Goal: Transaction & Acquisition: Purchase product/service

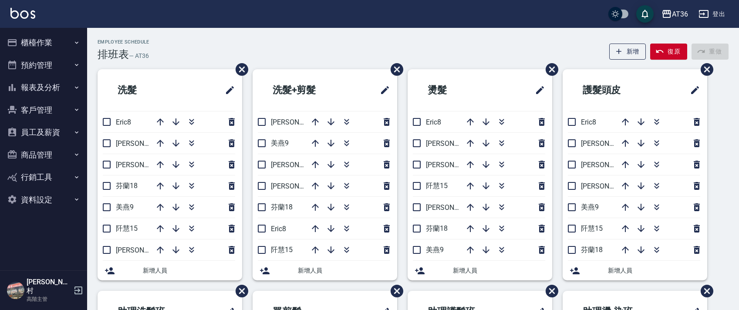
scroll to position [206, 0]
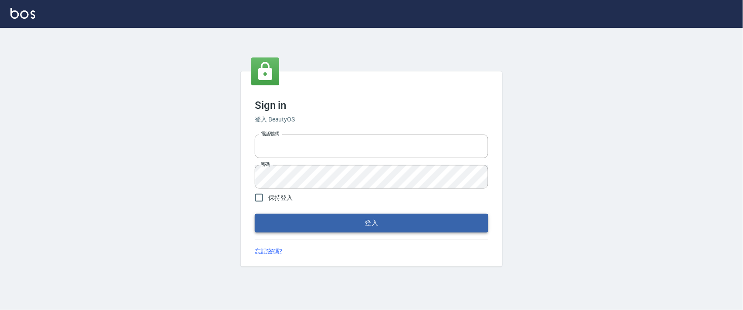
type input "0927987640"
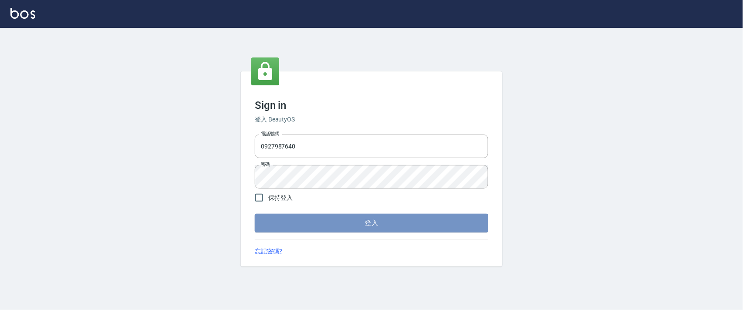
drag, startPoint x: 366, startPoint y: 226, endPoint x: 369, endPoint y: 194, distance: 32.0
click at [365, 225] on button "登入" at bounding box center [371, 223] width 233 height 18
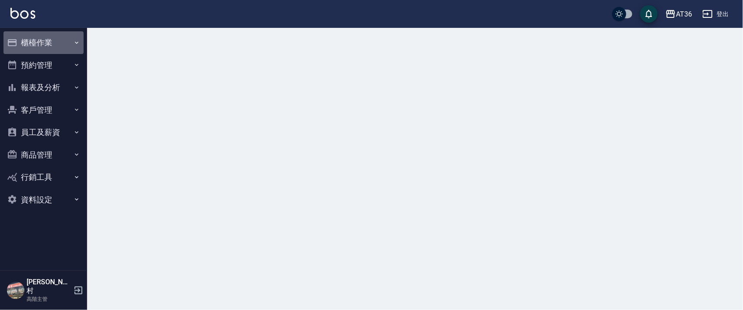
click at [30, 41] on button "櫃檯作業" at bounding box center [43, 42] width 80 height 23
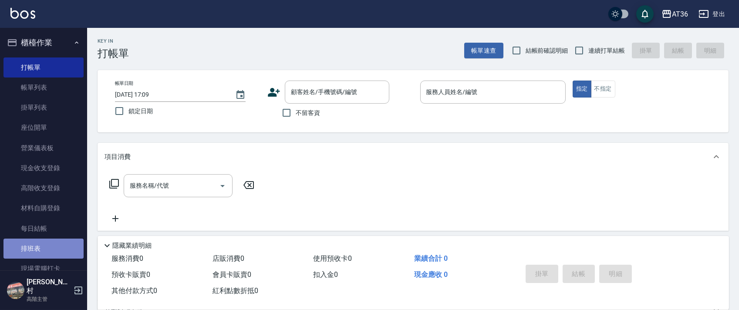
click at [44, 251] on link "排班表" at bounding box center [43, 249] width 80 height 20
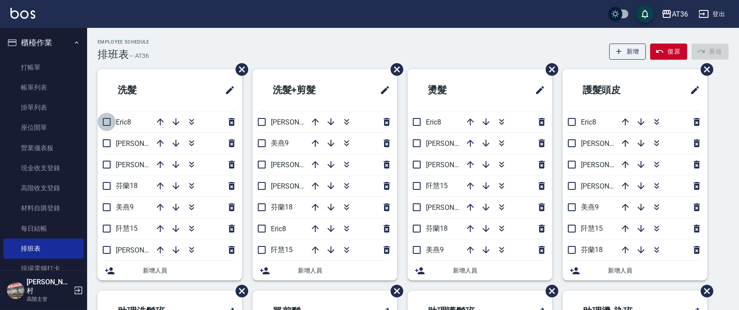
click at [109, 121] on input "checkbox" at bounding box center [106, 122] width 18 height 18
click at [161, 142] on icon "button" at bounding box center [160, 143] width 10 height 10
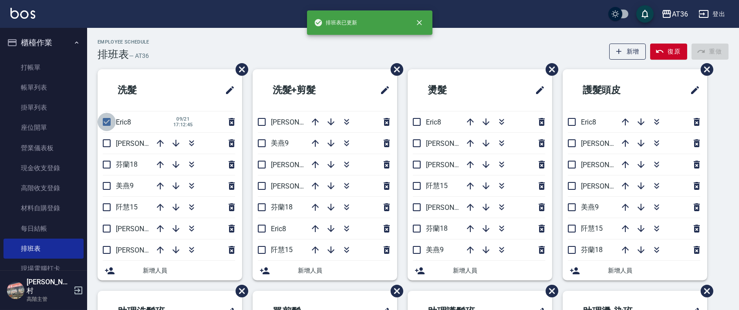
click at [109, 121] on input "checkbox" at bounding box center [106, 122] width 18 height 18
checkbox input "false"
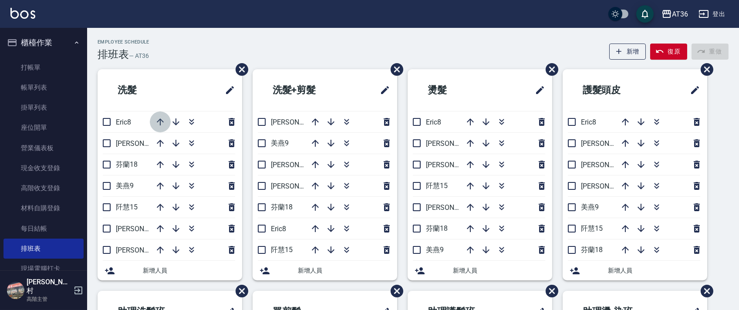
click at [158, 118] on icon "button" at bounding box center [160, 122] width 10 height 10
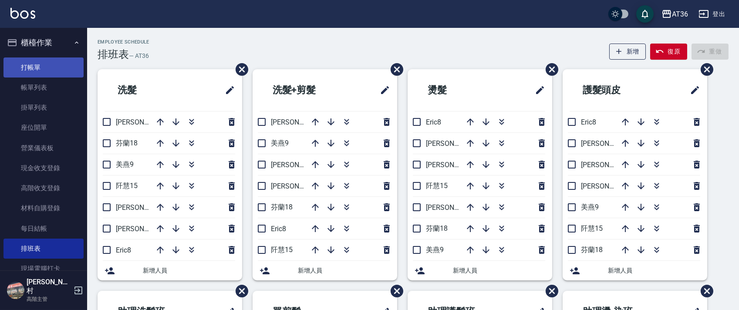
click at [49, 70] on link "打帳單" at bounding box center [43, 67] width 80 height 20
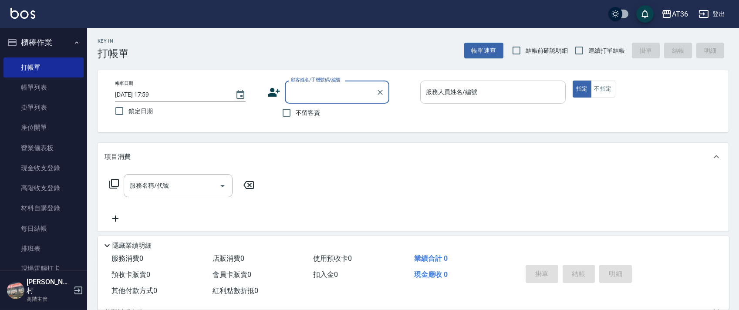
click at [430, 86] on input "服務人員姓名/編號" at bounding box center [493, 91] width 138 height 15
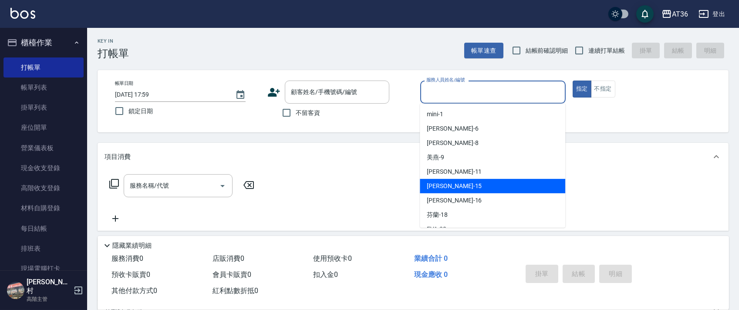
click at [454, 184] on div "阡慧 -15" at bounding box center [492, 186] width 145 height 14
type input "阡慧-15"
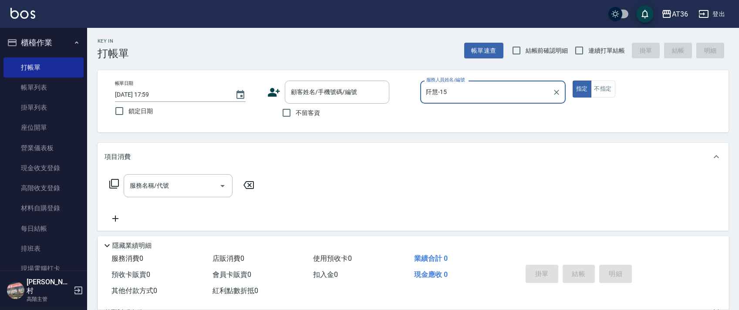
drag, startPoint x: 295, startPoint y: 119, endPoint x: 484, endPoint y: 91, distance: 191.8
click at [296, 118] on label "不留客資" at bounding box center [298, 113] width 43 height 18
click at [296, 118] on input "不留客資" at bounding box center [286, 113] width 18 height 18
checkbox input "true"
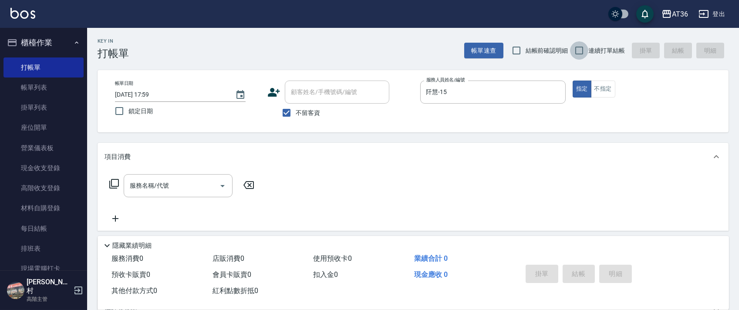
click at [584, 52] on input "連續打單結帳" at bounding box center [579, 50] width 18 height 18
checkbox input "true"
click at [112, 185] on icon at bounding box center [114, 183] width 10 height 10
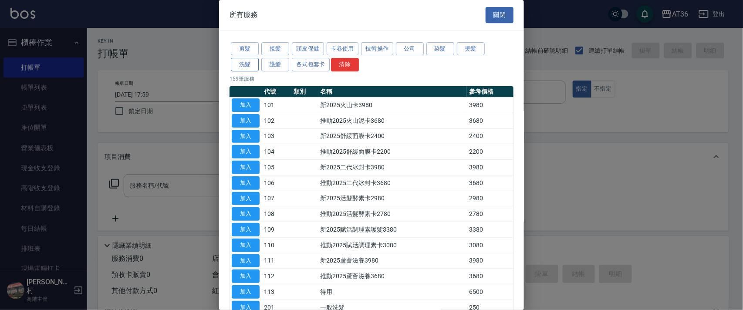
click at [248, 62] on button "洗髮" at bounding box center [245, 64] width 28 height 13
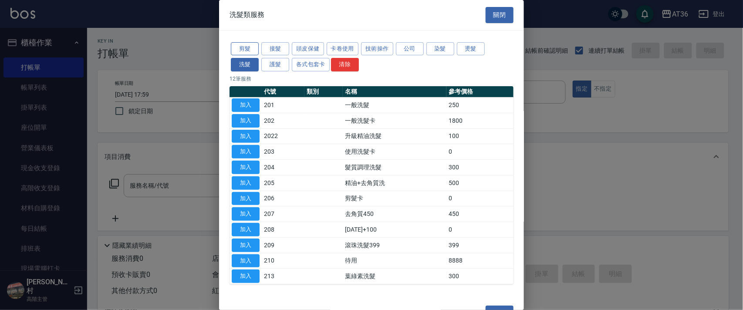
click at [249, 50] on button "剪髮" at bounding box center [245, 48] width 28 height 13
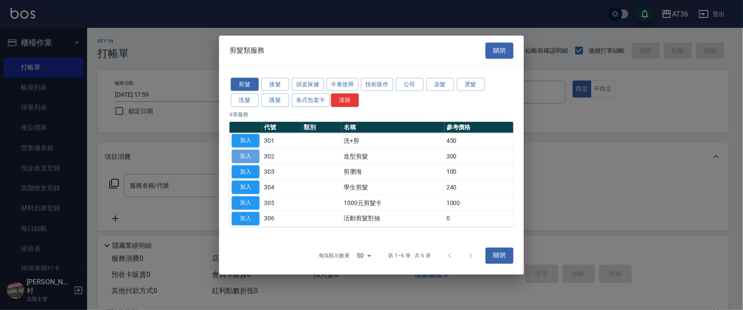
click at [249, 153] on button "加入" at bounding box center [246, 155] width 28 height 13
type input "造型剪髮(302)"
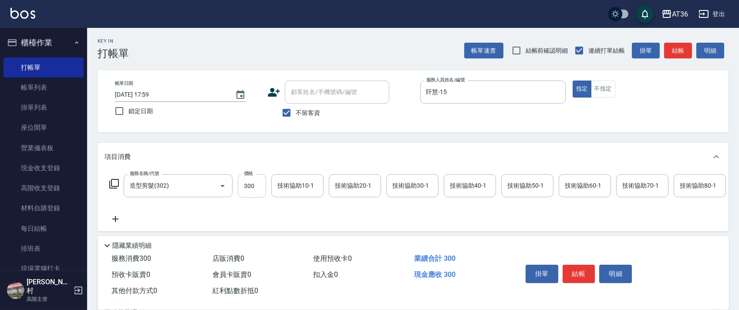
click at [249, 187] on input "300" at bounding box center [252, 186] width 28 height 24
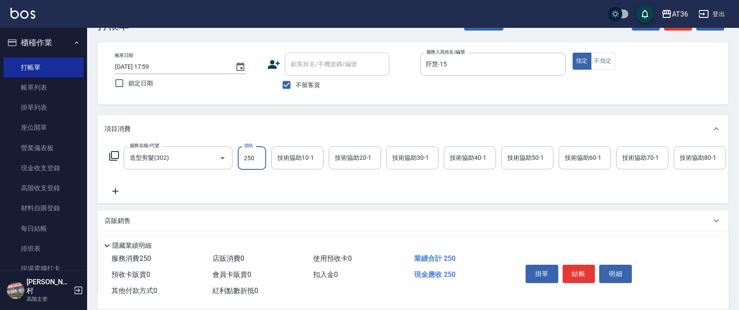
scroll to position [102, 0]
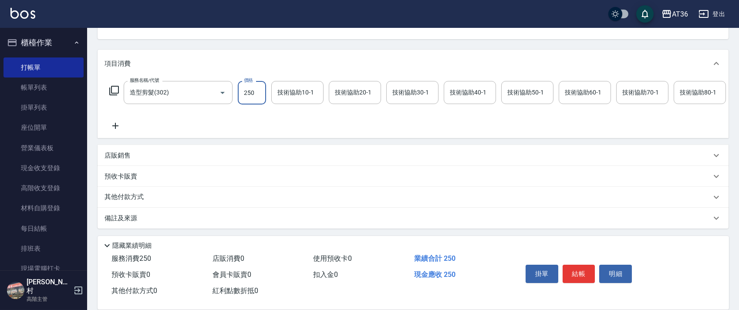
type input "250"
click at [140, 194] on p "其他付款方式" at bounding box center [126, 197] width 44 height 10
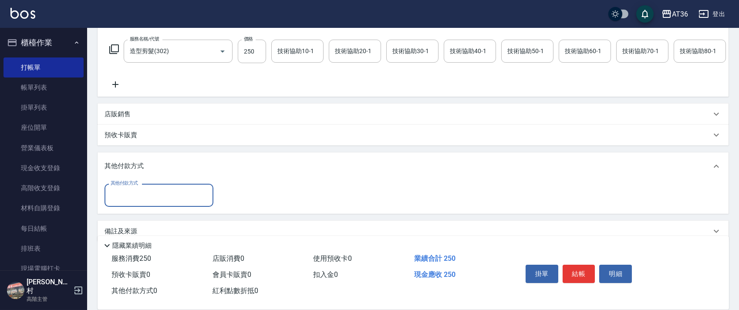
scroll to position [157, 0]
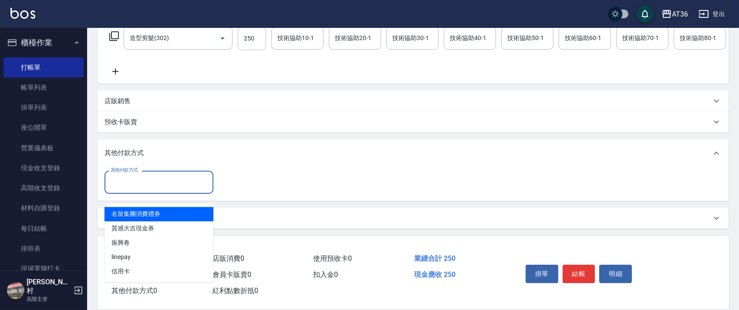
click at [147, 185] on input "其他付款方式" at bounding box center [158, 182] width 101 height 15
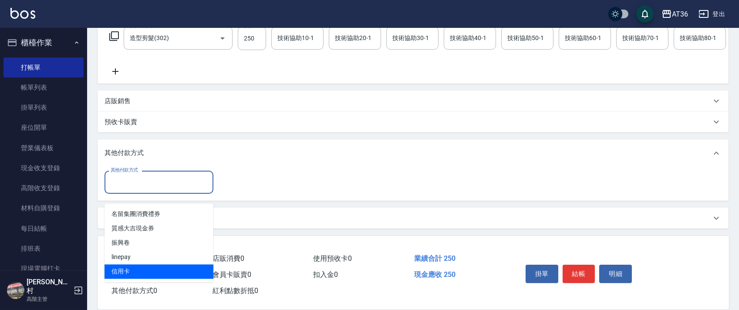
drag, startPoint x: 130, startPoint y: 259, endPoint x: 239, endPoint y: 157, distance: 149.7
click at [130, 264] on span "信用卡" at bounding box center [158, 271] width 109 height 14
type input "信用卡"
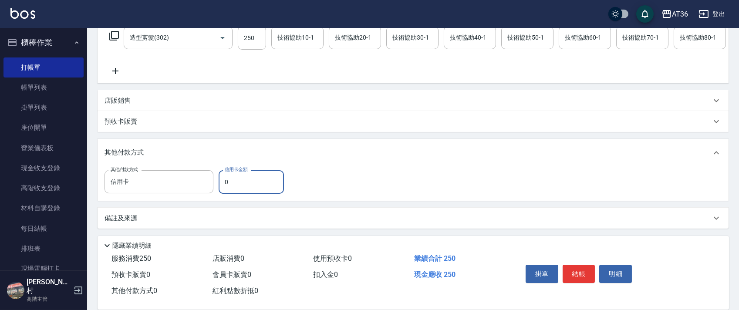
drag, startPoint x: 221, startPoint y: 184, endPoint x: 252, endPoint y: 177, distance: 32.1
click at [221, 185] on input "0" at bounding box center [250, 182] width 65 height 24
type input "250"
click at [575, 274] on button "結帳" at bounding box center [578, 274] width 33 height 18
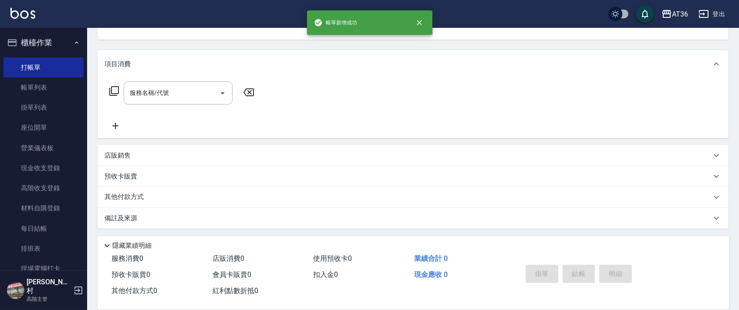
scroll to position [0, 0]
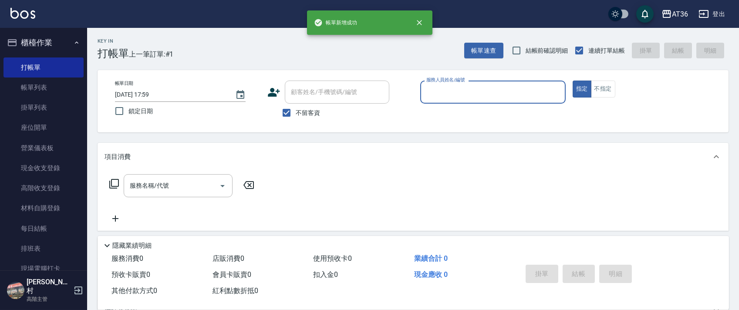
drag, startPoint x: 443, startPoint y: 92, endPoint x: 450, endPoint y: 102, distance: 12.0
click at [443, 98] on input "服務人員姓名/編號" at bounding box center [493, 91] width 138 height 15
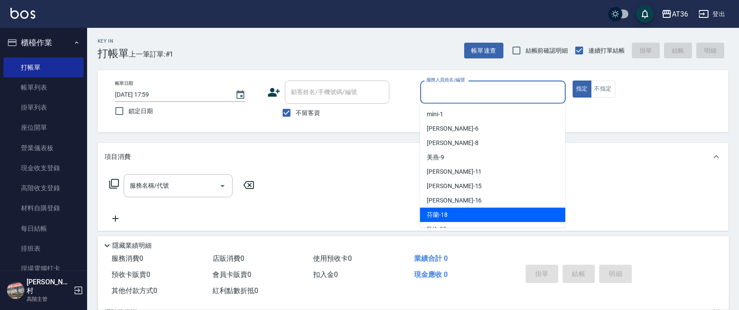
click at [448, 216] on div "芬蘭 -18" at bounding box center [492, 215] width 145 height 14
type input "芬蘭-18"
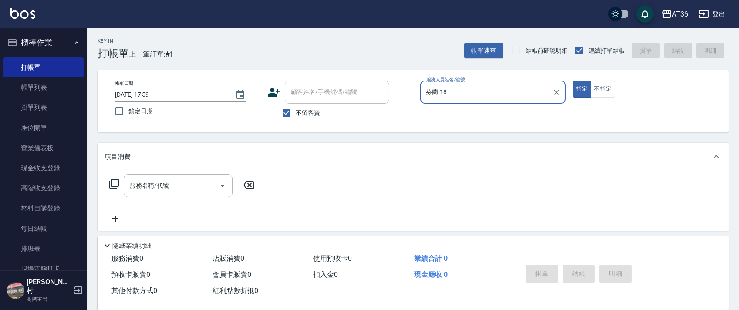
click at [118, 185] on icon at bounding box center [114, 183] width 10 height 10
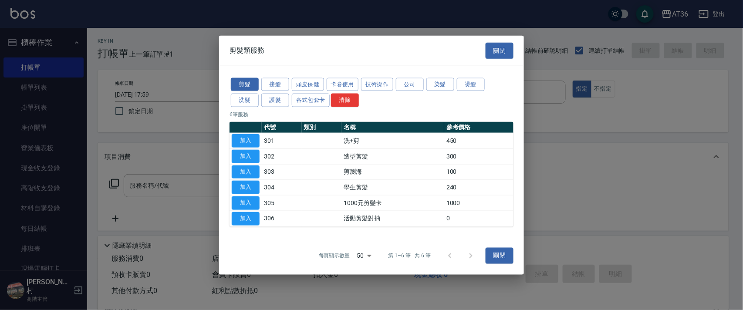
drag, startPoint x: 249, startPoint y: 138, endPoint x: 305, endPoint y: 181, distance: 71.0
click at [248, 138] on button "加入" at bounding box center [246, 140] width 28 height 13
type input "洗+剪(301)"
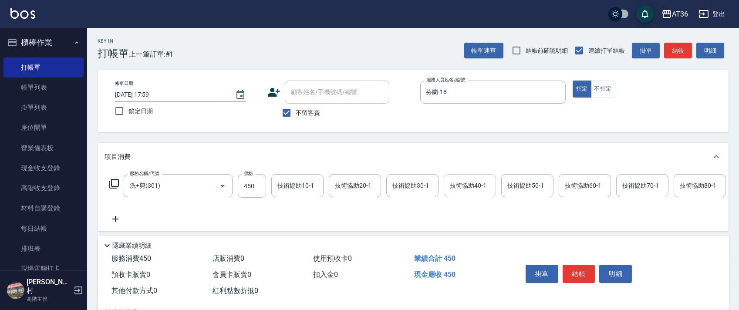
click at [469, 185] on div "技術協助40-1 技術協助40-1" at bounding box center [470, 185] width 52 height 23
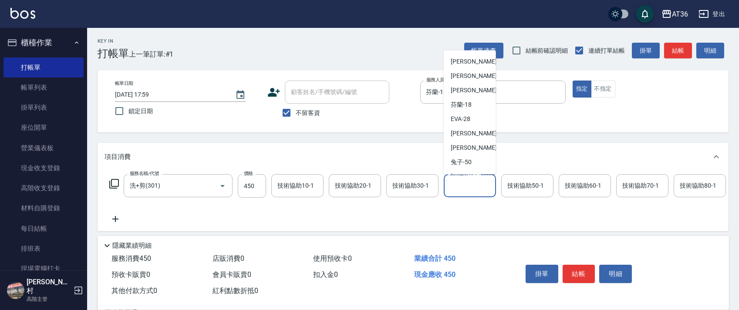
scroll to position [116, 0]
click at [474, 113] on div "ㄚ莉 -55" at bounding box center [470, 118] width 52 height 14
type input "[PERSON_NAME]-55"
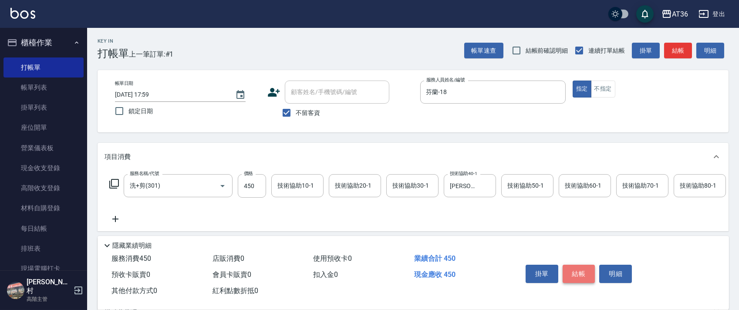
click at [581, 270] on button "結帳" at bounding box center [578, 274] width 33 height 18
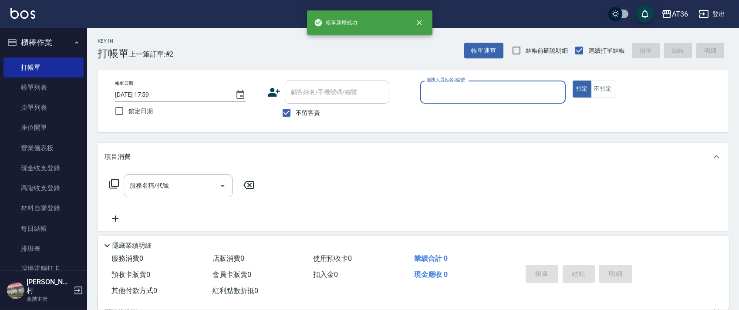
click at [425, 91] on input "服務人員姓名/編號" at bounding box center [493, 91] width 138 height 15
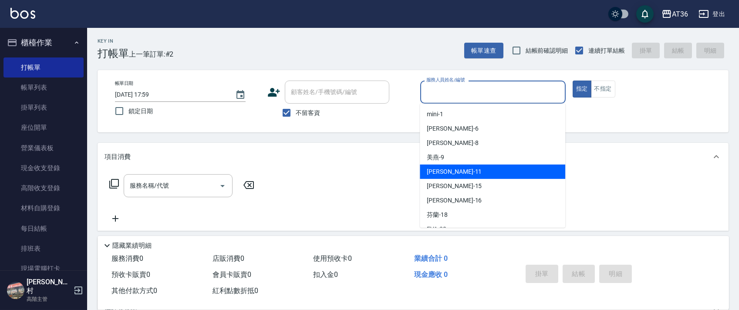
click at [440, 170] on span "珮茹 -11" at bounding box center [454, 171] width 55 height 9
type input "[PERSON_NAME]-11"
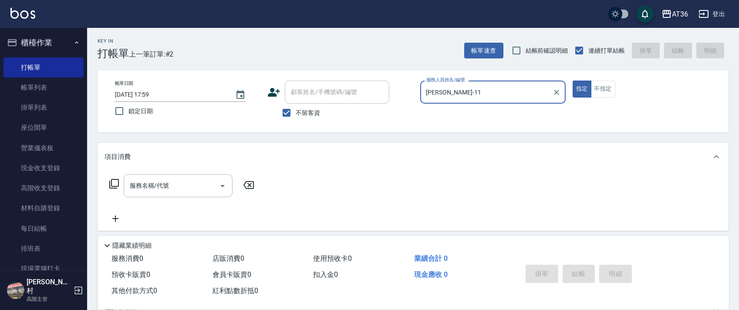
click at [114, 181] on icon at bounding box center [114, 183] width 10 height 10
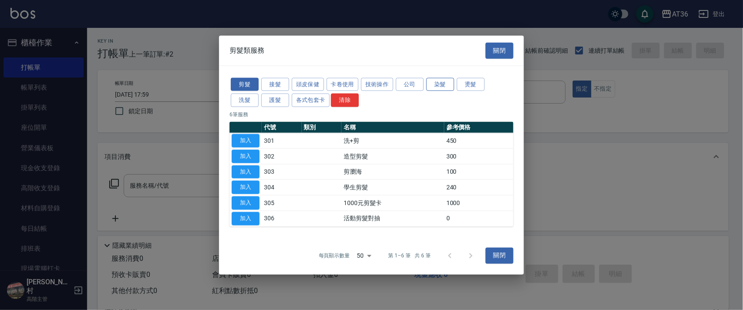
click at [440, 89] on button "染髮" at bounding box center [440, 83] width 28 height 13
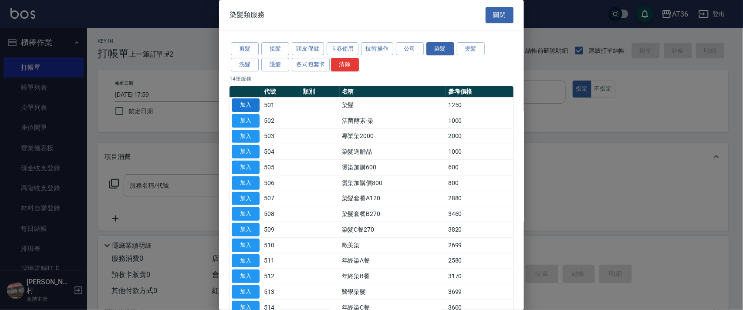
click at [244, 104] on button "加入" at bounding box center [246, 104] width 28 height 13
type input "染髮(501)"
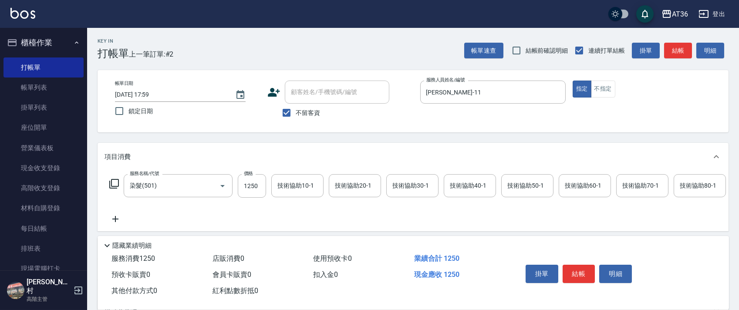
click at [115, 184] on icon at bounding box center [114, 183] width 10 height 10
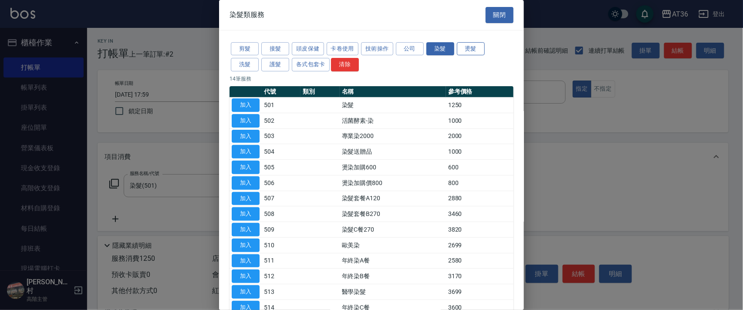
click at [467, 48] on button "燙髮" at bounding box center [471, 48] width 28 height 13
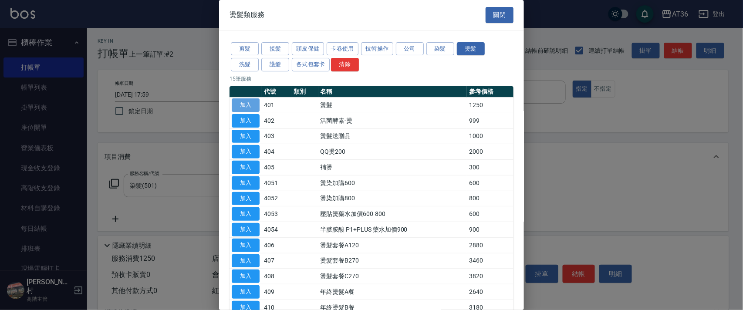
click at [242, 103] on button "加入" at bounding box center [246, 104] width 28 height 13
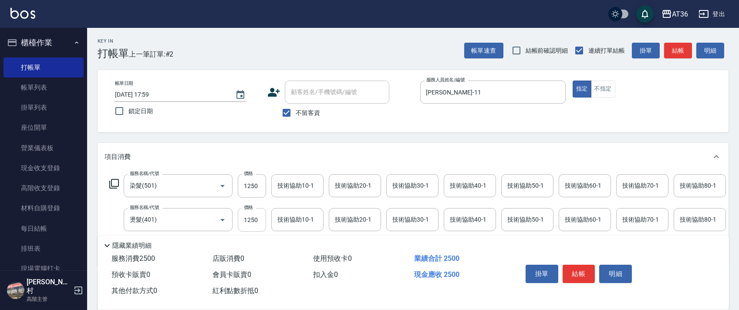
click at [253, 224] on input "1250" at bounding box center [252, 220] width 28 height 24
type input "2800"
click at [245, 190] on input "1250" at bounding box center [252, 186] width 28 height 24
drag, startPoint x: 240, startPoint y: 191, endPoint x: 267, endPoint y: 188, distance: 26.7
click at [241, 191] on input "1790" at bounding box center [252, 186] width 28 height 24
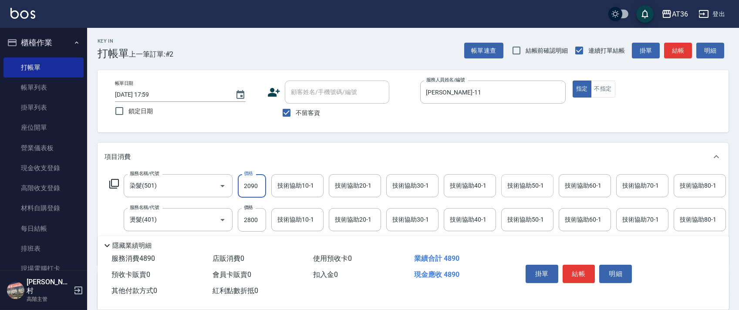
type input "2090"
click at [514, 185] on div "技術協助50-1 技術協助50-1" at bounding box center [527, 185] width 52 height 23
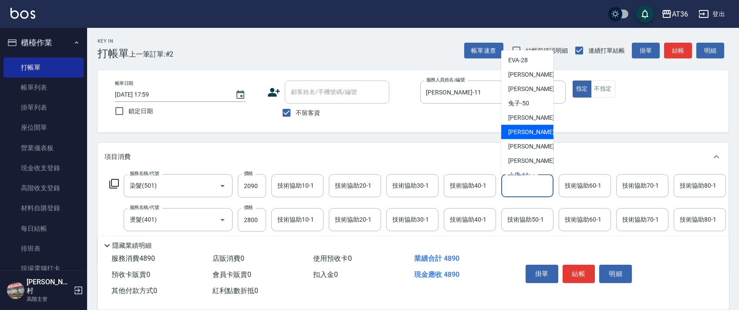
click at [529, 134] on div "欣蓓 -56" at bounding box center [527, 132] width 52 height 14
type input "[PERSON_NAME]-56"
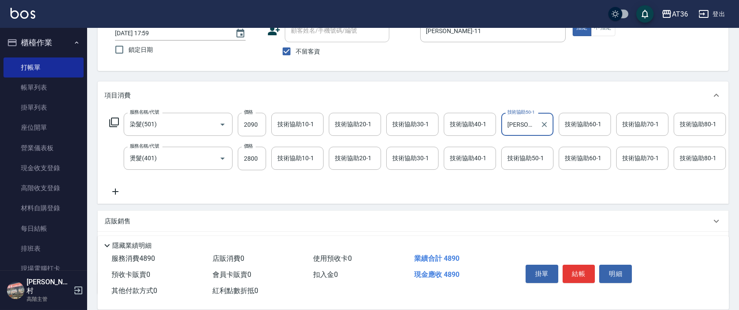
scroll to position [137, 0]
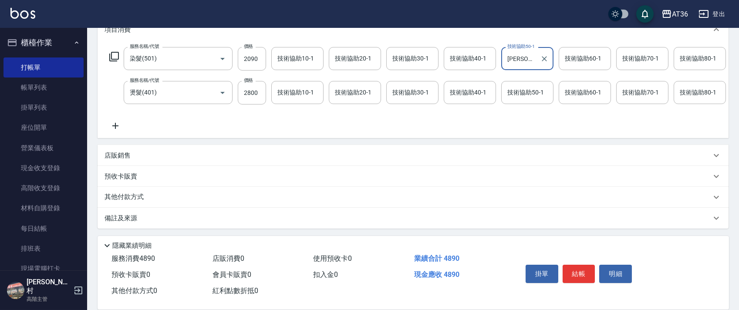
click at [144, 195] on p "其他付款方式" at bounding box center [126, 197] width 44 height 10
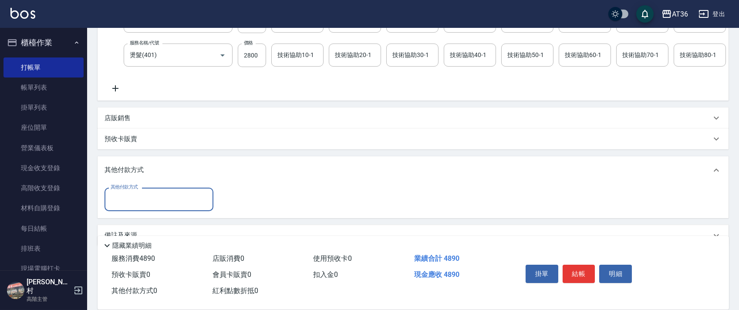
scroll to position [191, 0]
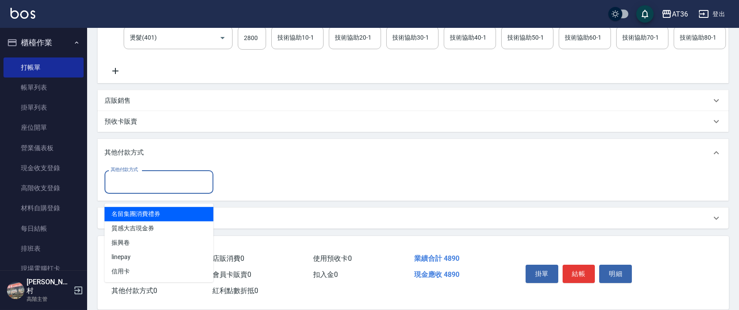
drag, startPoint x: 157, startPoint y: 179, endPoint x: 190, endPoint y: 196, distance: 37.4
click at [157, 182] on input "其他付款方式" at bounding box center [158, 181] width 101 height 15
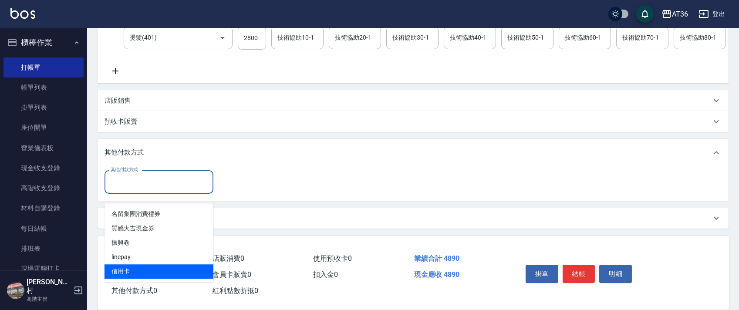
drag, startPoint x: 137, startPoint y: 265, endPoint x: 222, endPoint y: 196, distance: 109.6
click at [140, 265] on span "信用卡" at bounding box center [158, 271] width 109 height 14
type input "信用卡"
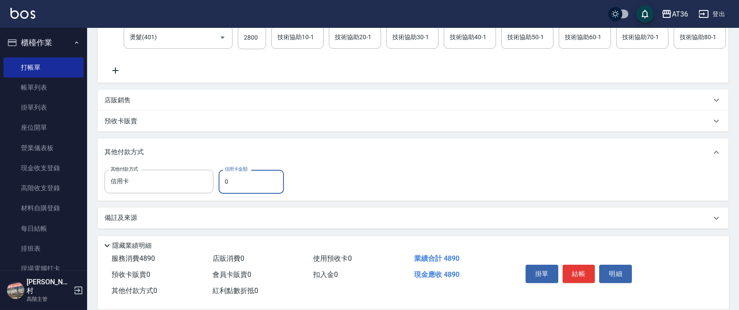
click at [223, 180] on input "0" at bounding box center [250, 182] width 65 height 24
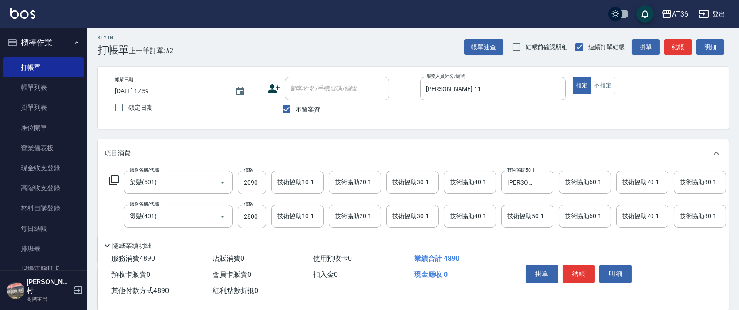
scroll to position [0, 0]
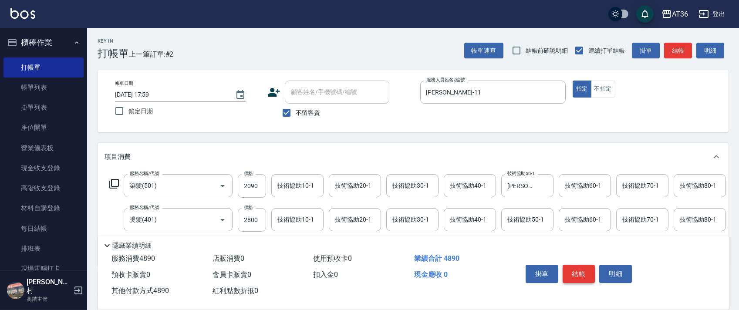
type input "4890"
click at [583, 272] on button "結帳" at bounding box center [578, 274] width 33 height 18
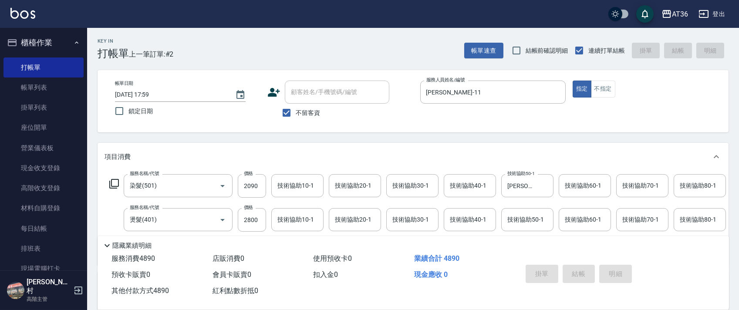
type input "2025/09/21 18:00"
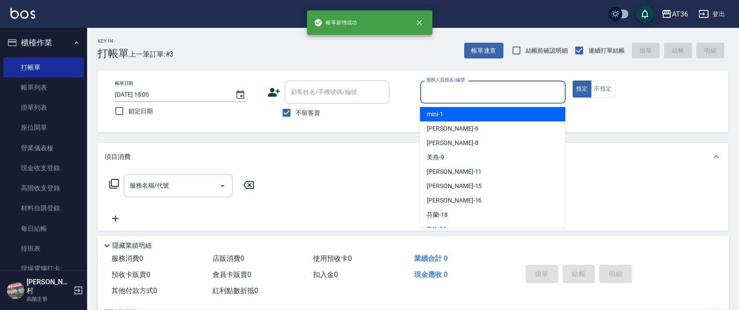
drag, startPoint x: 439, startPoint y: 94, endPoint x: 481, endPoint y: 113, distance: 46.0
click at [440, 101] on div "服務人員姓名/編號" at bounding box center [492, 92] width 145 height 23
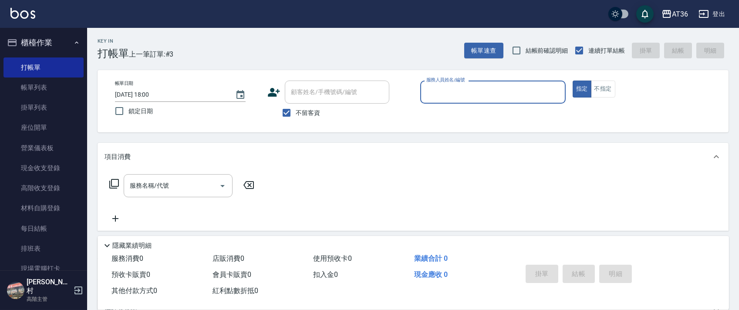
drag, startPoint x: 434, startPoint y: 89, endPoint x: 450, endPoint y: 101, distance: 19.5
click at [437, 96] on input "服務人員姓名/編號" at bounding box center [493, 91] width 138 height 15
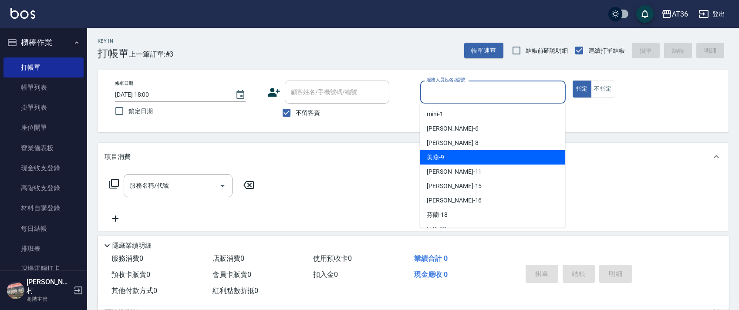
click at [456, 152] on div "美燕 -9" at bounding box center [492, 157] width 145 height 14
type input "美燕-9"
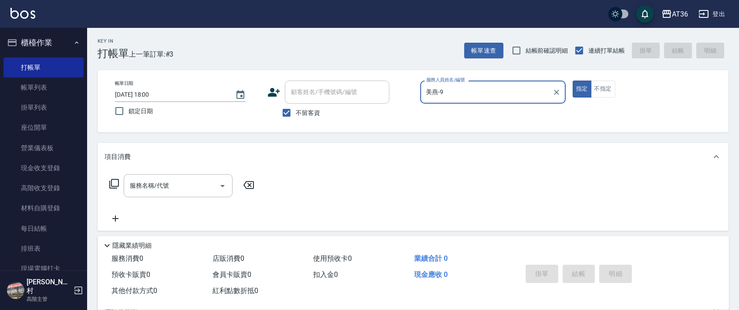
click at [111, 187] on icon at bounding box center [114, 183] width 10 height 10
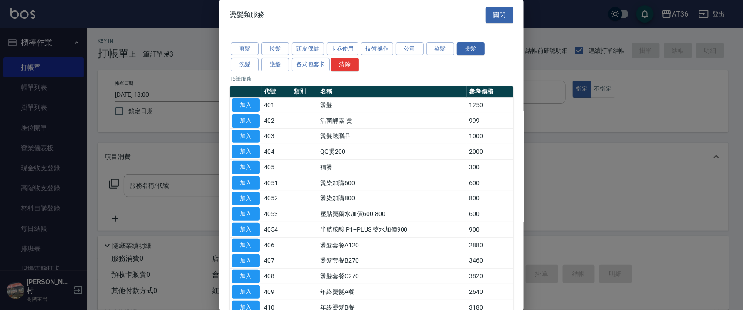
click at [248, 50] on button "剪髮" at bounding box center [245, 48] width 28 height 13
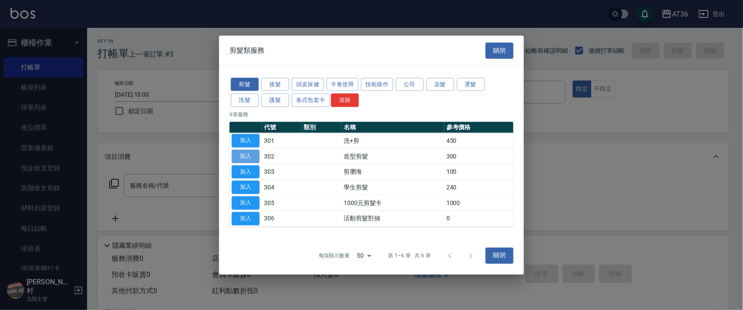
click at [245, 158] on button "加入" at bounding box center [246, 155] width 28 height 13
type input "造型剪髮(302)"
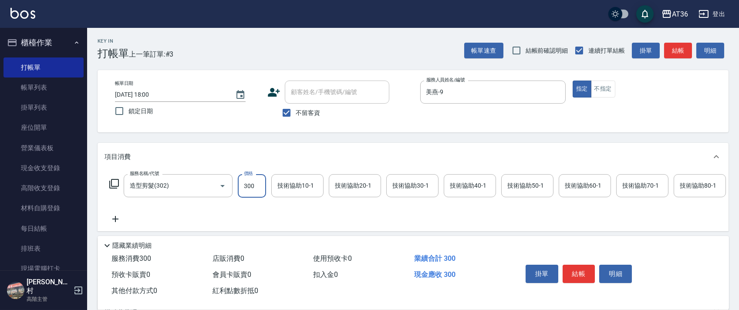
drag, startPoint x: 251, startPoint y: 188, endPoint x: 270, endPoint y: 180, distance: 20.7
click at [251, 189] on input "300" at bounding box center [252, 186] width 28 height 24
type input "230"
drag, startPoint x: 576, startPoint y: 275, endPoint x: 572, endPoint y: 271, distance: 5.5
click at [576, 275] on button "結帳" at bounding box center [578, 274] width 33 height 18
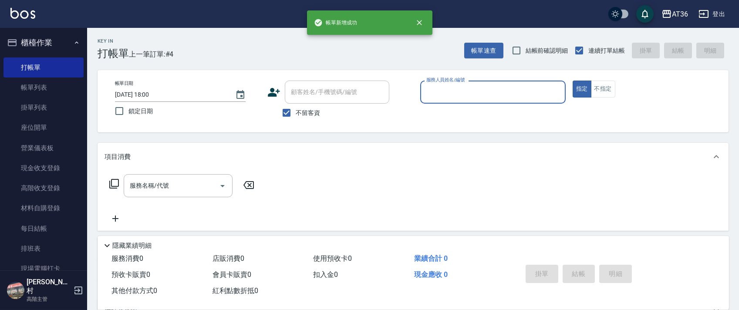
click at [427, 93] on input "服務人員姓名/編號" at bounding box center [493, 91] width 138 height 15
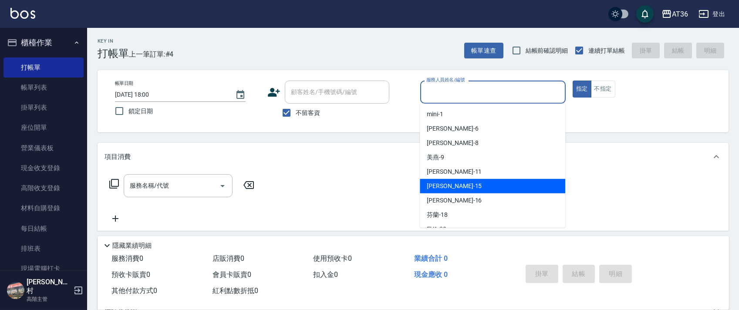
drag, startPoint x: 457, startPoint y: 185, endPoint x: 592, endPoint y: 80, distance: 171.4
click at [457, 185] on div "阡慧 -15" at bounding box center [492, 186] width 145 height 14
type input "阡慧-15"
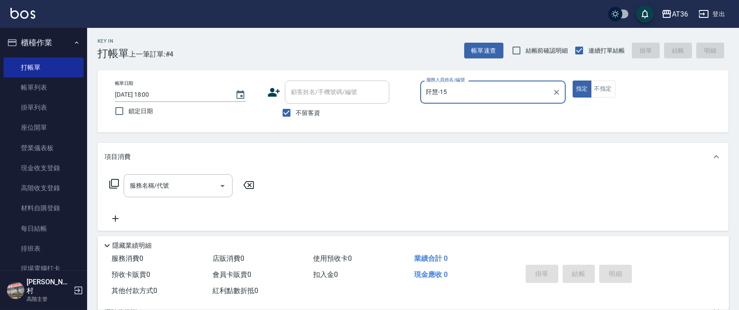
drag, startPoint x: 598, startPoint y: 91, endPoint x: 491, endPoint y: 82, distance: 107.4
click at [597, 90] on button "不指定" at bounding box center [603, 89] width 24 height 17
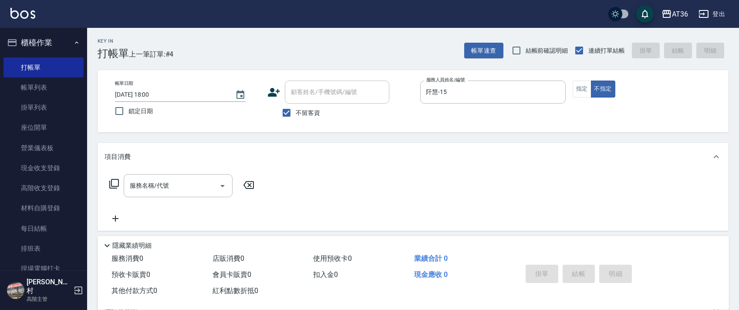
click at [114, 184] on icon at bounding box center [114, 183] width 10 height 10
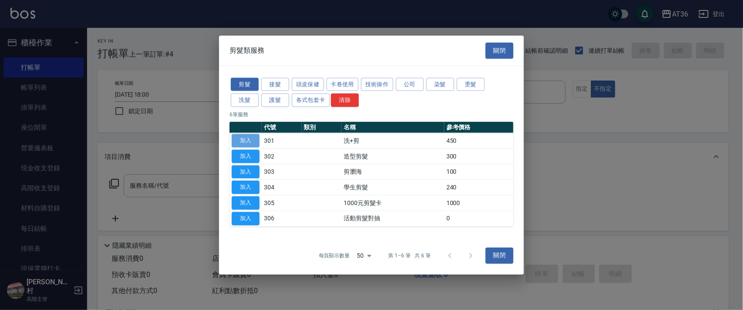
click at [247, 141] on button "加入" at bounding box center [246, 140] width 28 height 13
type input "洗+剪(301)"
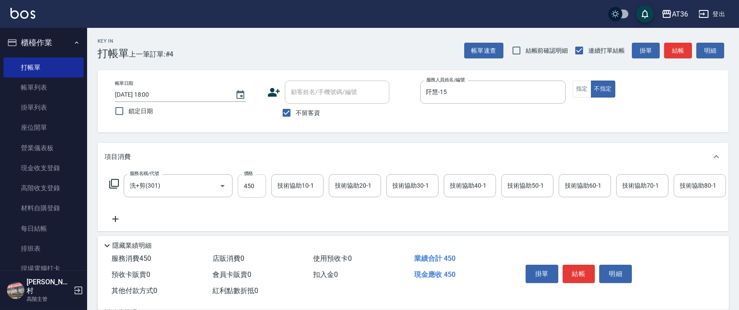
click at [251, 183] on input "450" at bounding box center [252, 186] width 28 height 24
type input "469"
click at [450, 186] on input "技術協助40-1" at bounding box center [469, 185] width 44 height 15
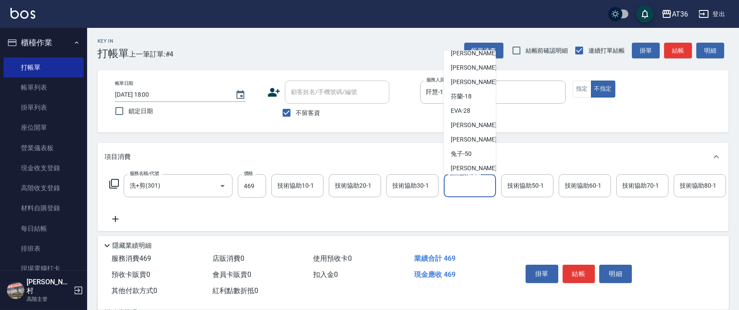
scroll to position [116, 0]
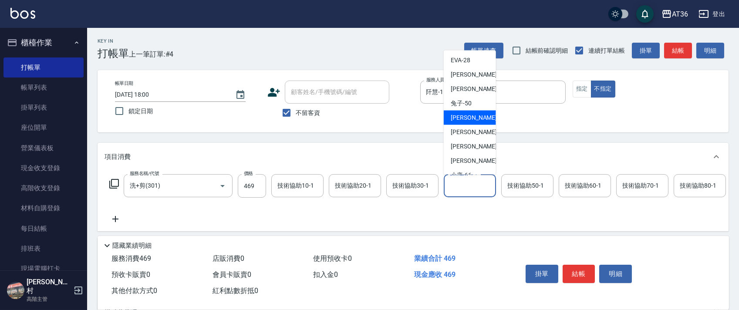
click at [474, 113] on div "ㄚ莉 -55" at bounding box center [470, 118] width 52 height 14
type input "[PERSON_NAME]-55"
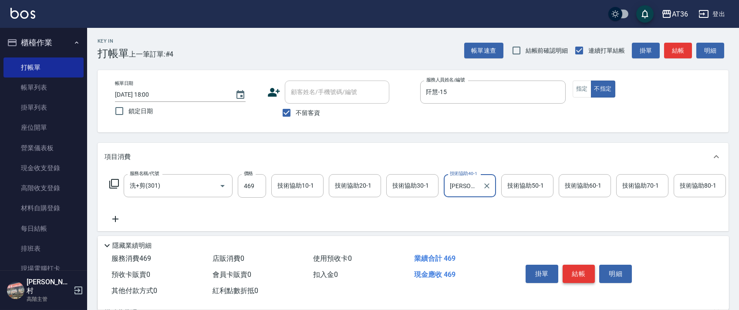
click at [577, 272] on button "結帳" at bounding box center [578, 274] width 33 height 18
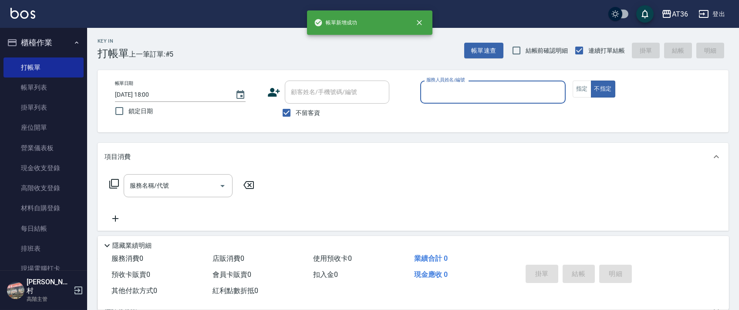
drag, startPoint x: 439, startPoint y: 92, endPoint x: 447, endPoint y: 101, distance: 12.0
click at [439, 92] on input "服務人員姓名/編號" at bounding box center [493, 91] width 138 height 15
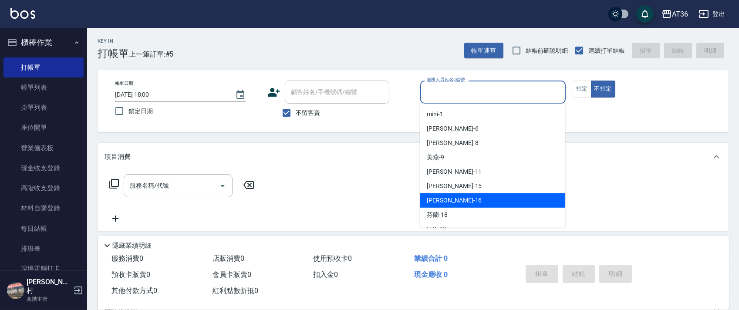
click at [442, 196] on span "小鳳 -16" at bounding box center [454, 200] width 55 height 9
type input "[PERSON_NAME]-16"
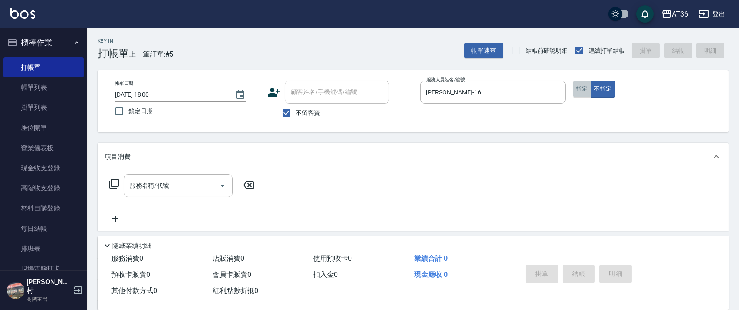
click at [577, 87] on button "指定" at bounding box center [581, 89] width 19 height 17
click at [116, 185] on icon at bounding box center [114, 183] width 10 height 10
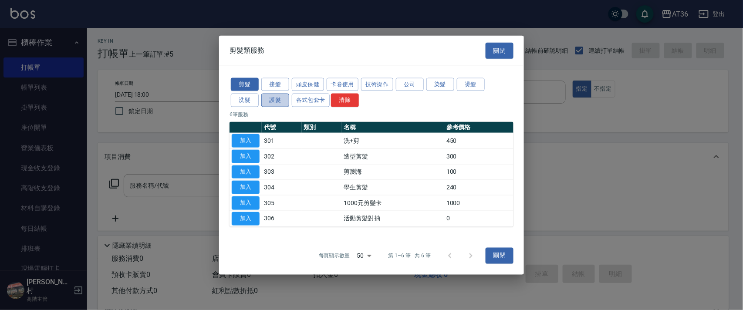
click at [268, 102] on button "護髮" at bounding box center [275, 100] width 28 height 13
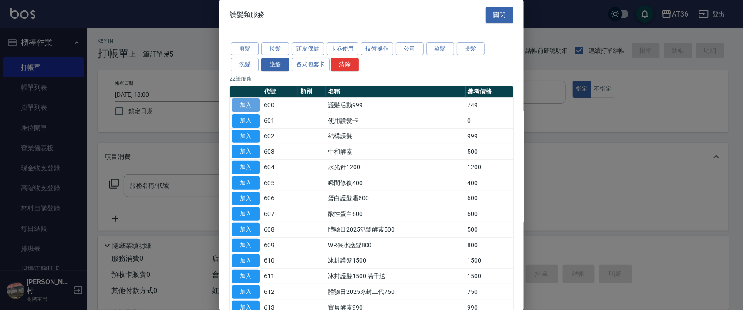
drag, startPoint x: 244, startPoint y: 107, endPoint x: 241, endPoint y: 101, distance: 7.2
click at [244, 110] on button "加入" at bounding box center [246, 104] width 28 height 13
type input "護髮活動999(600)"
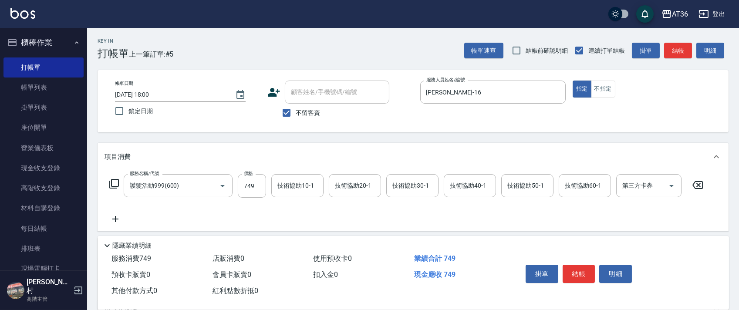
click at [117, 181] on icon at bounding box center [114, 183] width 10 height 10
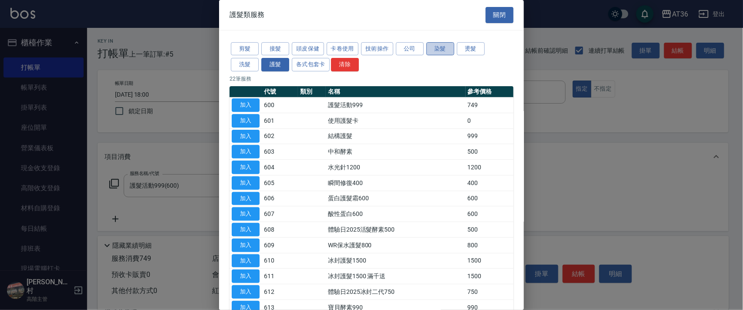
click at [436, 47] on button "染髮" at bounding box center [440, 48] width 28 height 13
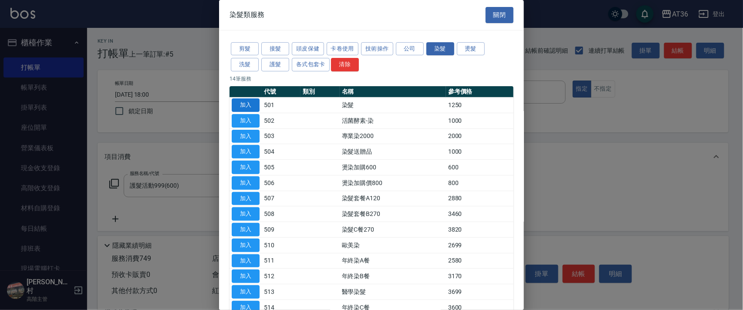
click at [250, 101] on button "加入" at bounding box center [246, 104] width 28 height 13
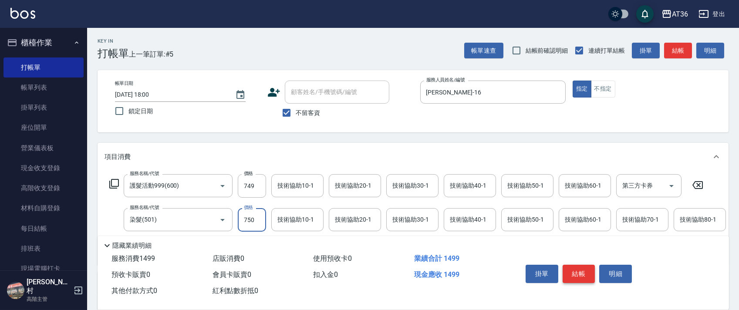
type input "750"
click at [581, 273] on button "結帳" at bounding box center [578, 274] width 33 height 18
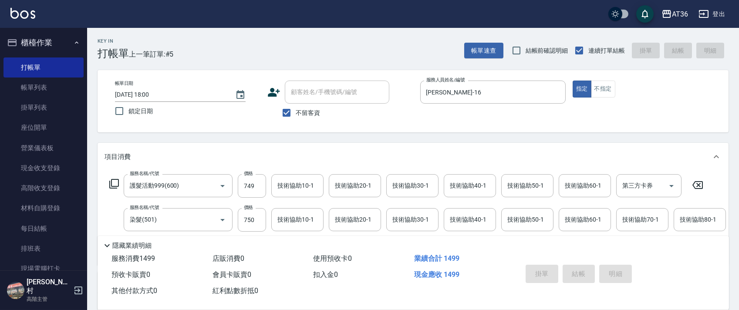
type input "2025/09/21 18:01"
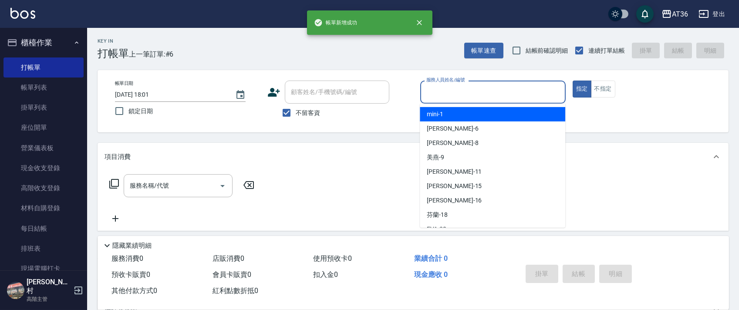
drag, startPoint x: 437, startPoint y: 87, endPoint x: 473, endPoint y: 124, distance: 51.7
click at [437, 90] on input "服務人員姓名/編號" at bounding box center [493, 91] width 138 height 15
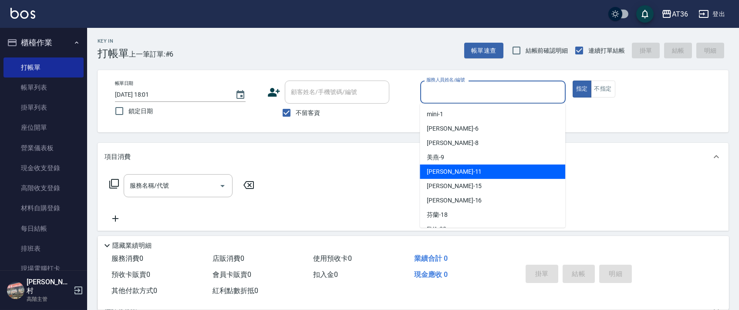
drag, startPoint x: 450, startPoint y: 171, endPoint x: 537, endPoint y: 158, distance: 87.6
click at [451, 171] on div "珮茹 -11" at bounding box center [492, 172] width 145 height 14
type input "[PERSON_NAME]-11"
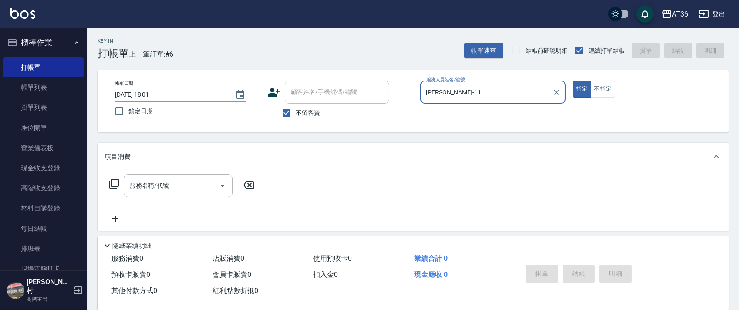
click at [111, 186] on icon at bounding box center [114, 184] width 10 height 10
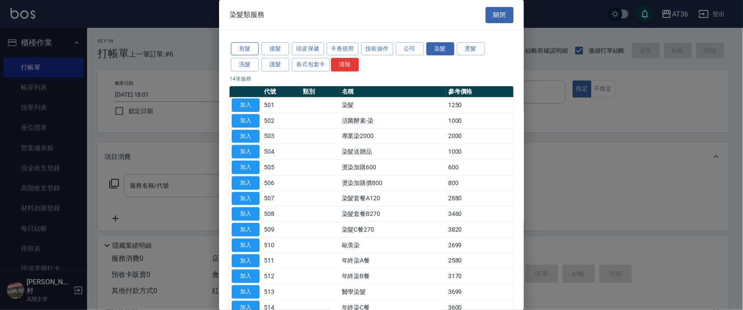
click at [246, 42] on button "剪髮" at bounding box center [245, 48] width 28 height 13
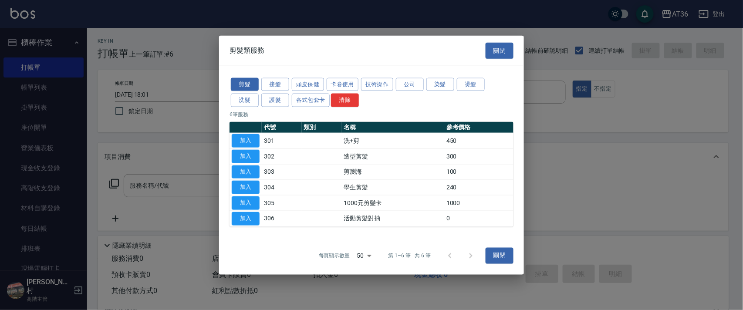
drag, startPoint x: 241, startPoint y: 139, endPoint x: 277, endPoint y: 200, distance: 70.6
click at [242, 141] on button "加入" at bounding box center [246, 140] width 28 height 13
type input "洗+剪(301)"
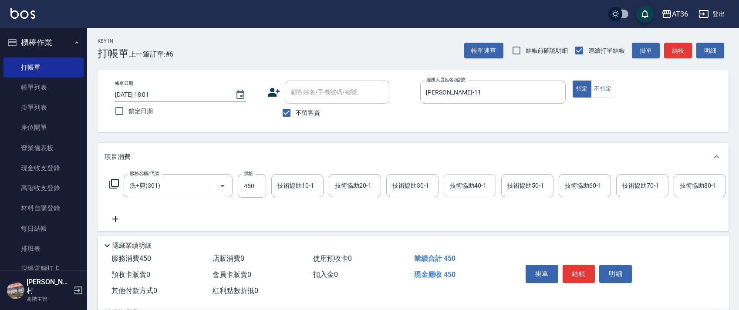
click at [453, 181] on div "技術協助40-1 技術協助40-1" at bounding box center [470, 185] width 52 height 23
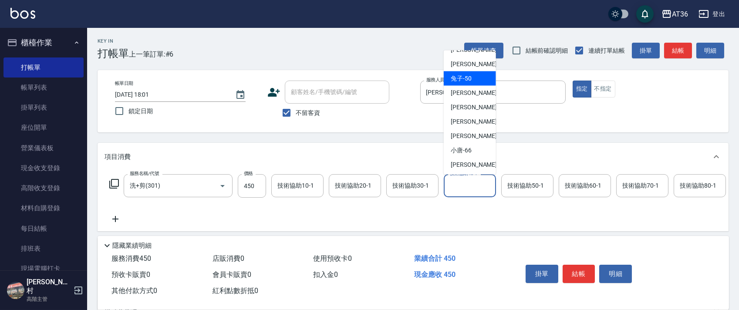
scroll to position [141, 0]
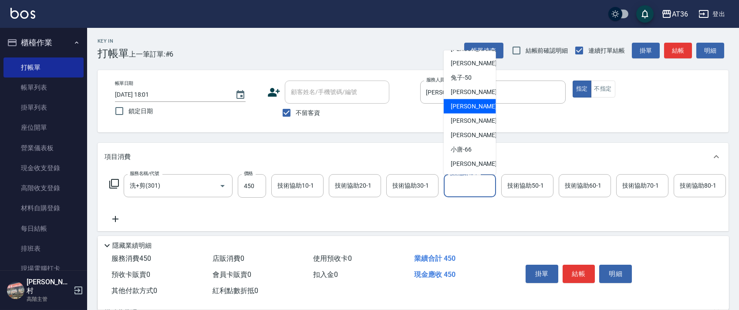
click at [469, 104] on span "欣蓓 -56" at bounding box center [477, 106] width 55 height 9
type input "[PERSON_NAME]-56"
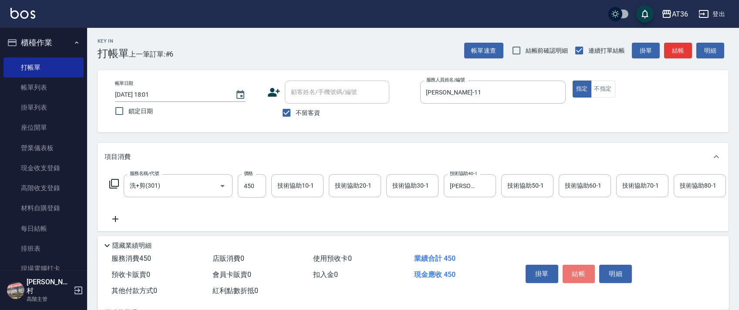
drag, startPoint x: 579, startPoint y: 268, endPoint x: 574, endPoint y: 258, distance: 10.7
click at [578, 268] on button "結帳" at bounding box center [578, 274] width 33 height 18
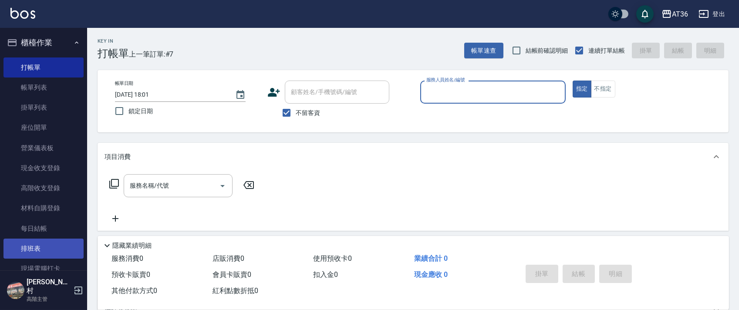
click at [60, 244] on link "排班表" at bounding box center [43, 249] width 80 height 20
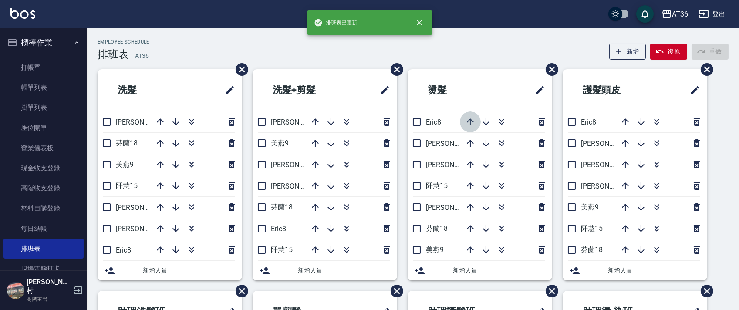
drag, startPoint x: 468, startPoint y: 122, endPoint x: 488, endPoint y: 107, distance: 25.8
click at [468, 122] on icon "button" at bounding box center [470, 122] width 10 height 10
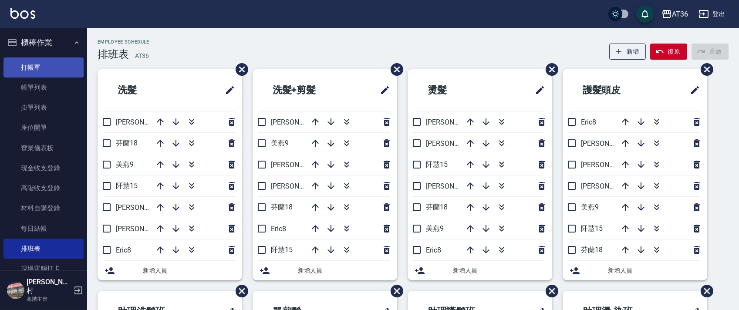
click at [47, 74] on link "打帳單" at bounding box center [43, 67] width 80 height 20
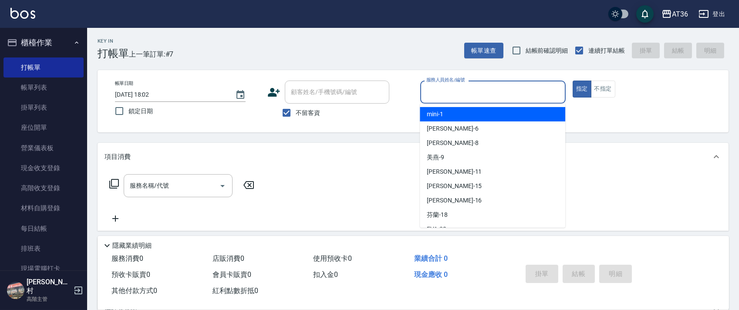
drag, startPoint x: 461, startPoint y: 96, endPoint x: 522, endPoint y: 117, distance: 64.6
click at [463, 98] on input "服務人員姓名/編號" at bounding box center [493, 91] width 138 height 15
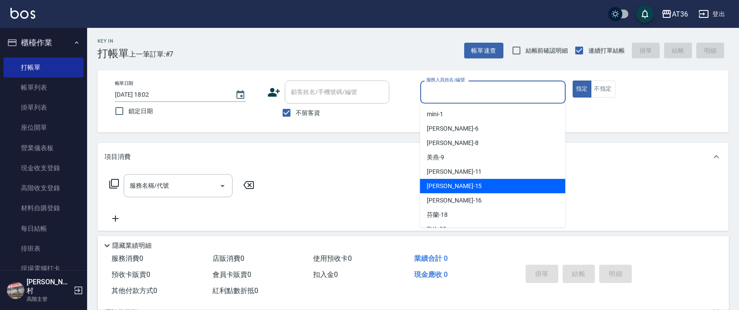
drag, startPoint x: 458, startPoint y: 186, endPoint x: 500, endPoint y: 138, distance: 63.9
click at [458, 187] on div "阡慧 -15" at bounding box center [492, 186] width 145 height 14
type input "阡慧-15"
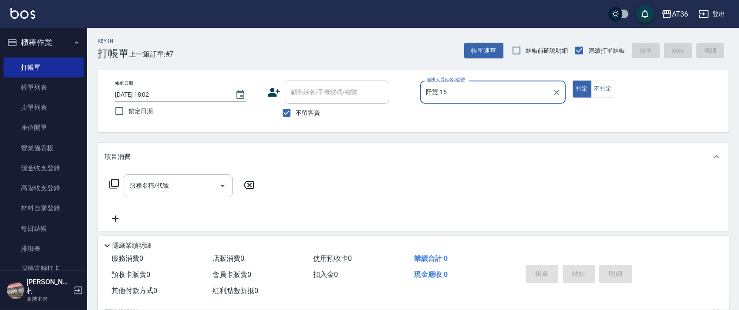
click at [111, 182] on icon at bounding box center [114, 184] width 10 height 10
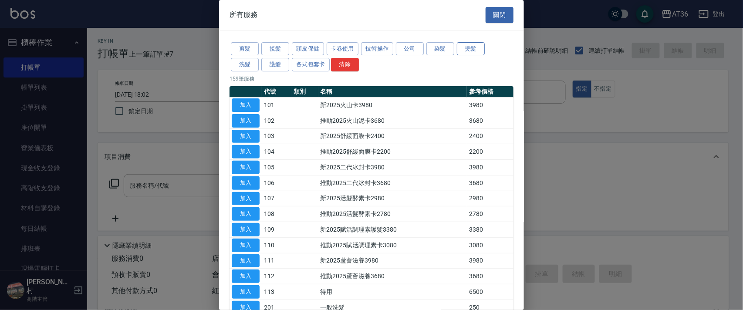
click at [476, 49] on button "燙髮" at bounding box center [471, 48] width 28 height 13
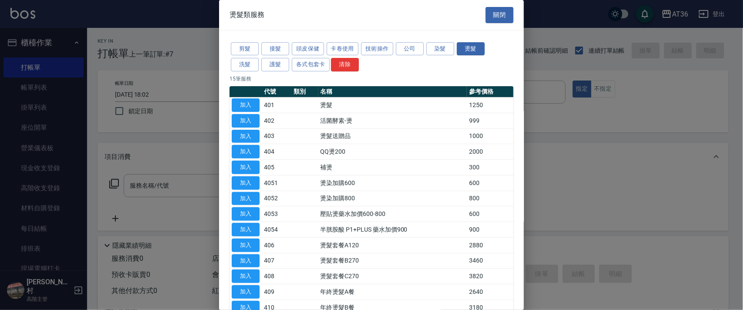
drag, startPoint x: 249, startPoint y: 101, endPoint x: 346, endPoint y: 192, distance: 133.0
click at [249, 101] on button "加入" at bounding box center [246, 104] width 28 height 13
type input "燙髮(401)"
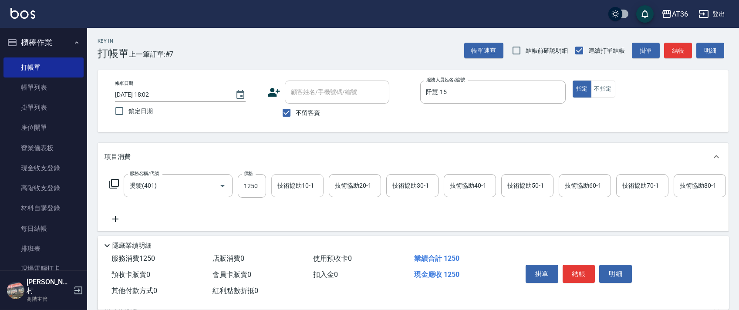
click at [253, 187] on input "1250" at bounding box center [252, 186] width 28 height 24
type input "2000"
click at [109, 183] on icon at bounding box center [114, 184] width 10 height 10
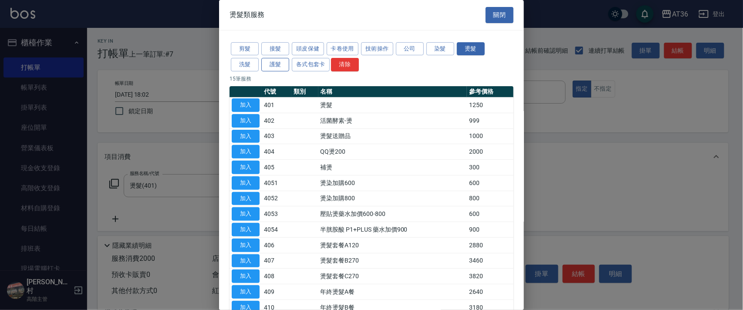
click at [275, 64] on button "護髮" at bounding box center [275, 64] width 28 height 13
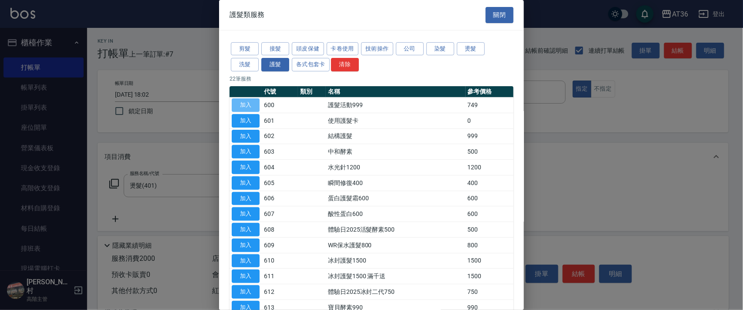
drag, startPoint x: 248, startPoint y: 106, endPoint x: 368, endPoint y: 201, distance: 152.8
click at [248, 106] on button "加入" at bounding box center [246, 104] width 28 height 13
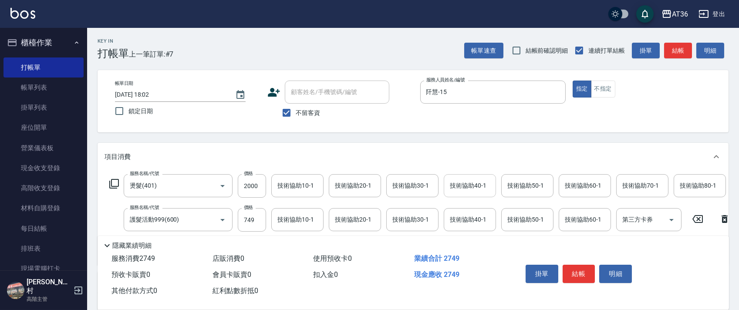
click at [458, 187] on div "技術協助40-1 技術協助40-1" at bounding box center [470, 185] width 52 height 23
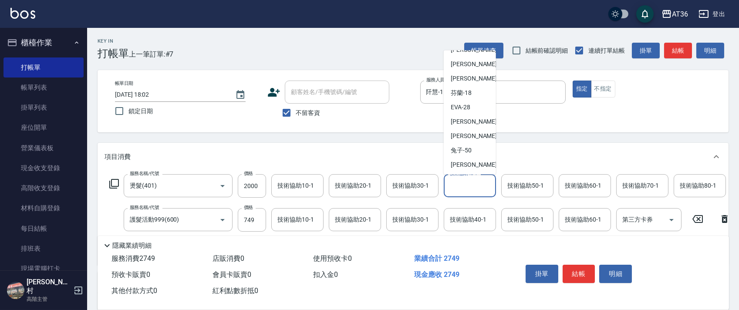
scroll to position [141, 0]
click at [467, 92] on span "ㄚ莉 -55" at bounding box center [477, 91] width 55 height 9
type input "[PERSON_NAME]-55"
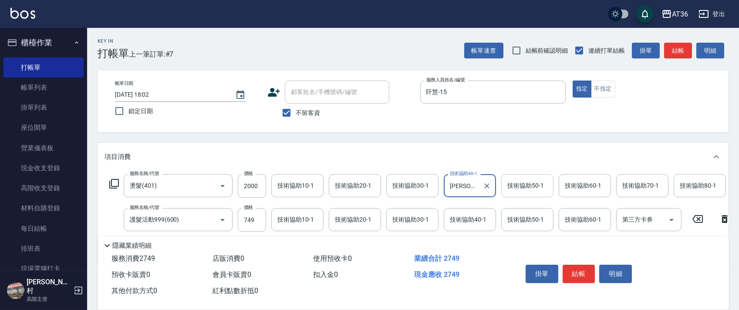
click at [514, 187] on div "技術協助50-1 技術協助50-1" at bounding box center [527, 185] width 52 height 23
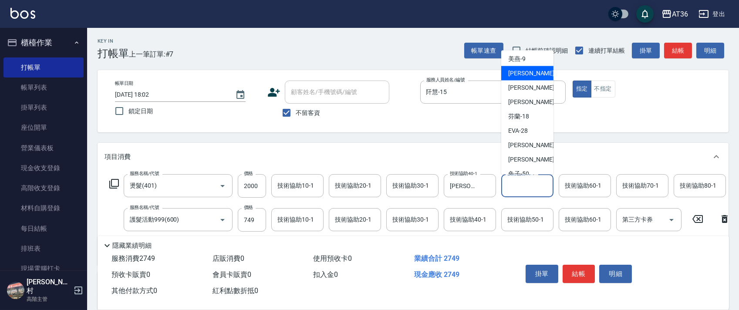
scroll to position [116, 0]
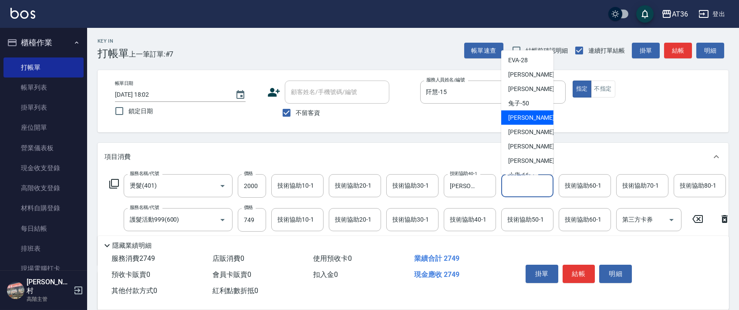
click at [525, 113] on span "ㄚ莉 -55" at bounding box center [535, 117] width 55 height 9
type input "[PERSON_NAME]-55"
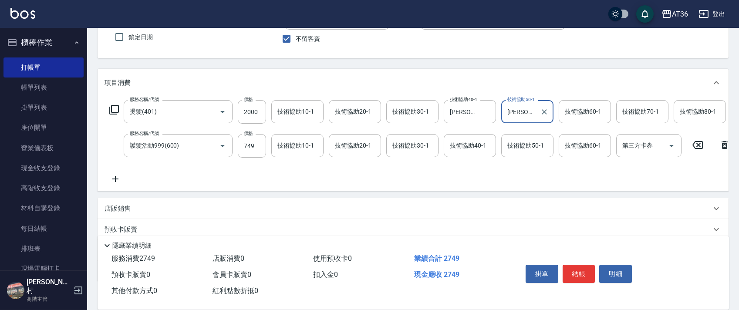
scroll to position [137, 0]
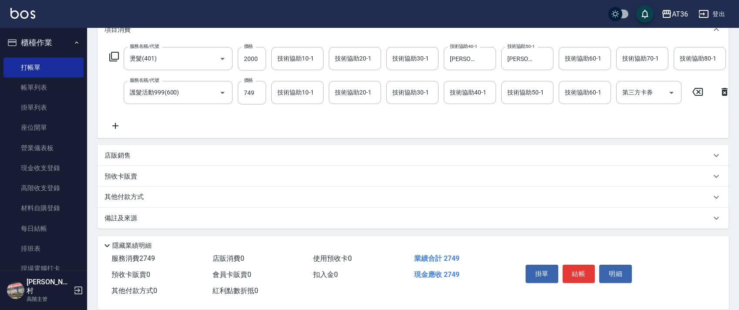
click at [142, 191] on div "其他付款方式" at bounding box center [412, 197] width 631 height 21
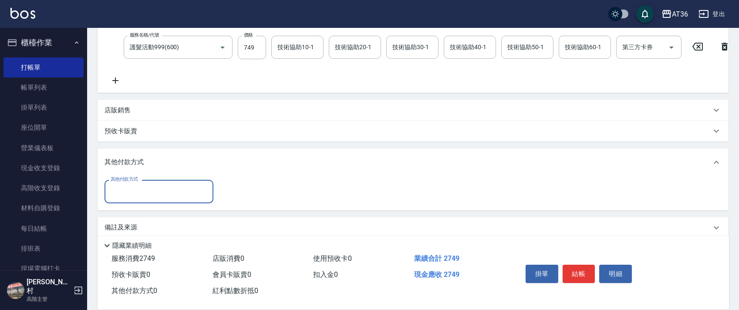
scroll to position [191, 0]
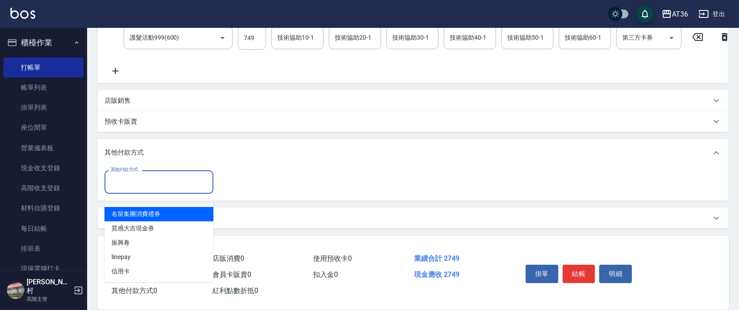
drag, startPoint x: 161, startPoint y: 177, endPoint x: 200, endPoint y: 198, distance: 44.4
click at [161, 178] on input "其他付款方式" at bounding box center [158, 181] width 101 height 15
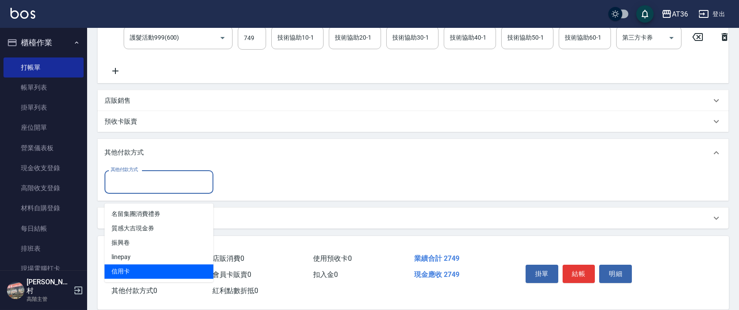
click at [133, 264] on span "信用卡" at bounding box center [158, 271] width 109 height 14
type input "信用卡"
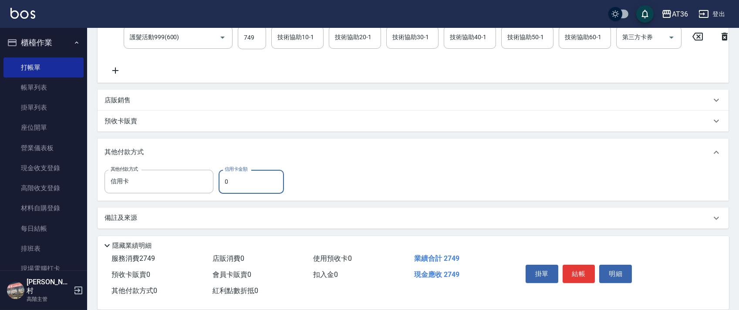
drag, startPoint x: 220, startPoint y: 183, endPoint x: 238, endPoint y: 178, distance: 18.5
click at [220, 184] on input "0" at bounding box center [250, 182] width 65 height 24
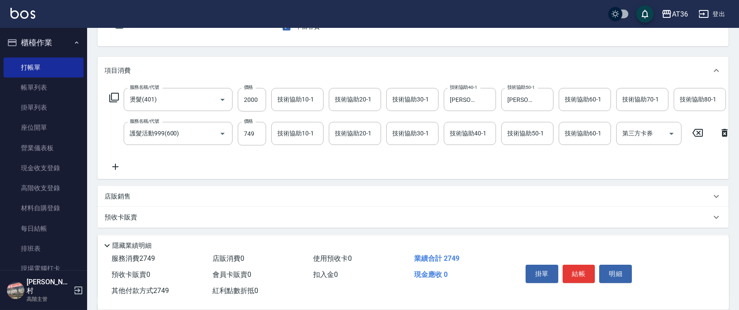
scroll to position [0, 0]
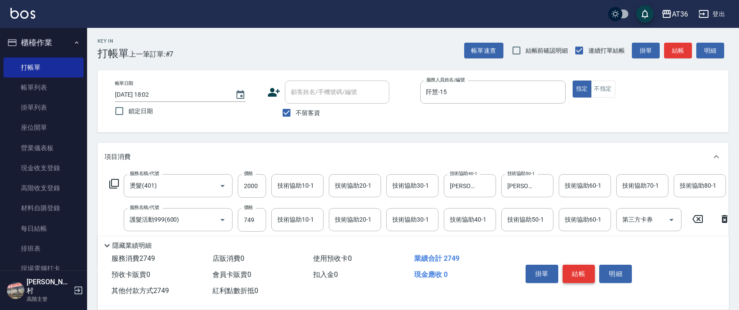
type input "2749"
click at [577, 274] on button "結帳" at bounding box center [578, 274] width 33 height 18
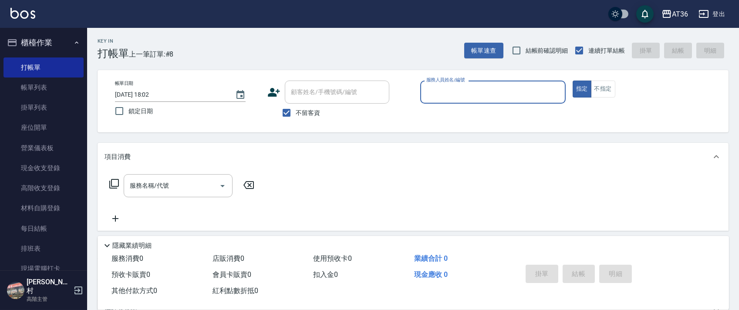
click at [433, 93] on input "服務人員姓名/編號" at bounding box center [493, 91] width 138 height 15
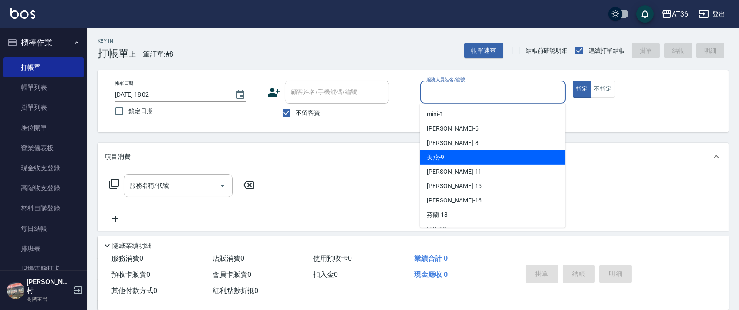
click at [450, 161] on div "美燕 -9" at bounding box center [492, 157] width 145 height 14
type input "美燕-9"
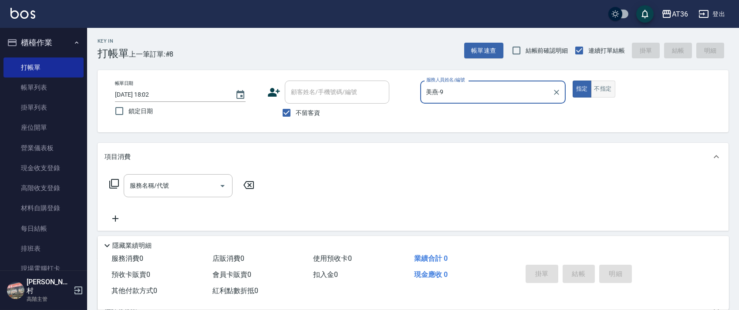
click at [603, 89] on button "不指定" at bounding box center [603, 89] width 24 height 17
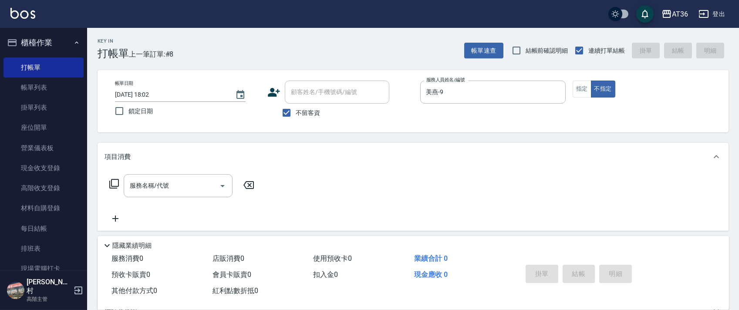
click at [113, 185] on icon at bounding box center [114, 183] width 10 height 10
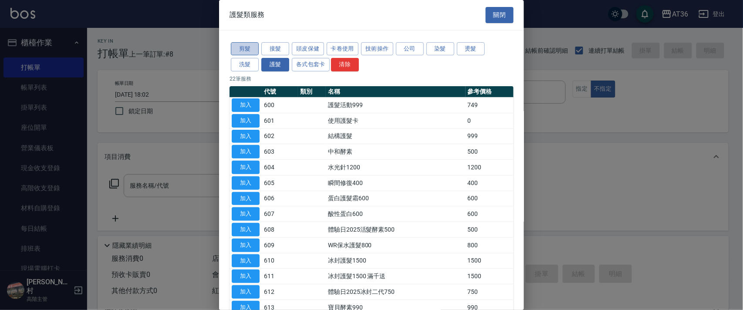
click at [249, 49] on button "剪髮" at bounding box center [245, 48] width 28 height 13
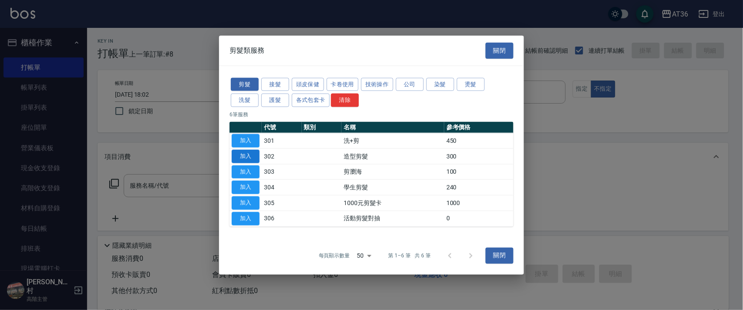
click at [247, 157] on button "加入" at bounding box center [246, 155] width 28 height 13
type input "造型剪髮(302)"
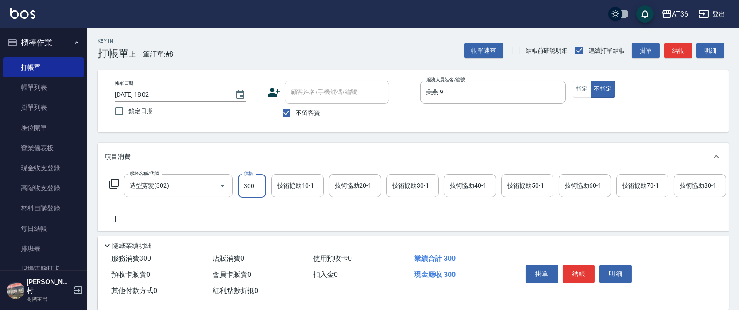
click at [247, 191] on input "300" at bounding box center [252, 186] width 28 height 24
type input "299"
click at [575, 272] on button "結帳" at bounding box center [578, 274] width 33 height 18
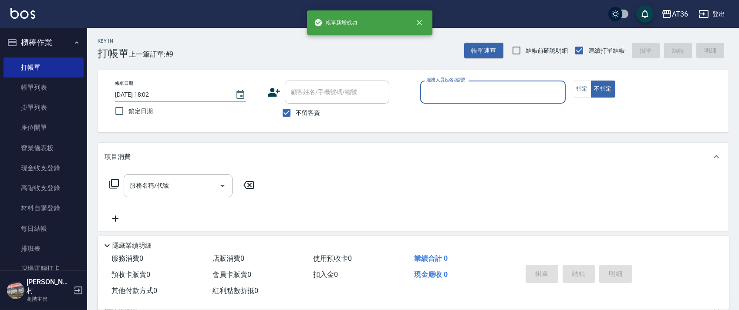
click at [421, 89] on div "服務人員姓名/編號" at bounding box center [492, 92] width 145 height 23
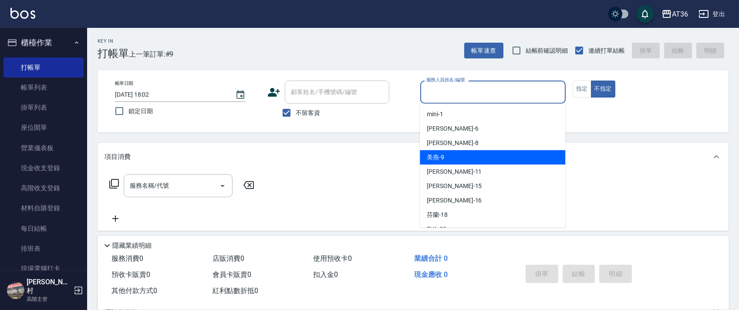
click at [433, 156] on span "美燕 -9" at bounding box center [435, 157] width 17 height 9
type input "美燕-9"
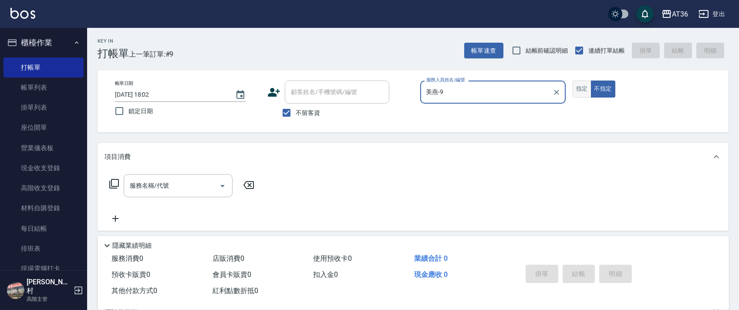
click at [581, 86] on button "指定" at bounding box center [581, 89] width 19 height 17
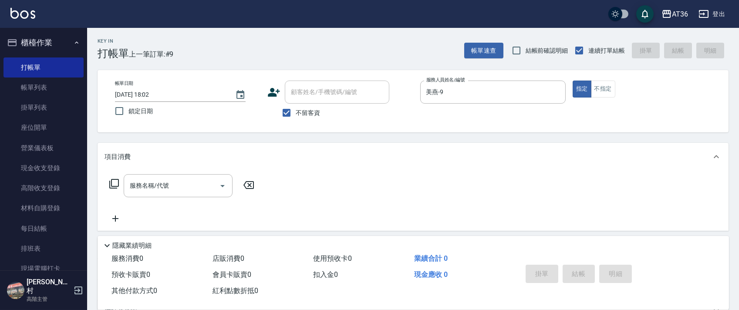
click at [115, 183] on icon at bounding box center [114, 183] width 10 height 10
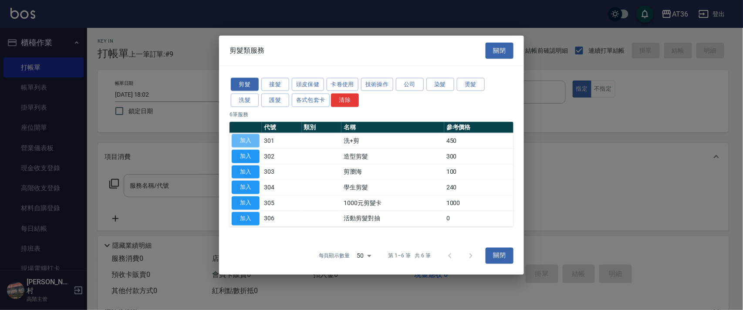
drag, startPoint x: 253, startPoint y: 143, endPoint x: 271, endPoint y: 202, distance: 61.7
click at [253, 144] on button "加入" at bounding box center [246, 140] width 28 height 13
type input "洗+剪(301)"
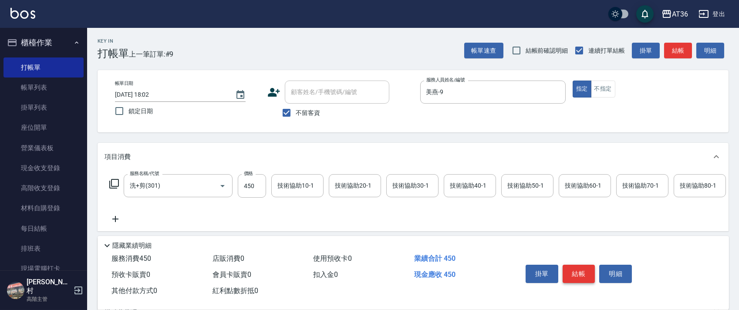
click at [575, 272] on button "結帳" at bounding box center [578, 274] width 33 height 18
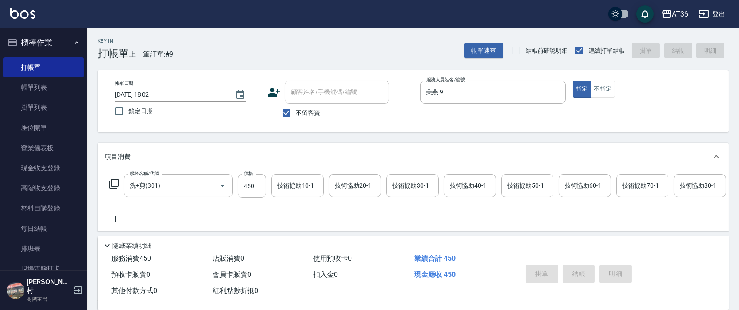
type input "2025/09/21 18:03"
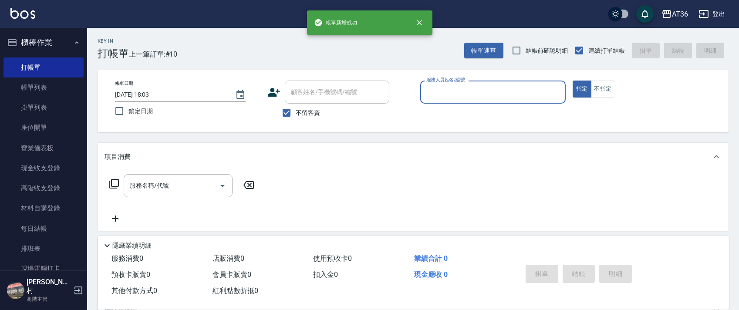
click at [429, 92] on input "服務人員姓名/編號" at bounding box center [493, 91] width 138 height 15
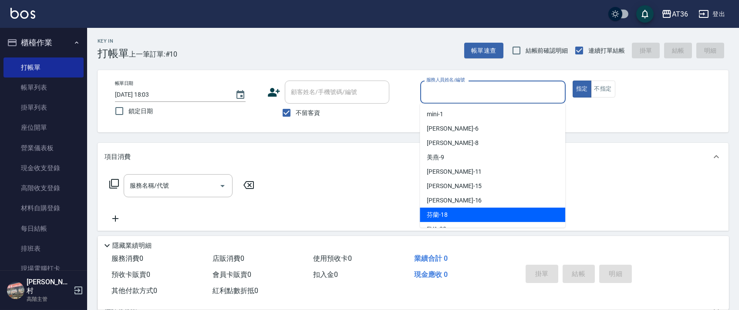
click at [446, 214] on span "芬蘭 -18" at bounding box center [437, 214] width 21 height 9
type input "芬蘭-18"
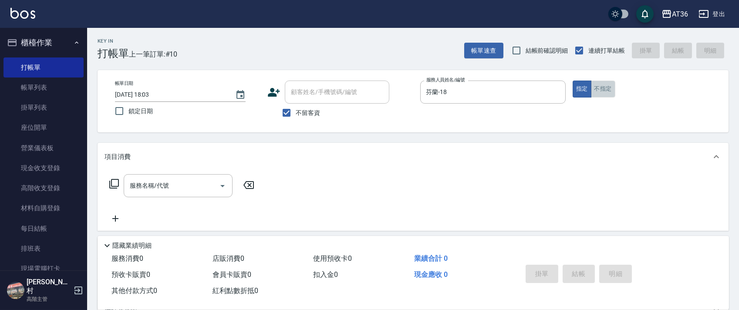
drag, startPoint x: 599, startPoint y: 82, endPoint x: 616, endPoint y: 100, distance: 24.7
click at [599, 83] on button "不指定" at bounding box center [603, 89] width 24 height 17
click at [113, 183] on icon at bounding box center [114, 183] width 10 height 10
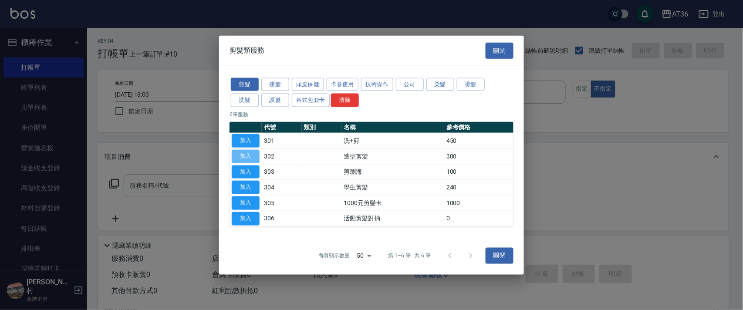
drag, startPoint x: 245, startPoint y: 158, endPoint x: 280, endPoint y: 226, distance: 76.7
click at [245, 159] on button "加入" at bounding box center [246, 155] width 28 height 13
type input "造型剪髮(302)"
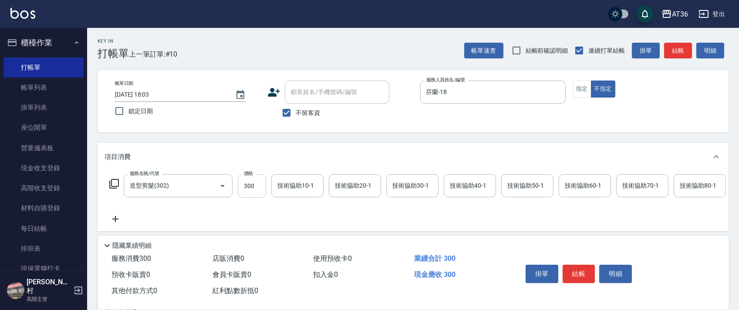
click at [242, 184] on input "300" at bounding box center [252, 186] width 28 height 24
type input "268"
click at [580, 274] on button "結帳" at bounding box center [578, 274] width 33 height 18
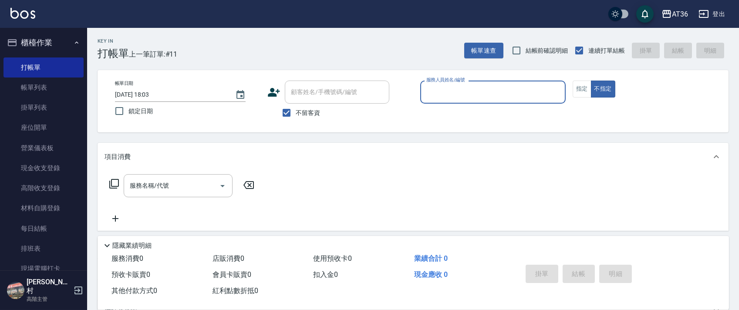
click at [432, 89] on input "服務人員姓名/編號" at bounding box center [493, 91] width 138 height 15
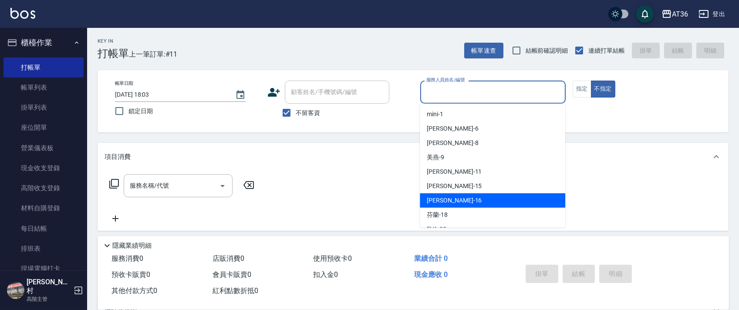
click at [443, 199] on span "小鳳 -16" at bounding box center [454, 200] width 55 height 9
type input "[PERSON_NAME]-16"
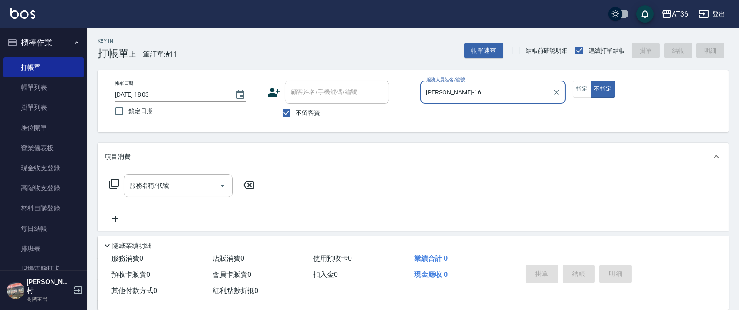
click at [113, 184] on icon at bounding box center [114, 183] width 10 height 10
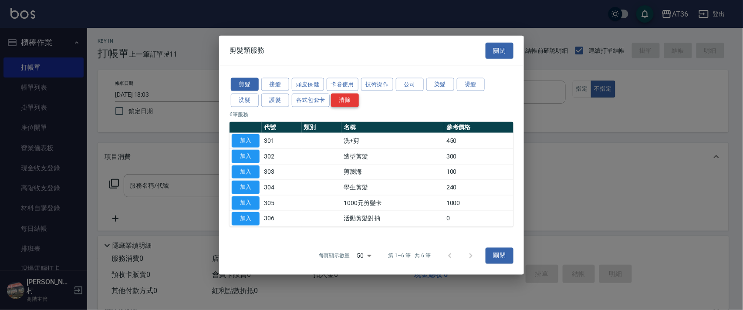
drag, startPoint x: 309, startPoint y: 85, endPoint x: 342, endPoint y: 97, distance: 34.8
click at [309, 85] on button "頭皮保健" at bounding box center [308, 83] width 32 height 13
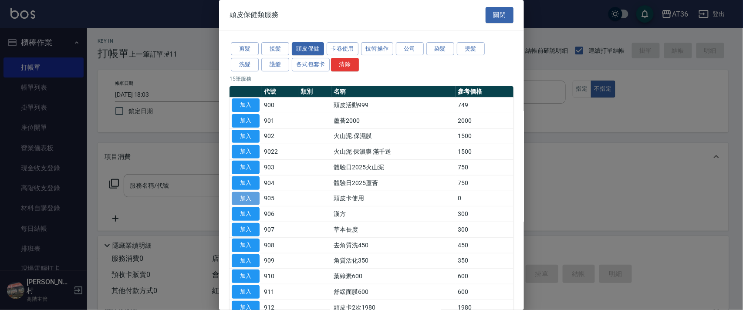
click at [252, 199] on button "加入" at bounding box center [246, 198] width 28 height 13
type input "頭皮卡使用(905)"
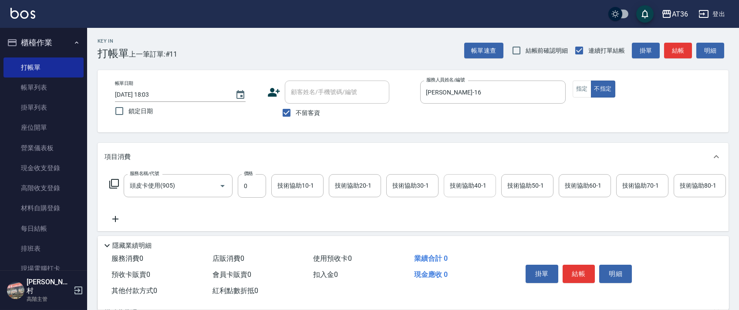
click at [461, 186] on div "技術協助40-1 技術協助40-1" at bounding box center [470, 185] width 52 height 23
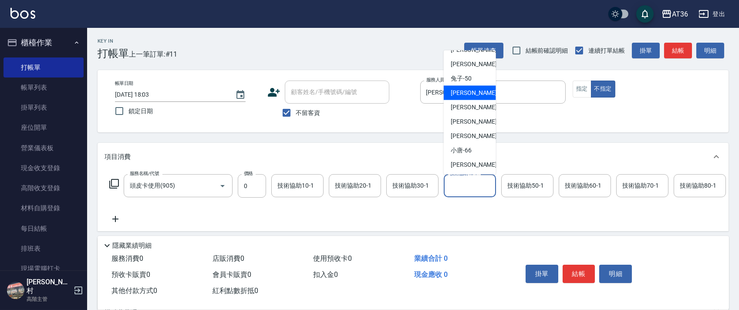
scroll to position [141, 0]
click at [476, 109] on div "欣蓓 -56" at bounding box center [470, 106] width 52 height 14
type input "[PERSON_NAME]-56"
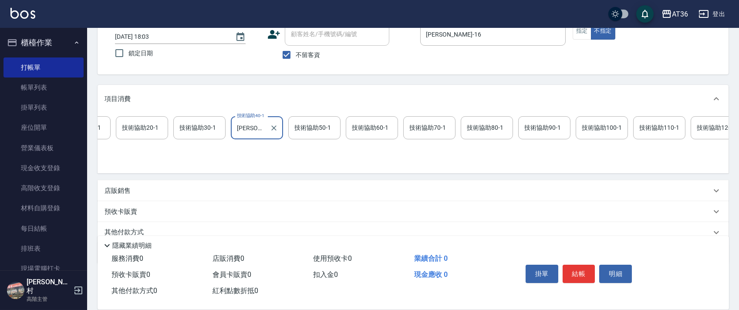
scroll to position [0, 231]
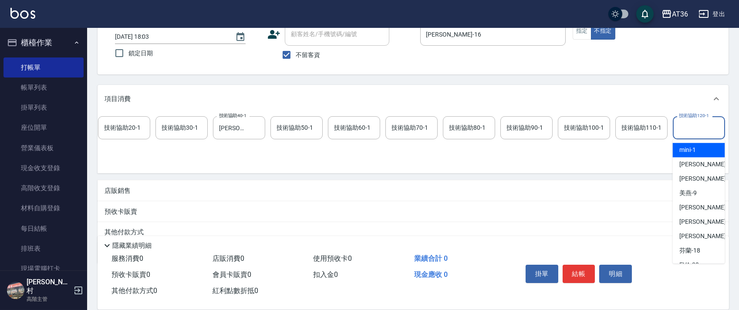
click at [678, 126] on div "技術協助120-1 技術協助120-1" at bounding box center [698, 127] width 52 height 23
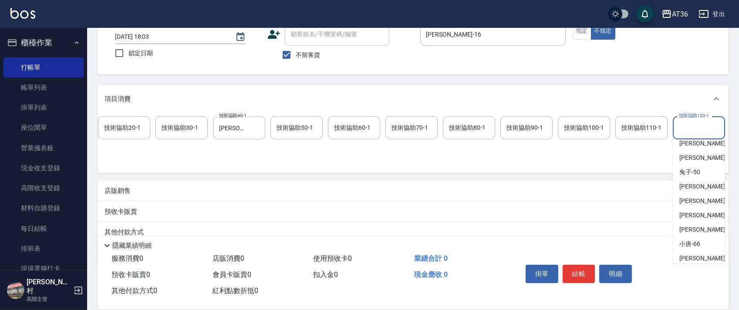
scroll to position [141, 0]
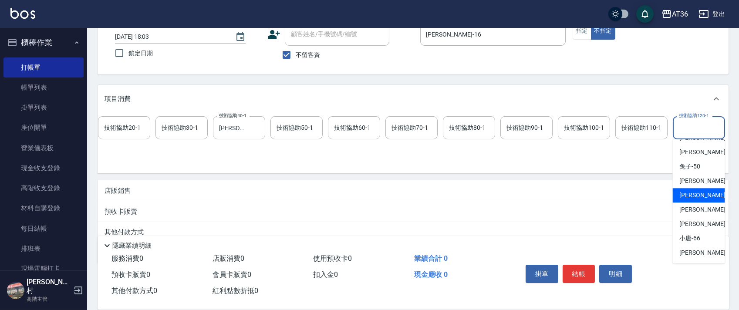
click at [706, 198] on div "欣蓓 -56" at bounding box center [698, 195] width 52 height 14
type input "[PERSON_NAME]-56"
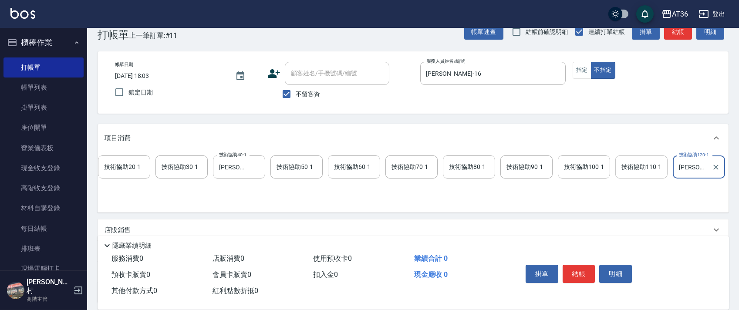
scroll to position [0, 0]
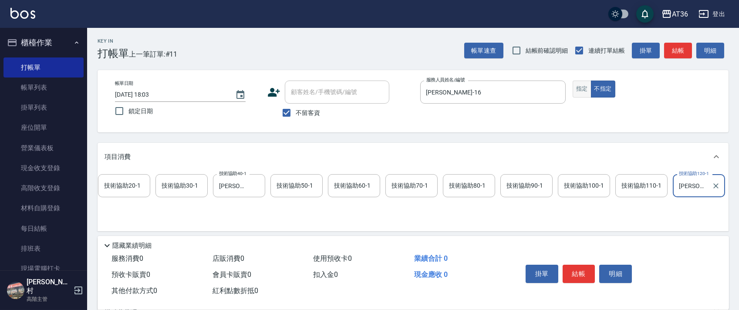
click at [579, 95] on button "指定" at bounding box center [581, 89] width 19 height 17
click at [585, 272] on button "結帳" at bounding box center [578, 274] width 33 height 18
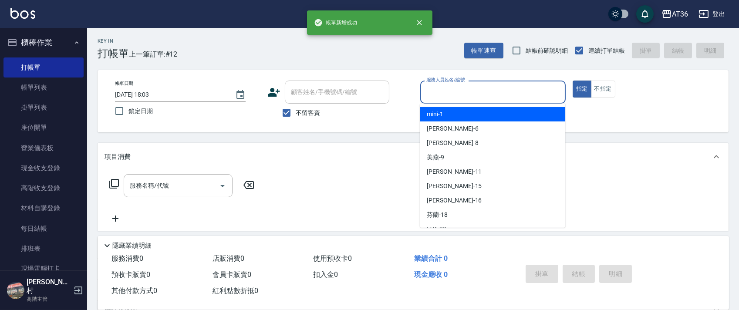
drag, startPoint x: 435, startPoint y: 88, endPoint x: 498, endPoint y: 132, distance: 76.8
click at [435, 89] on input "服務人員姓名/編號" at bounding box center [493, 91] width 138 height 15
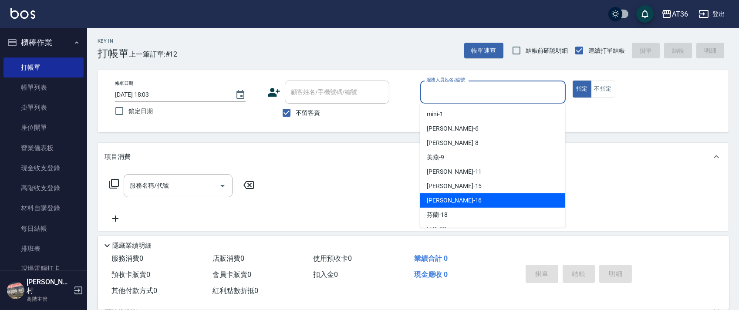
click at [461, 197] on div "小鳳 -16" at bounding box center [492, 200] width 145 height 14
type input "[PERSON_NAME]-16"
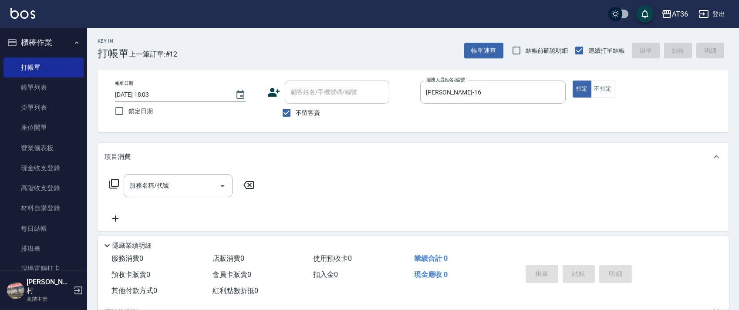
click at [113, 184] on icon at bounding box center [114, 183] width 10 height 10
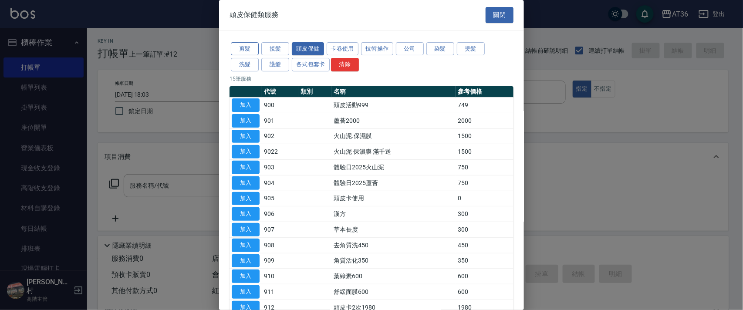
click at [246, 47] on button "剪髮" at bounding box center [245, 48] width 28 height 13
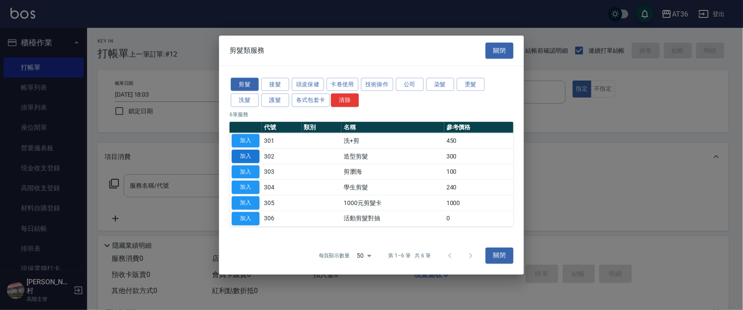
click at [242, 157] on button "加入" at bounding box center [246, 155] width 28 height 13
type input "造型剪髮(302)"
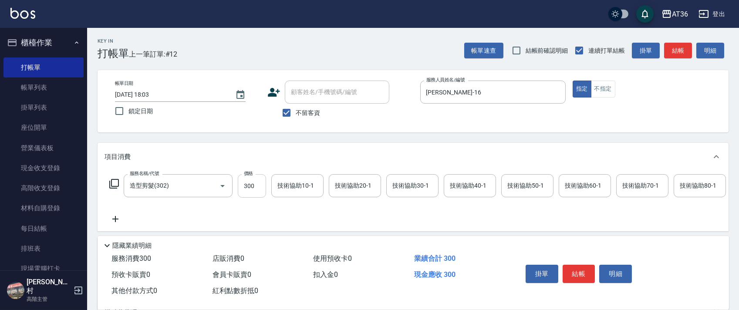
click at [245, 189] on input "300" at bounding box center [252, 186] width 28 height 24
type input "280"
click at [113, 183] on icon at bounding box center [114, 183] width 10 height 10
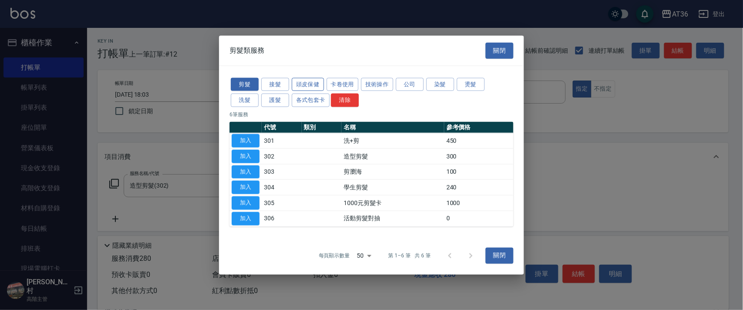
click at [314, 83] on button "頭皮保健" at bounding box center [308, 83] width 32 height 13
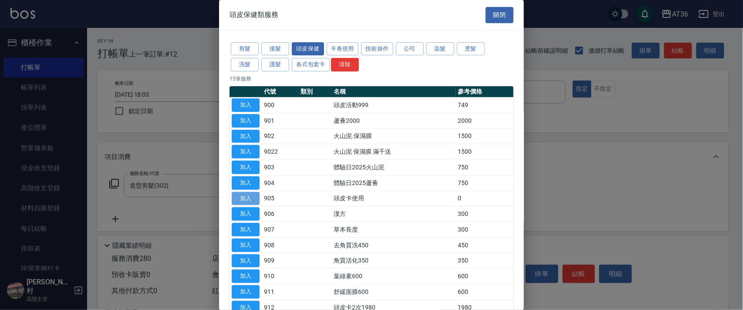
click at [241, 198] on button "加入" at bounding box center [246, 198] width 28 height 13
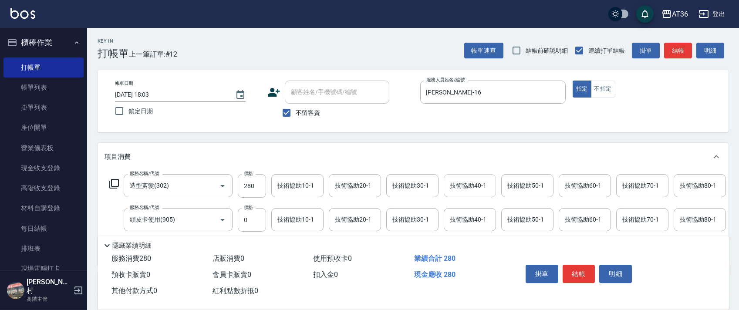
click at [458, 187] on div "技術協助40-1 技術協助40-1" at bounding box center [470, 185] width 52 height 23
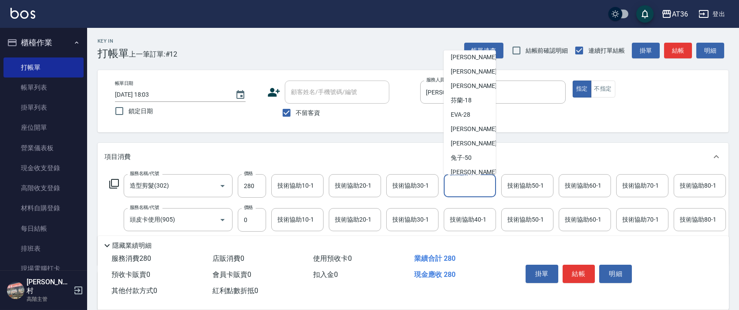
scroll to position [116, 0]
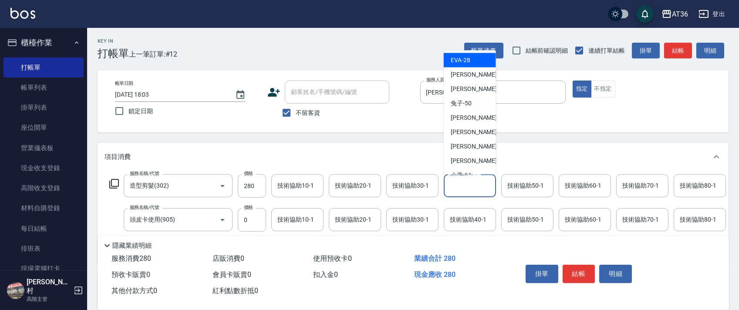
click at [474, 63] on div "EVA -28" at bounding box center [470, 60] width 52 height 14
type input "[PERSON_NAME]-28"
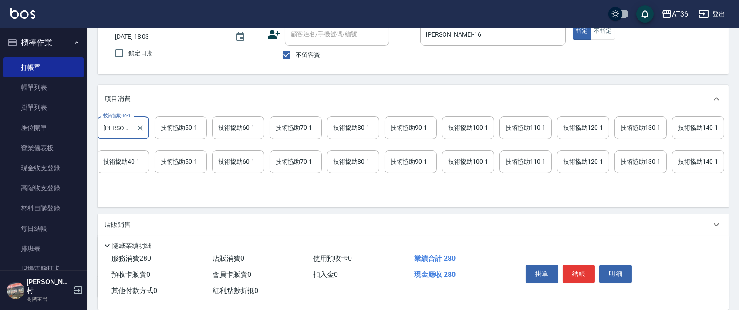
scroll to position [0, 363]
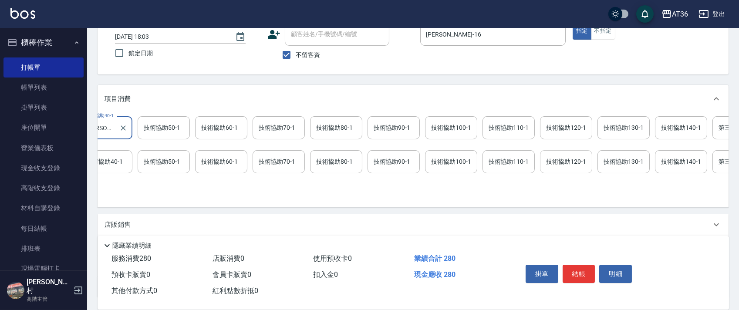
click at [550, 163] on div "技術協助120-1 技術協助120-1" at bounding box center [566, 161] width 52 height 23
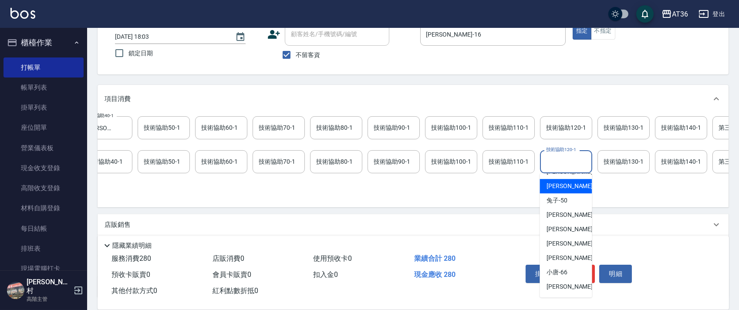
scroll to position [84, 0]
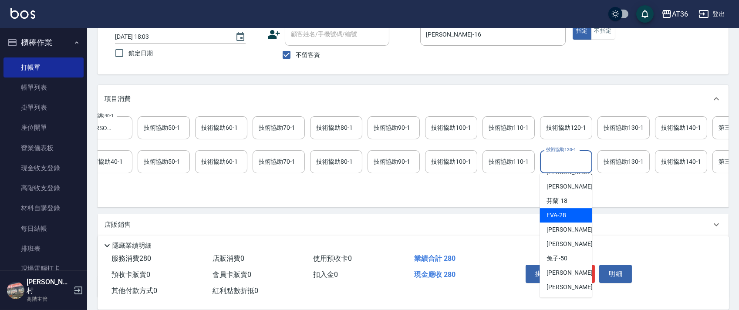
click at [563, 215] on span "EVA -28" at bounding box center [556, 215] width 20 height 9
type input "[PERSON_NAME]-28"
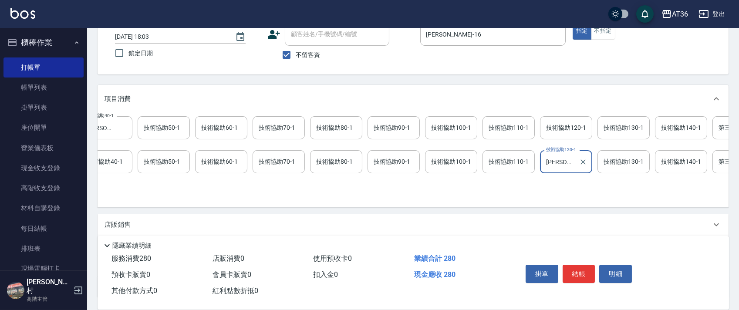
drag, startPoint x: 575, startPoint y: 271, endPoint x: 581, endPoint y: 271, distance: 6.1
click at [575, 271] on button "結帳" at bounding box center [578, 274] width 33 height 18
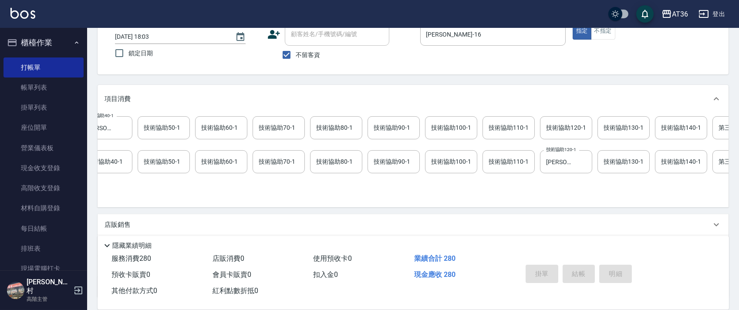
scroll to position [57, 0]
type input "2025/09/21 18:04"
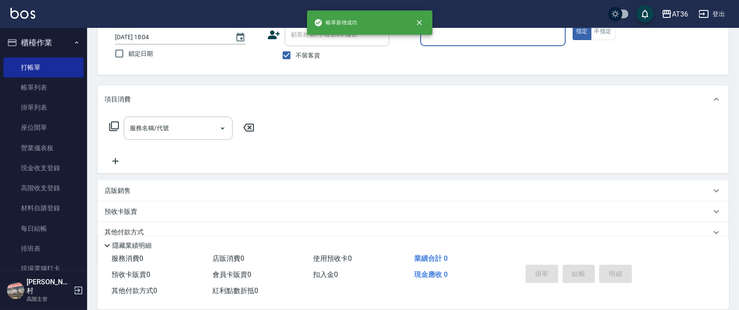
scroll to position [0, 0]
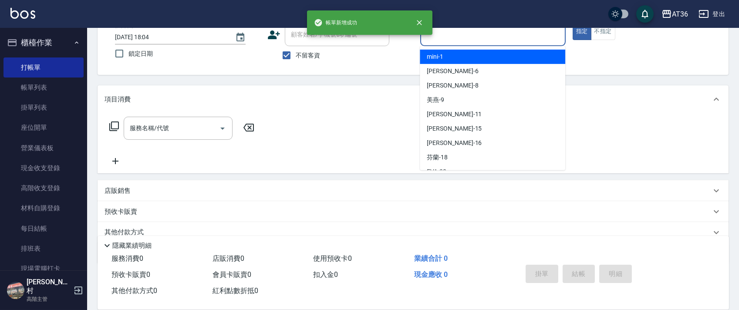
click at [444, 36] on input "服務人員姓名/編號" at bounding box center [493, 34] width 138 height 15
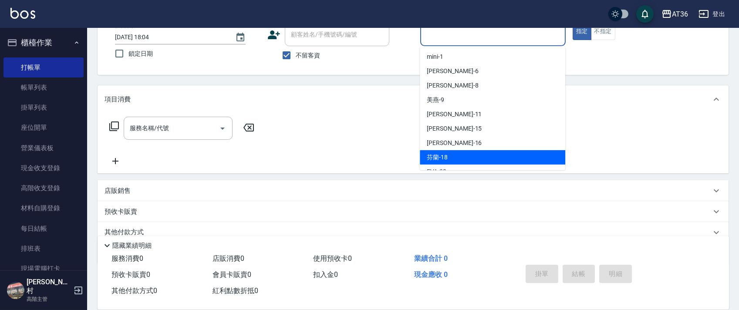
drag, startPoint x: 466, startPoint y: 153, endPoint x: 450, endPoint y: 83, distance: 71.7
click at [467, 153] on div "芬蘭 -18" at bounding box center [492, 157] width 145 height 14
type input "芬蘭-18"
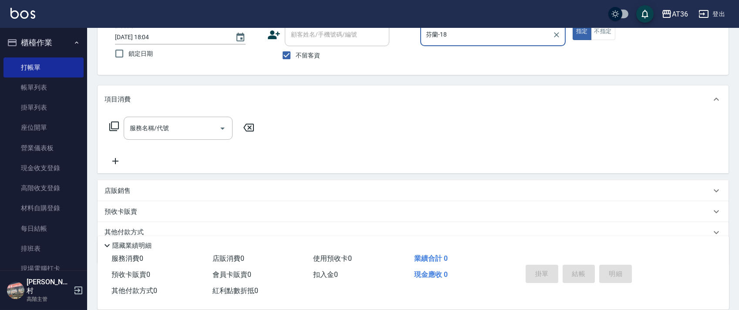
click at [113, 122] on icon at bounding box center [114, 126] width 10 height 10
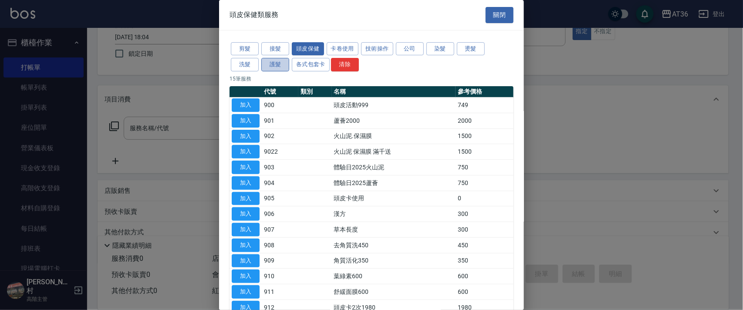
click at [276, 66] on button "護髮" at bounding box center [275, 64] width 28 height 13
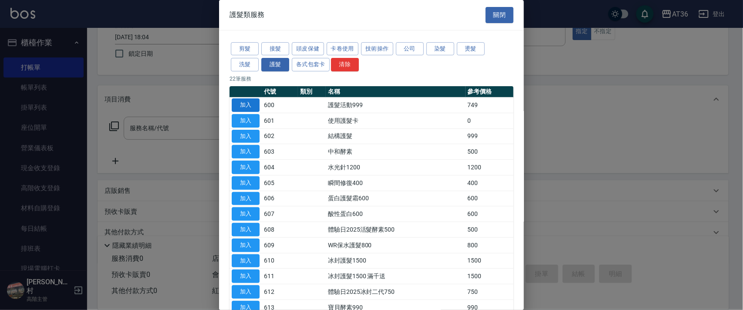
click at [247, 102] on button "加入" at bounding box center [246, 104] width 28 height 13
type input "護髮活動999(600)"
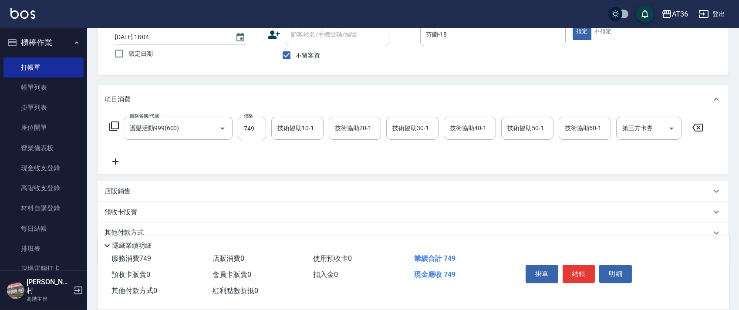
click at [116, 125] on icon at bounding box center [114, 126] width 10 height 10
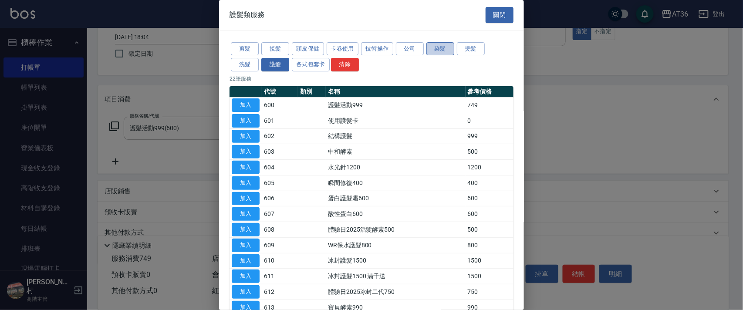
click at [440, 53] on button "染髮" at bounding box center [440, 48] width 28 height 13
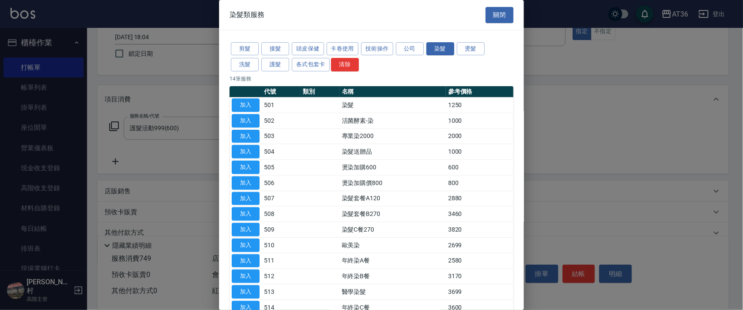
click at [244, 104] on button "加入" at bounding box center [246, 104] width 28 height 13
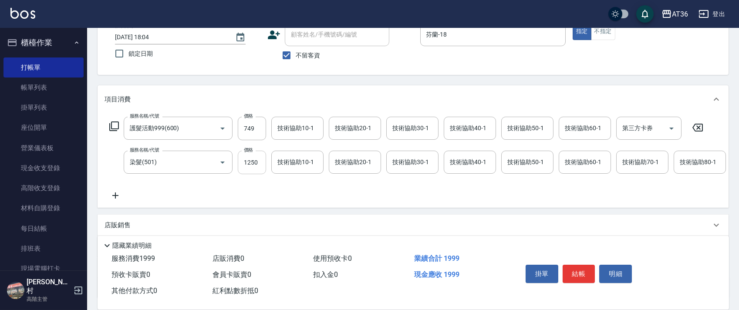
click at [248, 162] on input "1250" at bounding box center [252, 163] width 28 height 24
type input "2000"
click at [457, 163] on div "技術協助40-1 技術協助40-1" at bounding box center [470, 162] width 52 height 23
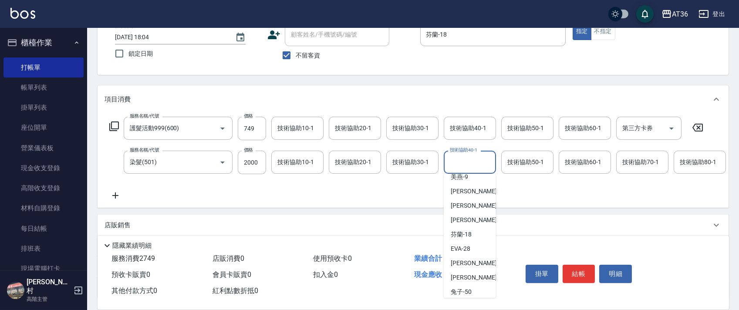
scroll to position [116, 0]
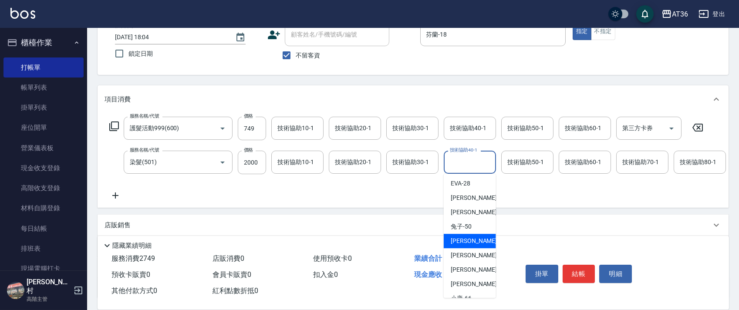
click at [467, 240] on span "ㄚ莉 -55" at bounding box center [477, 240] width 55 height 9
type input "[PERSON_NAME]-55"
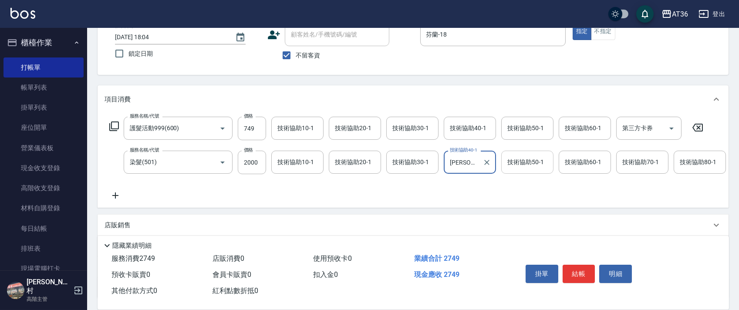
click at [518, 166] on div "技術協助50-1 技術協助50-1" at bounding box center [527, 162] width 52 height 23
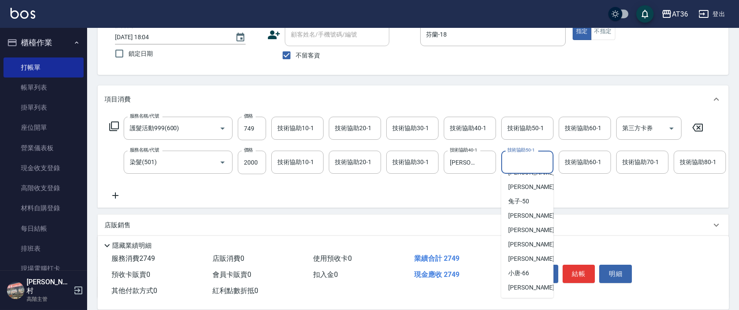
scroll to position [141, 0]
click at [530, 216] on div "ㄚ莉 -55" at bounding box center [527, 215] width 52 height 14
type input "[PERSON_NAME]-55"
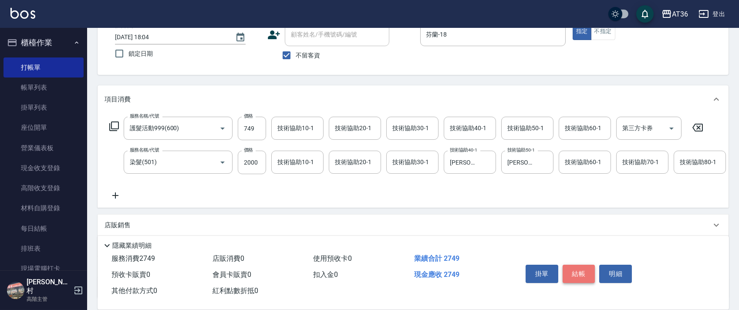
click at [579, 275] on button "結帳" at bounding box center [578, 274] width 33 height 18
type input "2025/09/21 18:05"
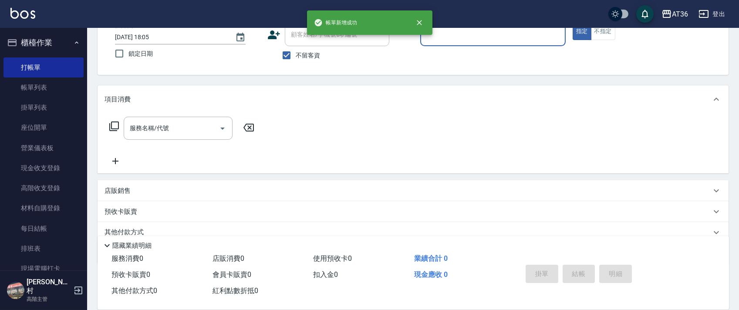
click at [437, 38] on input "服務人員姓名/編號" at bounding box center [493, 34] width 138 height 15
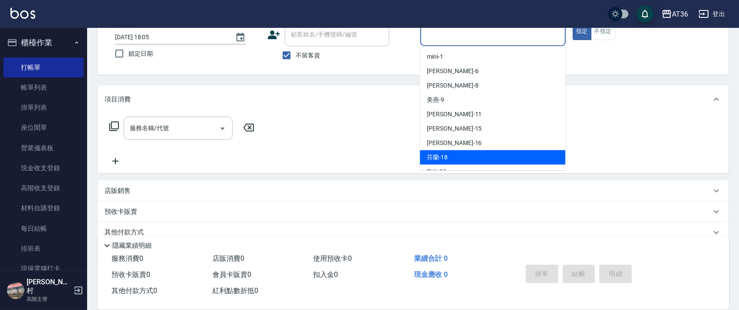
click at [460, 155] on div "芬蘭 -18" at bounding box center [492, 157] width 145 height 14
type input "芬蘭-18"
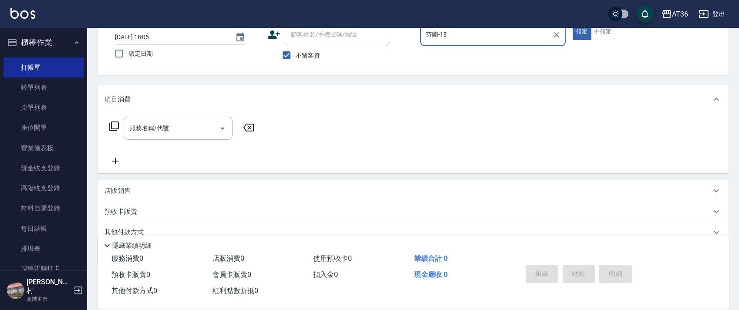
click at [114, 126] on icon at bounding box center [114, 126] width 10 height 10
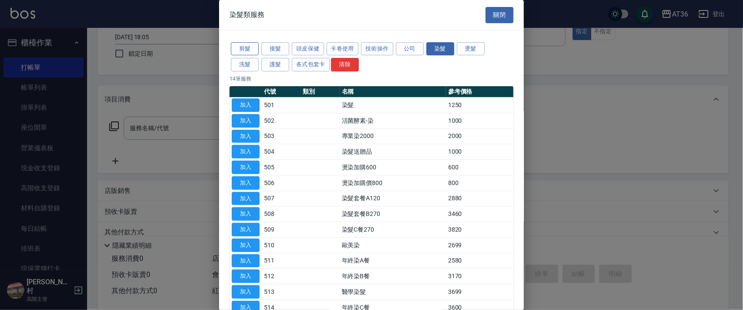
click at [239, 48] on button "剪髮" at bounding box center [245, 48] width 28 height 13
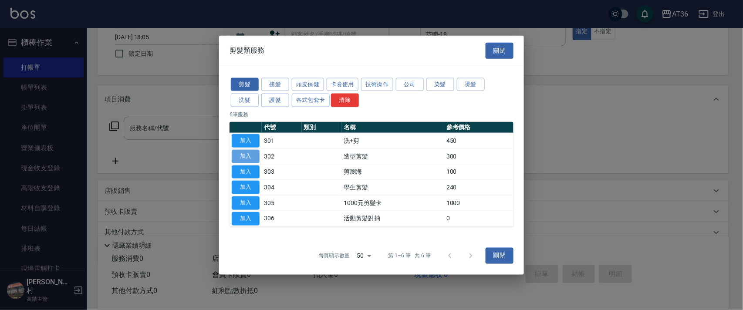
click at [242, 151] on button "加入" at bounding box center [246, 155] width 28 height 13
type input "造型剪髮(302)"
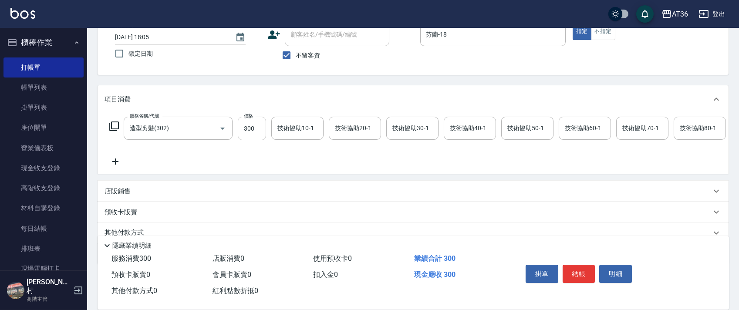
click at [249, 127] on input "300" at bounding box center [252, 129] width 28 height 24
type input "151"
click at [573, 272] on button "結帳" at bounding box center [578, 274] width 33 height 18
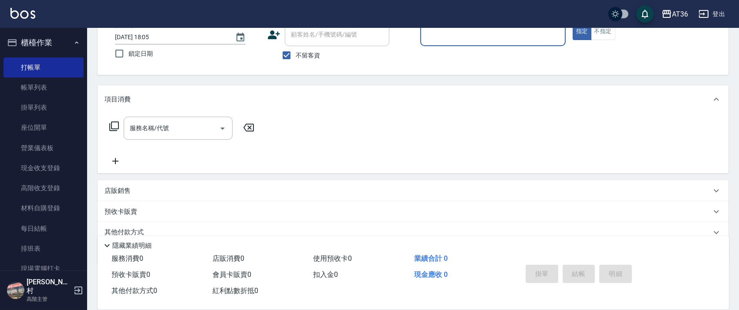
click at [446, 34] on input "服務人員姓名/編號" at bounding box center [493, 34] width 138 height 15
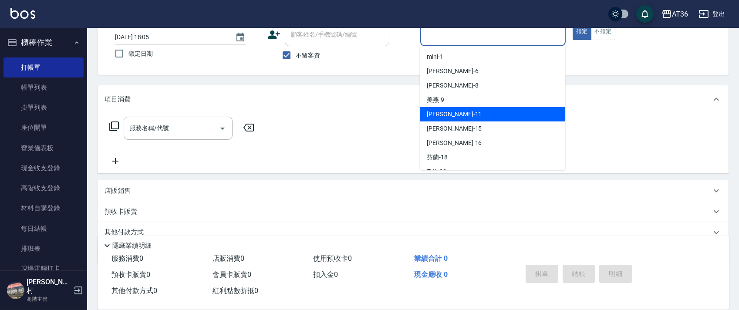
click at [463, 119] on div "珮茹 -11" at bounding box center [492, 114] width 145 height 14
type input "[PERSON_NAME]-11"
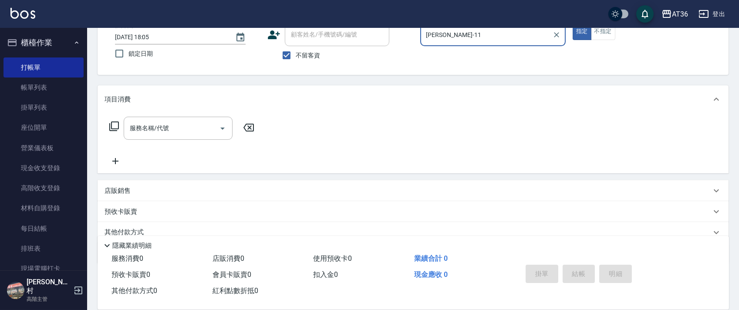
click at [115, 127] on icon at bounding box center [114, 126] width 10 height 10
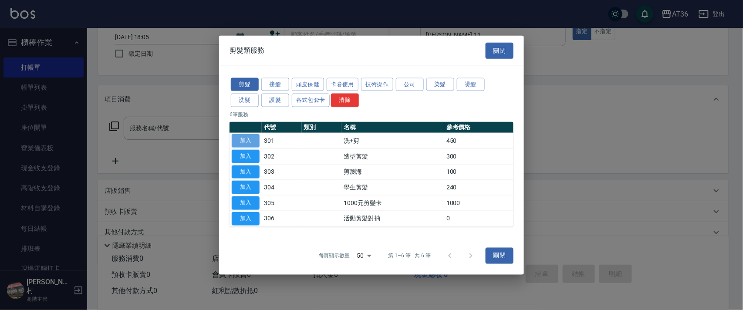
click at [242, 138] on button "加入" at bounding box center [246, 140] width 28 height 13
type input "洗+剪(301)"
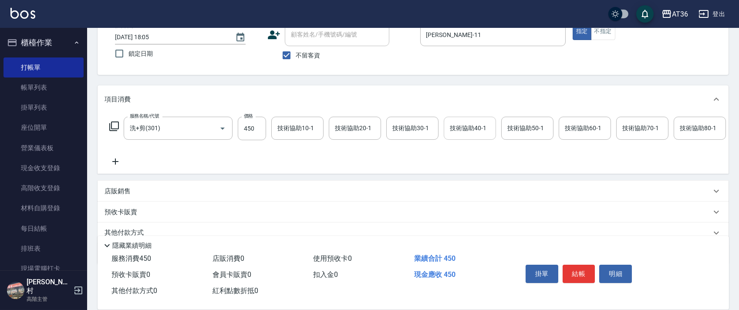
click at [467, 131] on div "技術協助40-1 技術協助40-1" at bounding box center [470, 128] width 52 height 23
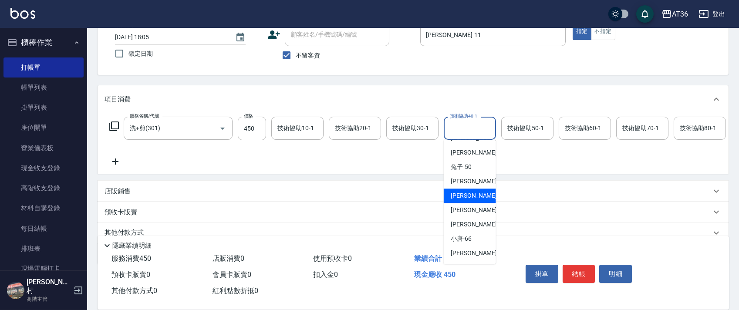
click at [474, 193] on div "欣蓓 -56" at bounding box center [470, 195] width 52 height 14
type input "[PERSON_NAME]-56"
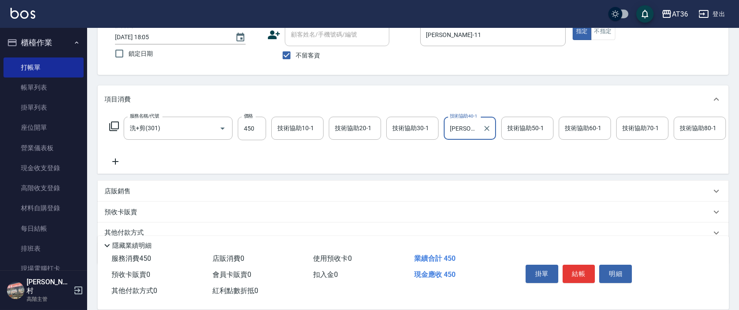
click at [576, 278] on button "結帳" at bounding box center [578, 274] width 33 height 18
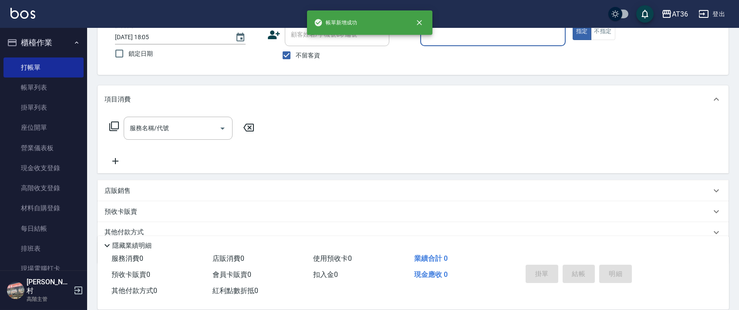
click at [432, 37] on input "服務人員姓名/編號" at bounding box center [493, 34] width 138 height 15
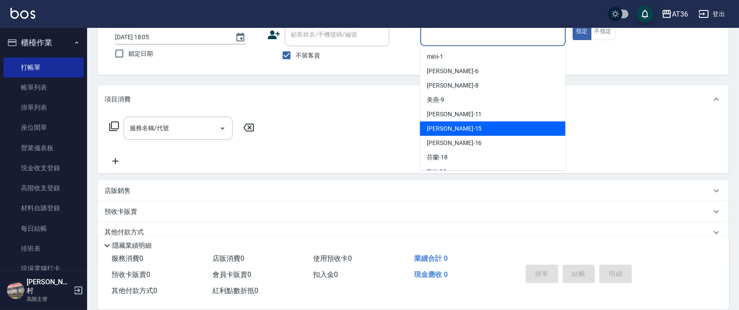
drag, startPoint x: 457, startPoint y: 123, endPoint x: 548, endPoint y: 60, distance: 110.7
click at [457, 123] on div "阡慧 -15" at bounding box center [492, 128] width 145 height 14
type input "阡慧-15"
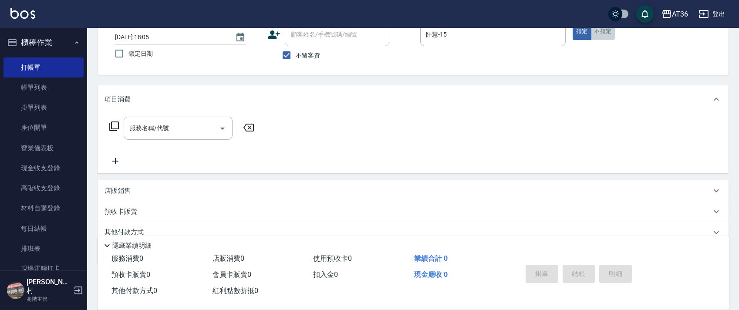
drag, startPoint x: 603, startPoint y: 30, endPoint x: 263, endPoint y: 58, distance: 341.5
click at [603, 30] on button "不指定" at bounding box center [603, 31] width 24 height 17
click at [115, 126] on icon at bounding box center [114, 126] width 10 height 10
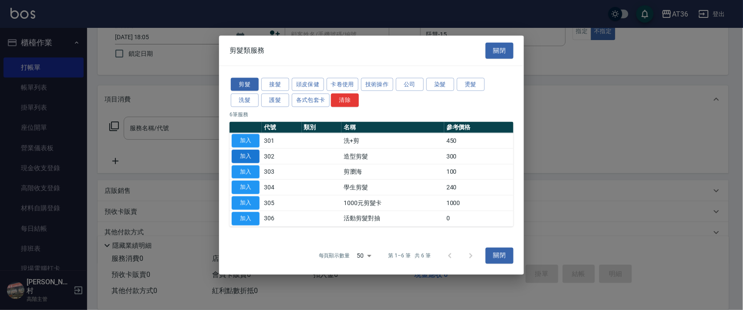
click at [247, 157] on button "加入" at bounding box center [246, 155] width 28 height 13
type input "造型剪髮(302)"
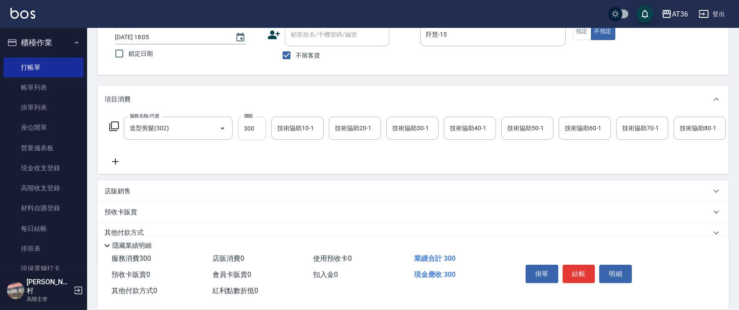
click at [246, 128] on input "300" at bounding box center [252, 129] width 28 height 24
type input "248"
click at [574, 267] on button "結帳" at bounding box center [578, 274] width 33 height 18
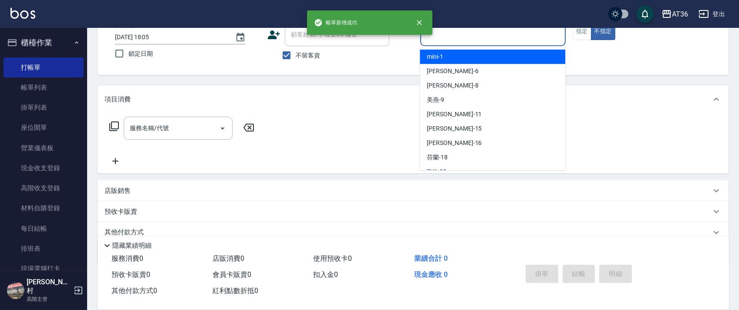
drag, startPoint x: 454, startPoint y: 37, endPoint x: 491, endPoint y: 62, distance: 44.9
click at [453, 37] on input "服務人員姓名/編號" at bounding box center [493, 34] width 138 height 15
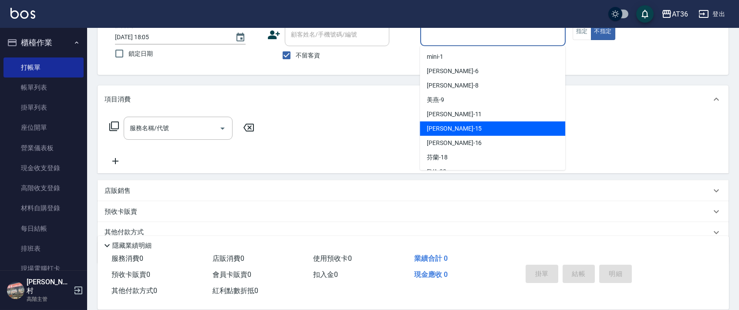
drag, startPoint x: 460, startPoint y: 129, endPoint x: 595, endPoint y: 24, distance: 171.2
click at [460, 129] on div "阡慧 -15" at bounding box center [492, 128] width 145 height 14
type input "阡慧-15"
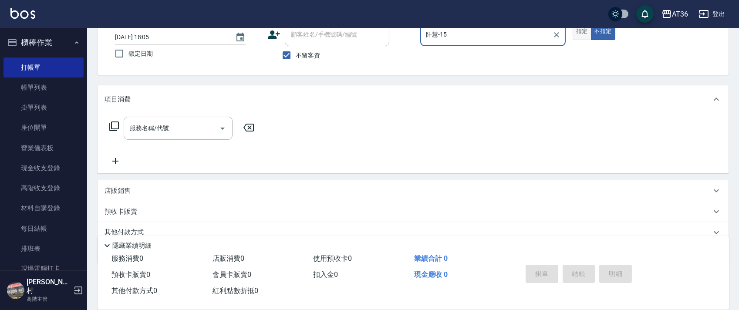
click at [584, 32] on button "指定" at bounding box center [581, 31] width 19 height 17
click at [116, 128] on icon at bounding box center [114, 126] width 10 height 10
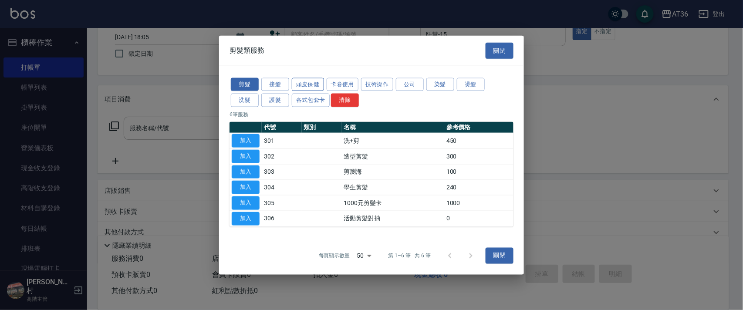
click at [299, 84] on button "頭皮保健" at bounding box center [308, 83] width 32 height 13
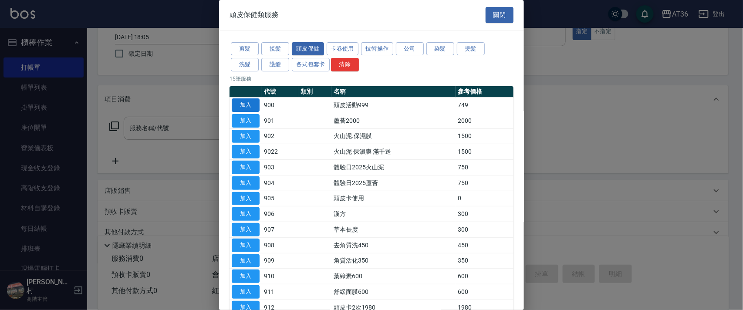
click at [248, 105] on button "加入" at bounding box center [246, 104] width 28 height 13
type input "頭皮活動999(900)"
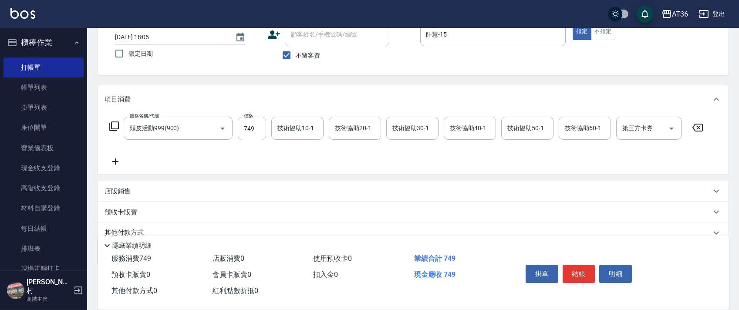
click at [112, 126] on icon at bounding box center [114, 126] width 10 height 10
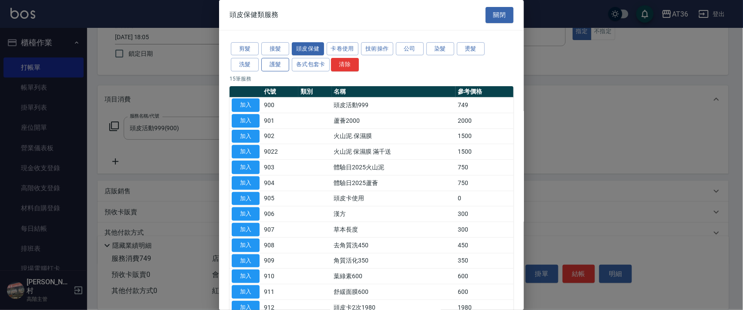
click at [239, 50] on button "剪髮" at bounding box center [245, 48] width 28 height 13
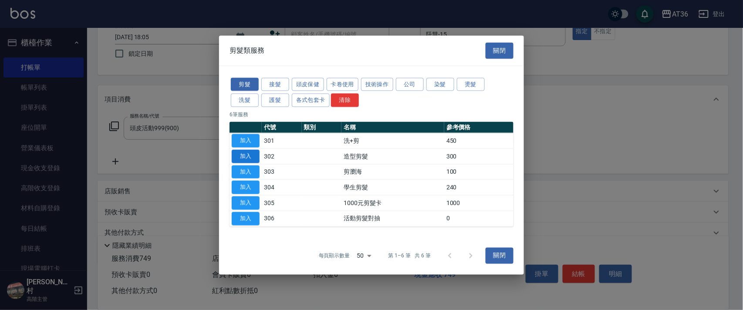
click at [248, 154] on button "加入" at bounding box center [246, 155] width 28 height 13
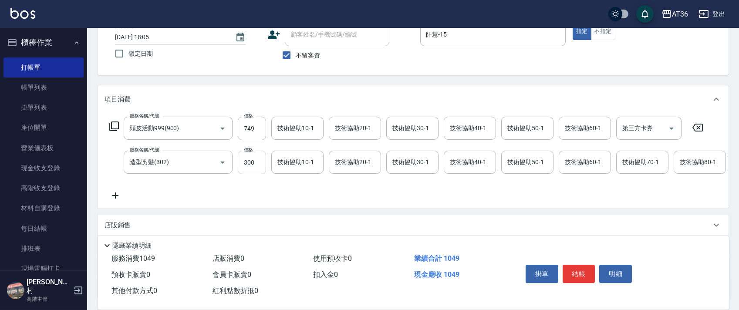
click at [246, 165] on input "300" at bounding box center [252, 163] width 28 height 24
type input "280"
click at [455, 164] on div "技術協助40-1 技術協助40-1" at bounding box center [470, 162] width 52 height 23
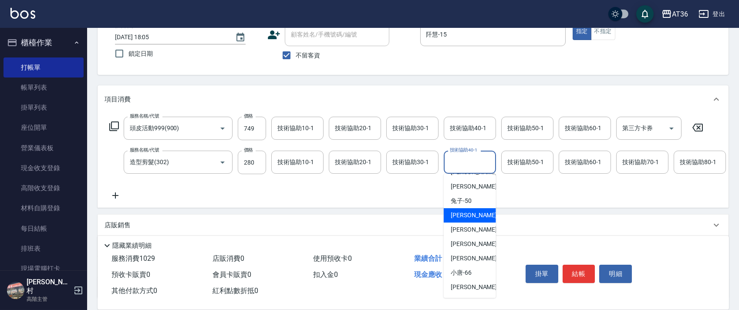
click at [477, 212] on div "ㄚ莉 -55" at bounding box center [470, 215] width 52 height 14
type input "[PERSON_NAME]-55"
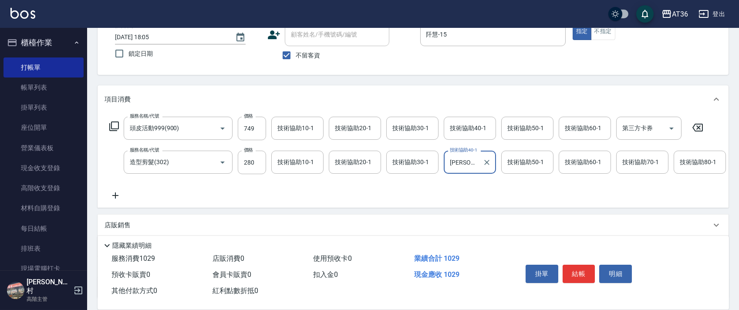
drag, startPoint x: 514, startPoint y: 159, endPoint x: 555, endPoint y: 174, distance: 43.9
click at [515, 159] on div "技術協助50-1 技術協助50-1" at bounding box center [527, 162] width 52 height 23
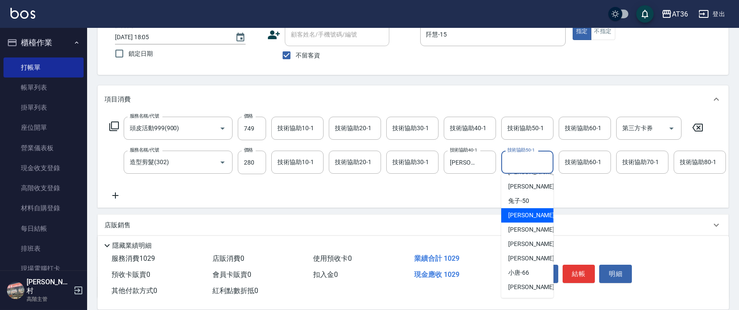
click at [531, 218] on div "ㄚ莉 -55" at bounding box center [527, 215] width 52 height 14
type input "[PERSON_NAME]-55"
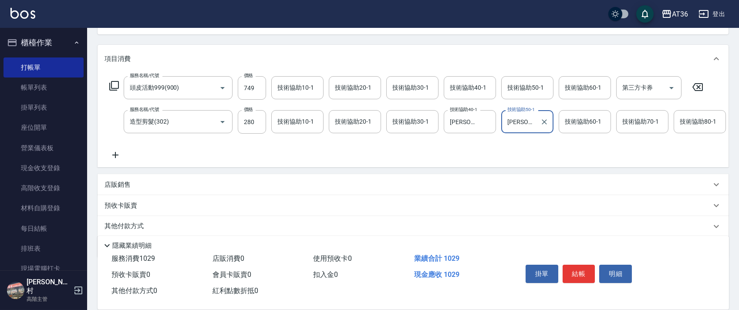
scroll to position [137, 0]
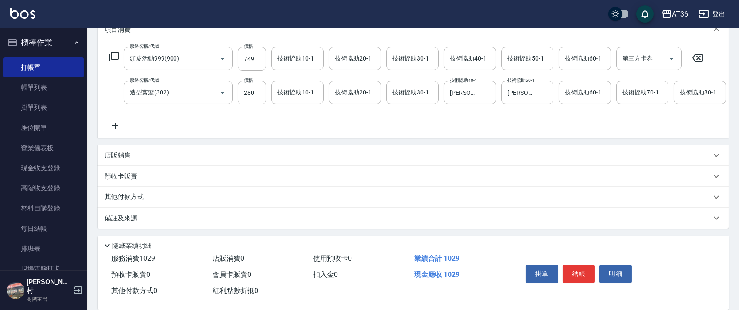
click at [138, 201] on p "其他付款方式" at bounding box center [126, 197] width 44 height 10
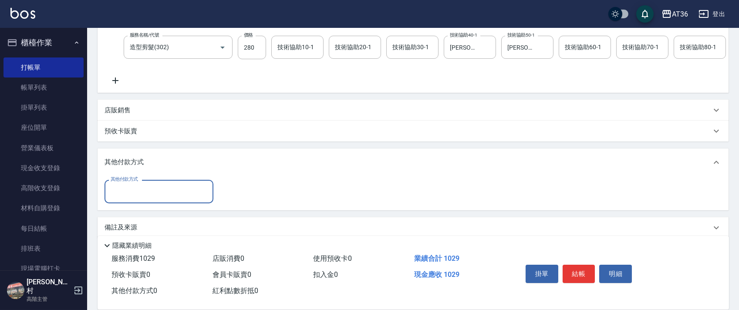
scroll to position [191, 0]
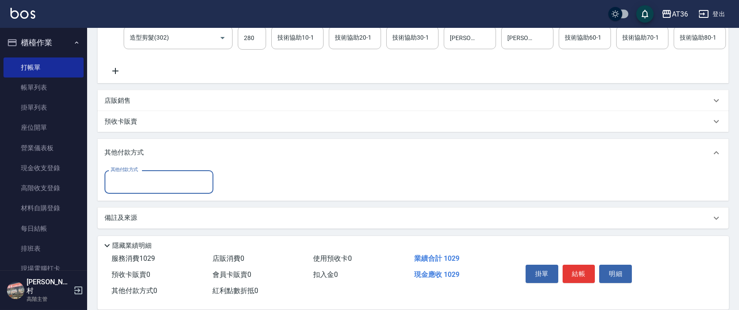
drag, startPoint x: 109, startPoint y: 184, endPoint x: 152, endPoint y: 184, distance: 43.1
click at [109, 185] on input "其他付款方式" at bounding box center [158, 181] width 101 height 15
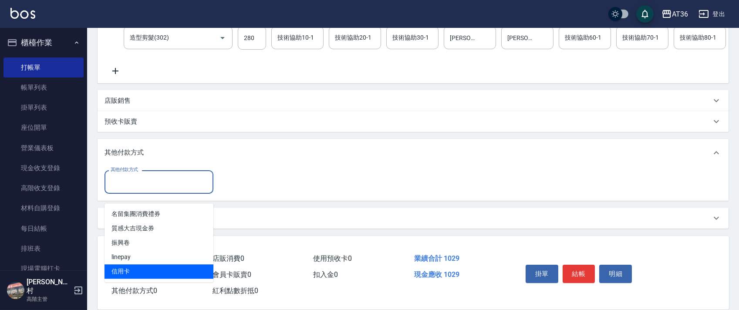
drag, startPoint x: 125, startPoint y: 265, endPoint x: 287, endPoint y: 159, distance: 193.0
click at [125, 265] on span "信用卡" at bounding box center [158, 271] width 109 height 14
type input "信用卡"
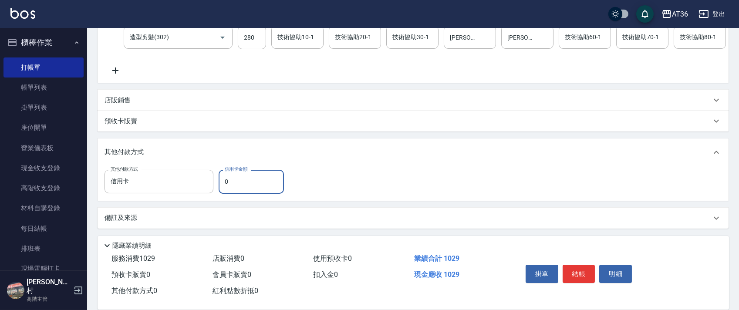
click at [223, 187] on input "0" at bounding box center [250, 182] width 65 height 24
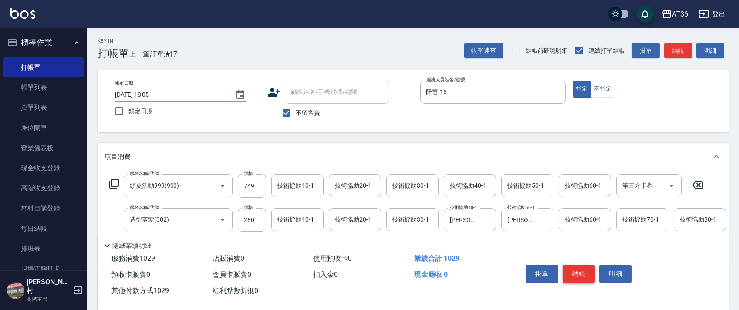
type input "1029"
drag, startPoint x: 580, startPoint y: 273, endPoint x: 580, endPoint y: 268, distance: 4.8
click at [580, 273] on button "結帳" at bounding box center [578, 274] width 33 height 18
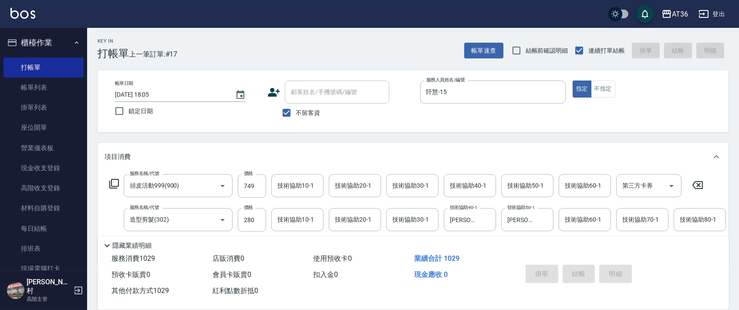
type input "2025/09/21 18:09"
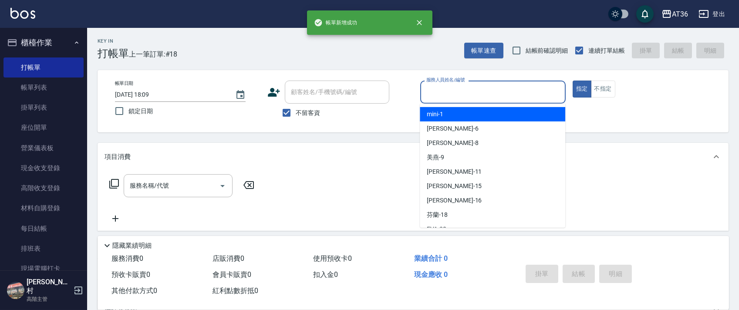
drag, startPoint x: 428, startPoint y: 87, endPoint x: 440, endPoint y: 136, distance: 50.2
click at [428, 89] on input "服務人員姓名/編號" at bounding box center [493, 91] width 138 height 15
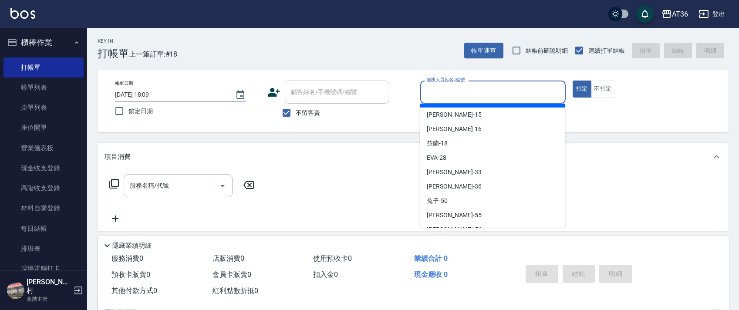
scroll to position [141, 0]
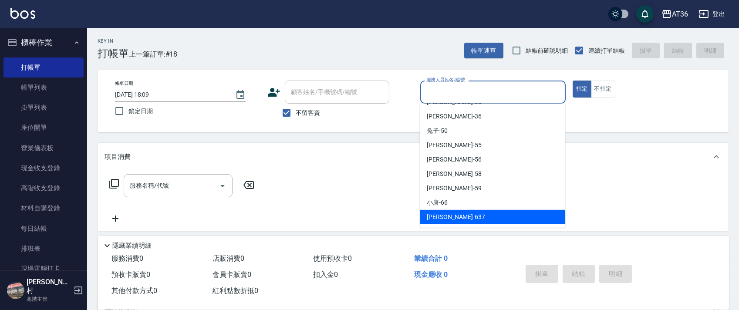
drag, startPoint x: 434, startPoint y: 212, endPoint x: 508, endPoint y: 186, distance: 78.3
click at [435, 212] on span "憶琳 -637" at bounding box center [456, 216] width 58 height 9
type input "憶琳-637"
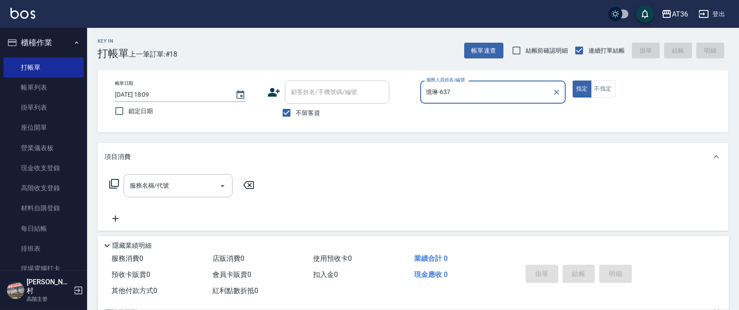
click at [113, 185] on icon at bounding box center [114, 183] width 10 height 10
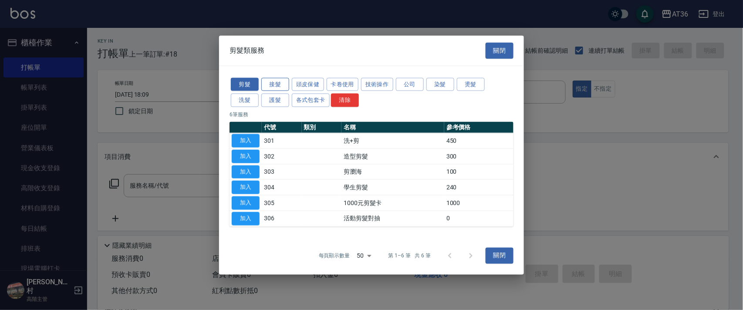
click at [244, 101] on button "洗髮" at bounding box center [245, 100] width 28 height 13
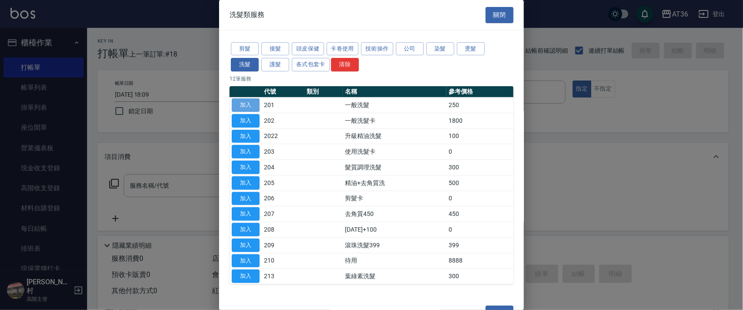
click at [250, 104] on button "加入" at bounding box center [246, 104] width 28 height 13
type input "一般洗髮(201)"
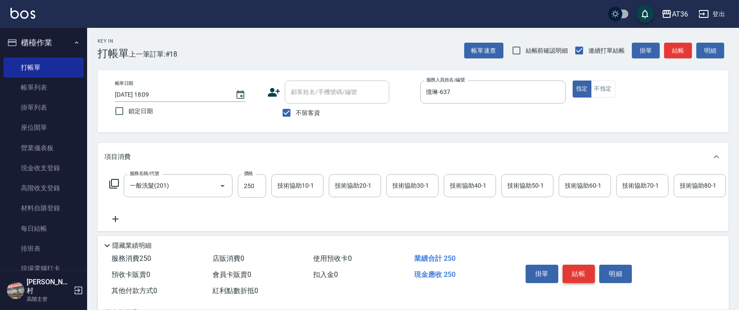
click at [577, 270] on button "結帳" at bounding box center [578, 274] width 33 height 18
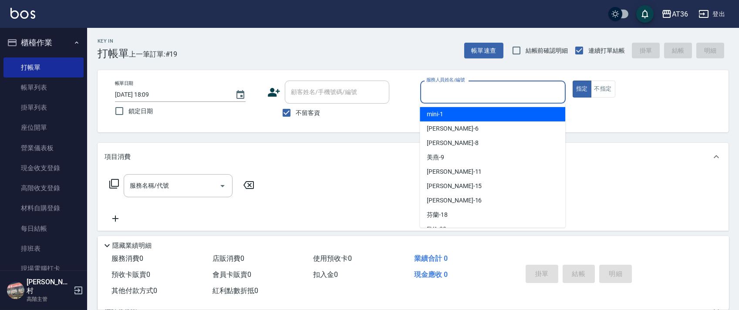
drag, startPoint x: 430, startPoint y: 91, endPoint x: 450, endPoint y: 99, distance: 21.1
click at [430, 91] on input "服務人員姓名/編號" at bounding box center [493, 91] width 138 height 15
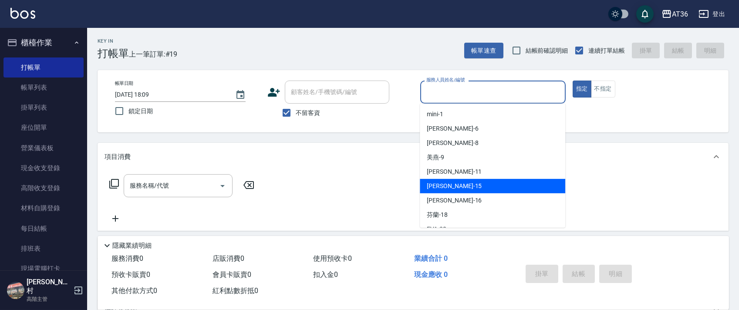
drag, startPoint x: 442, startPoint y: 181, endPoint x: 499, endPoint y: 143, distance: 68.9
click at [449, 181] on div "阡慧 -15" at bounding box center [492, 186] width 145 height 14
type input "阡慧-15"
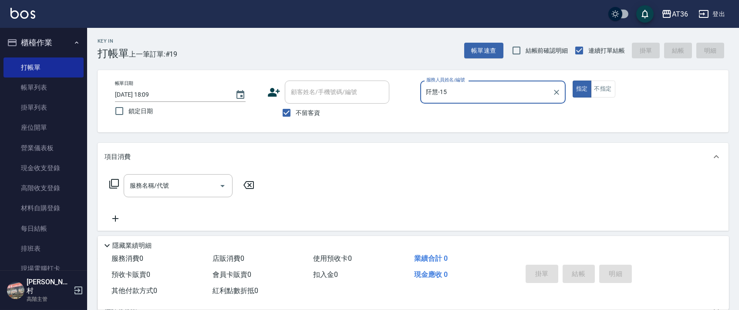
click at [117, 185] on icon at bounding box center [114, 183] width 10 height 10
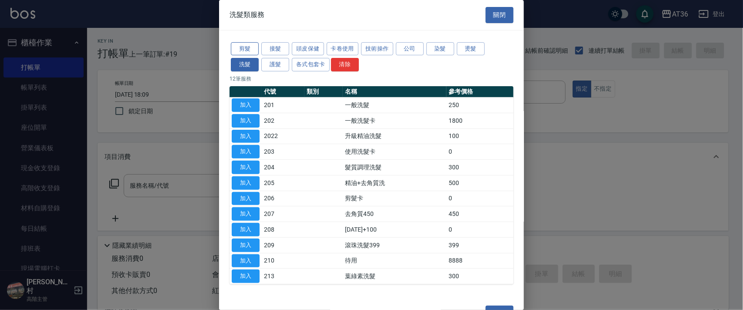
click at [255, 47] on button "剪髮" at bounding box center [245, 48] width 28 height 13
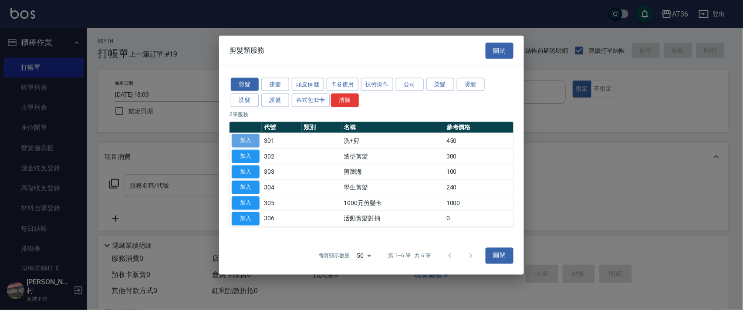
click at [252, 142] on button "加入" at bounding box center [246, 140] width 28 height 13
type input "洗+剪(301)"
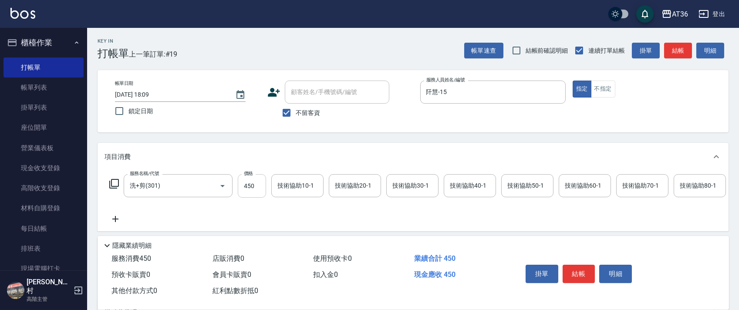
click at [244, 184] on input "450" at bounding box center [252, 186] width 28 height 24
type input "400"
click at [458, 182] on div "技術協助40-1 技術協助40-1" at bounding box center [470, 185] width 52 height 23
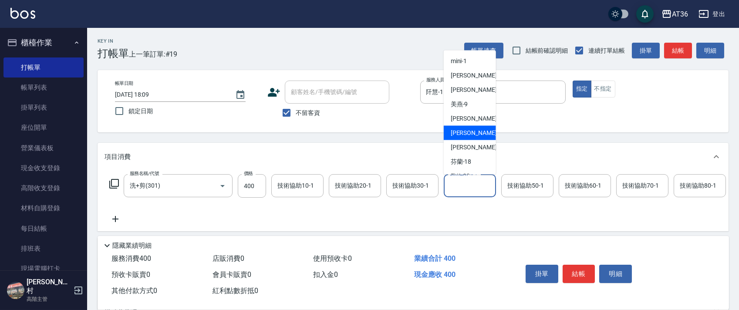
scroll to position [116, 0]
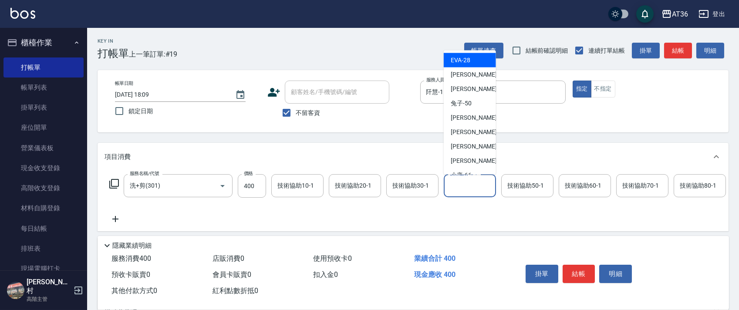
click at [471, 63] on div "EVA -28" at bounding box center [470, 60] width 52 height 14
type input "[PERSON_NAME]-28"
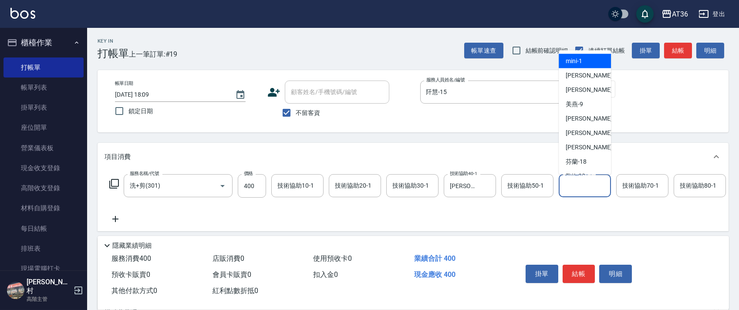
click at [567, 179] on input "技術協助60-1" at bounding box center [584, 185] width 44 height 15
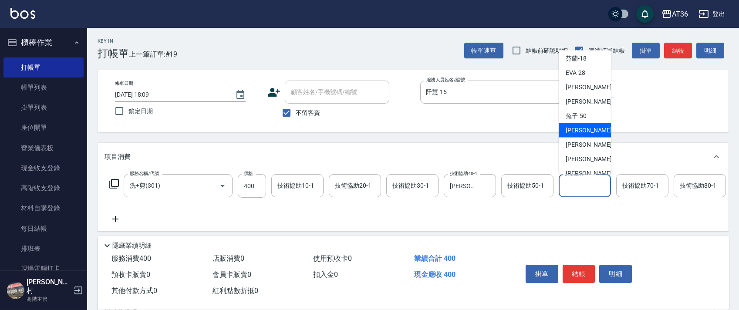
scroll to position [84, 0]
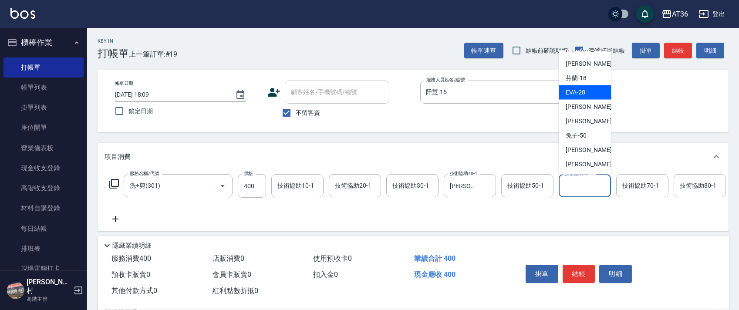
drag, startPoint x: 588, startPoint y: 88, endPoint x: 571, endPoint y: 87, distance: 16.6
click at [588, 89] on div "EVA -28" at bounding box center [584, 92] width 52 height 14
type input "[PERSON_NAME]-28"
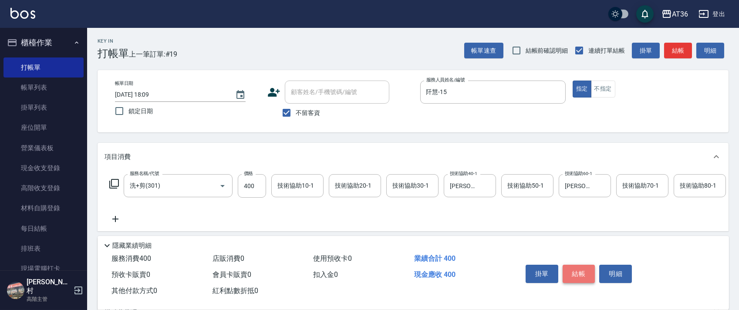
click at [577, 274] on button "結帳" at bounding box center [578, 274] width 33 height 18
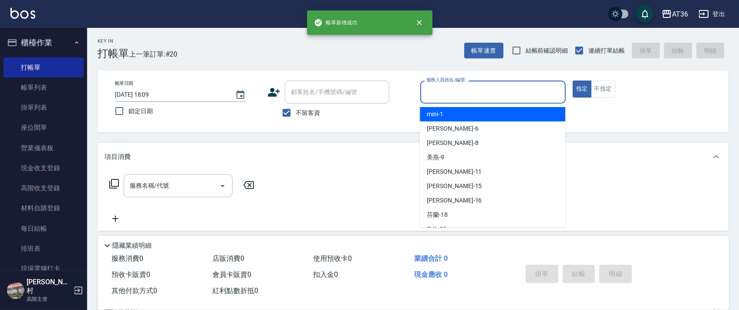
click at [427, 94] on input "服務人員姓名/編號" at bounding box center [493, 91] width 138 height 15
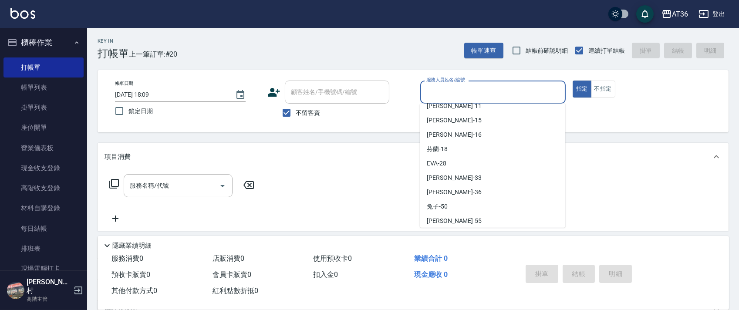
scroll to position [141, 0]
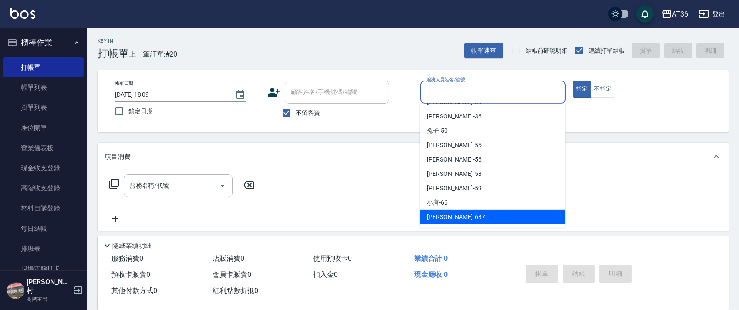
click at [442, 214] on span "憶琳 -637" at bounding box center [456, 216] width 58 height 9
type input "憶琳-637"
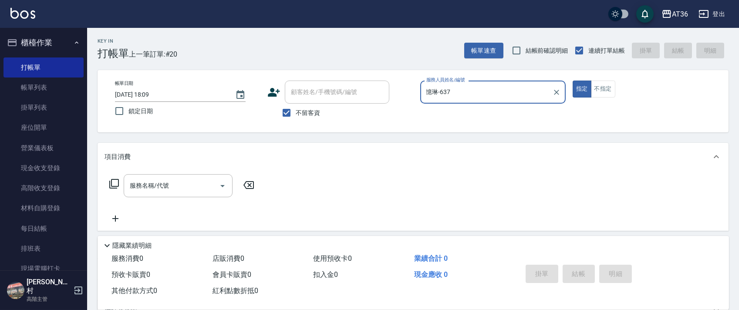
click at [117, 183] on icon at bounding box center [114, 183] width 10 height 10
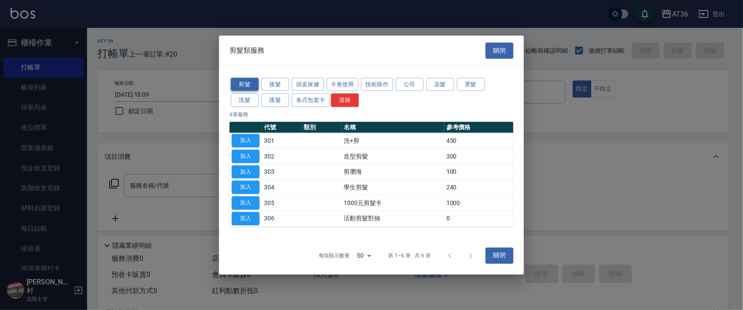
drag, startPoint x: 245, startPoint y: 104, endPoint x: 253, endPoint y: 83, distance: 22.3
click at [245, 104] on button "洗髮" at bounding box center [245, 100] width 28 height 13
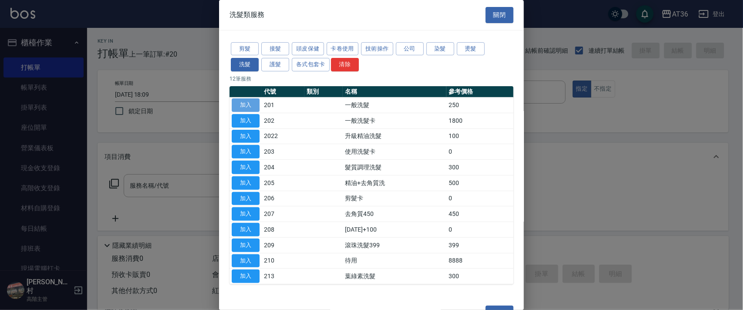
click at [248, 105] on button "加入" at bounding box center [246, 104] width 28 height 13
type input "一般洗髮(201)"
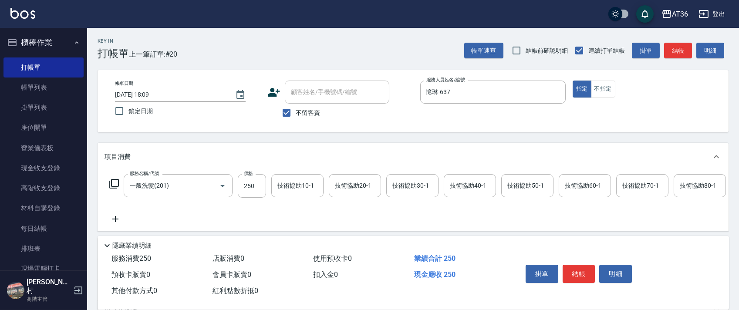
click at [572, 272] on button "結帳" at bounding box center [578, 274] width 33 height 18
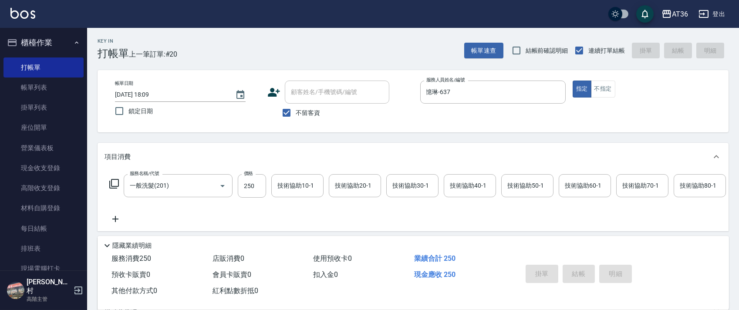
type input "2025/09/21 18:10"
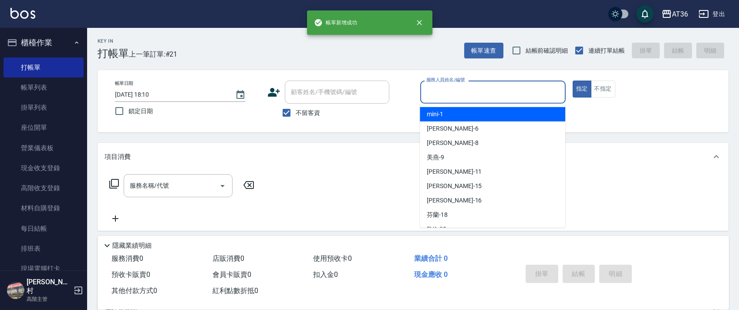
drag, startPoint x: 437, startPoint y: 97, endPoint x: 477, endPoint y: 121, distance: 47.2
click at [437, 100] on div "服務人員姓名/編號" at bounding box center [492, 92] width 145 height 23
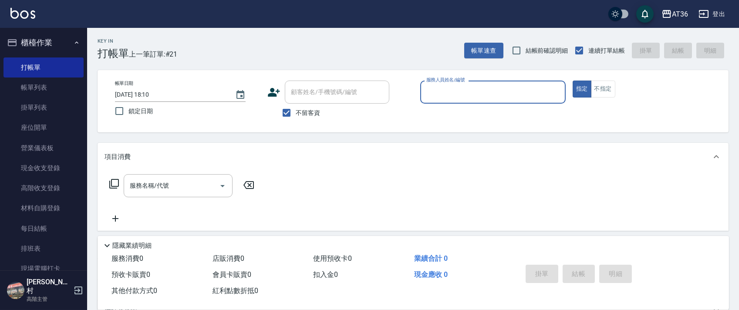
drag, startPoint x: 432, startPoint y: 87, endPoint x: 463, endPoint y: 102, distance: 34.8
click at [432, 90] on input "服務人員姓名/編號" at bounding box center [493, 91] width 138 height 15
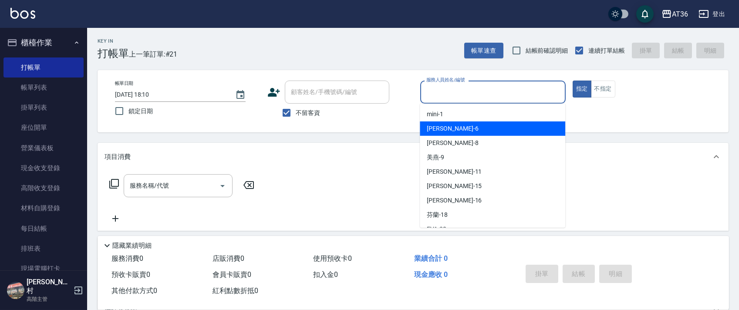
click at [474, 128] on div "伶伶 -6" at bounding box center [492, 128] width 145 height 14
type input "[PERSON_NAME]-6"
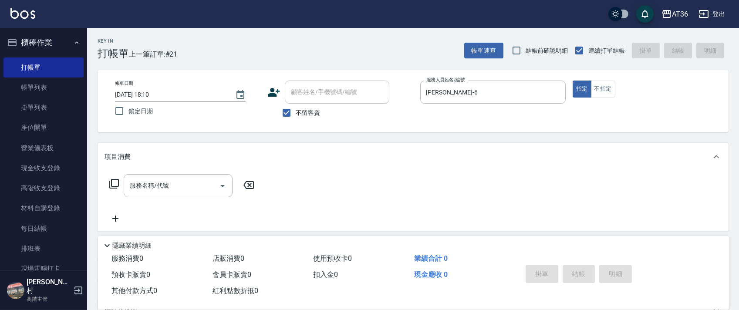
click at [111, 182] on icon at bounding box center [114, 184] width 10 height 10
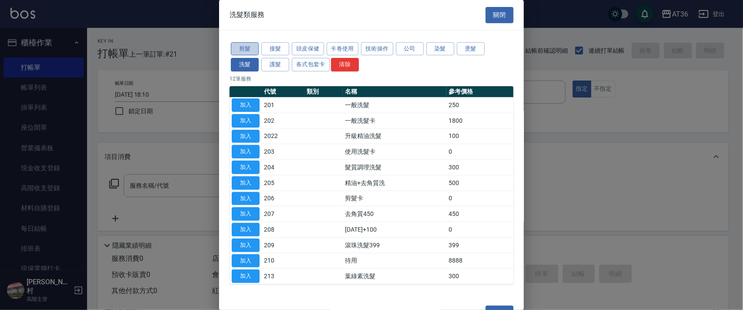
click at [249, 49] on button "剪髮" at bounding box center [245, 48] width 28 height 13
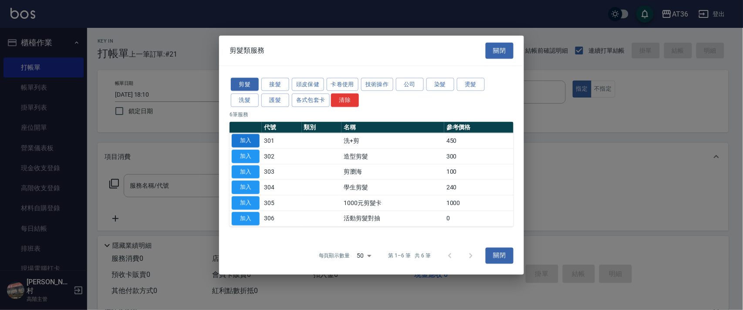
click at [246, 140] on button "加入" at bounding box center [246, 140] width 28 height 13
type input "洗+剪(301)"
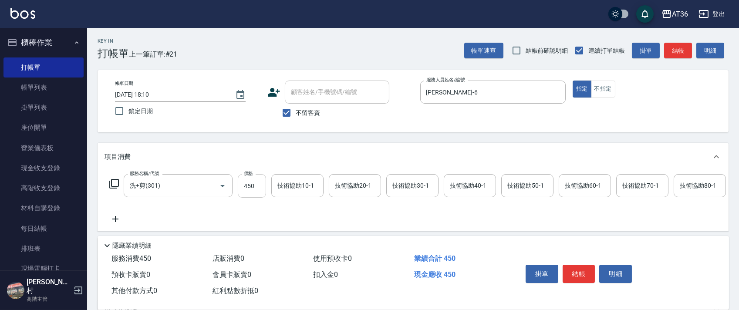
click at [246, 180] on input "450" at bounding box center [252, 186] width 28 height 24
type input "350"
click at [575, 268] on button "結帳" at bounding box center [578, 274] width 33 height 18
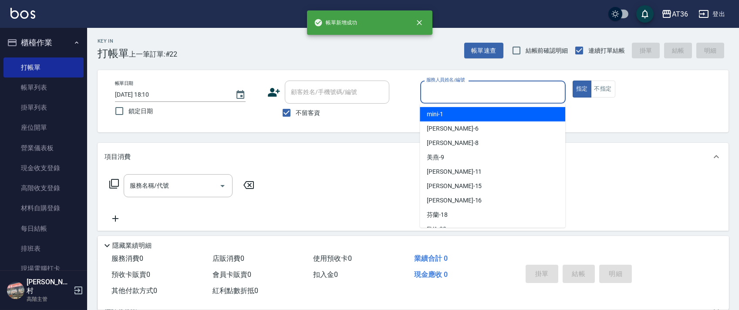
click at [436, 97] on input "服務人員姓名/編號" at bounding box center [493, 91] width 138 height 15
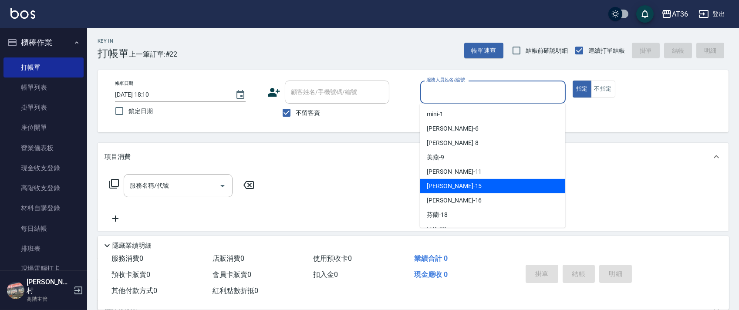
click at [426, 187] on div "阡慧 -15" at bounding box center [492, 186] width 145 height 14
type input "阡慧-15"
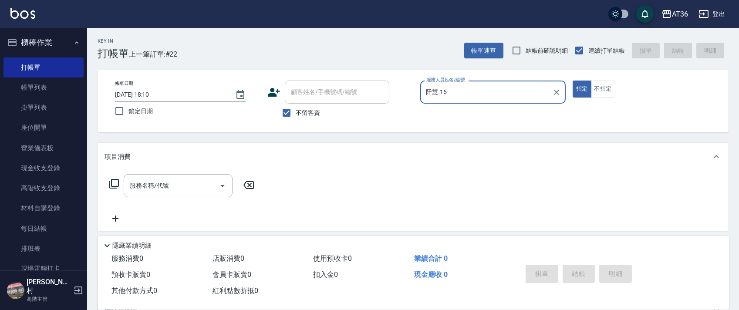
click at [115, 184] on icon at bounding box center [114, 183] width 10 height 10
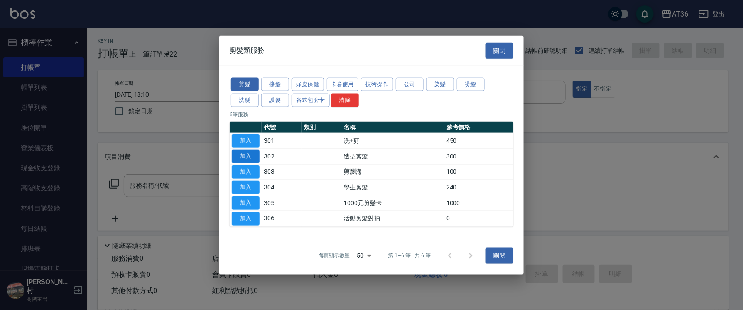
click at [246, 158] on button "加入" at bounding box center [246, 155] width 28 height 13
type input "造型剪髮(302)"
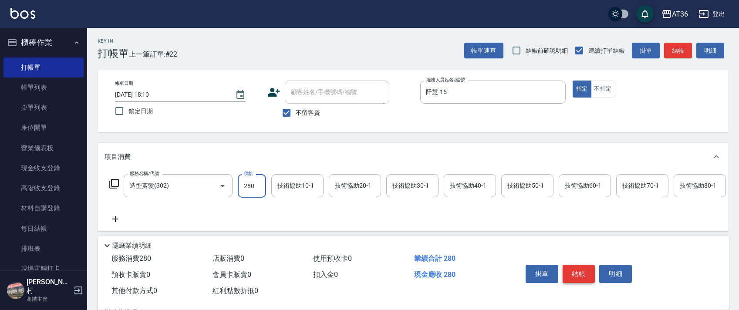
type input "280"
click at [578, 274] on button "結帳" at bounding box center [578, 274] width 33 height 18
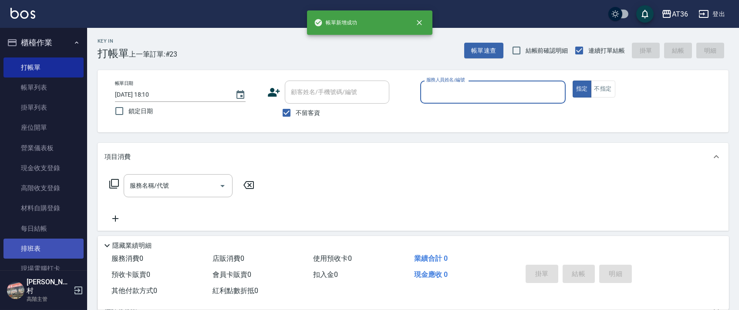
click at [51, 255] on link "排班表" at bounding box center [43, 249] width 80 height 20
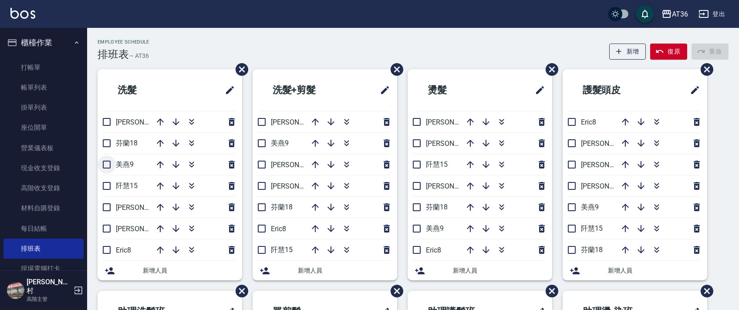
click at [105, 167] on input "checkbox" at bounding box center [106, 164] width 18 height 18
checkbox input "true"
click at [259, 148] on input "checkbox" at bounding box center [261, 143] width 18 height 18
checkbox input "true"
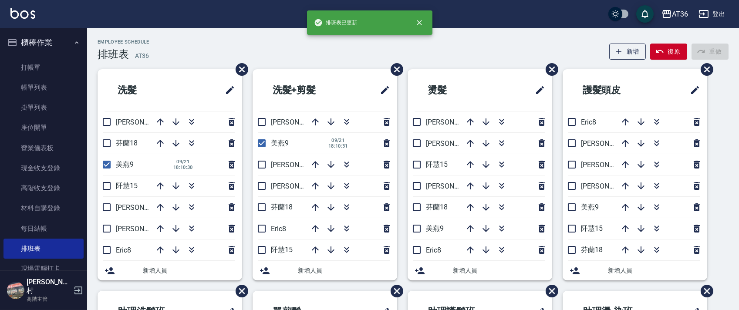
drag, startPoint x: 414, startPoint y: 230, endPoint x: 306, endPoint y: 192, distance: 114.5
click at [414, 230] on input "checkbox" at bounding box center [416, 228] width 18 height 18
checkbox input "true"
drag, startPoint x: 569, startPoint y: 209, endPoint x: 433, endPoint y: 122, distance: 161.7
click at [569, 208] on input "checkbox" at bounding box center [571, 207] width 18 height 18
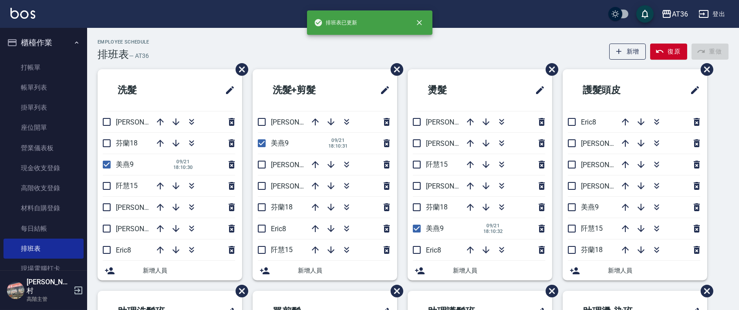
checkbox input "true"
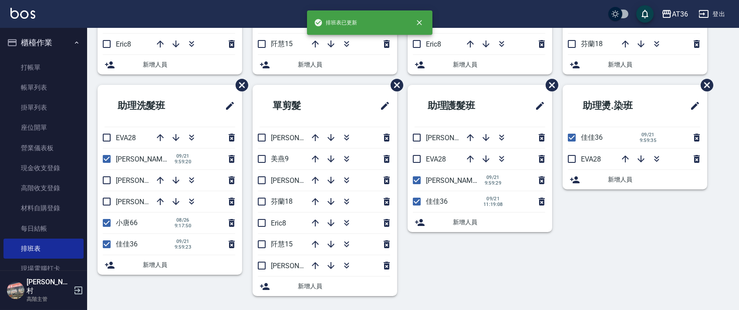
click at [259, 160] on input "checkbox" at bounding box center [261, 159] width 18 height 18
checkbox input "true"
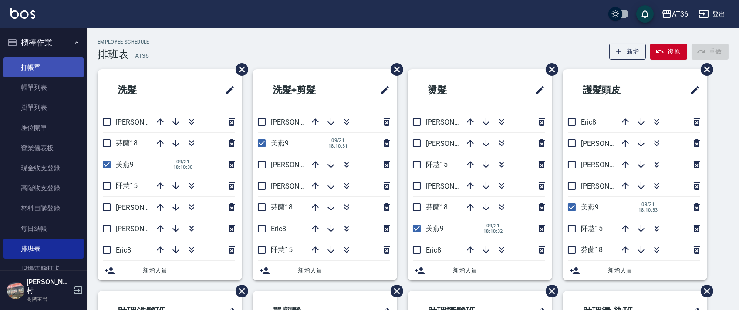
click at [64, 69] on link "打帳單" at bounding box center [43, 67] width 80 height 20
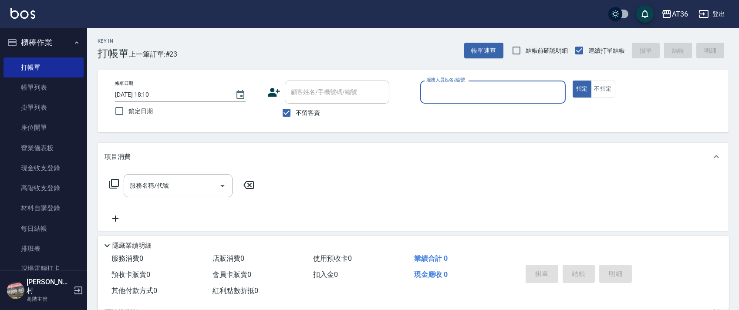
drag, startPoint x: 425, startPoint y: 94, endPoint x: 441, endPoint y: 103, distance: 18.3
click at [427, 94] on input "服務人員姓名/編號" at bounding box center [493, 91] width 138 height 15
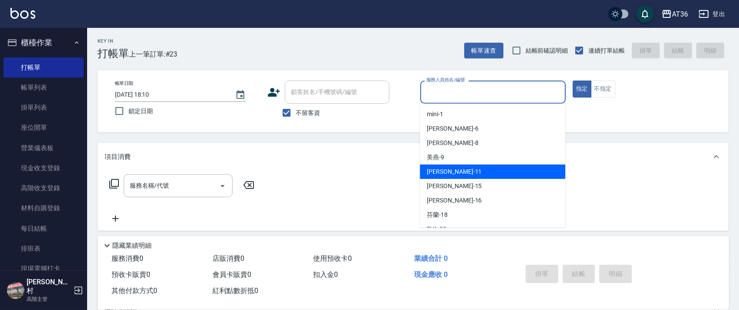
click at [447, 172] on div "珮茹 -11" at bounding box center [492, 172] width 145 height 14
type input "[PERSON_NAME]-11"
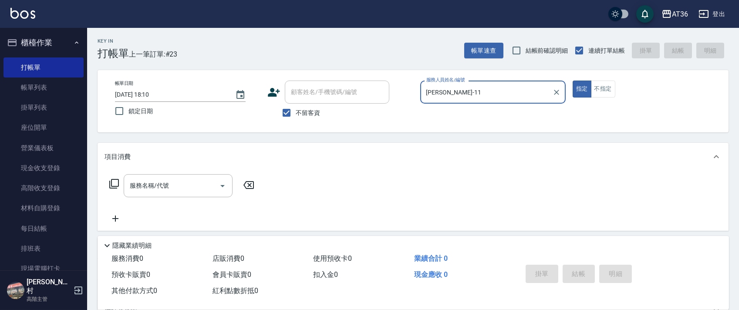
click at [112, 181] on icon at bounding box center [114, 183] width 10 height 10
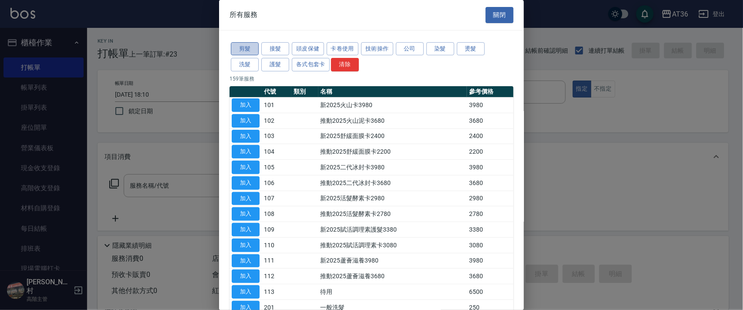
click at [244, 46] on button "剪髮" at bounding box center [245, 48] width 28 height 13
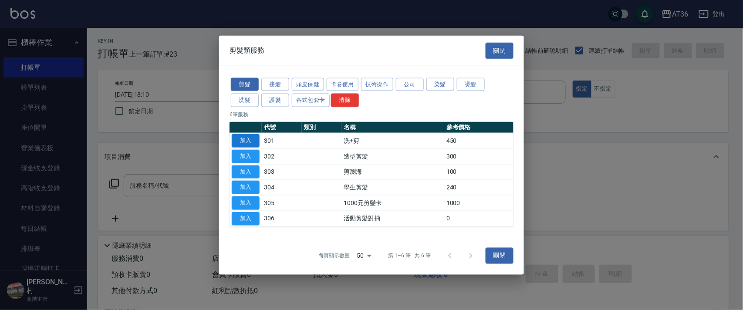
click at [249, 139] on button "加入" at bounding box center [246, 140] width 28 height 13
type input "洗+剪(301)"
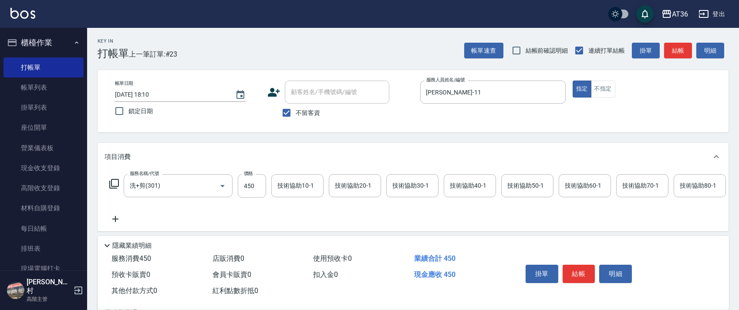
drag, startPoint x: 580, startPoint y: 269, endPoint x: 580, endPoint y: 264, distance: 4.8
click at [580, 269] on button "結帳" at bounding box center [578, 274] width 33 height 18
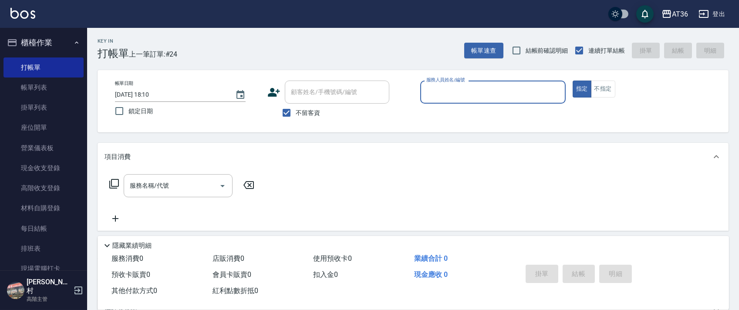
click at [441, 93] on input "服務人員姓名/編號" at bounding box center [493, 91] width 138 height 15
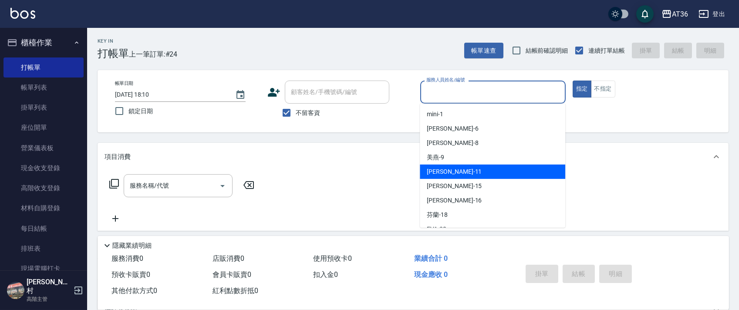
click at [448, 168] on div "珮茹 -11" at bounding box center [492, 172] width 145 height 14
type input "[PERSON_NAME]-11"
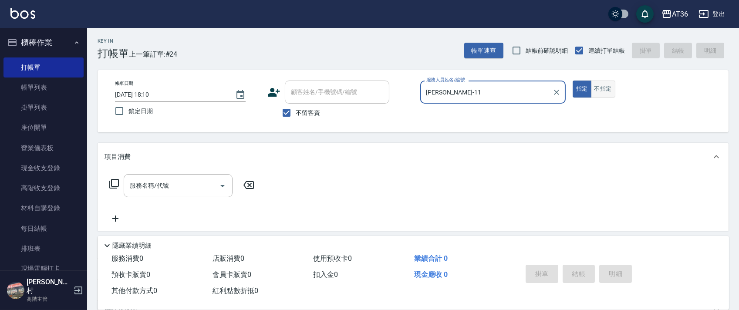
click at [605, 93] on button "不指定" at bounding box center [603, 89] width 24 height 17
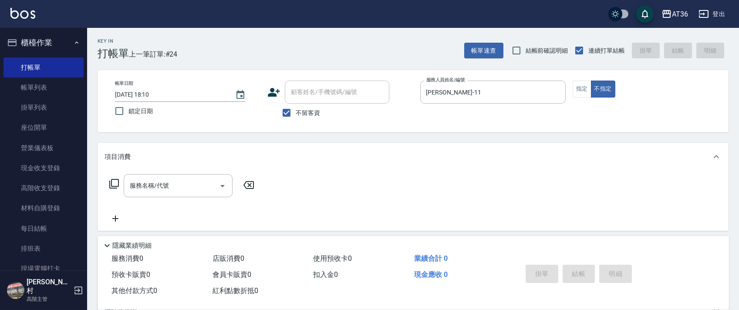
click at [113, 186] on icon at bounding box center [114, 184] width 10 height 10
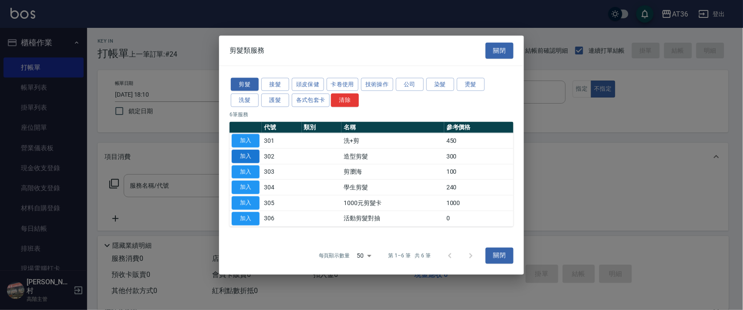
click at [243, 156] on button "加入" at bounding box center [246, 155] width 28 height 13
type input "造型剪髮(302)"
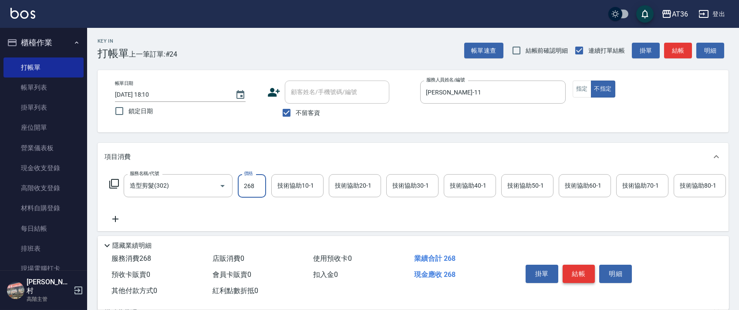
type input "268"
drag, startPoint x: 574, startPoint y: 273, endPoint x: 560, endPoint y: 249, distance: 27.7
click at [574, 272] on button "結帳" at bounding box center [578, 274] width 33 height 18
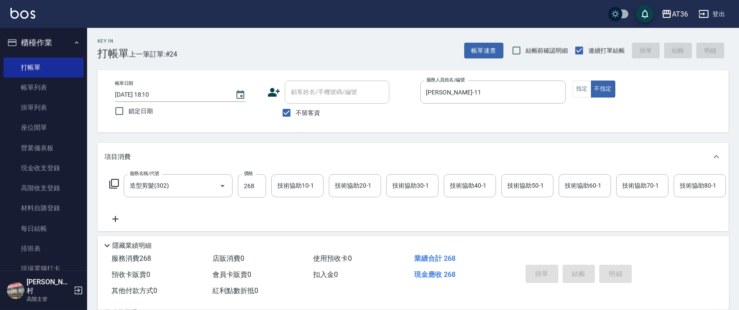
type input "2025/09/21 18:11"
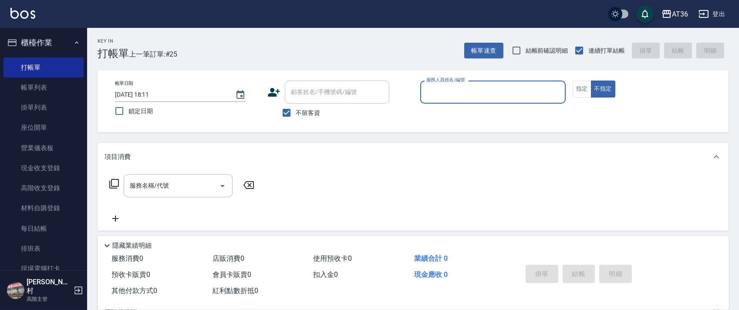
drag, startPoint x: 434, startPoint y: 95, endPoint x: 437, endPoint y: 101, distance: 6.4
click at [434, 96] on input "服務人員姓名/編號" at bounding box center [493, 91] width 138 height 15
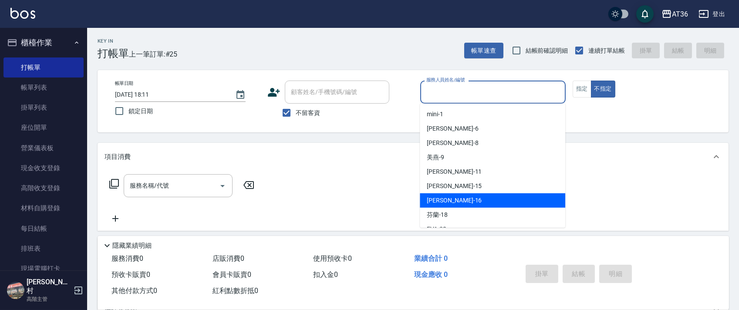
click at [444, 196] on span "小鳳 -16" at bounding box center [454, 200] width 55 height 9
type input "[PERSON_NAME]-16"
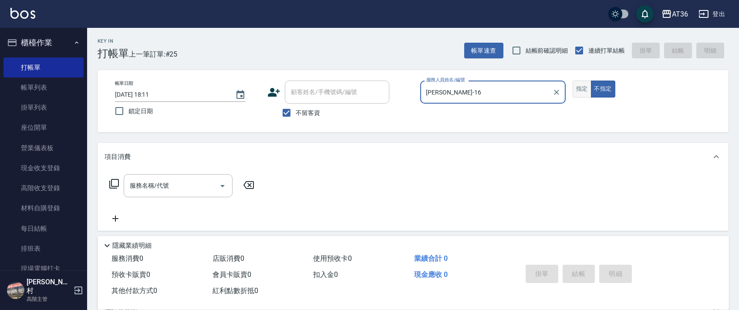
click at [584, 90] on button "指定" at bounding box center [581, 89] width 19 height 17
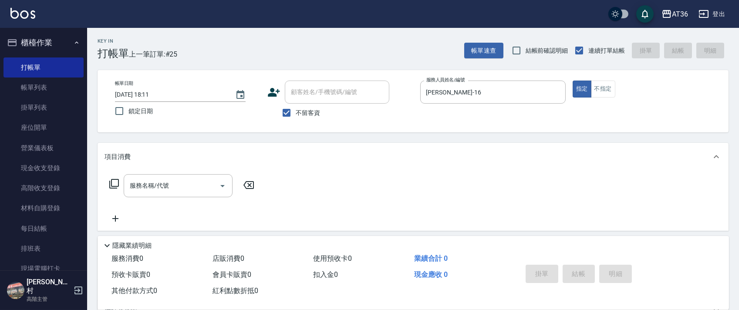
click at [115, 181] on icon at bounding box center [114, 183] width 10 height 10
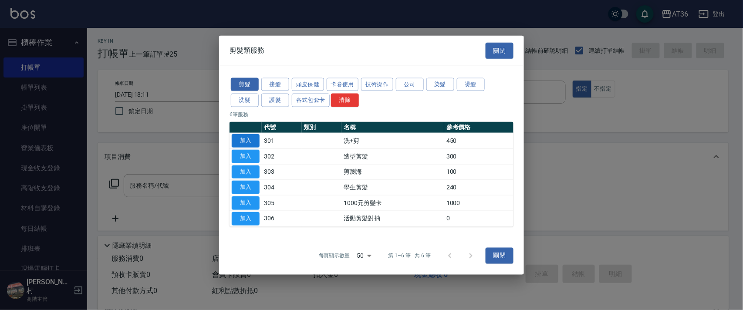
click at [245, 143] on button "加入" at bounding box center [246, 140] width 28 height 13
type input "洗+剪(301)"
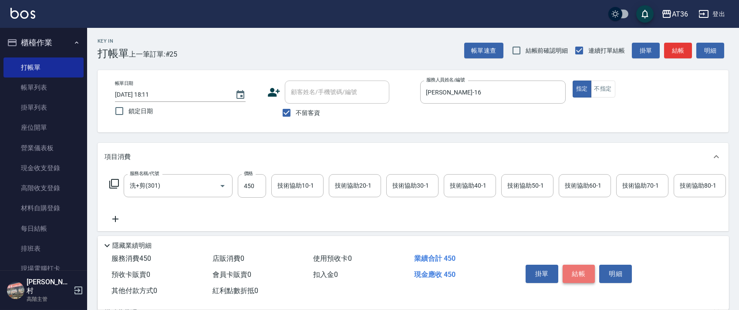
click at [575, 272] on button "結帳" at bounding box center [578, 274] width 33 height 18
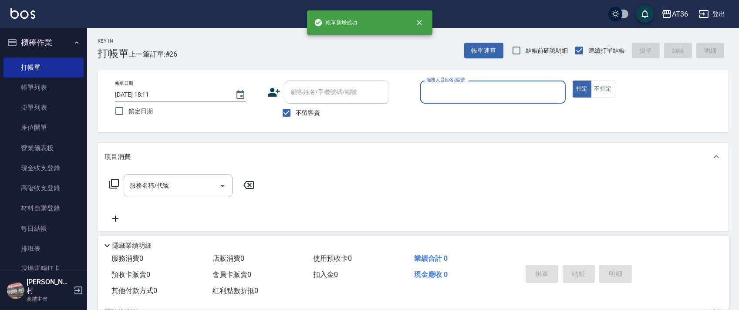
click at [435, 92] on input "服務人員姓名/編號" at bounding box center [493, 91] width 138 height 15
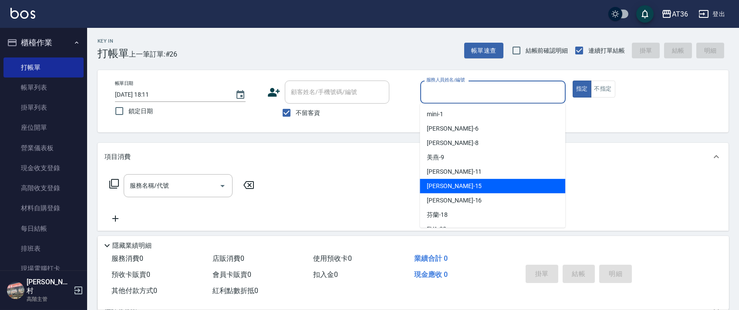
click at [439, 183] on span "阡慧 -15" at bounding box center [454, 185] width 55 height 9
type input "阡慧-15"
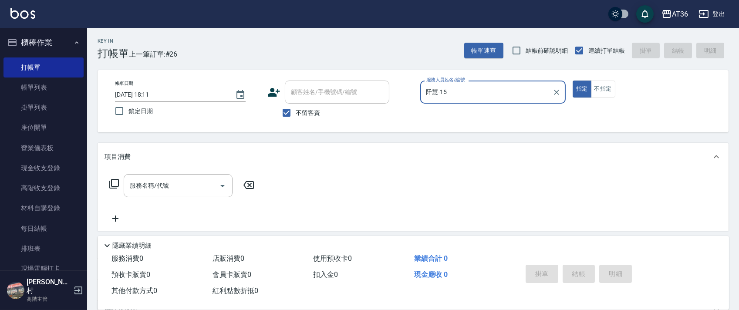
click at [111, 181] on icon at bounding box center [114, 183] width 10 height 10
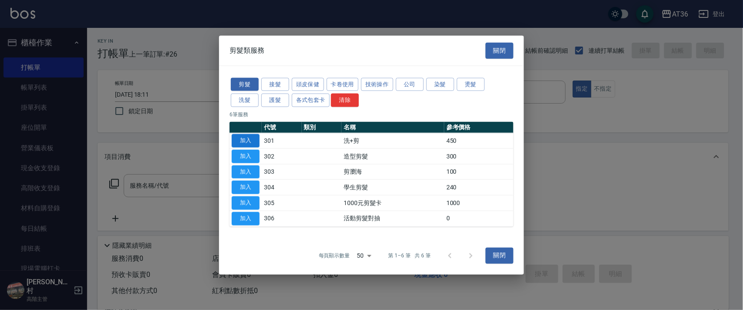
click at [242, 139] on button "加入" at bounding box center [246, 140] width 28 height 13
type input "洗+剪(301)"
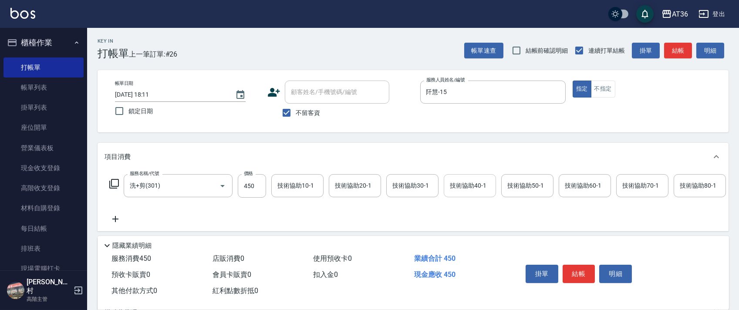
click at [461, 186] on div "技術協助40-1 技術協助40-1" at bounding box center [470, 185] width 52 height 23
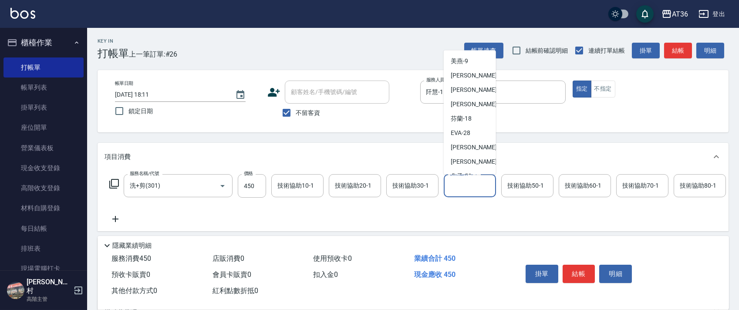
scroll to position [116, 0]
click at [474, 131] on div "欣蓓 -56" at bounding box center [470, 132] width 52 height 14
type input "[PERSON_NAME]-56"
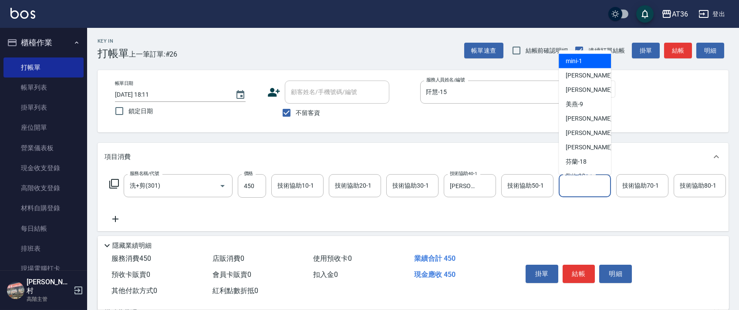
click at [578, 186] on input "技術協助60-1" at bounding box center [584, 185] width 44 height 15
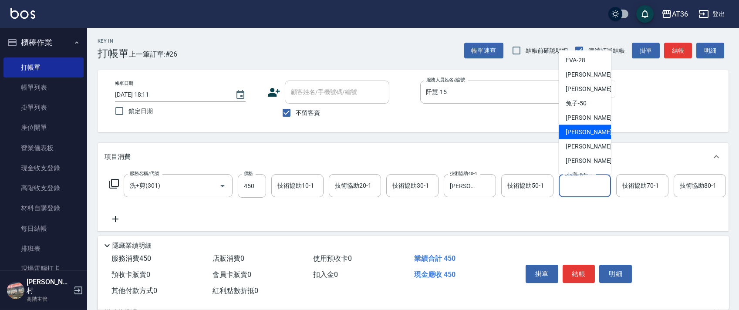
click at [589, 127] on div "欣蓓 -56" at bounding box center [584, 132] width 52 height 14
type input "[PERSON_NAME]-56"
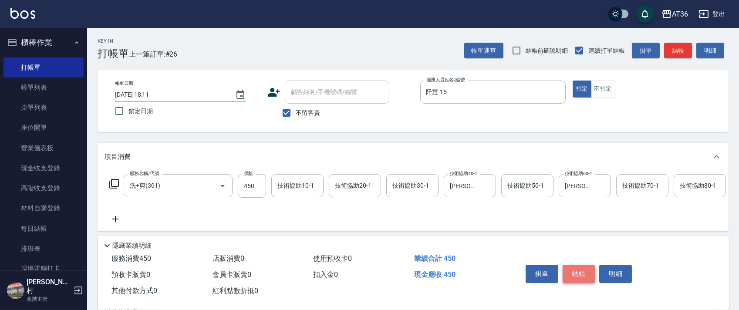
click at [572, 271] on button "結帳" at bounding box center [578, 274] width 33 height 18
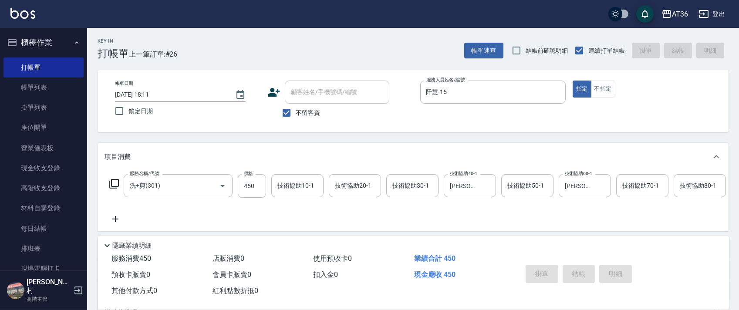
type input "2025/09/21 18:12"
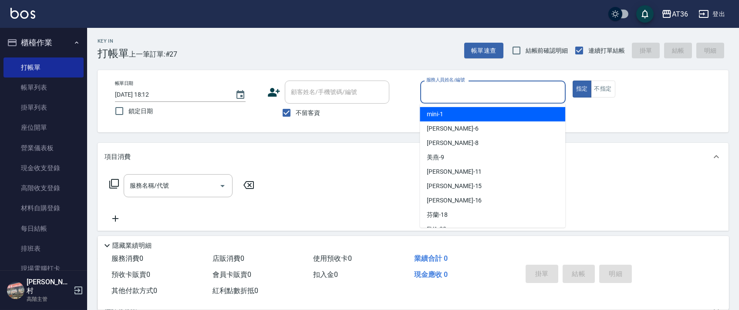
click at [429, 95] on input "服務人員姓名/編號" at bounding box center [493, 91] width 138 height 15
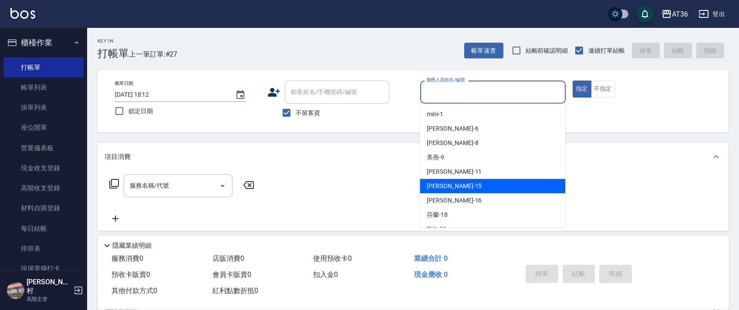
click at [433, 181] on span "阡慧 -15" at bounding box center [454, 185] width 55 height 9
type input "阡慧-15"
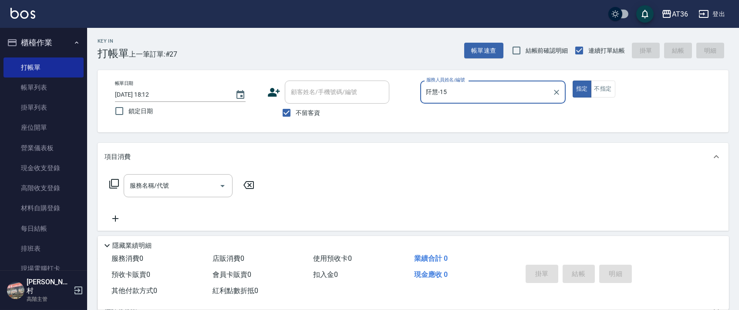
click at [114, 185] on icon at bounding box center [114, 183] width 10 height 10
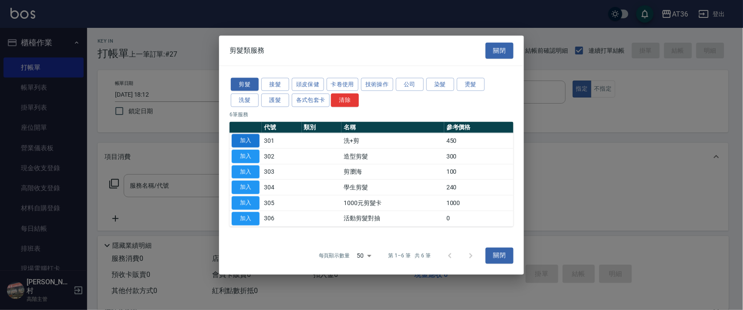
click at [252, 145] on button "加入" at bounding box center [246, 140] width 28 height 13
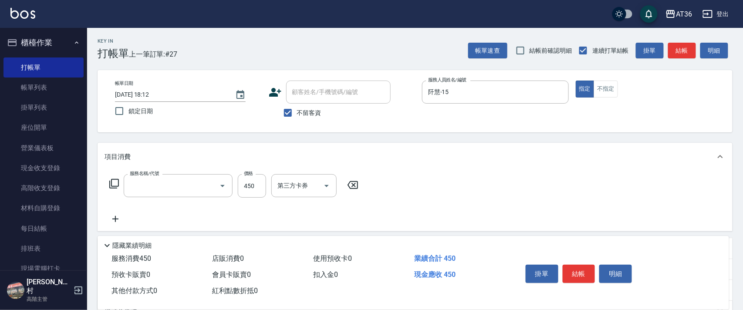
type input "洗+剪(301)"
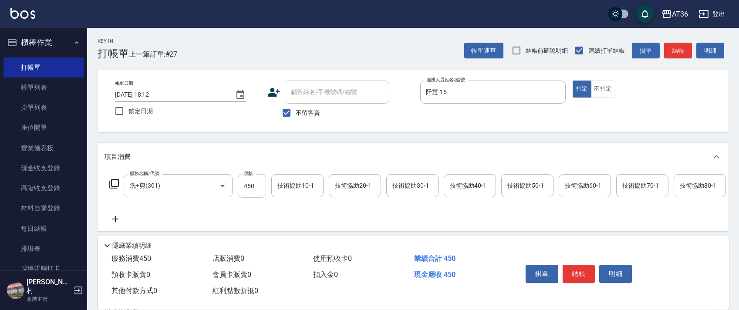
click at [249, 191] on input "450" at bounding box center [252, 186] width 28 height 24
type input "400"
click at [458, 185] on div "技術協助40-1 技術協助40-1" at bounding box center [470, 185] width 52 height 23
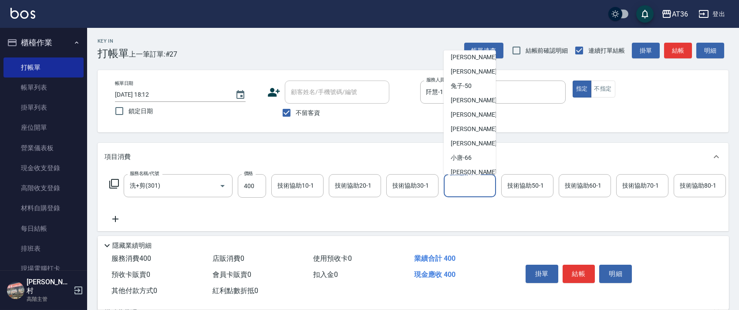
scroll to position [141, 0]
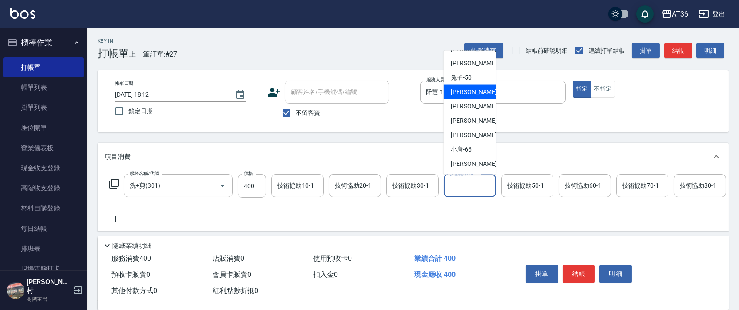
click at [476, 88] on div "ㄚ莉 -55" at bounding box center [470, 92] width 52 height 14
type input "[PERSON_NAME]-55"
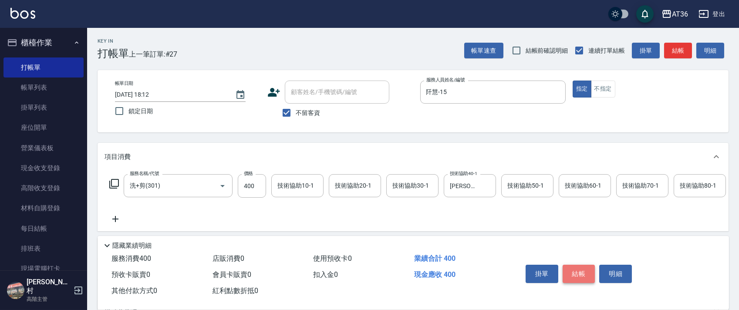
click at [572, 269] on button "結帳" at bounding box center [578, 274] width 33 height 18
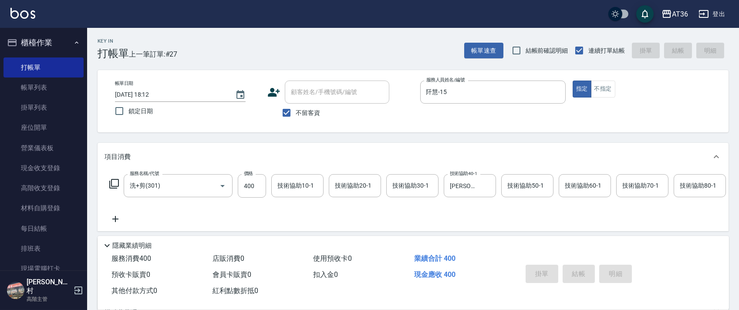
type input "2025/09/21 18:13"
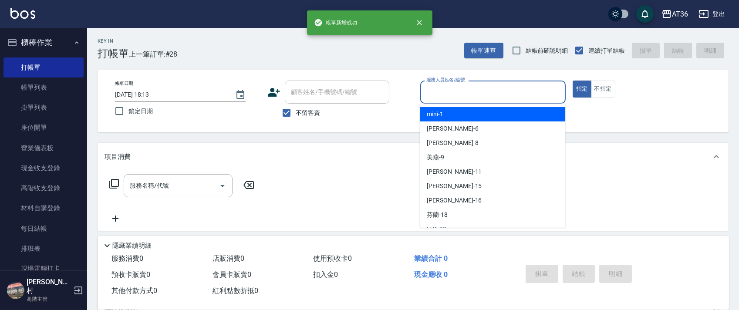
click at [429, 89] on input "服務人員姓名/編號" at bounding box center [493, 91] width 138 height 15
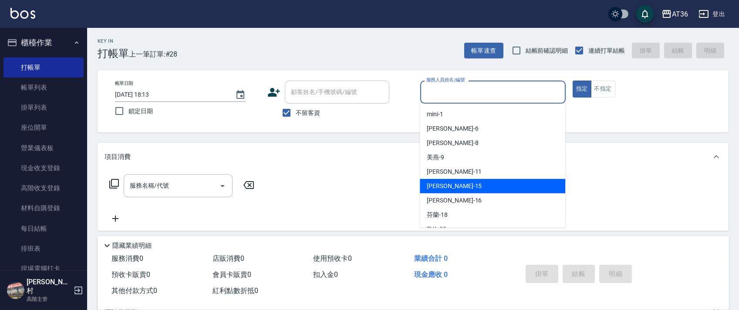
drag, startPoint x: 451, startPoint y: 181, endPoint x: 475, endPoint y: 168, distance: 27.5
click at [451, 181] on div "阡慧 -15" at bounding box center [492, 186] width 145 height 14
type input "阡慧-15"
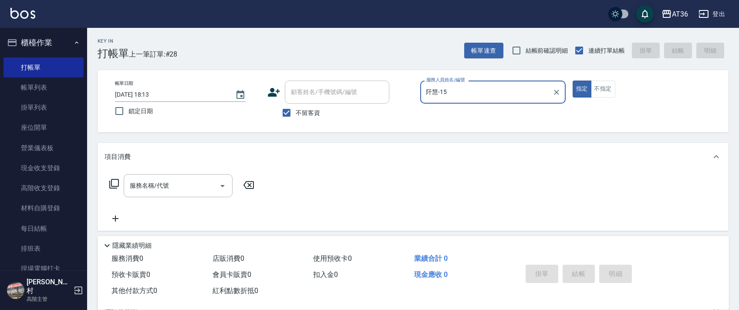
click at [113, 184] on icon at bounding box center [114, 183] width 10 height 10
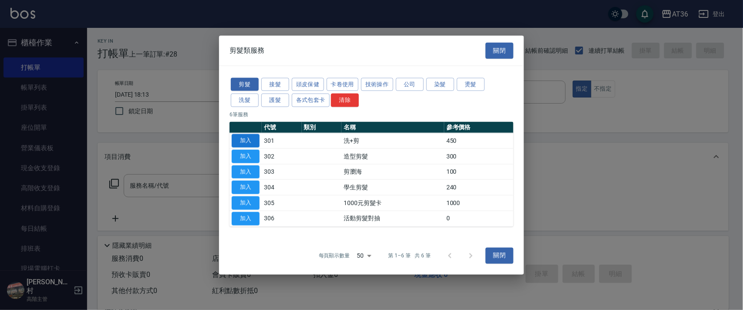
click at [248, 143] on button "加入" at bounding box center [246, 140] width 28 height 13
type input "洗+剪(301)"
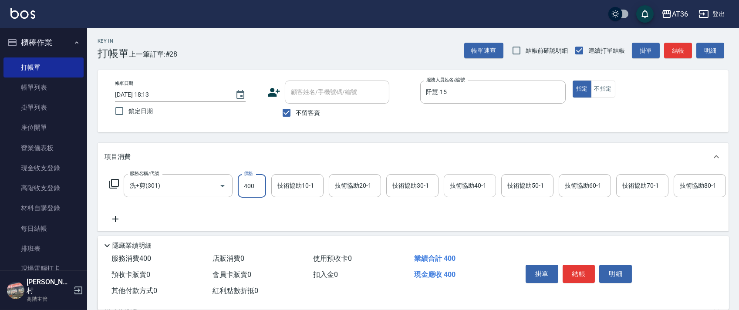
type input "400"
click at [448, 184] on input "技術協助40-1" at bounding box center [469, 185] width 44 height 15
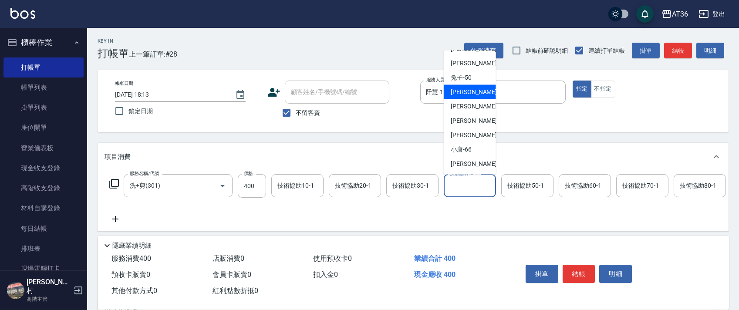
click at [481, 91] on div "ㄚ莉 -55" at bounding box center [470, 92] width 52 height 14
type input "[PERSON_NAME]-55"
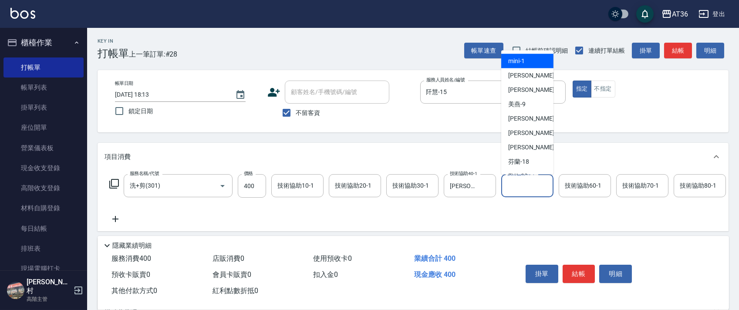
click at [518, 188] on div "技術協助50-1 技術協助50-1" at bounding box center [527, 185] width 52 height 23
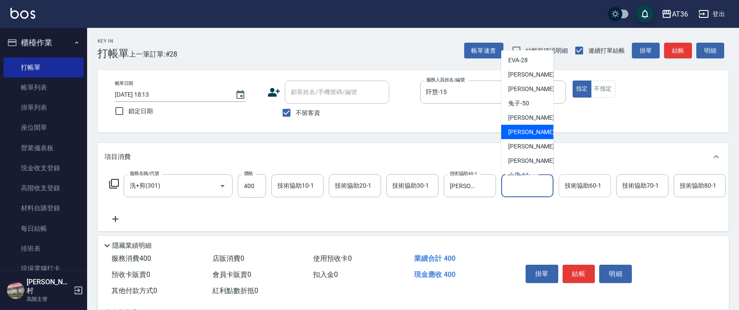
click at [577, 188] on div "技術協助60-1 技術協助60-1" at bounding box center [584, 185] width 52 height 23
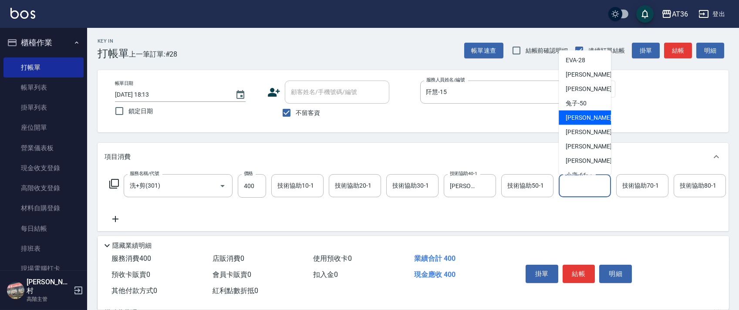
click at [582, 115] on span "ㄚ莉 -55" at bounding box center [592, 117] width 55 height 9
type input "[PERSON_NAME]-55"
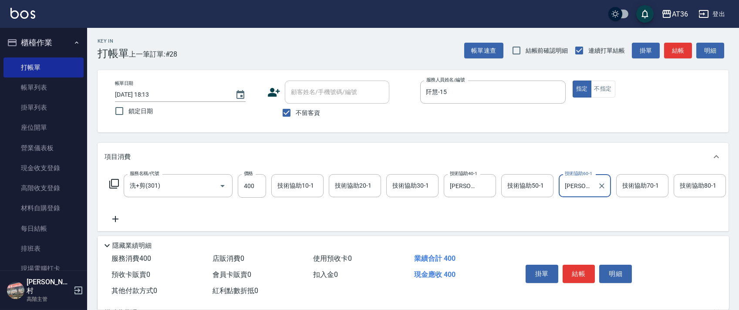
click at [582, 276] on button "結帳" at bounding box center [578, 274] width 33 height 18
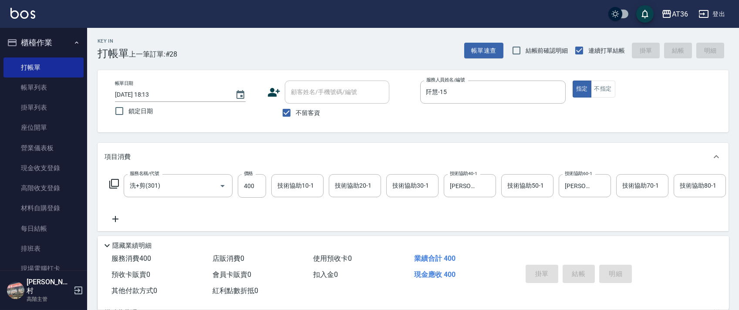
type input "2025/09/21 18:14"
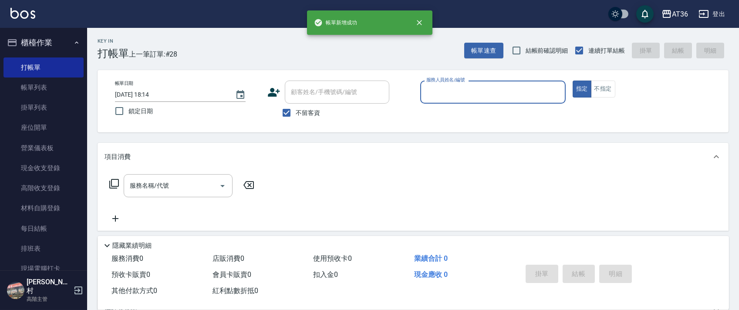
click at [432, 97] on input "服務人員姓名/編號" at bounding box center [493, 91] width 138 height 15
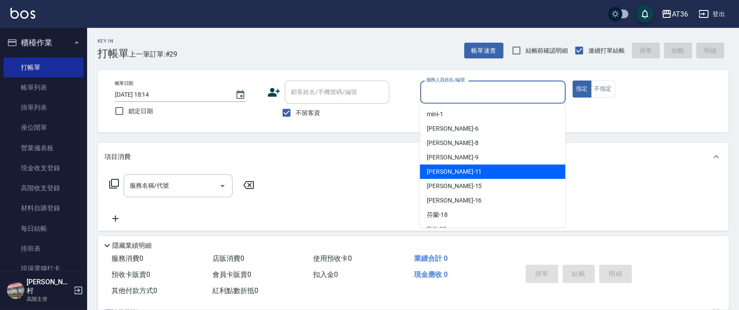
click at [440, 173] on span "[PERSON_NAME] -11" at bounding box center [454, 171] width 55 height 9
type input "[PERSON_NAME]-11"
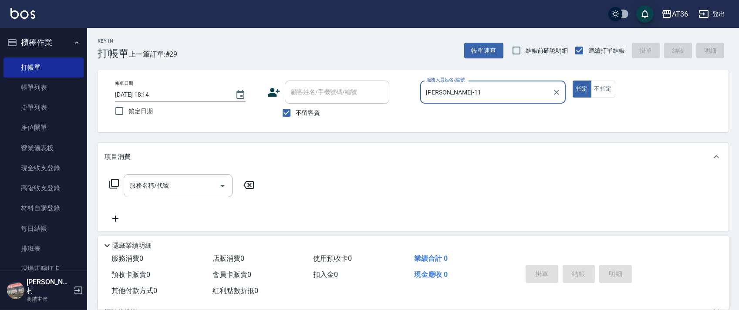
click at [116, 184] on icon at bounding box center [114, 183] width 10 height 10
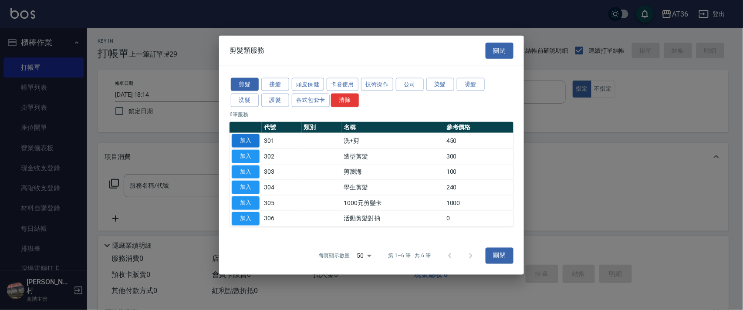
click at [241, 139] on button "加入" at bounding box center [246, 140] width 28 height 13
type input "洗+剪(301)"
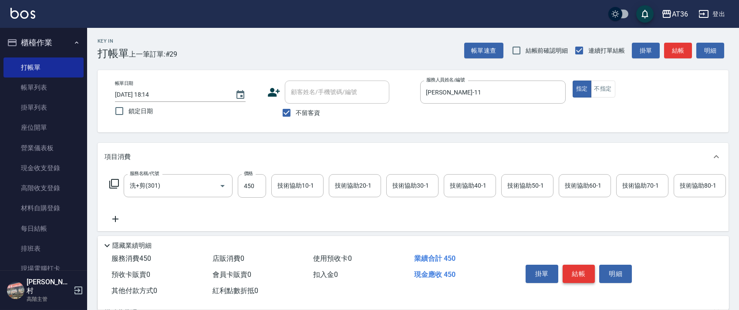
click at [578, 269] on button "結帳" at bounding box center [578, 274] width 33 height 18
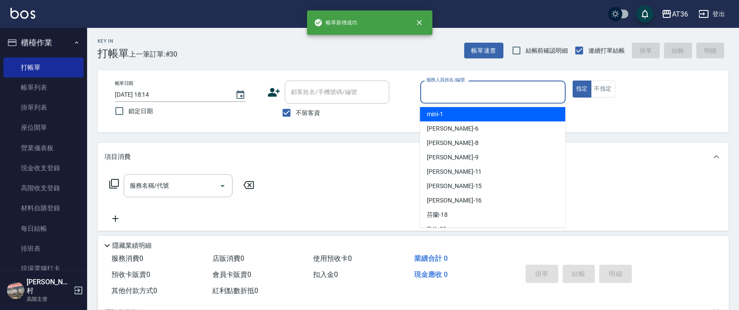
drag, startPoint x: 430, startPoint y: 91, endPoint x: 454, endPoint y: 114, distance: 33.9
click at [430, 95] on input "服務人員姓名/編號" at bounding box center [493, 91] width 138 height 15
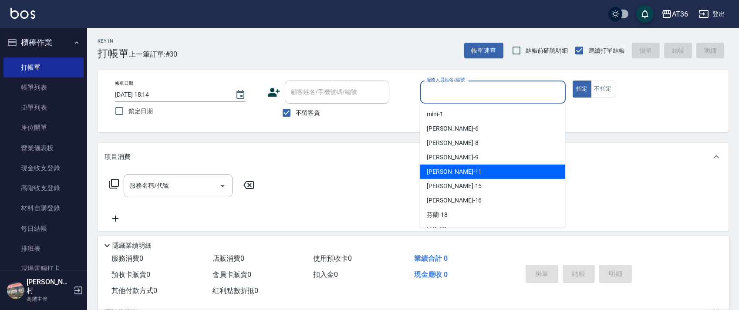
click at [448, 166] on div "珮茹 -11" at bounding box center [492, 172] width 145 height 14
type input "[PERSON_NAME]-11"
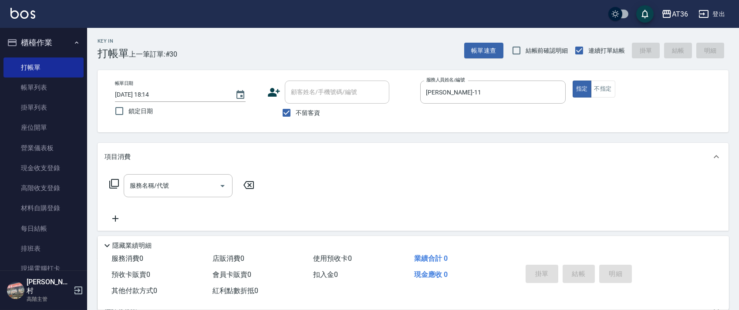
click at [113, 185] on icon at bounding box center [114, 183] width 10 height 10
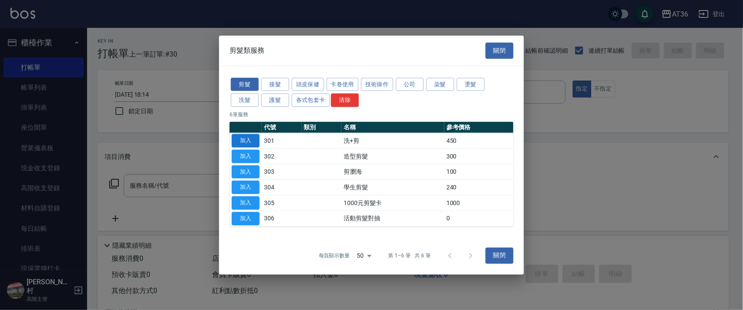
click at [239, 138] on button "加入" at bounding box center [246, 140] width 28 height 13
type input "洗+剪(301)"
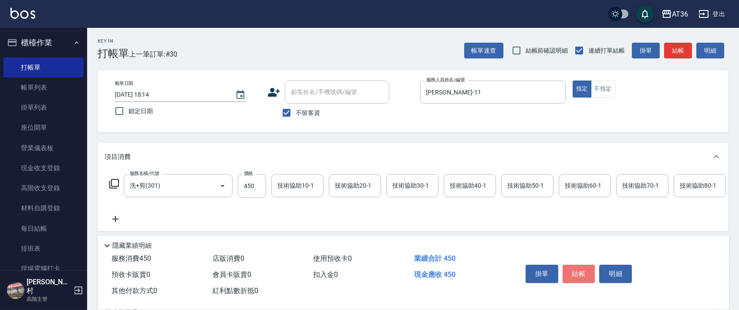
drag, startPoint x: 576, startPoint y: 271, endPoint x: 584, endPoint y: 235, distance: 36.4
click at [576, 271] on button "結帳" at bounding box center [578, 274] width 33 height 18
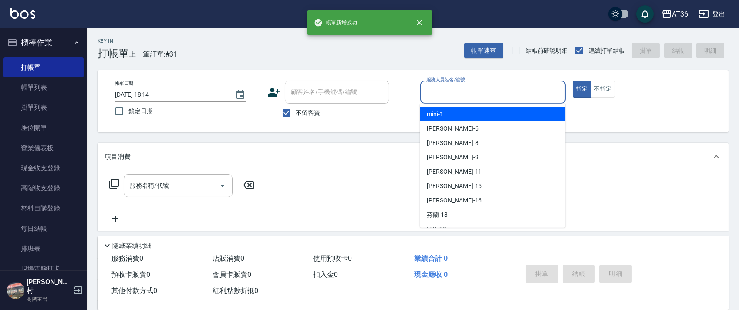
click at [434, 97] on input "服務人員姓名/編號" at bounding box center [493, 91] width 138 height 15
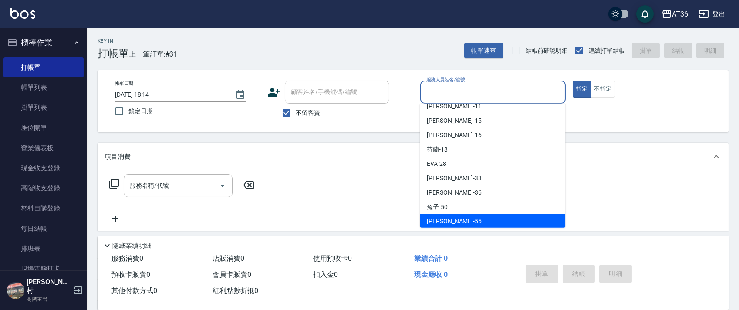
scroll to position [141, 0]
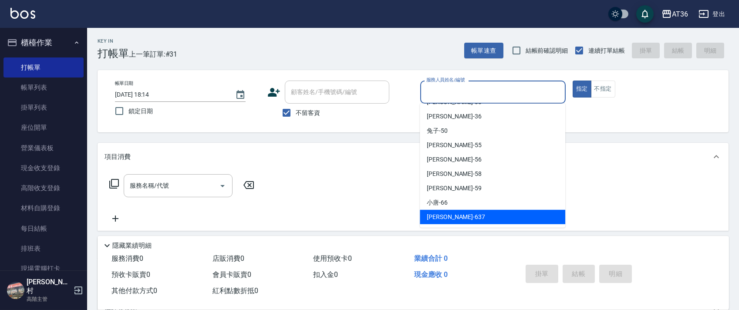
drag, startPoint x: 432, startPoint y: 219, endPoint x: 437, endPoint y: 150, distance: 69.4
click at [434, 216] on span "憶琳 -637" at bounding box center [456, 216] width 58 height 9
type input "憶琳-637"
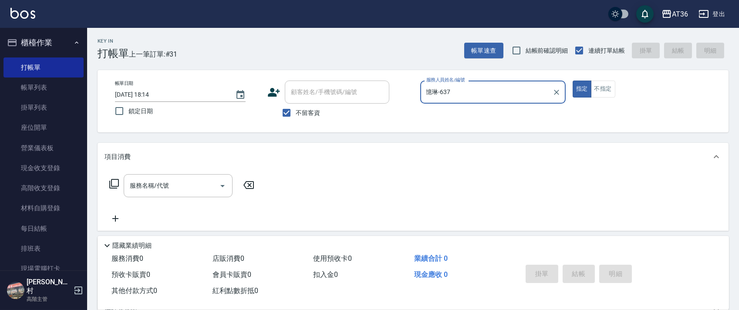
click at [114, 186] on icon at bounding box center [114, 184] width 10 height 10
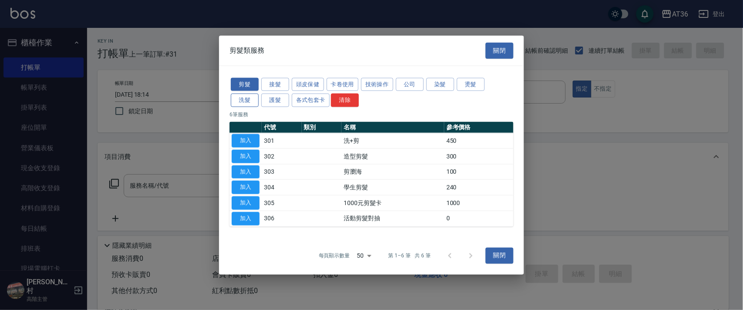
click at [247, 101] on button "洗髮" at bounding box center [245, 100] width 28 height 13
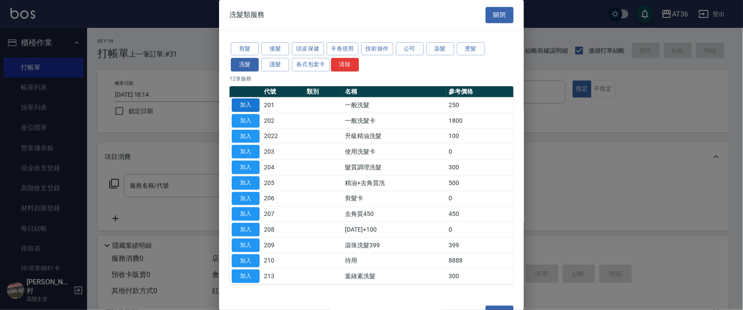
click at [245, 104] on button "加入" at bounding box center [246, 104] width 28 height 13
type input "一般洗髮(201)"
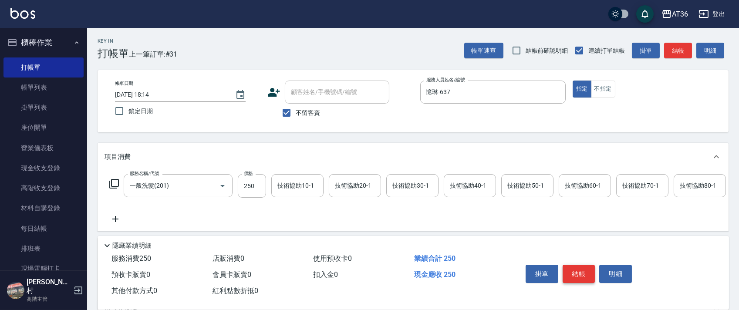
click at [577, 270] on button "結帳" at bounding box center [578, 274] width 33 height 18
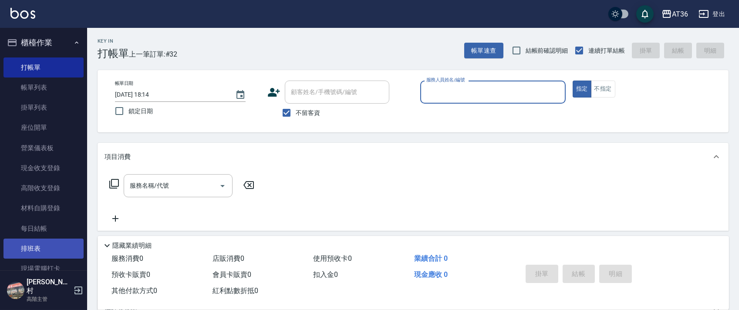
click at [40, 252] on link "排班表" at bounding box center [43, 249] width 80 height 20
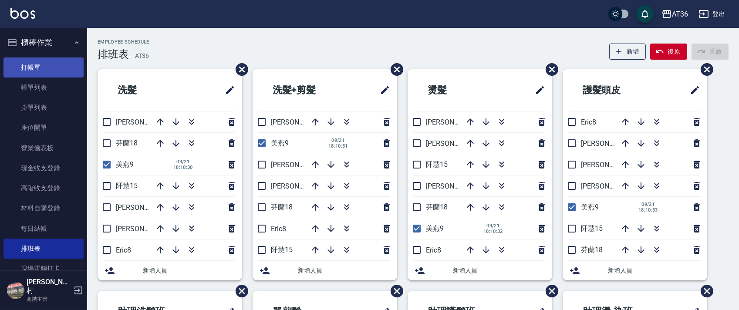
click at [48, 67] on link "打帳單" at bounding box center [43, 67] width 80 height 20
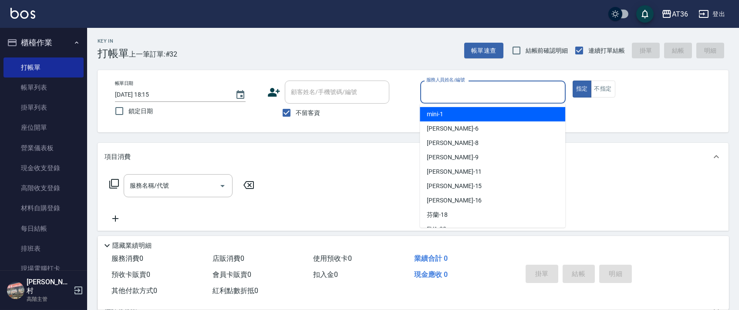
click at [430, 94] on input "服務人員姓名/編號" at bounding box center [493, 91] width 138 height 15
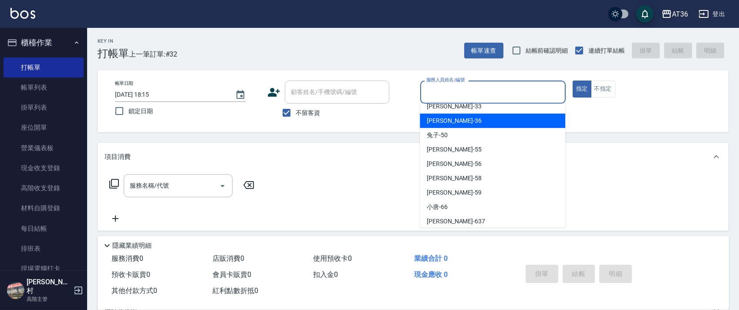
scroll to position [141, 0]
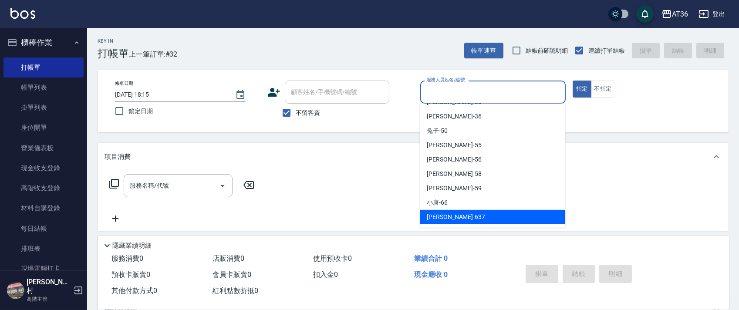
click at [442, 215] on span "憶琳 -637" at bounding box center [456, 216] width 58 height 9
type input "憶琳-637"
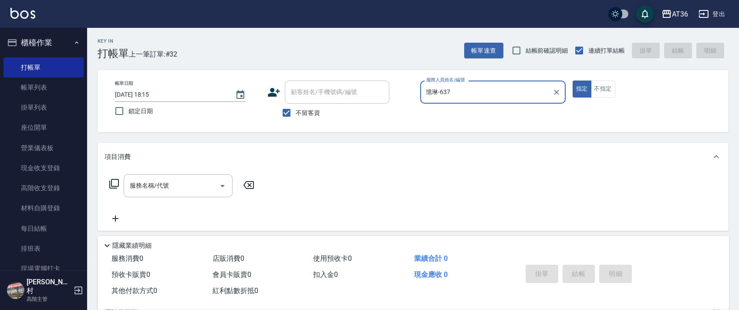
click at [117, 185] on icon at bounding box center [114, 183] width 10 height 10
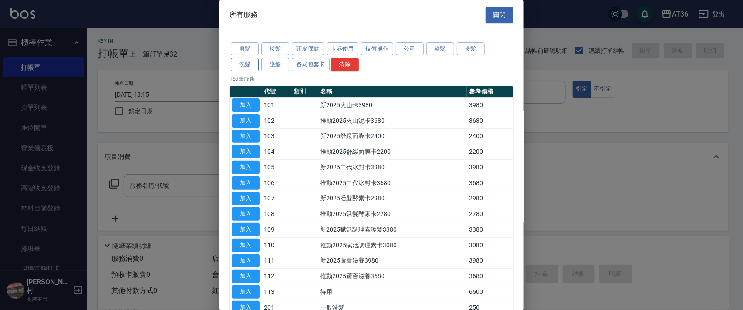
click at [252, 66] on button "洗髮" at bounding box center [245, 64] width 28 height 13
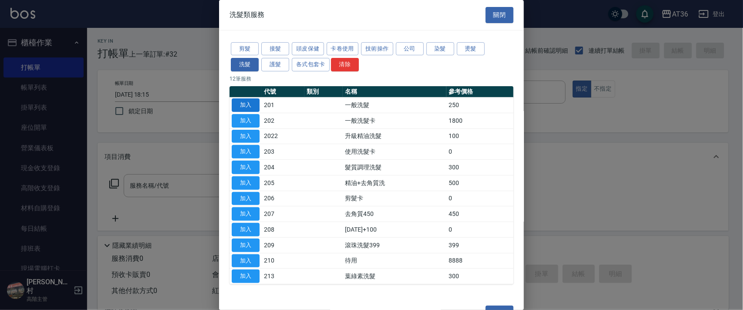
click at [251, 104] on button "加入" at bounding box center [246, 104] width 28 height 13
type input "一般洗髮(201)"
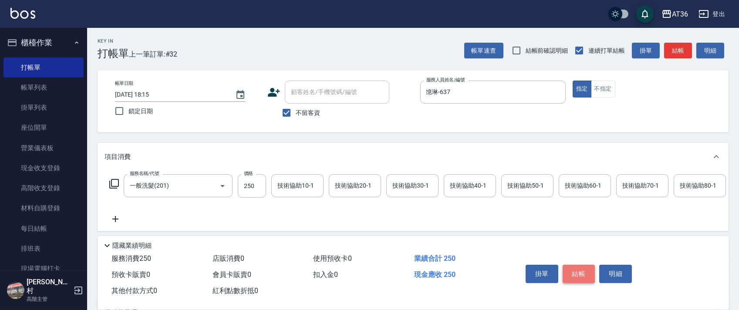
click at [574, 274] on button "結帳" at bounding box center [578, 274] width 33 height 18
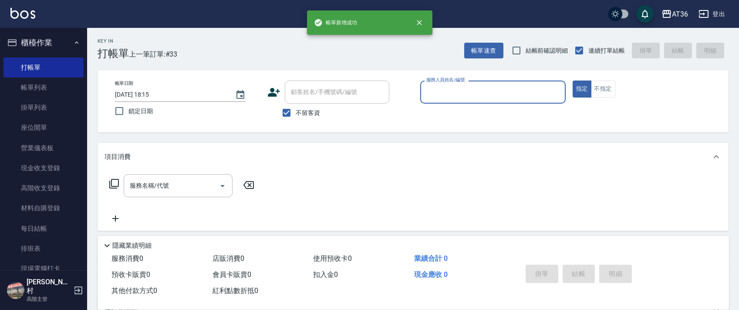
click at [428, 94] on input "服務人員姓名/編號" at bounding box center [493, 91] width 138 height 15
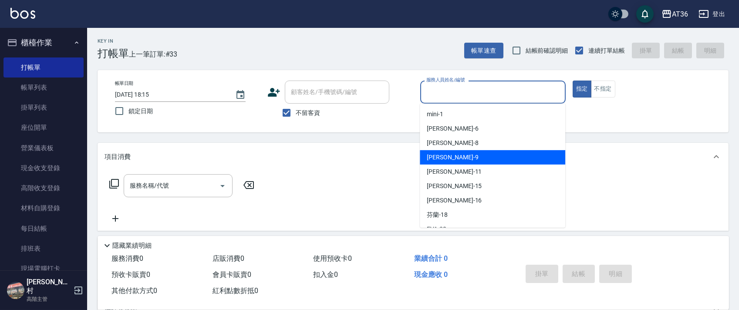
drag, startPoint x: 455, startPoint y: 151, endPoint x: 496, endPoint y: 119, distance: 52.3
click at [455, 152] on div "美燕 -9" at bounding box center [492, 157] width 145 height 14
type input "美燕-9"
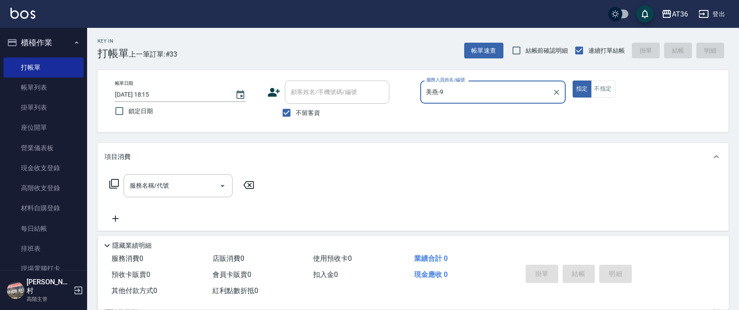
click at [111, 181] on icon at bounding box center [114, 183] width 10 height 10
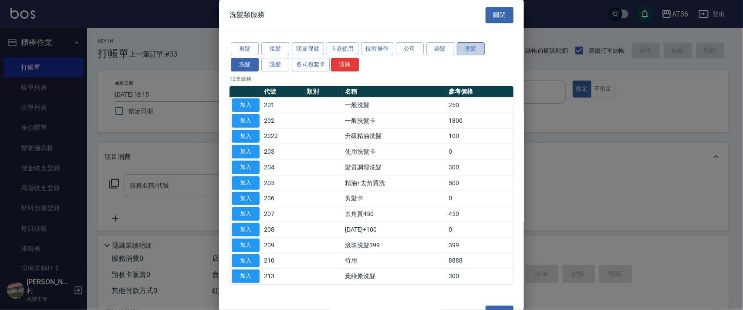
click at [468, 51] on button "燙髮" at bounding box center [471, 48] width 28 height 13
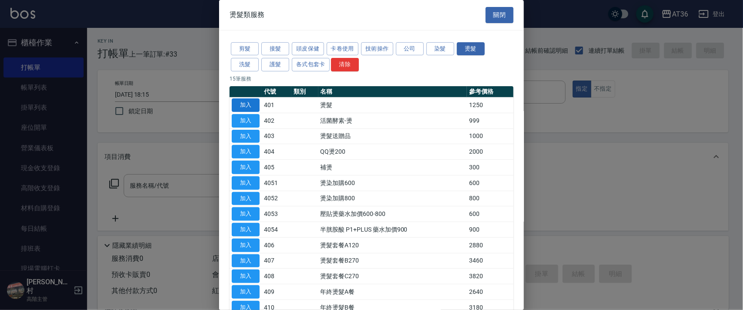
click at [239, 103] on button "加入" at bounding box center [246, 104] width 28 height 13
type input "燙髮(401)"
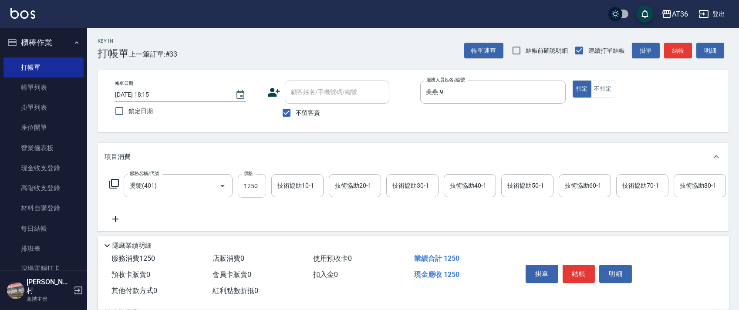
click at [250, 182] on input "1250" at bounding box center [252, 186] width 28 height 24
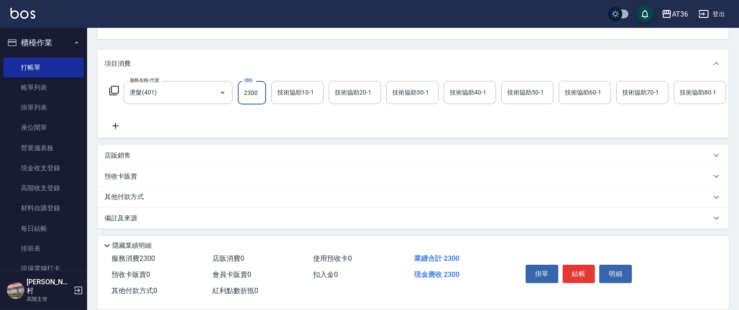
type input "2300"
click at [143, 199] on p "其他付款方式" at bounding box center [126, 197] width 44 height 10
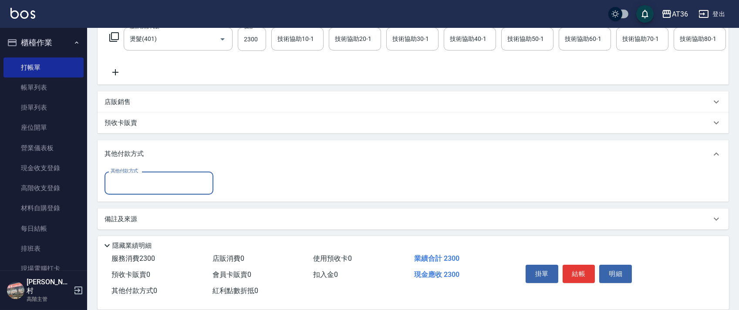
scroll to position [157, 0]
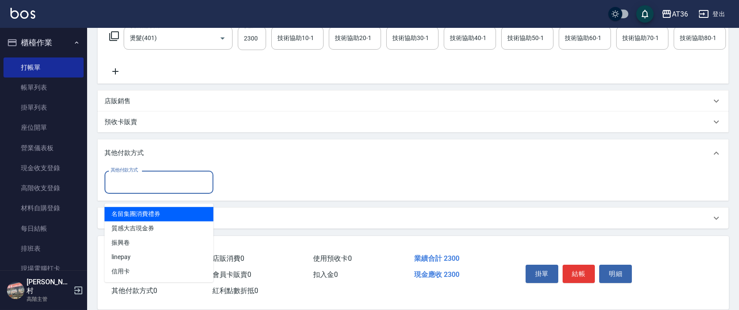
click at [128, 178] on input "其他付款方式" at bounding box center [158, 182] width 101 height 15
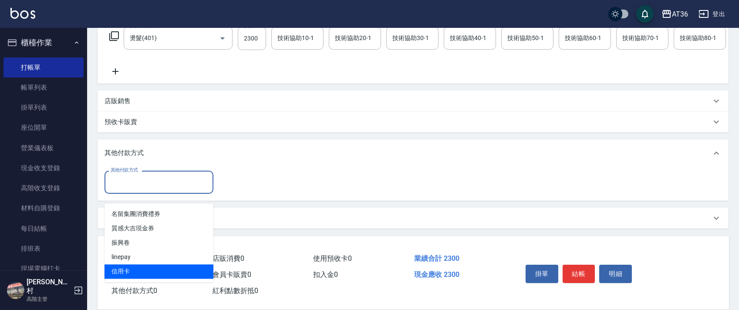
click at [127, 265] on span "信用卡" at bounding box center [158, 271] width 109 height 14
type input "信用卡"
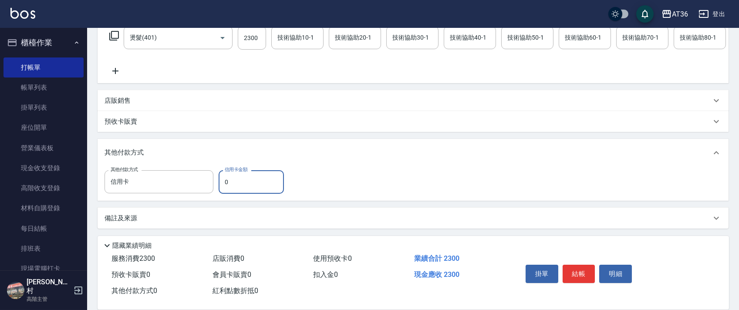
click at [218, 184] on input "0" at bounding box center [250, 182] width 65 height 24
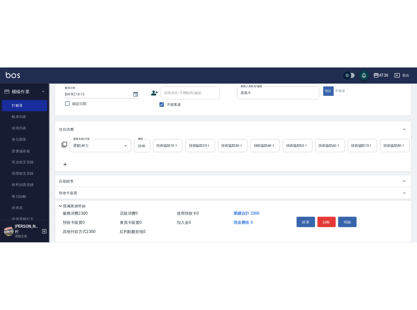
scroll to position [0, 0]
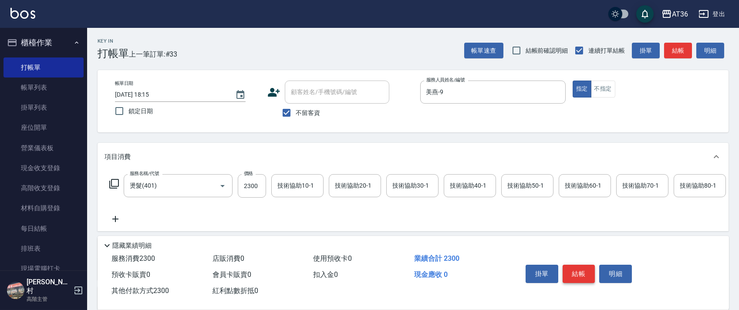
type input "2300"
click at [579, 267] on button "結帳" at bounding box center [578, 274] width 33 height 18
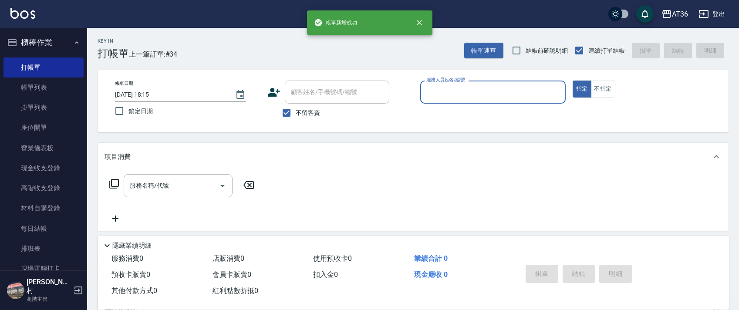
click at [434, 86] on input "服務人員姓名/編號" at bounding box center [493, 91] width 138 height 15
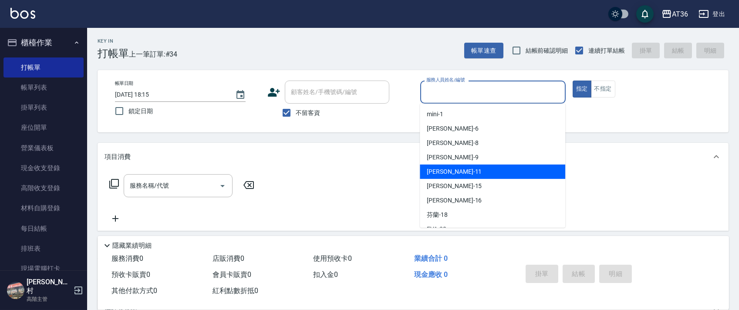
click at [443, 169] on span "珮茹 -11" at bounding box center [454, 171] width 55 height 9
type input "[PERSON_NAME]-11"
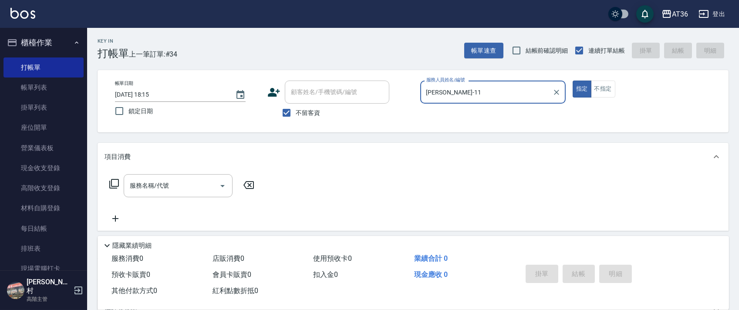
click at [117, 182] on icon at bounding box center [114, 183] width 10 height 10
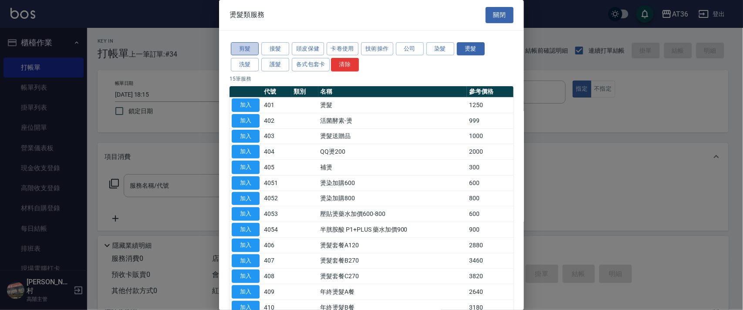
click at [246, 47] on button "剪髮" at bounding box center [245, 48] width 28 height 13
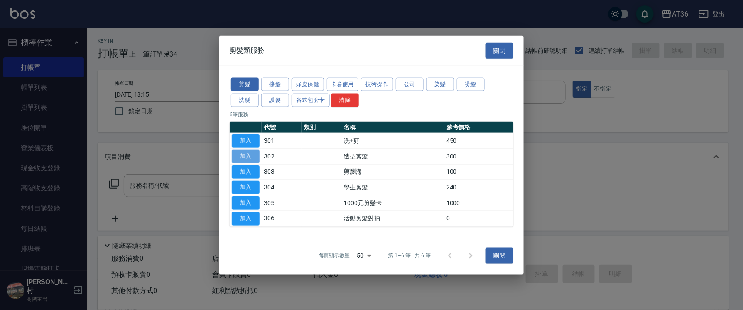
click at [249, 152] on button "加入" at bounding box center [246, 155] width 28 height 13
type input "造型剪髮(302)"
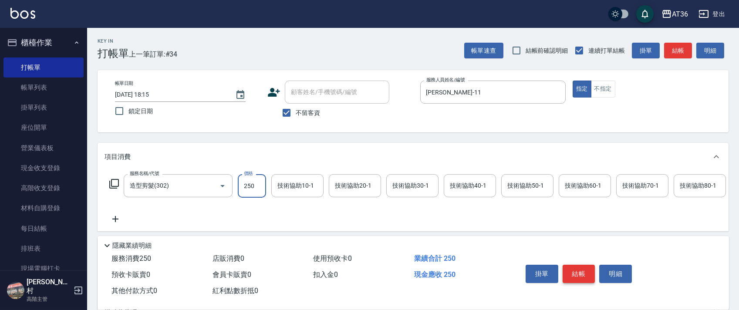
type input "250"
click at [581, 273] on button "結帳" at bounding box center [578, 274] width 33 height 18
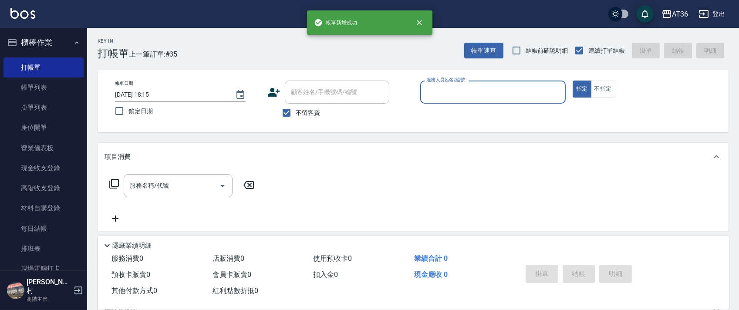
click at [424, 94] on input "服務人員姓名/編號" at bounding box center [493, 91] width 138 height 15
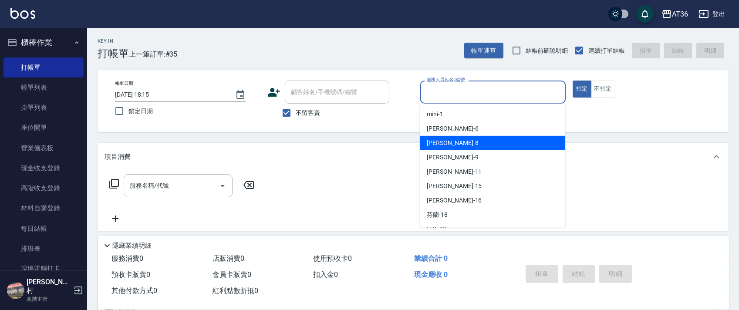
click at [438, 140] on span "Eric -8" at bounding box center [452, 142] width 51 height 9
type input "[PERSON_NAME]-8"
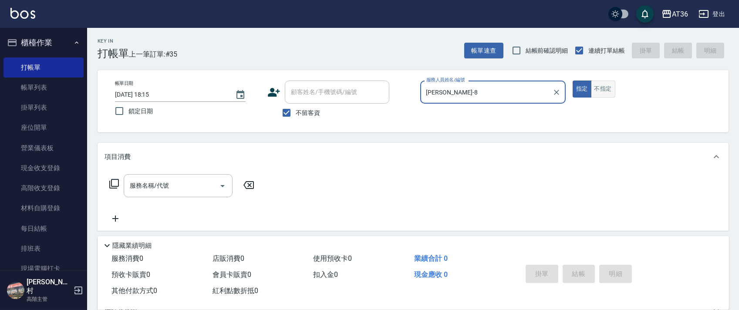
click at [596, 89] on button "不指定" at bounding box center [603, 89] width 24 height 17
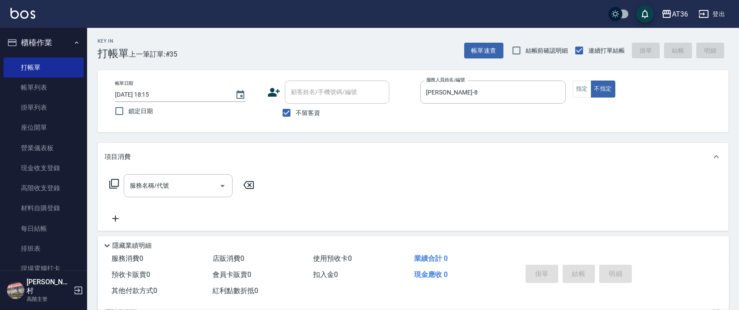
click at [117, 185] on icon at bounding box center [114, 183] width 10 height 10
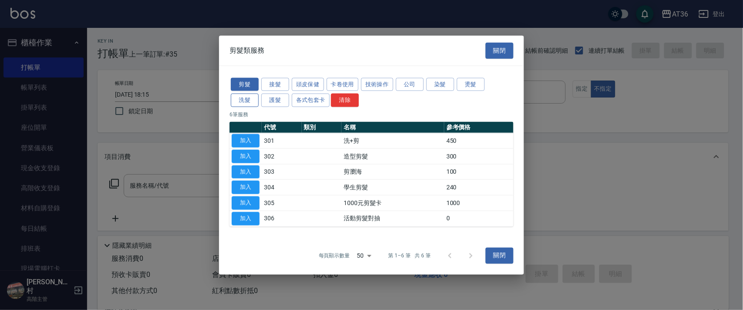
click at [244, 102] on button "洗髮" at bounding box center [245, 100] width 28 height 13
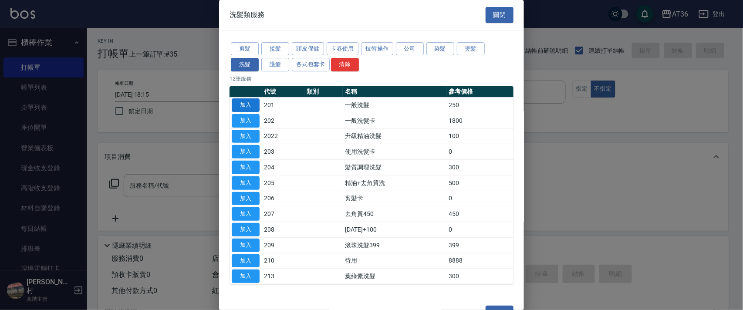
click at [252, 104] on button "加入" at bounding box center [246, 104] width 28 height 13
type input "一般洗髮(201)"
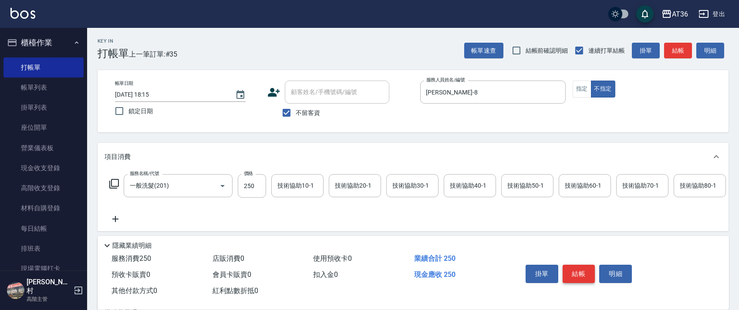
click at [579, 275] on button "結帳" at bounding box center [578, 274] width 33 height 18
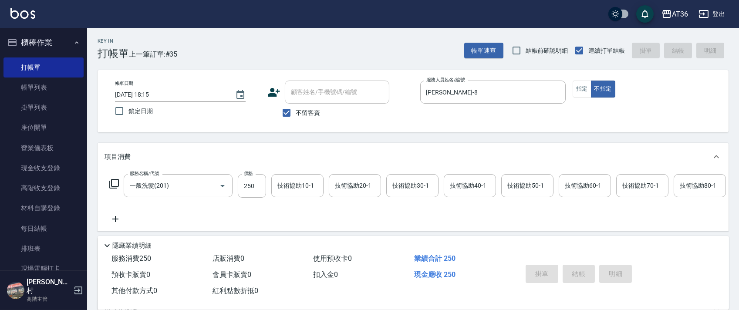
type input "2025/09/21 18:16"
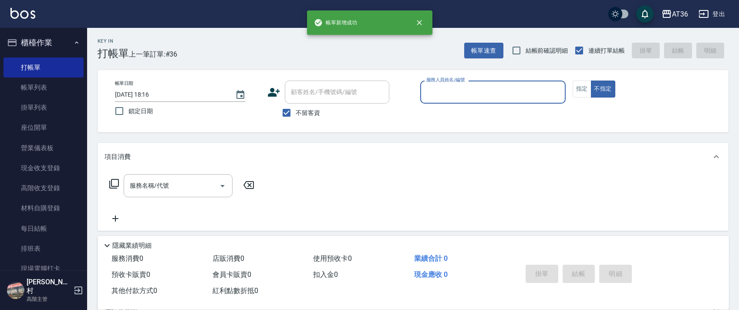
click at [437, 96] on input "服務人員姓名/編號" at bounding box center [493, 91] width 138 height 15
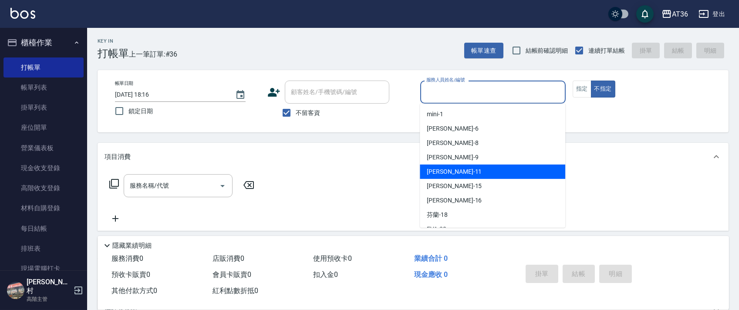
click at [444, 175] on span "珮茹 -11" at bounding box center [454, 171] width 55 height 9
type input "[PERSON_NAME]-11"
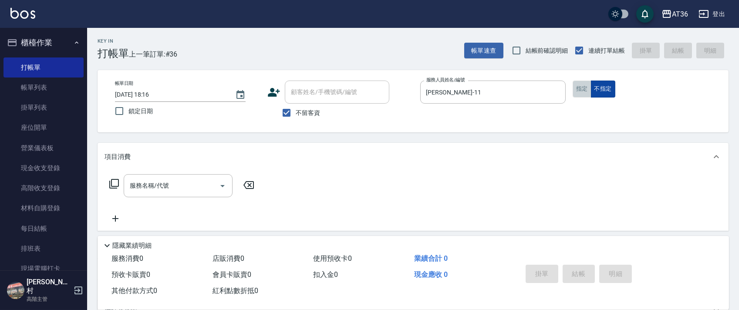
click at [589, 90] on button "指定" at bounding box center [581, 89] width 19 height 17
click at [116, 184] on icon at bounding box center [114, 183] width 10 height 10
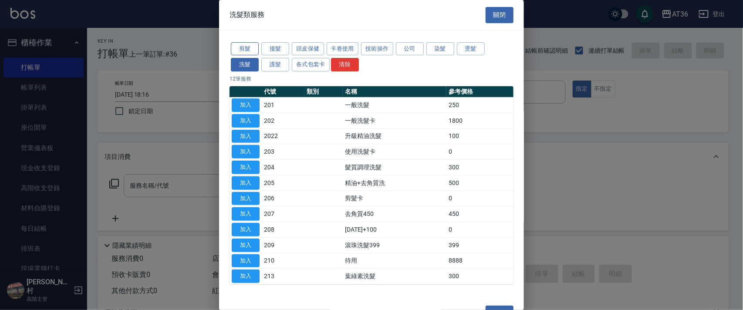
click at [246, 47] on button "剪髮" at bounding box center [245, 48] width 28 height 13
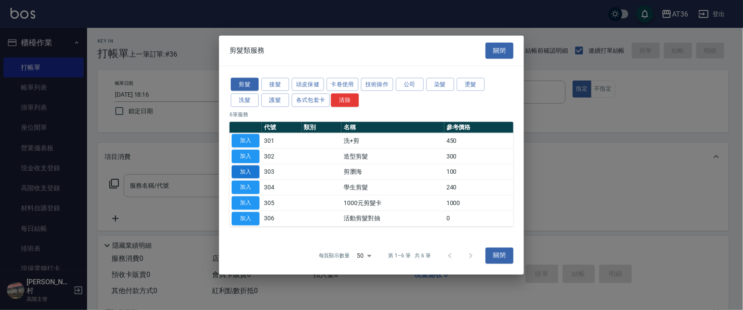
drag, startPoint x: 246, startPoint y: 169, endPoint x: 244, endPoint y: 187, distance: 18.0
click at [246, 170] on button "加入" at bounding box center [246, 171] width 28 height 13
type input "剪瀏海(303)"
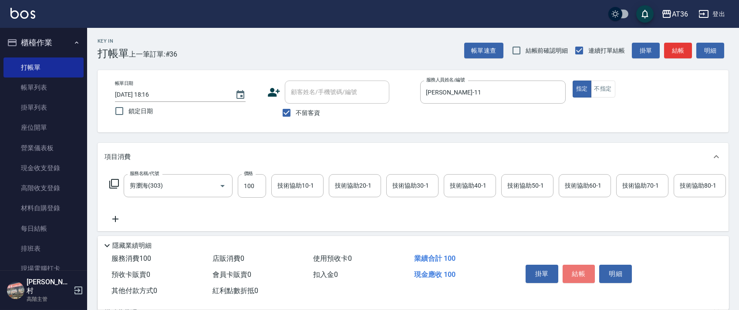
click at [581, 275] on button "結帳" at bounding box center [578, 274] width 33 height 18
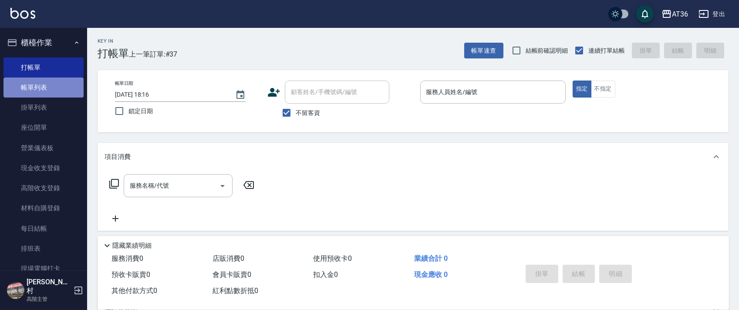
click at [53, 87] on link "帳單列表" at bounding box center [43, 87] width 80 height 20
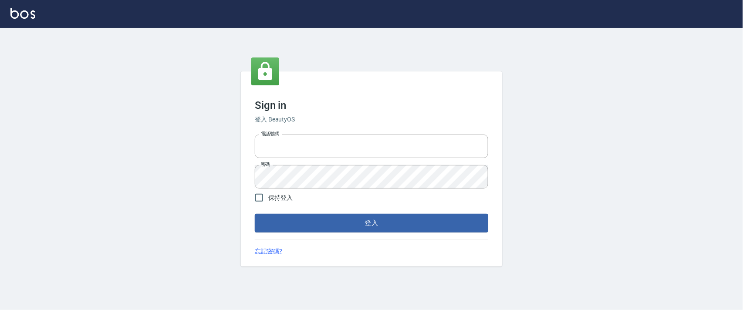
type input "0927987640"
click at [305, 233] on div "Sign in 登入 BeautyOS 電話號碼 0927987640 電話號碼 密碼 密碼 保持登入 登入 忘記密碼?" at bounding box center [371, 168] width 261 height 195
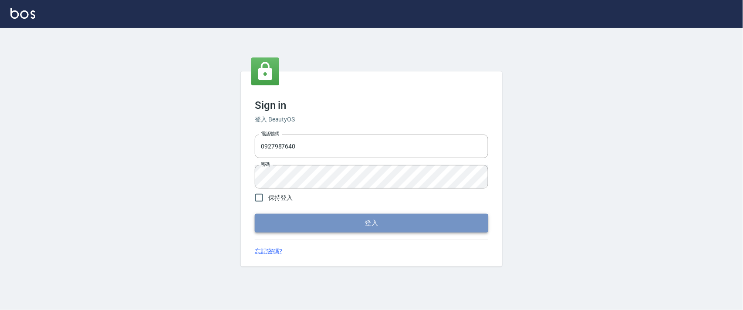
click at [304, 229] on button "登入" at bounding box center [371, 223] width 233 height 18
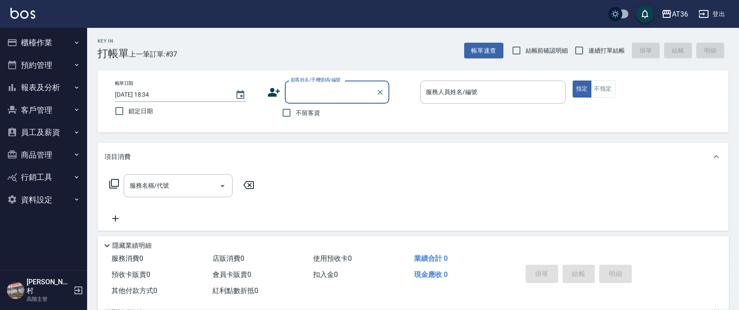
click at [49, 37] on button "櫃檯作業" at bounding box center [43, 42] width 80 height 23
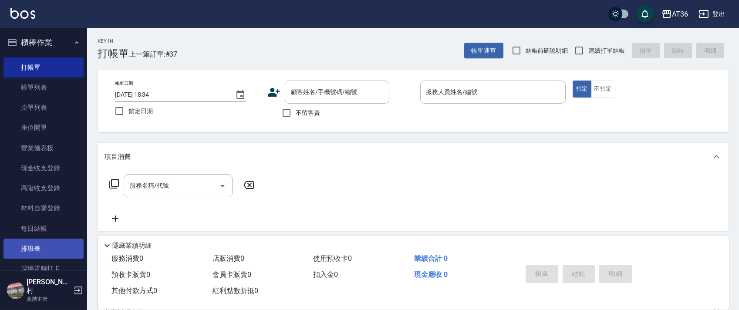
click at [24, 244] on link "排班表" at bounding box center [43, 249] width 80 height 20
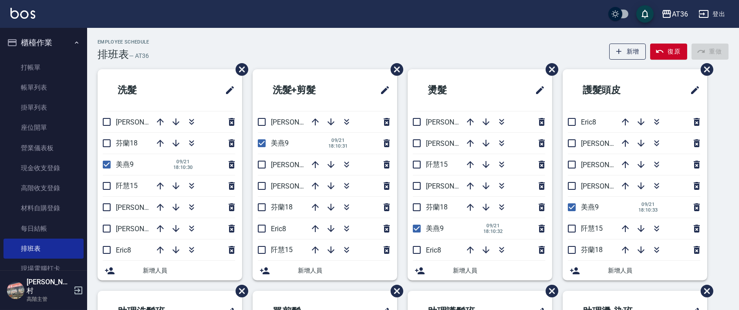
click at [213, 44] on div "Employee Schedule 排班表 — AT36 新增 復原 重做" at bounding box center [412, 49] width 631 height 21
click at [207, 39] on div "Employee Schedule 排班表 — AT36 新增 復原 重做" at bounding box center [412, 49] width 631 height 21
click at [108, 225] on input "checkbox" at bounding box center [106, 228] width 18 height 18
checkbox input "true"
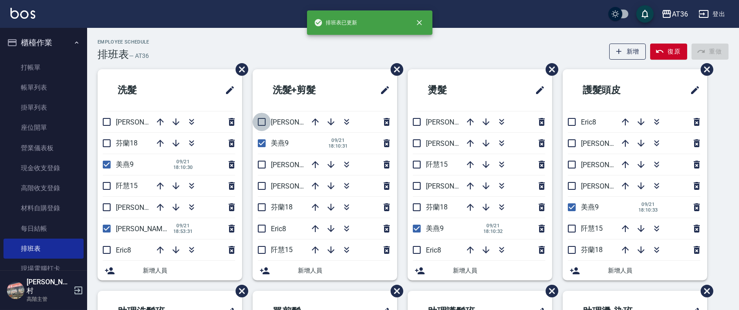
click at [262, 120] on input "checkbox" at bounding box center [261, 122] width 18 height 18
checkbox input "true"
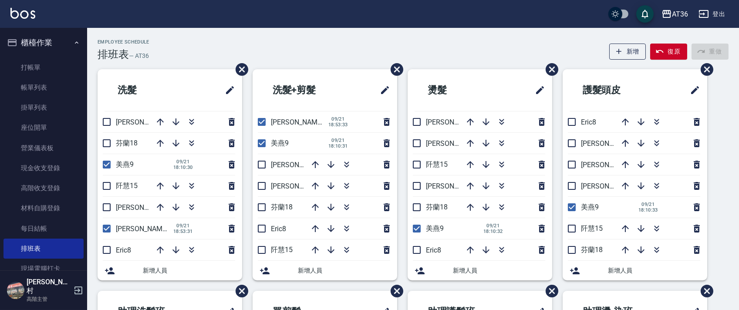
click at [415, 120] on input "checkbox" at bounding box center [416, 122] width 18 height 18
checkbox input "true"
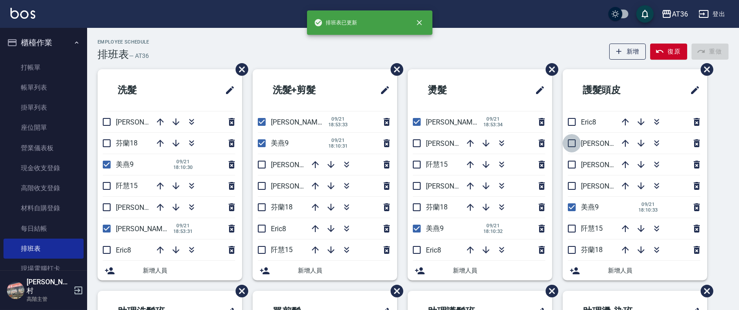
click at [570, 144] on input "checkbox" at bounding box center [571, 143] width 18 height 18
checkbox input "true"
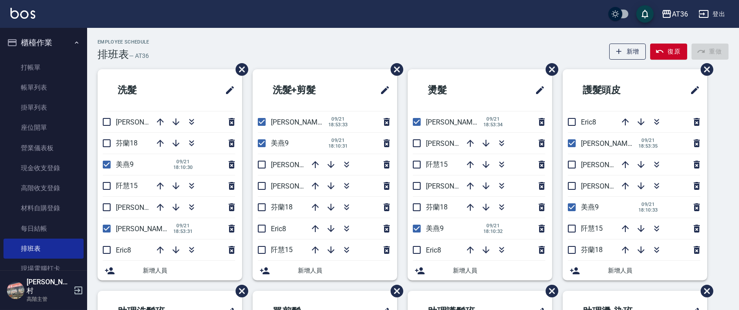
scroll to position [206, 0]
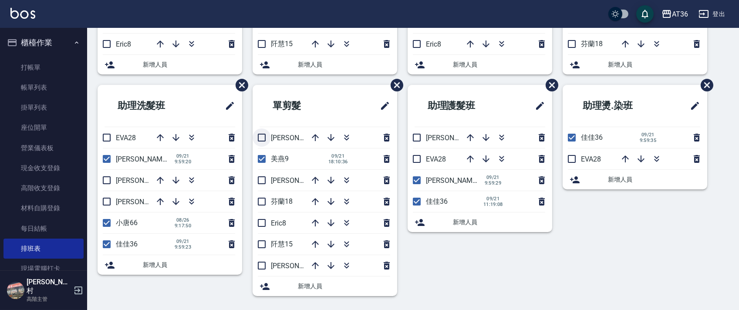
click at [262, 138] on input "checkbox" at bounding box center [261, 137] width 18 height 18
checkbox input "true"
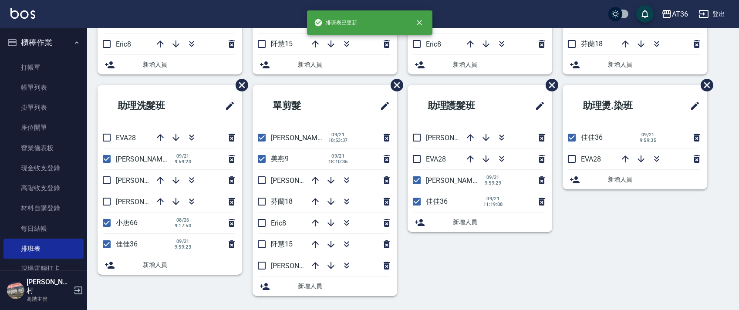
scroll to position [0, 0]
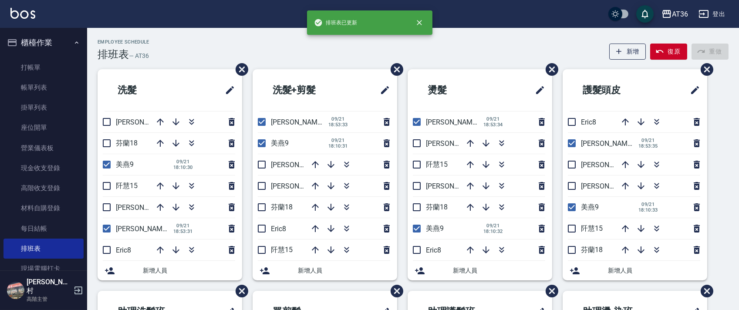
click at [323, 53] on div "Employee Schedule 排班表 — AT36 新增 復原 重做" at bounding box center [412, 49] width 631 height 21
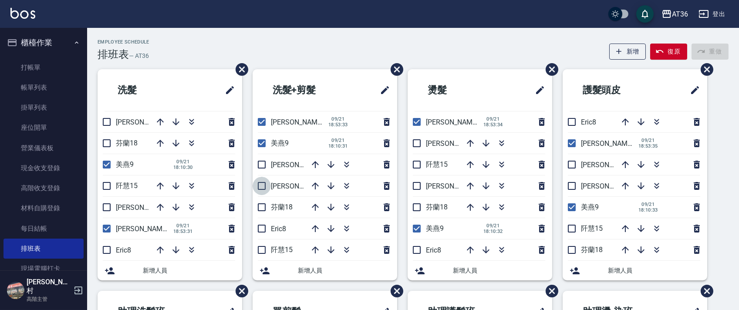
drag, startPoint x: 262, startPoint y: 185, endPoint x: 194, endPoint y: 172, distance: 69.5
click at [262, 185] on input "checkbox" at bounding box center [261, 186] width 18 height 18
checkbox input "true"
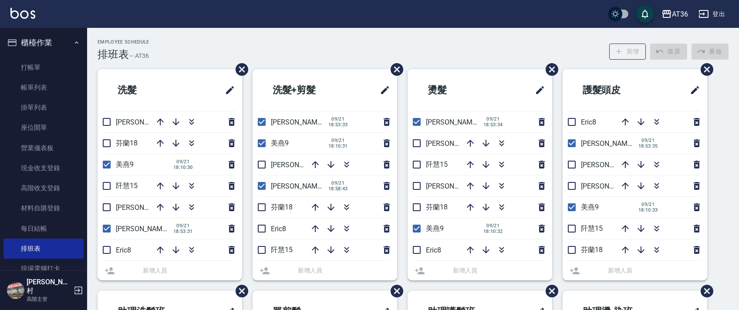
click at [106, 119] on li "珮茹11" at bounding box center [169, 121] width 144 height 21
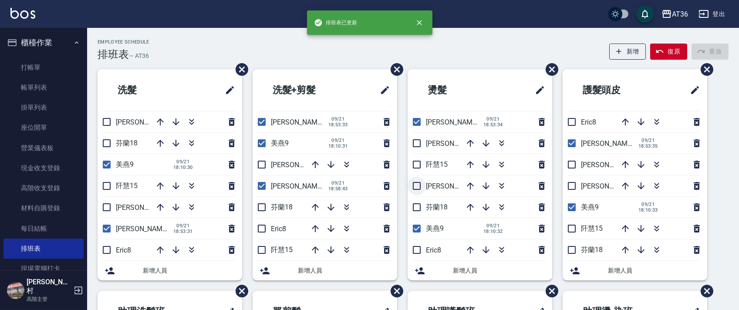
click at [418, 182] on input "checkbox" at bounding box center [416, 186] width 18 height 18
checkbox input "true"
click at [570, 186] on input "checkbox" at bounding box center [571, 186] width 18 height 18
checkbox input "true"
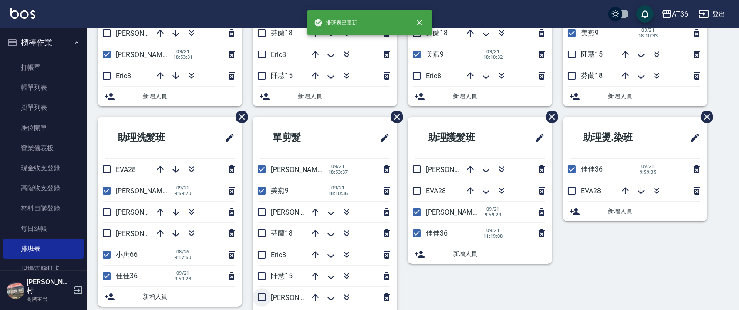
click at [262, 295] on input "checkbox" at bounding box center [261, 297] width 18 height 18
checkbox input "true"
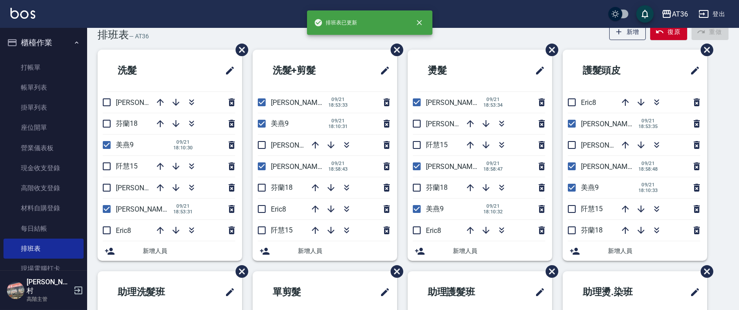
scroll to position [0, 0]
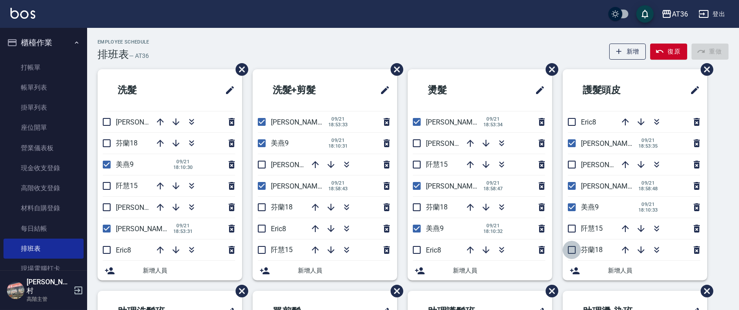
click at [572, 249] on input "checkbox" at bounding box center [571, 250] width 18 height 18
checkbox input "true"
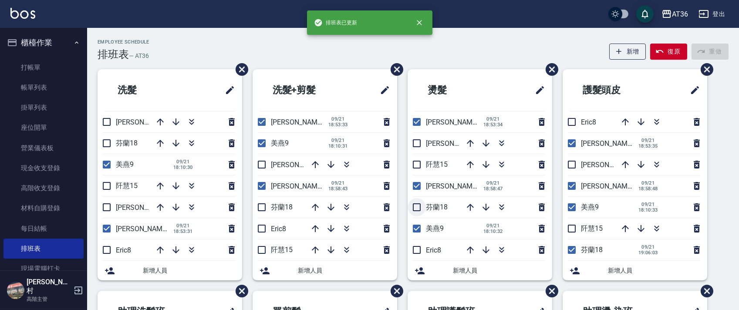
click at [417, 205] on input "checkbox" at bounding box center [416, 207] width 18 height 18
checkbox input "true"
click at [259, 210] on input "checkbox" at bounding box center [261, 207] width 18 height 18
checkbox input "true"
click at [104, 140] on input "checkbox" at bounding box center [106, 143] width 18 height 18
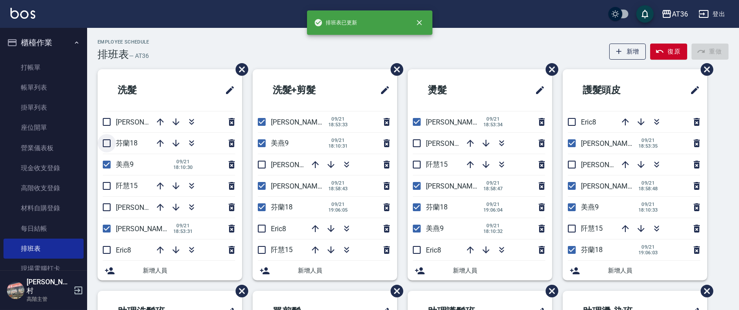
checkbox input "true"
click at [105, 118] on input "checkbox" at bounding box center [106, 122] width 18 height 18
checkbox input "true"
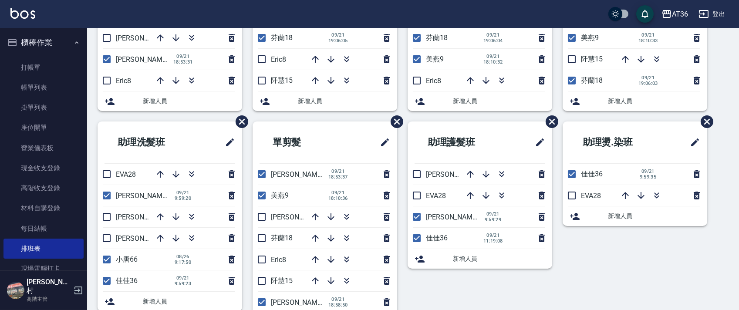
scroll to position [174, 0]
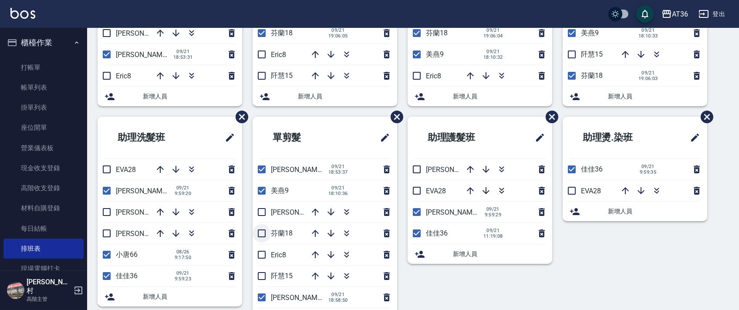
click at [265, 232] on input "checkbox" at bounding box center [261, 233] width 18 height 18
checkbox input "true"
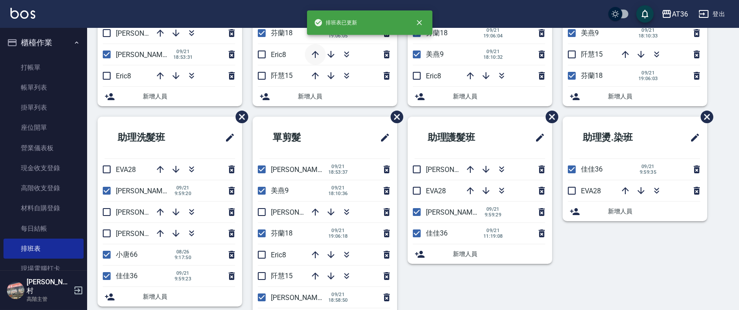
scroll to position [0, 0]
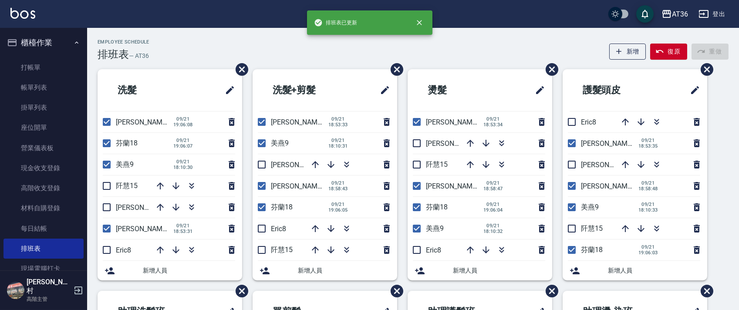
click at [208, 44] on div "Employee Schedule 排班表 — AT36 新增 復原 重做" at bounding box center [412, 49] width 631 height 21
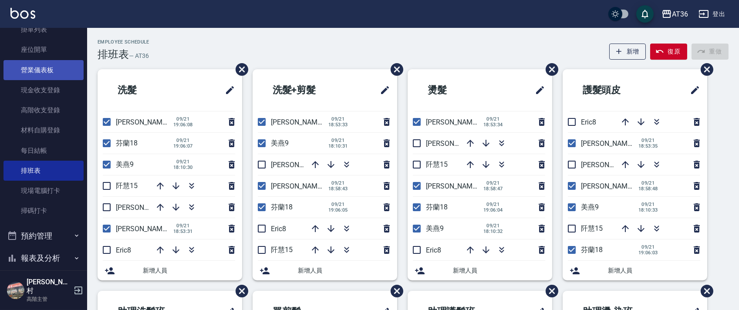
scroll to position [58, 0]
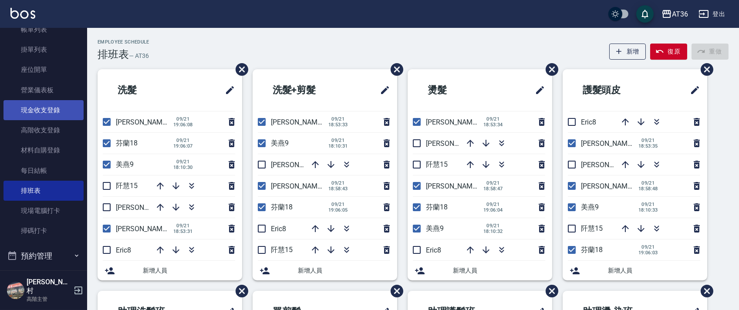
click at [40, 111] on link "現金收支登錄" at bounding box center [43, 110] width 80 height 20
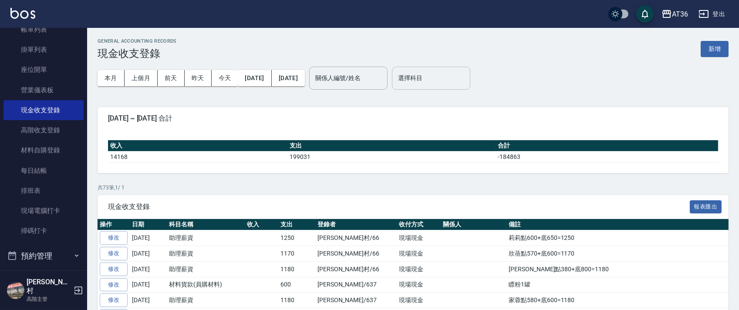
click at [446, 82] on input "選擇科目" at bounding box center [431, 78] width 71 height 15
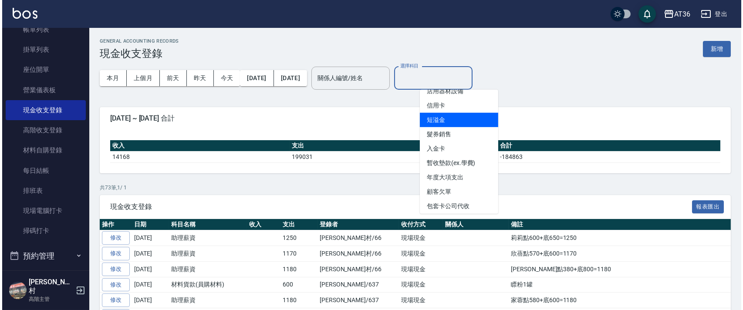
scroll to position [348, 0]
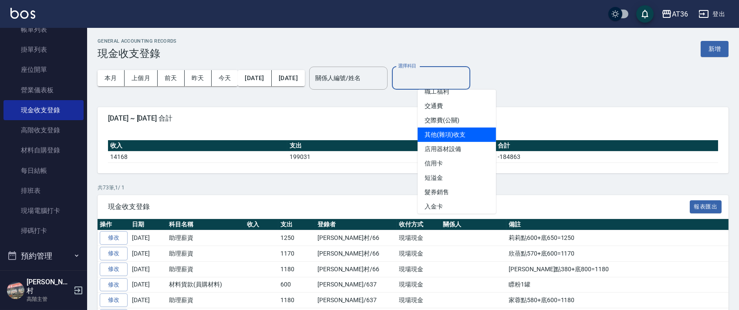
click at [460, 132] on li "其他(雜項)收支" at bounding box center [456, 135] width 78 height 14
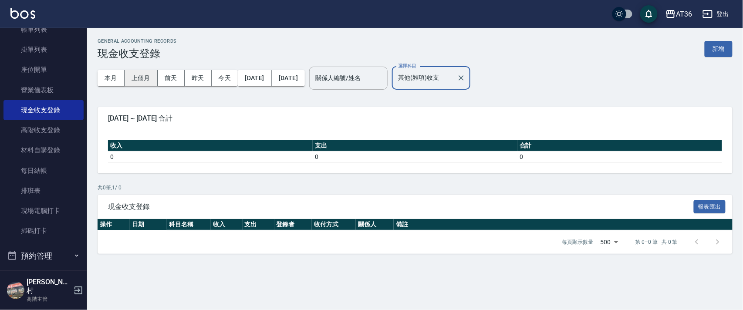
click at [139, 79] on button "上個月" at bounding box center [140, 78] width 33 height 16
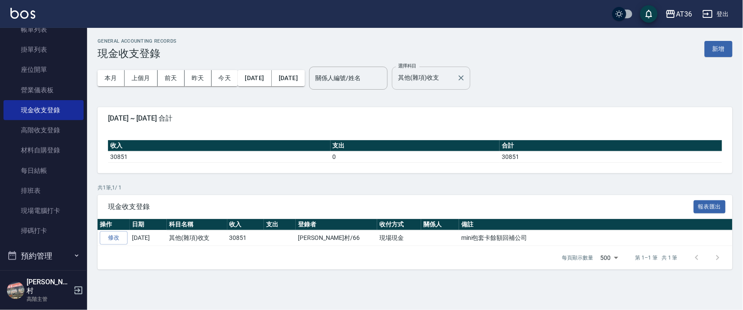
click at [443, 77] on input "其他(雜項)收支" at bounding box center [424, 78] width 57 height 15
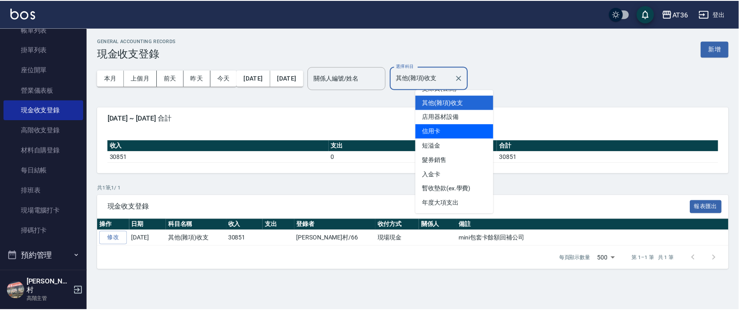
scroll to position [450, 0]
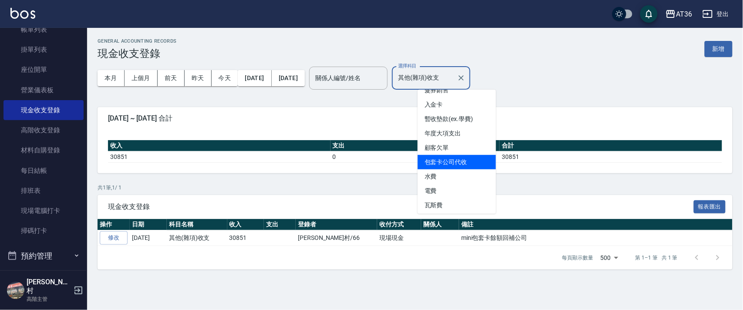
click at [472, 161] on li "包套卡公司代收" at bounding box center [456, 162] width 78 height 14
type input "包套卡公司代收"
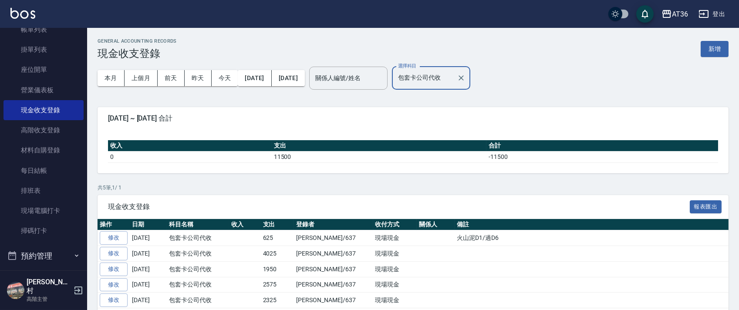
scroll to position [32, 0]
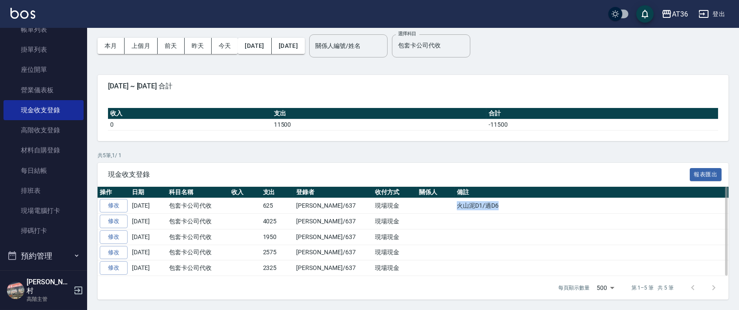
drag, startPoint x: 423, startPoint y: 202, endPoint x: 470, endPoint y: 205, distance: 47.5
click at [470, 205] on td "火山泥D1/過D6" at bounding box center [591, 206] width 274 height 16
copy td "火山泥D1/過D6"
click at [441, 163] on div "現金收支登錄 報表匯出" at bounding box center [412, 175] width 631 height 24
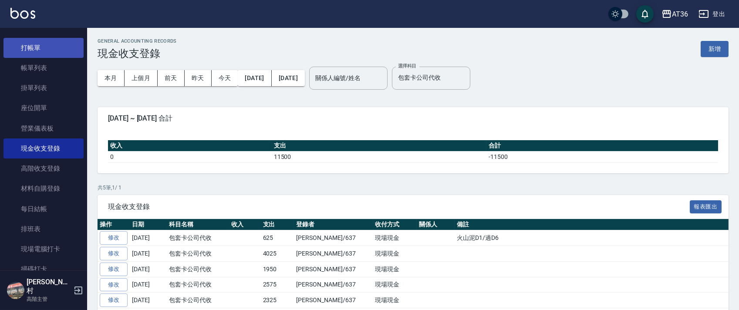
scroll to position [0, 0]
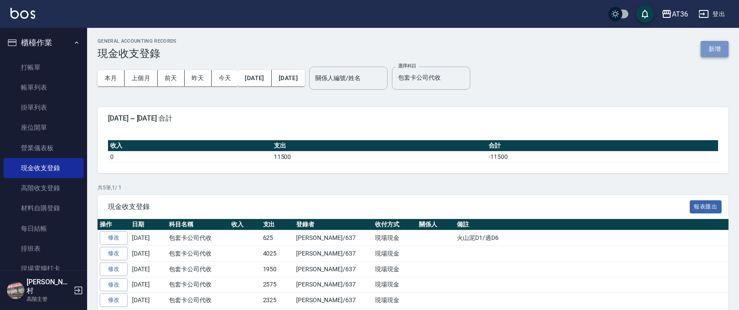
click at [714, 51] on button "新增" at bounding box center [714, 49] width 28 height 16
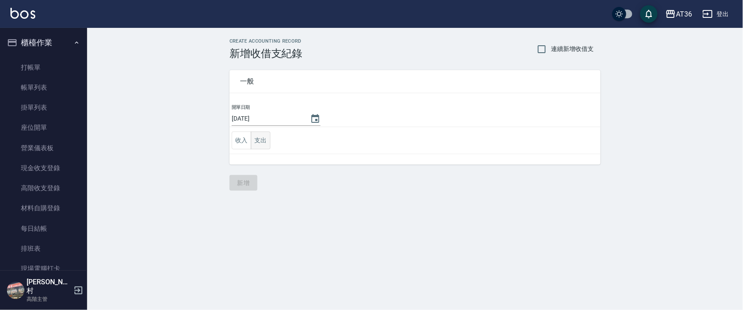
click at [251, 137] on button "支出" at bounding box center [261, 140] width 20 height 18
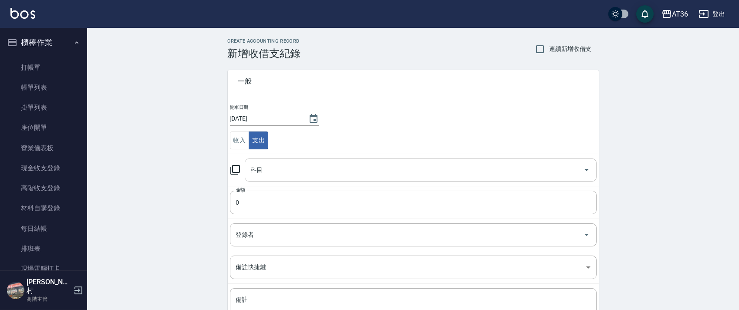
click at [275, 168] on input "科目" at bounding box center [414, 169] width 331 height 15
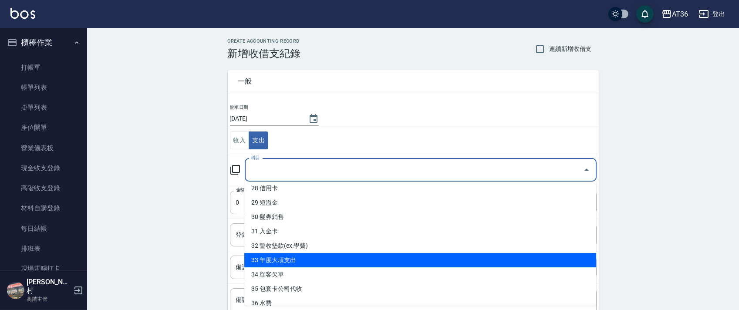
scroll to position [443, 0]
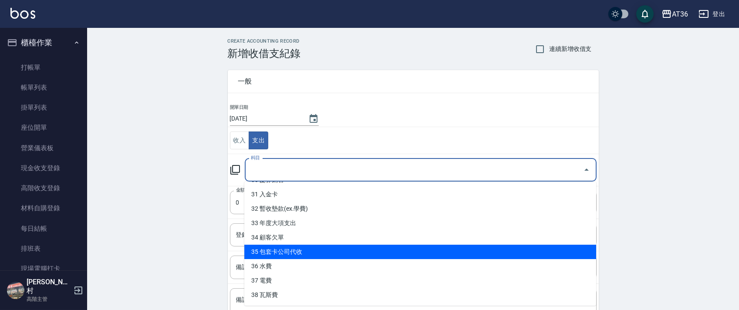
click at [318, 256] on li "35 包套卡公司代收" at bounding box center [420, 252] width 352 height 14
type input "35 包套卡公司代收"
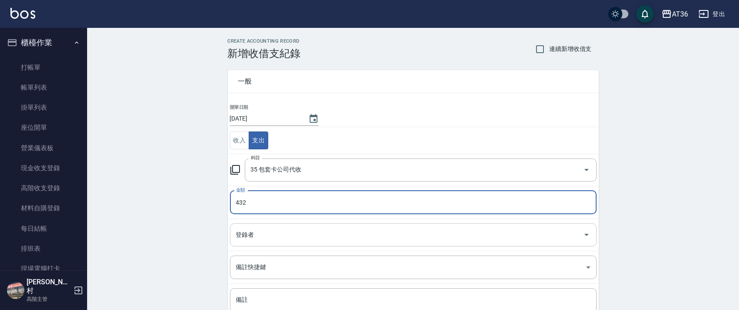
type input "432"
click at [283, 239] on input "登錄者" at bounding box center [407, 234] width 346 height 15
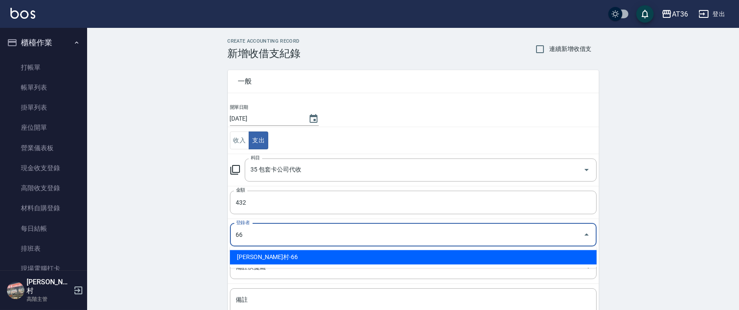
type input "[PERSON_NAME]村-66"
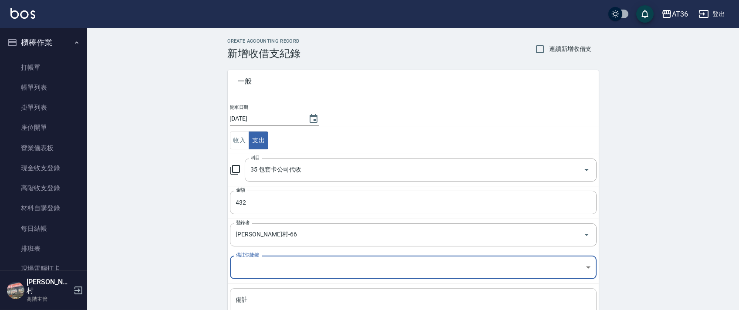
click at [269, 292] on div "x 備註" at bounding box center [413, 310] width 366 height 44
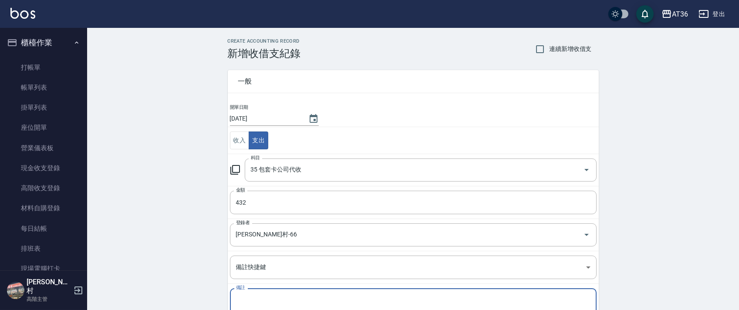
paste textarea "火山泥D1/過D6"
click at [252, 296] on textarea "火山泥D1/過D6" at bounding box center [413, 311] width 354 height 30
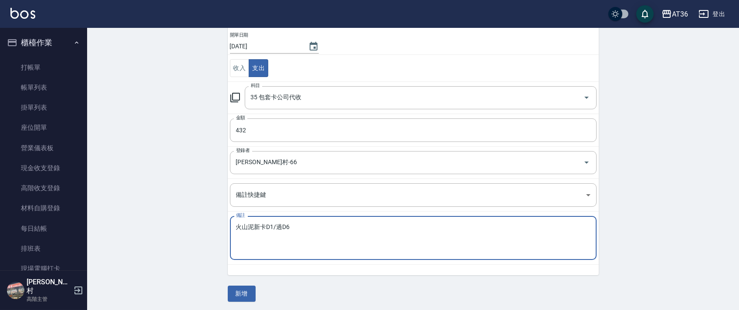
scroll to position [74, 0]
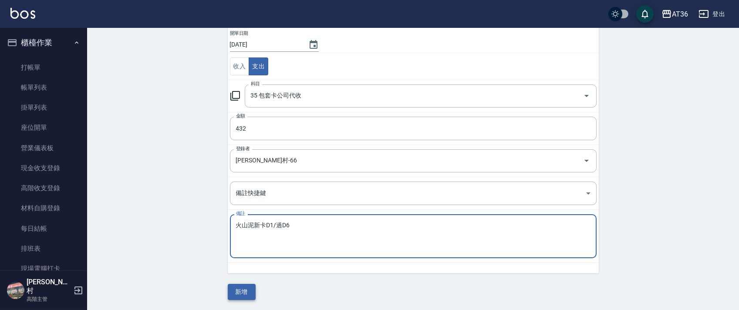
type textarea "火山泥新卡D1/過D6"
click at [238, 291] on button "新增" at bounding box center [242, 292] width 28 height 16
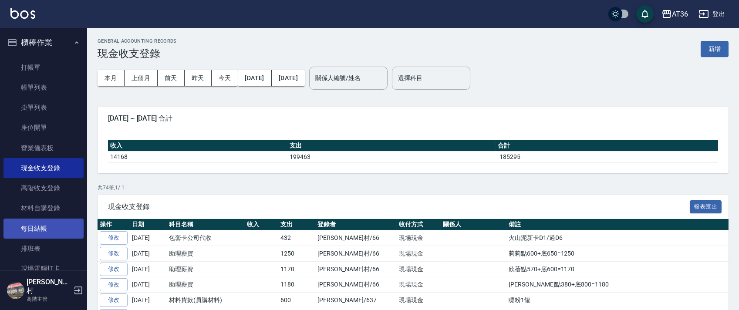
scroll to position [116, 0]
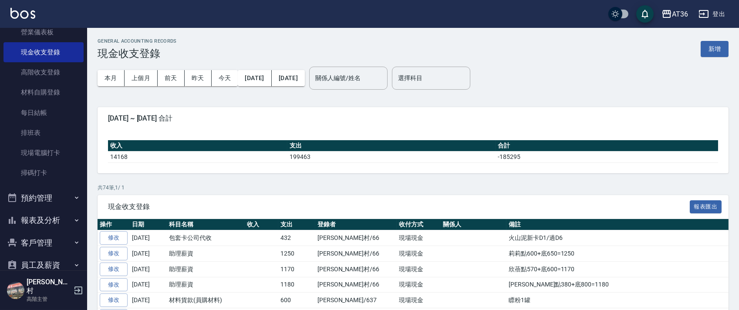
click at [38, 215] on button "報表及分析" at bounding box center [43, 220] width 80 height 23
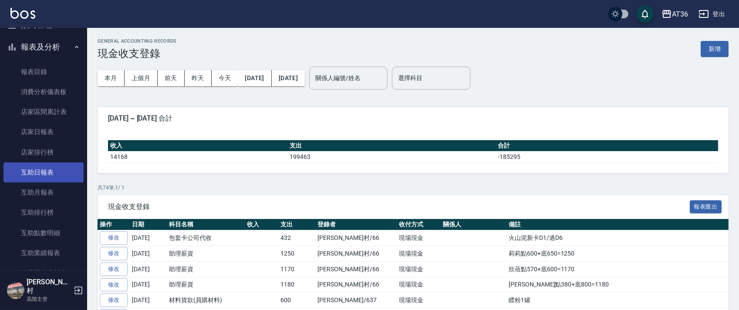
scroll to position [290, 0]
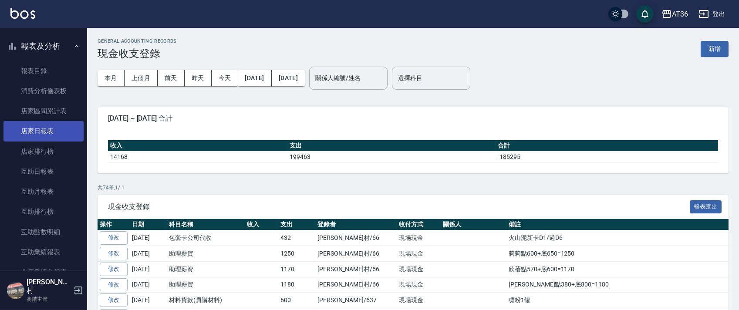
click at [37, 130] on link "店家日報表" at bounding box center [43, 131] width 80 height 20
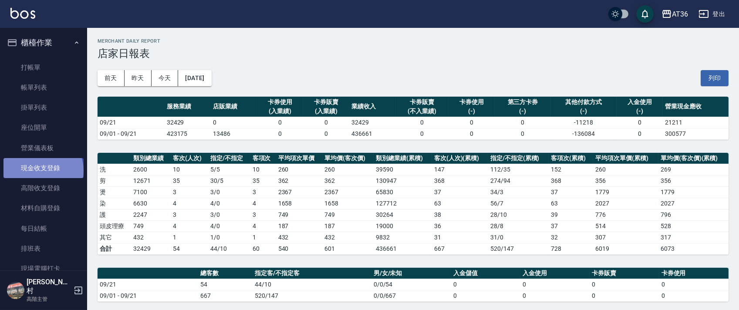
click at [42, 171] on link "現金收支登錄" at bounding box center [43, 168] width 80 height 20
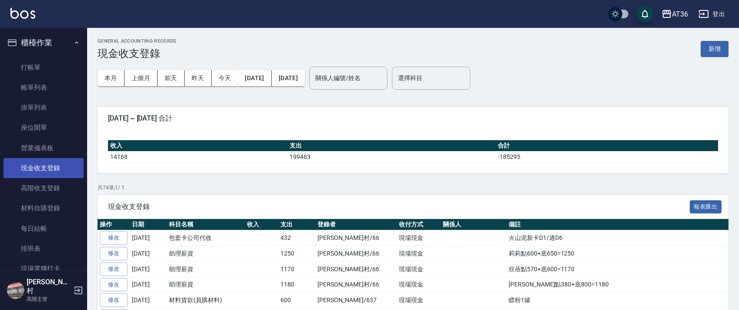
scroll to position [232, 0]
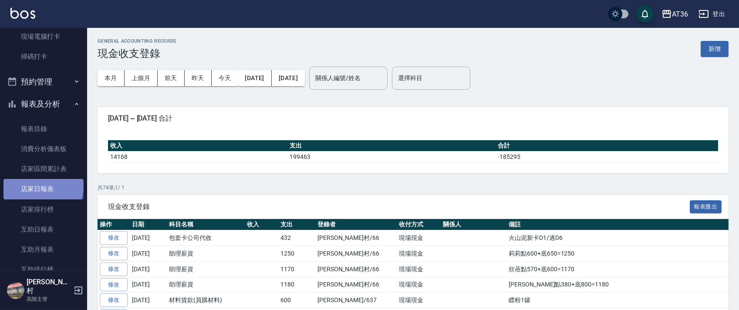
click at [42, 186] on link "店家日報表" at bounding box center [43, 189] width 80 height 20
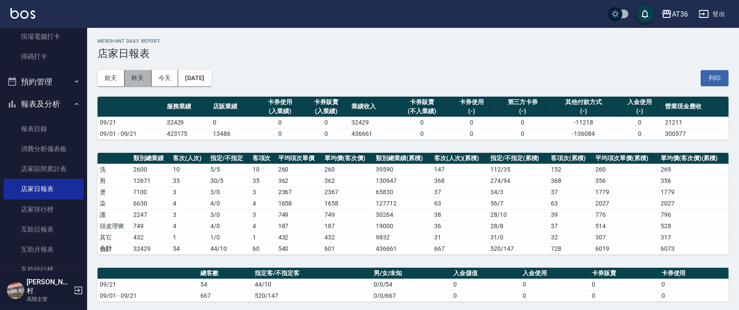
click at [136, 77] on button "昨天" at bounding box center [137, 78] width 27 height 16
click at [165, 79] on button "今天" at bounding box center [164, 78] width 27 height 16
click at [331, 63] on div "前天 昨天 今天 2025/09/21 列印" at bounding box center [412, 78] width 631 height 37
click at [432, 68] on div "前天 昨天 今天 2025/09/21 列印" at bounding box center [412, 78] width 631 height 37
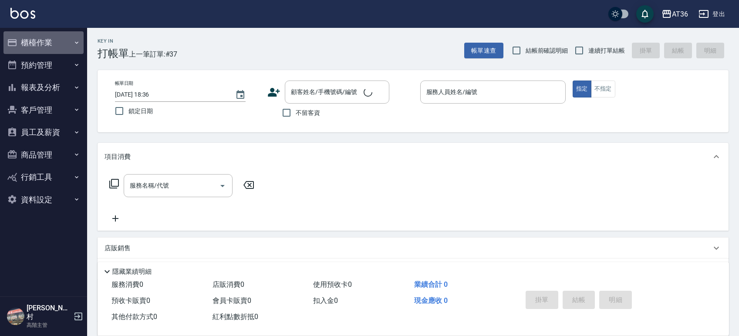
click at [50, 43] on button "櫃檯作業" at bounding box center [43, 42] width 80 height 23
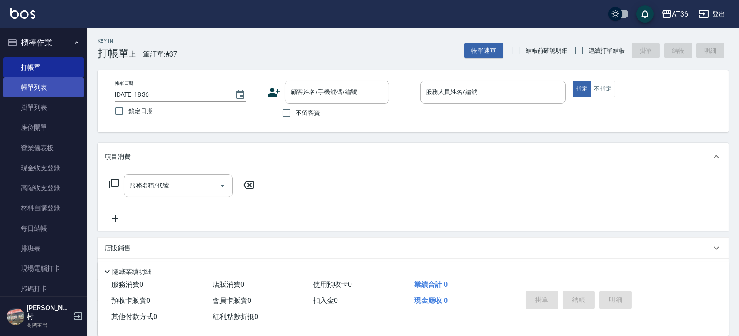
click at [44, 86] on link "帳單列表" at bounding box center [43, 87] width 80 height 20
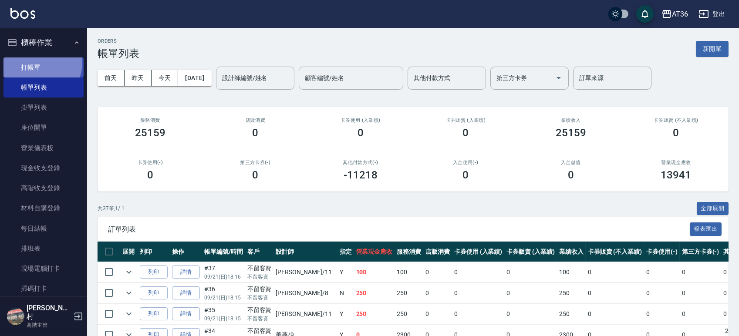
click at [38, 62] on link "打帳單" at bounding box center [43, 67] width 80 height 20
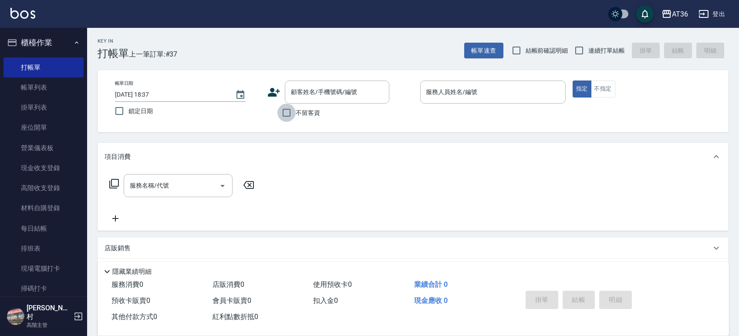
click at [286, 114] on input "不留客資" at bounding box center [286, 113] width 18 height 18
checkbox input "true"
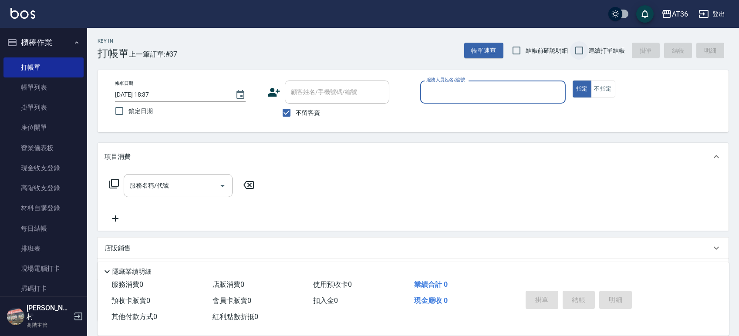
click at [581, 47] on input "連續打單結帳" at bounding box center [579, 50] width 18 height 18
checkbox input "true"
click at [512, 93] on input "服務人員姓名/編號" at bounding box center [493, 91] width 138 height 15
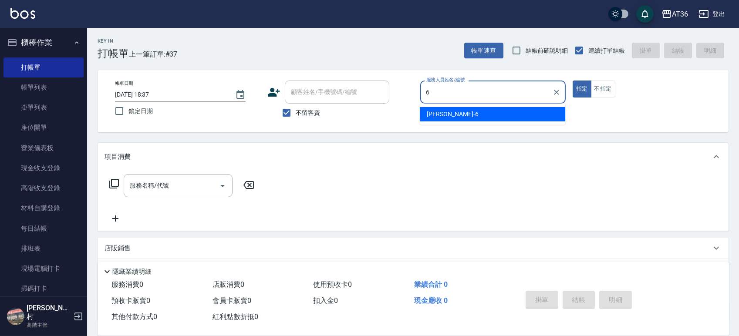
type input "6"
type button "true"
type input "[PERSON_NAME]-6"
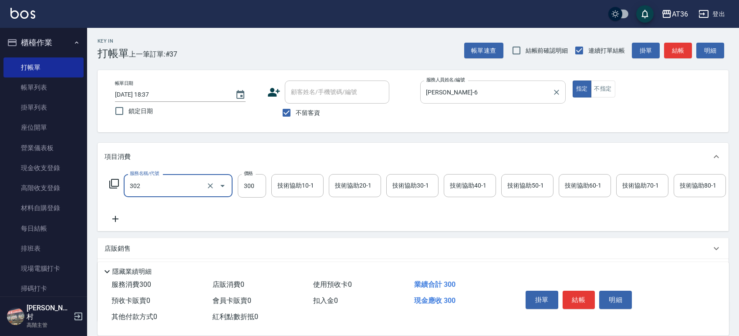
type input "造型剪髮(302)"
type input "350"
click at [586, 299] on button "結帳" at bounding box center [578, 300] width 33 height 18
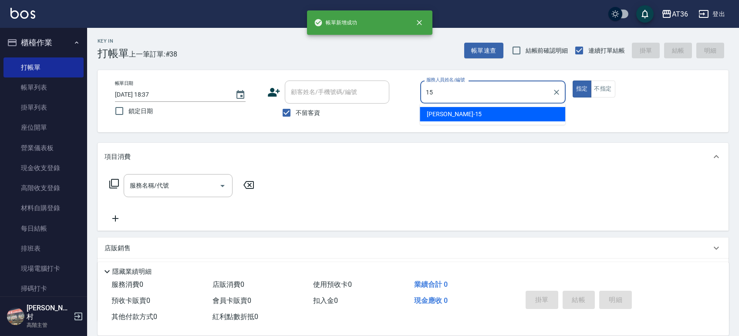
type input "阡慧-15"
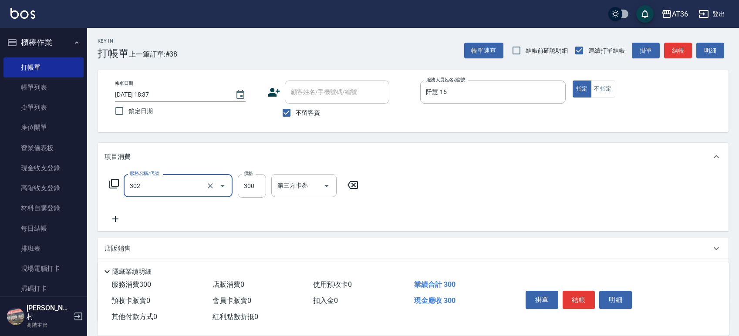
type input "造型剪髮(302)"
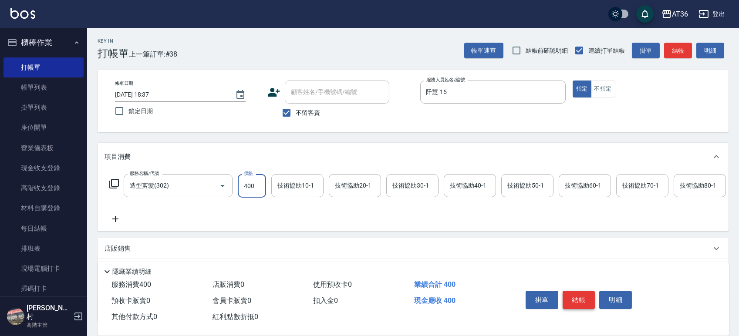
type input "400"
click at [582, 294] on button "結帳" at bounding box center [578, 300] width 33 height 18
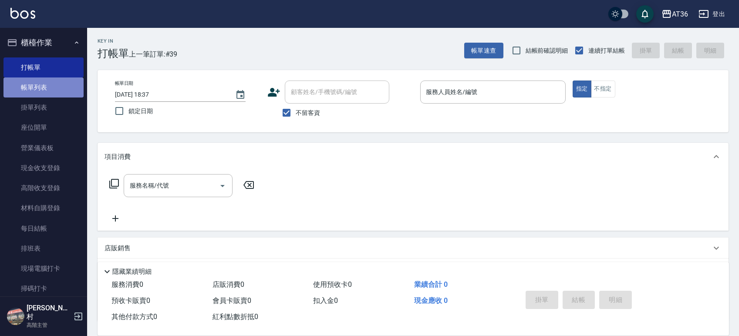
click at [44, 85] on link "帳單列表" at bounding box center [43, 87] width 80 height 20
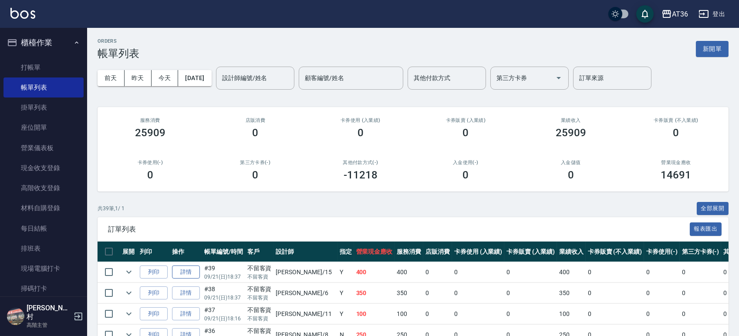
click at [188, 269] on link "詳情" at bounding box center [186, 271] width 28 height 13
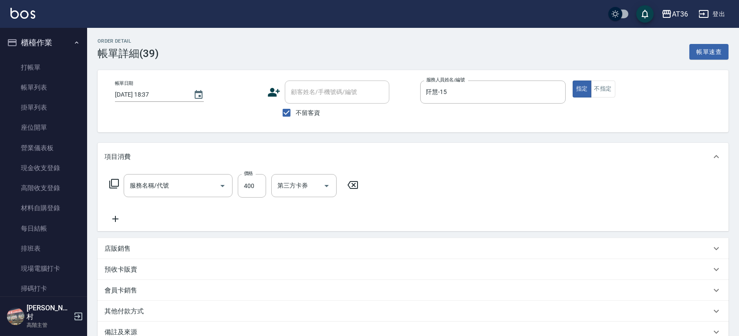
type input "[DATE] 18:37"
checkbox input "true"
type input "阡慧-15"
type input "造型剪髮(302)"
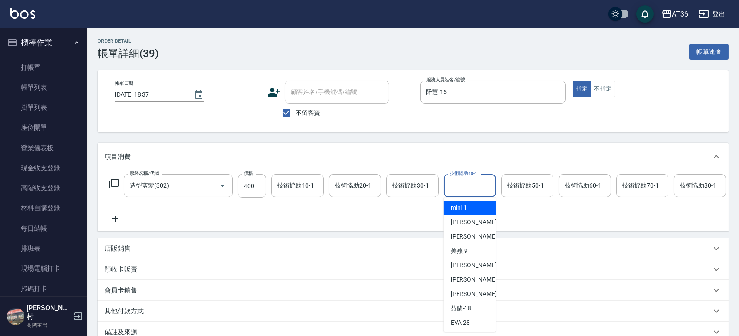
click at [470, 181] on div "技術協助40-1 技術協助40-1" at bounding box center [470, 185] width 52 height 23
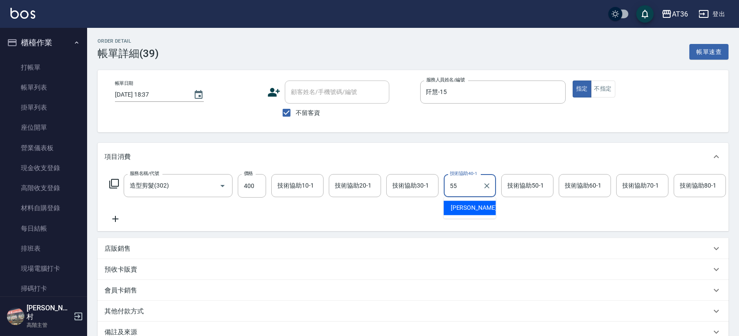
type input "[PERSON_NAME]-55"
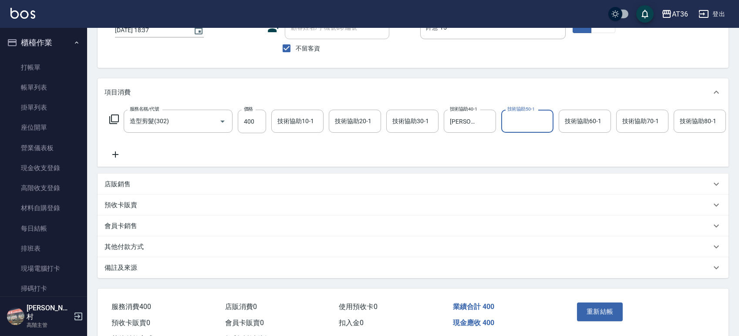
scroll to position [108, 0]
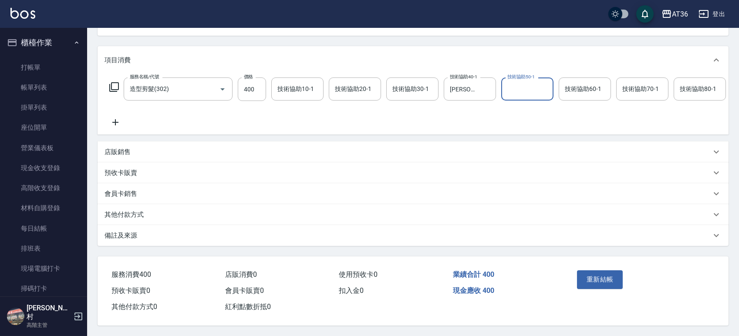
click at [587, 279] on button "重新結帳" at bounding box center [600, 279] width 46 height 18
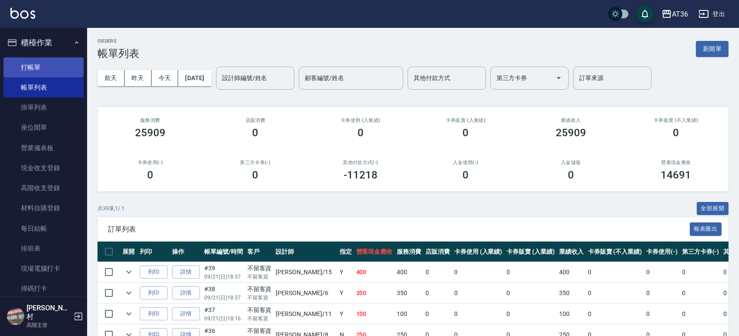
click at [46, 70] on link "打帳單" at bounding box center [43, 67] width 80 height 20
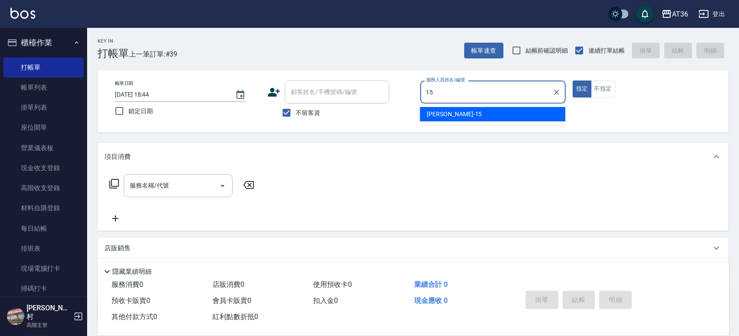
type input "15"
type button "true"
type input "阡慧-15"
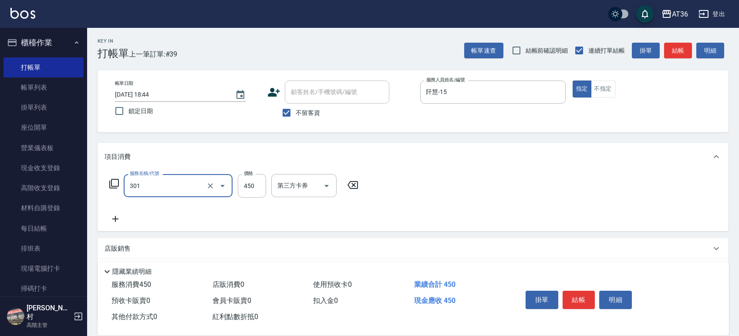
type input "洗+剪(301)"
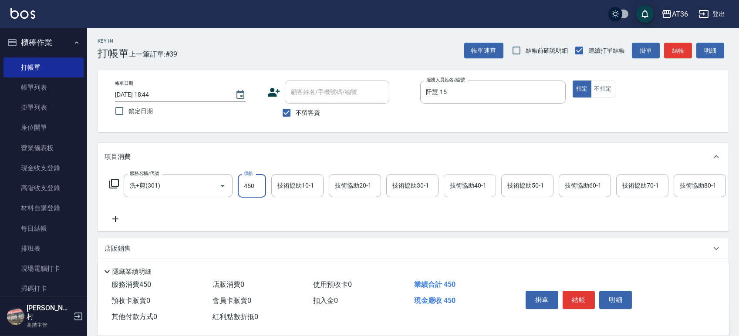
click at [449, 185] on input "技術協助40-1" at bounding box center [469, 185] width 44 height 15
type input "[PERSON_NAME]-55"
click at [583, 299] on button "結帳" at bounding box center [578, 300] width 33 height 18
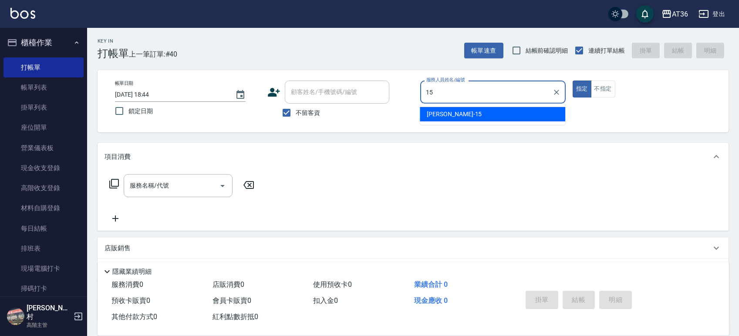
type input "阡慧-15"
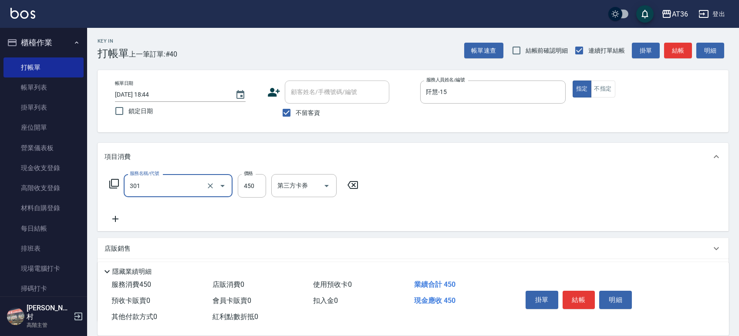
type input "洗+剪(301)"
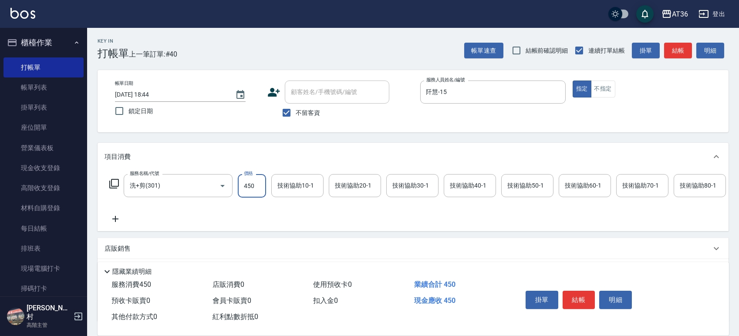
click at [468, 185] on div "技術協助40-1 技術協助40-1" at bounding box center [470, 185] width 52 height 23
type input "[PERSON_NAME]-55"
click at [566, 297] on button "結帳" at bounding box center [578, 300] width 33 height 18
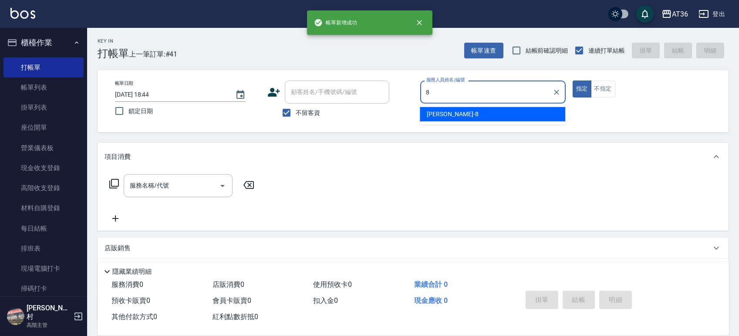
type input "[PERSON_NAME]-8"
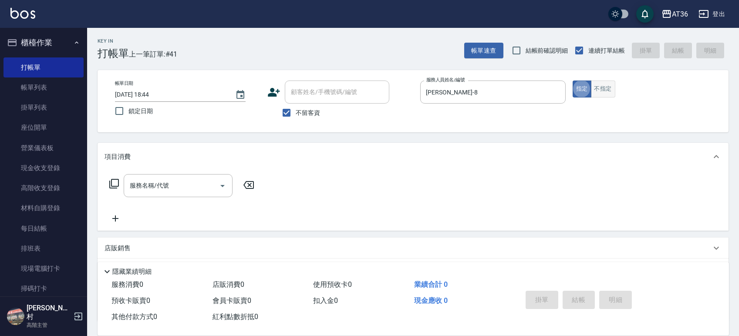
click at [608, 90] on button "不指定" at bounding box center [603, 89] width 24 height 17
type button "false"
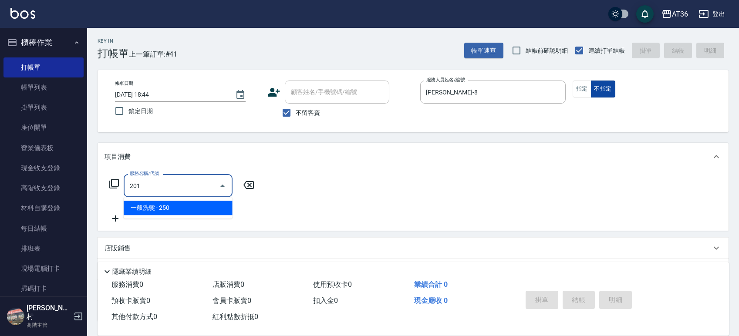
type input "一般洗髮(201)"
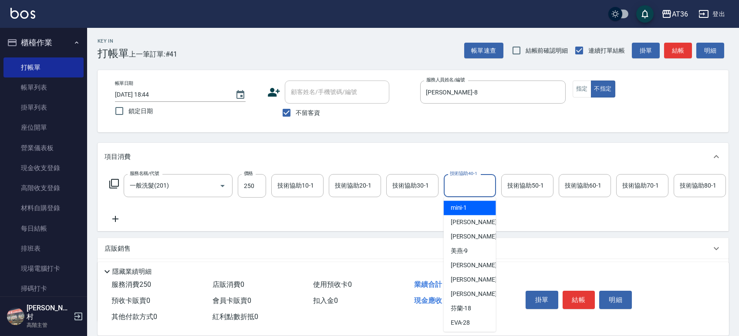
click at [471, 178] on input "技術協助40-1" at bounding box center [469, 185] width 44 height 15
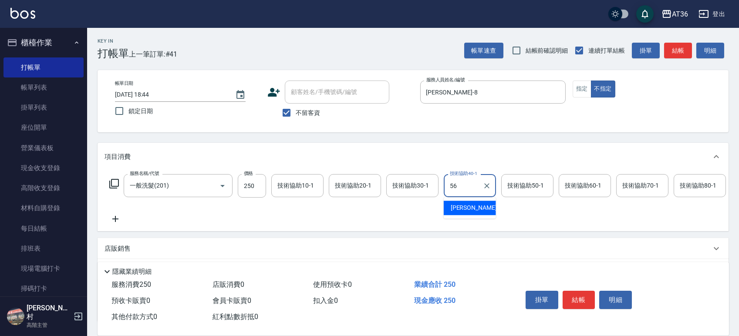
type input "[PERSON_NAME]-56"
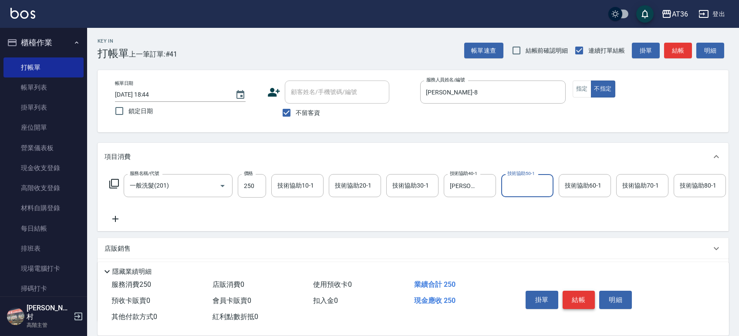
click at [582, 298] on button "結帳" at bounding box center [578, 300] width 33 height 18
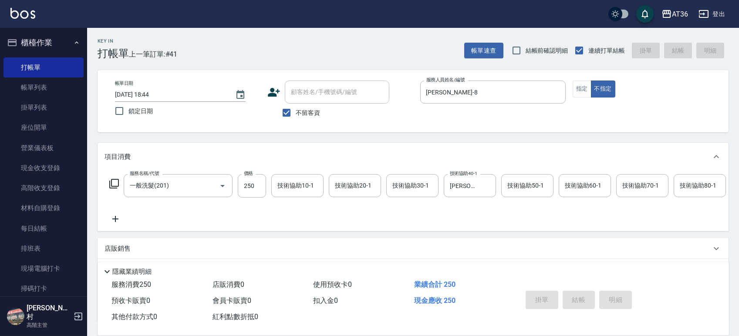
type input "[DATE] 18:45"
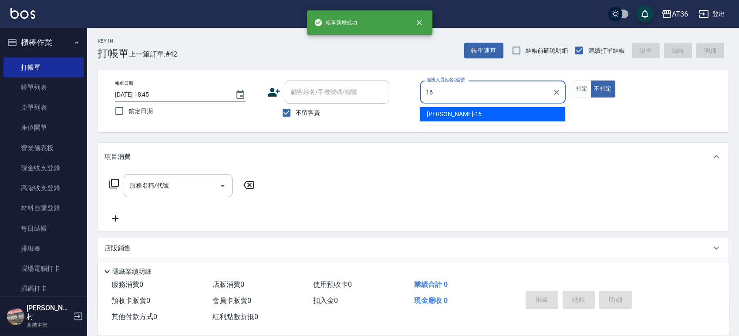
type input "[PERSON_NAME]-16"
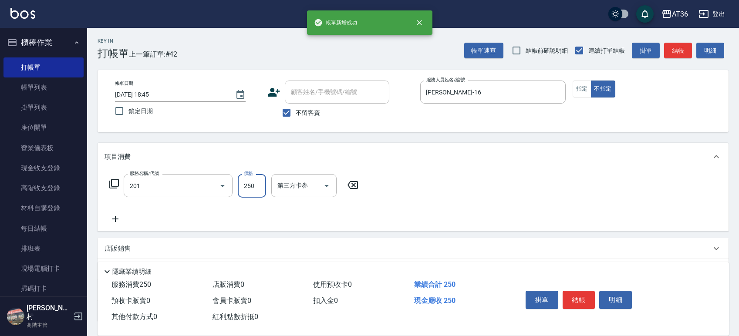
type input "一般洗髮(201)"
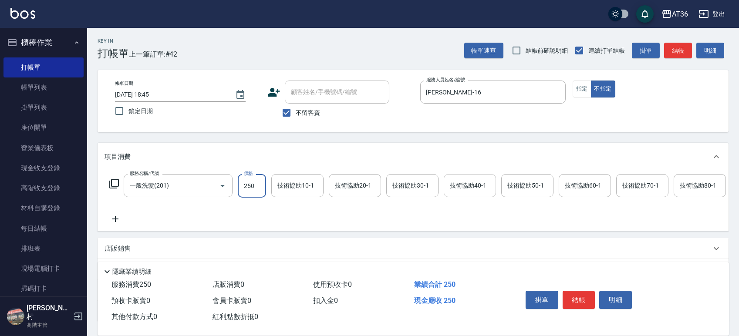
click at [478, 187] on div "技術協助40-1 技術協助40-1" at bounding box center [470, 185] width 52 height 23
type input "[PERSON_NAME]-28"
click at [575, 298] on button "結帳" at bounding box center [578, 300] width 33 height 18
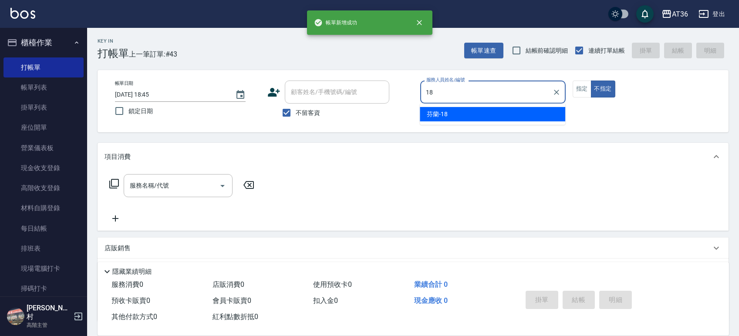
type input "芬蘭-18"
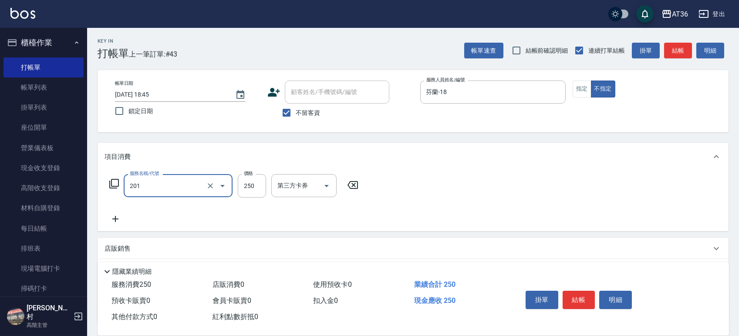
type input "一般洗髮(201)"
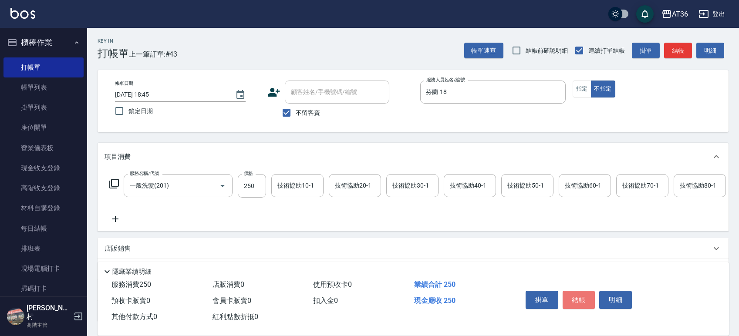
click at [586, 298] on button "結帳" at bounding box center [578, 300] width 33 height 18
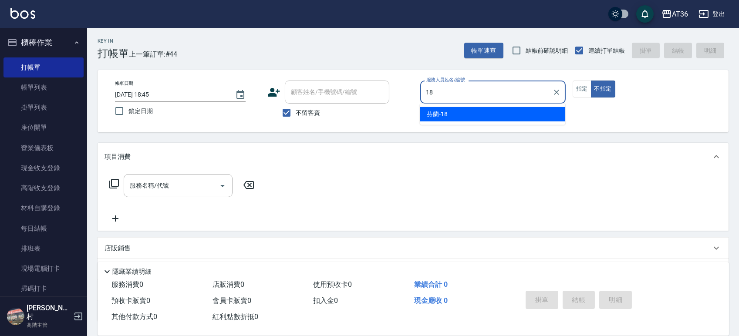
type input "芬蘭-18"
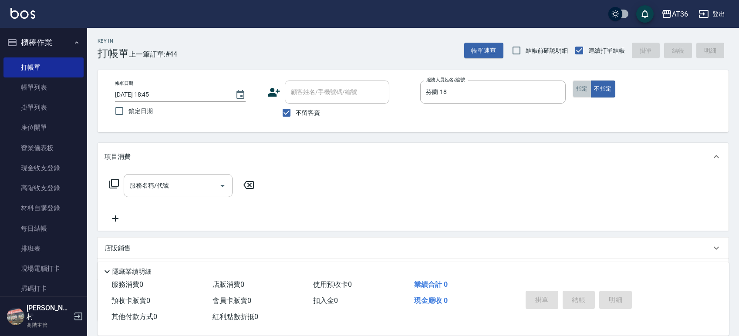
click at [577, 90] on button "指定" at bounding box center [581, 89] width 19 height 17
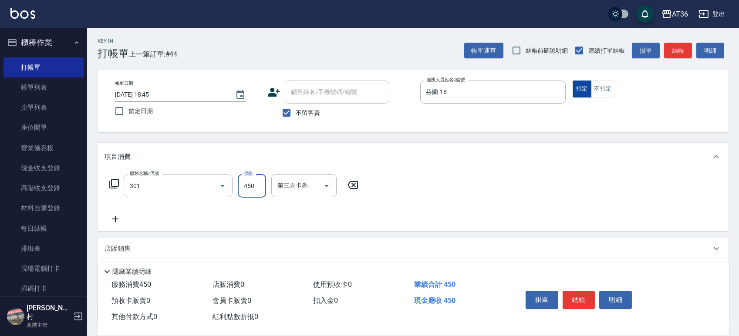
type input "洗+剪(301)"
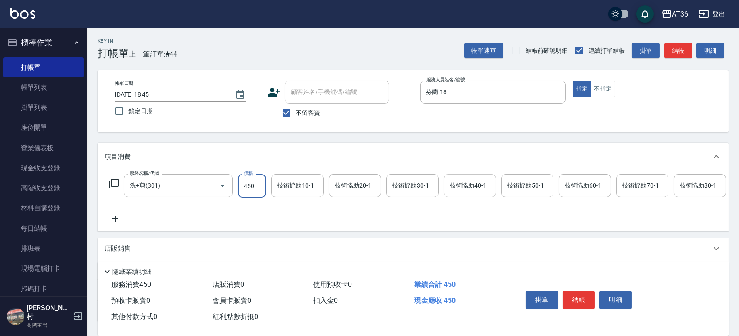
click at [475, 192] on input "技術協助40-1" at bounding box center [469, 185] width 44 height 15
type input "[PERSON_NAME]-28"
click at [580, 295] on button "結帳" at bounding box center [578, 300] width 33 height 18
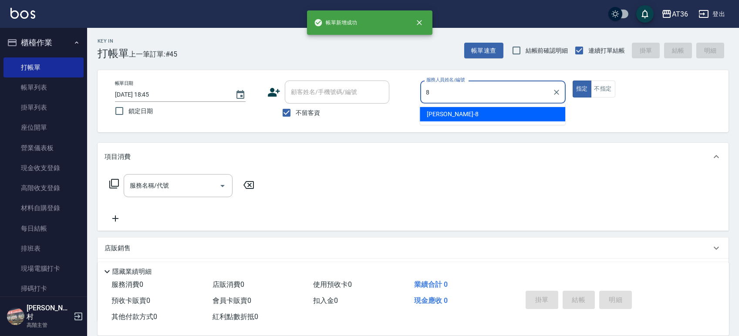
type input "[PERSON_NAME]-8"
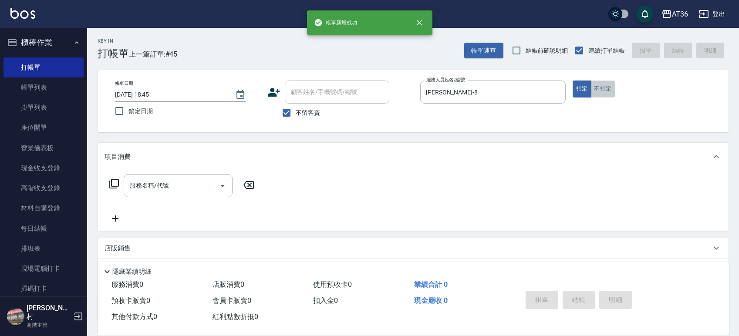
click at [601, 88] on button "不指定" at bounding box center [603, 89] width 24 height 17
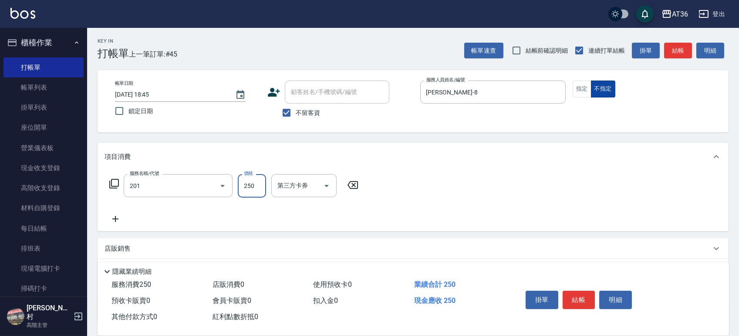
type input "一般洗髮(201)"
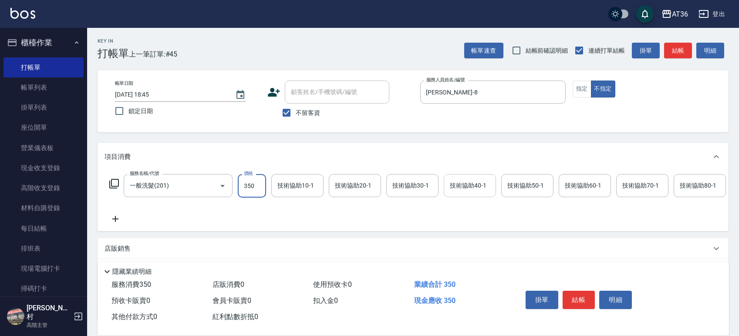
type input "350"
click at [477, 186] on div "技術協助40-1 技術協助40-1" at bounding box center [470, 185] width 52 height 23
type input "[PERSON_NAME]-56"
click at [576, 300] on button "結帳" at bounding box center [578, 300] width 33 height 18
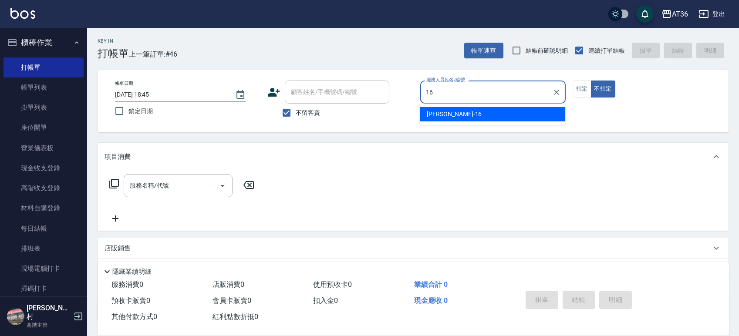
type input "[PERSON_NAME]-16"
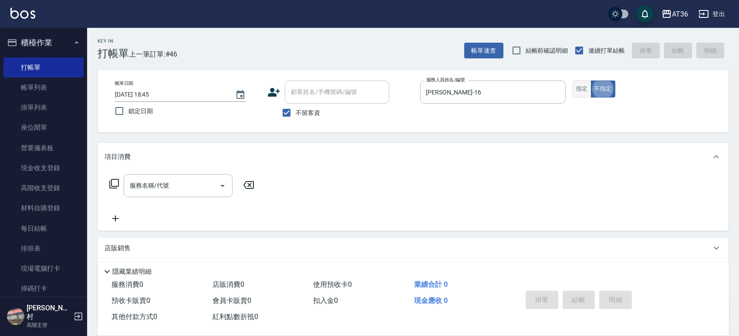
click at [578, 92] on button "指定" at bounding box center [581, 89] width 19 height 17
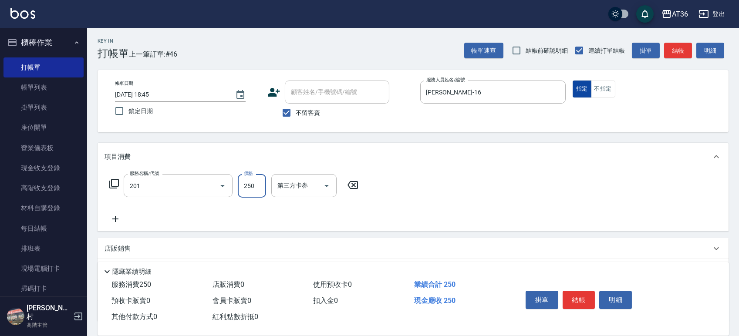
type input "一般洗髮(201)"
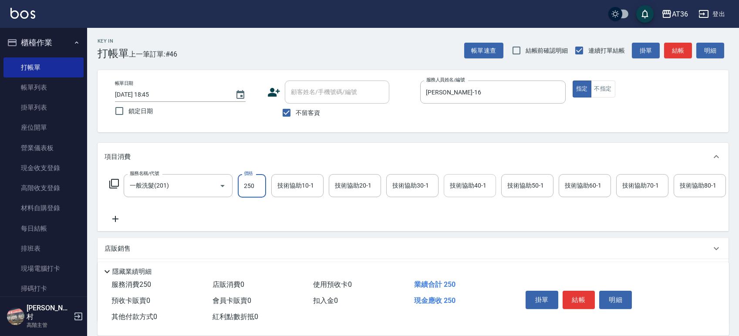
click at [491, 179] on input "技術協助40-1" at bounding box center [469, 185] width 44 height 15
type input "[PERSON_NAME]-28"
click at [577, 296] on button "結帳" at bounding box center [578, 300] width 33 height 18
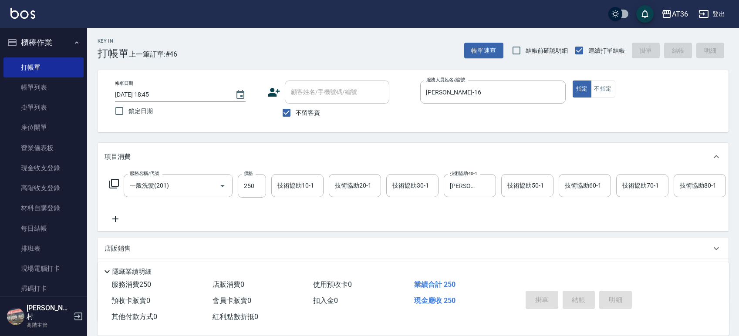
type input "[DATE] 18:46"
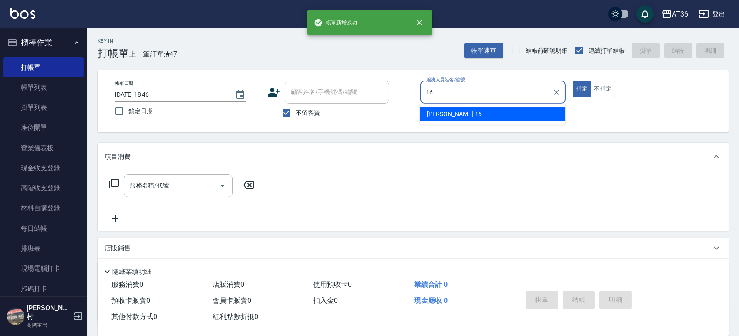
type input "[PERSON_NAME]-16"
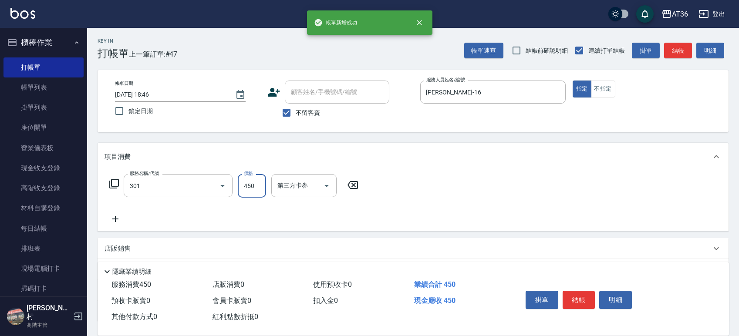
type input "洗+剪(301)"
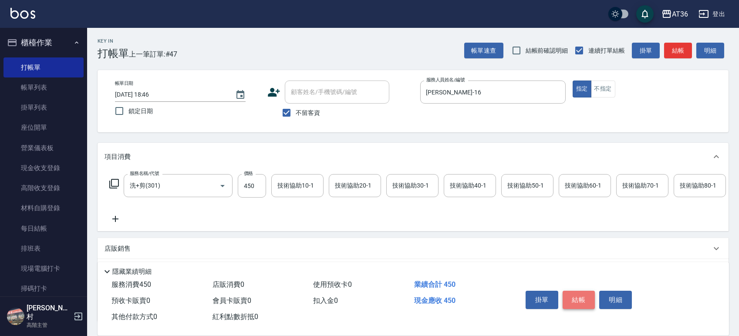
click at [578, 295] on button "結帳" at bounding box center [578, 300] width 33 height 18
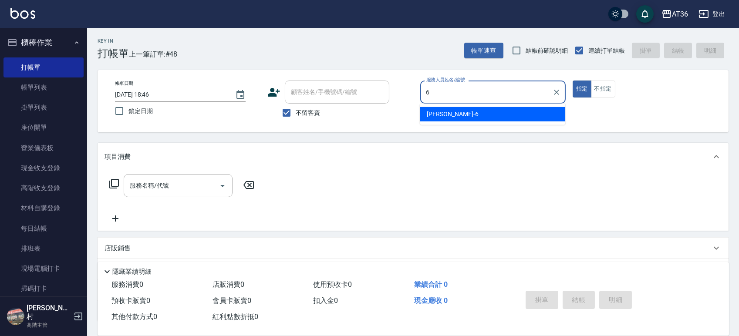
type input "[PERSON_NAME]-6"
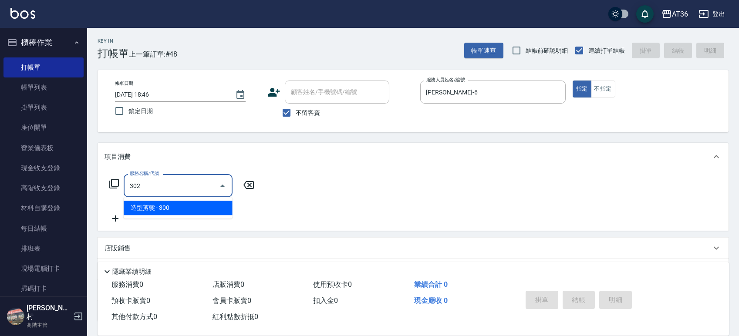
type input "造型剪髮(302)"
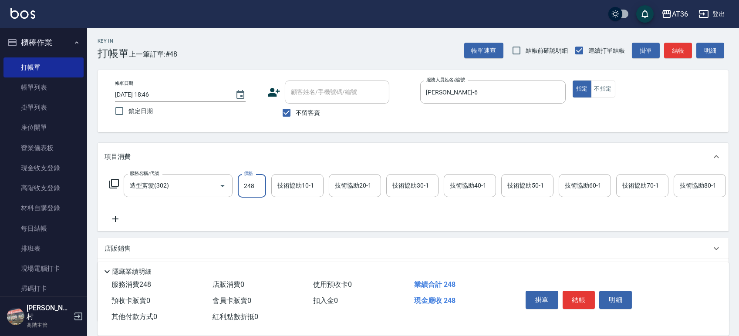
type input "248"
click at [577, 294] on button "結帳" at bounding box center [578, 300] width 33 height 18
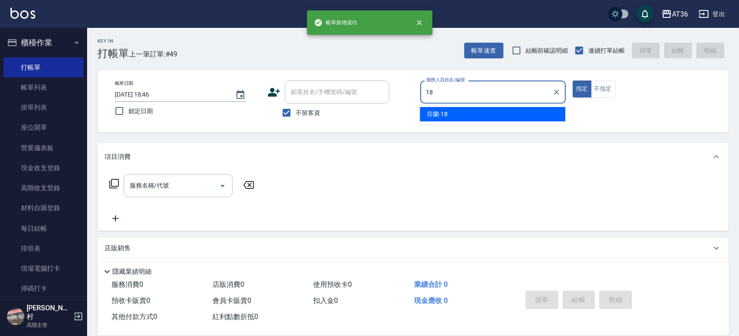
type input "芬蘭-18"
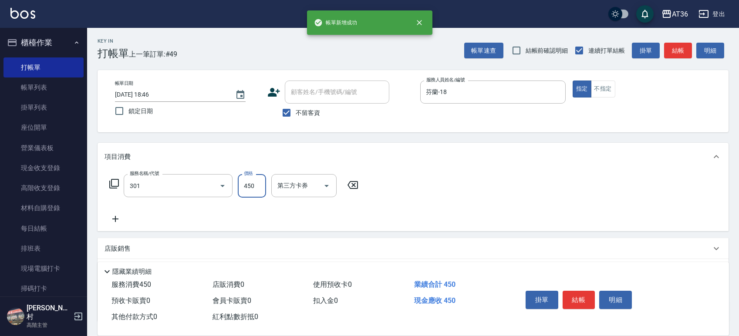
type input "洗+剪(301)"
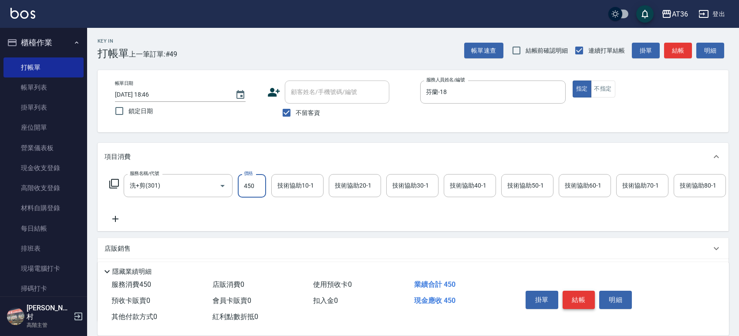
click at [584, 297] on button "結帳" at bounding box center [578, 300] width 33 height 18
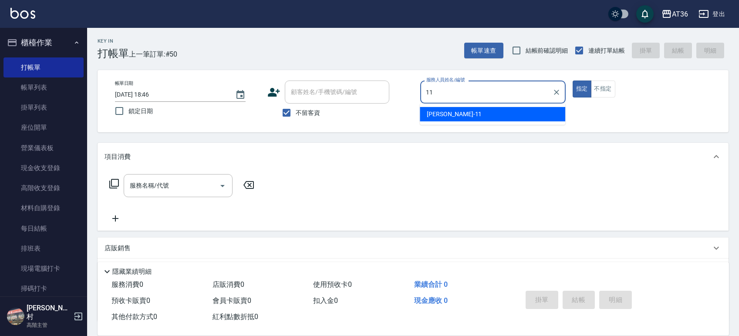
type input "[PERSON_NAME]-11"
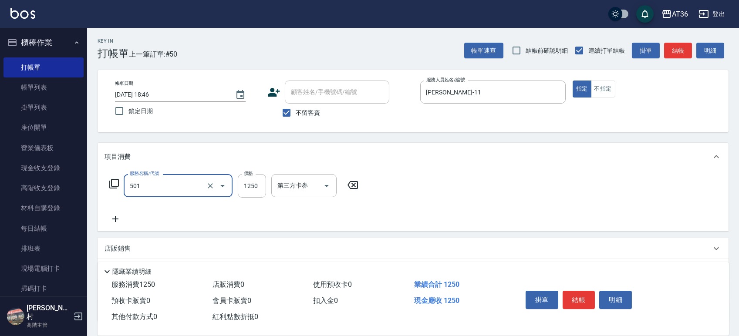
type input "染髮(501)"
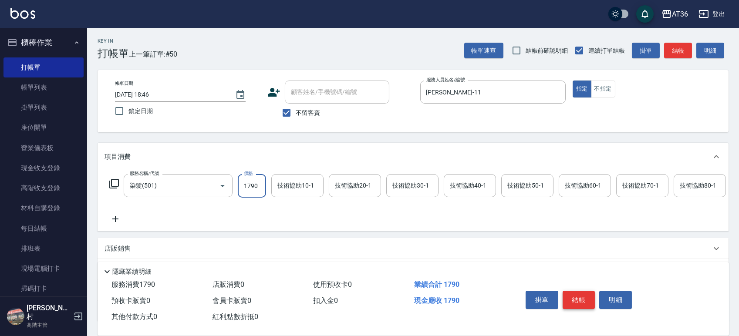
type input "1790"
click at [575, 291] on button "結帳" at bounding box center [578, 300] width 33 height 18
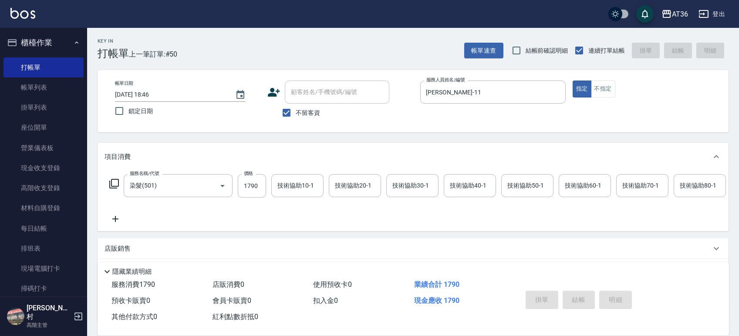
type input "[DATE] 18:53"
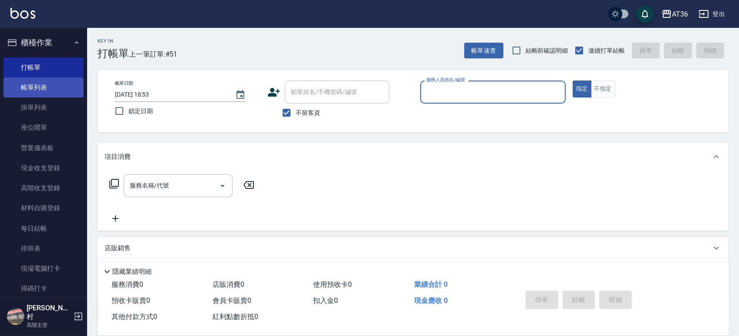
click at [39, 87] on link "帳單列表" at bounding box center [43, 87] width 80 height 20
click at [30, 86] on link "帳單列表" at bounding box center [43, 87] width 80 height 20
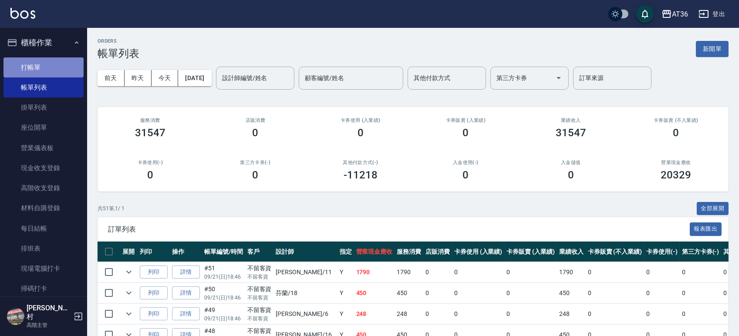
click at [61, 64] on link "打帳單" at bounding box center [43, 67] width 80 height 20
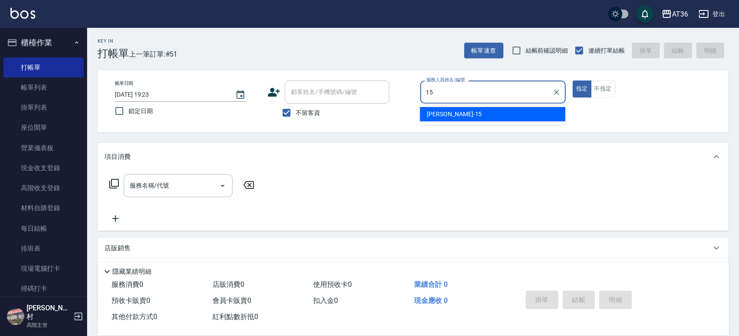
type input "15"
type button "true"
type input "阡慧-15"
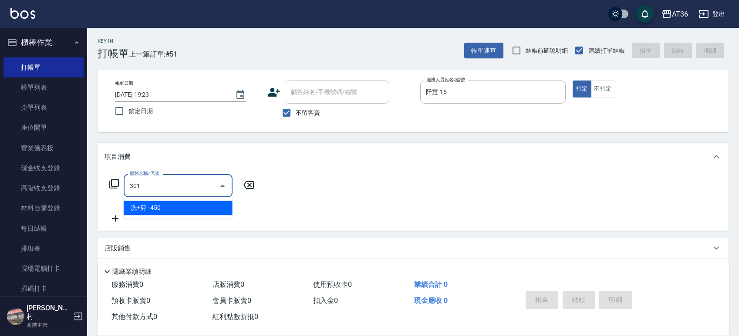
type input "洗+剪(301)"
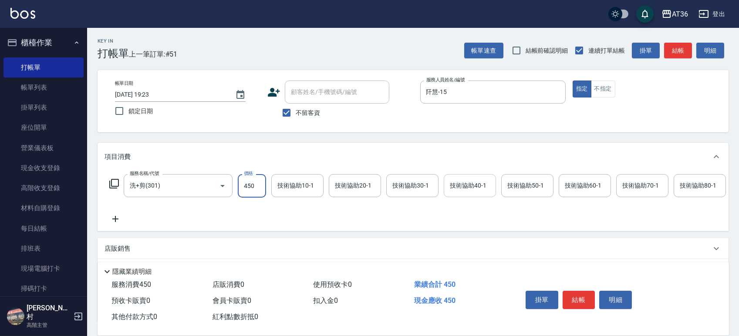
click at [456, 195] on div "技術協助40-1" at bounding box center [470, 185] width 52 height 23
type input "[PERSON_NAME]-55"
click at [574, 294] on button "結帳" at bounding box center [578, 300] width 33 height 18
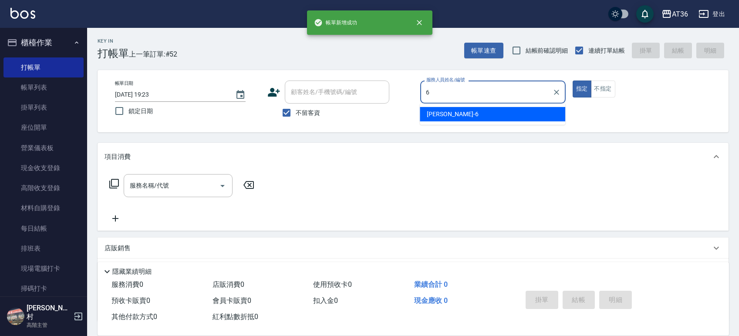
type input "[PERSON_NAME]-6"
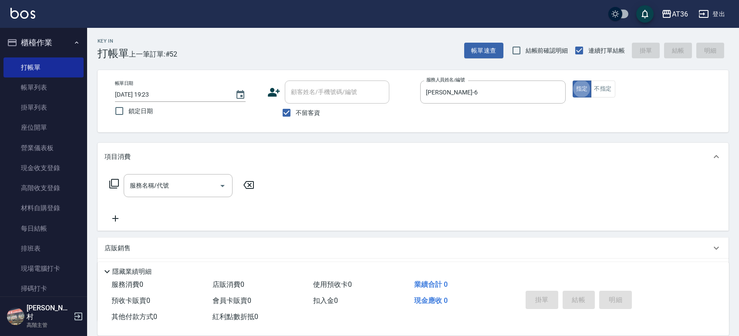
click at [115, 185] on icon at bounding box center [114, 183] width 10 height 10
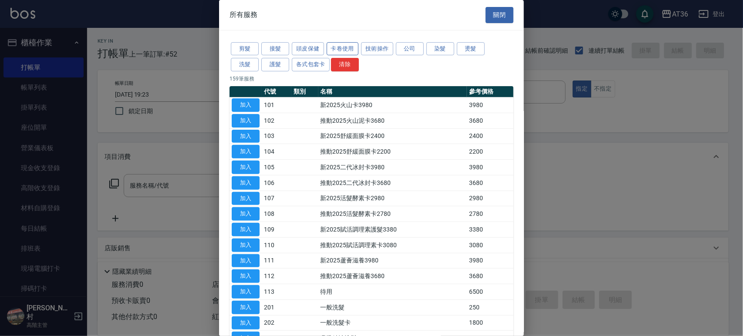
click at [352, 46] on button "卡卷使用" at bounding box center [342, 48] width 32 height 13
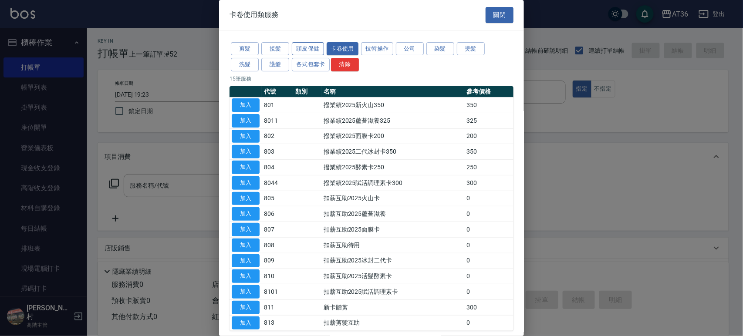
click at [303, 50] on button "頭皮保健" at bounding box center [308, 48] width 32 height 13
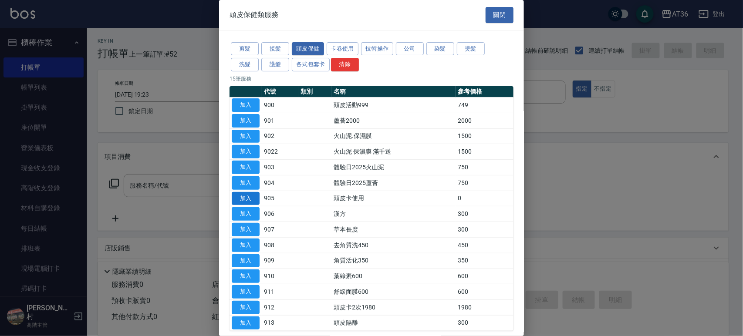
click at [255, 198] on button "加入" at bounding box center [246, 198] width 28 height 13
type input "頭皮卡使用(905)"
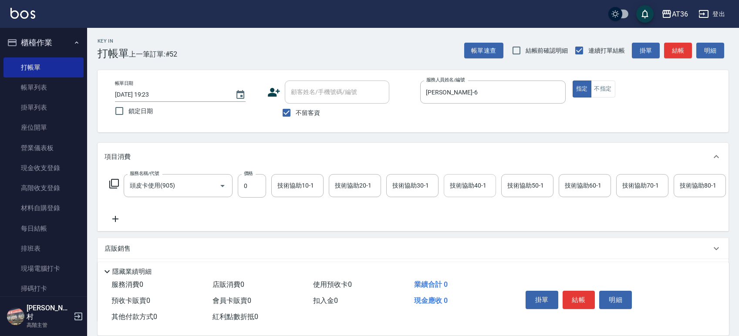
click at [460, 186] on div "技術協助40-1 技術協助40-1" at bounding box center [470, 185] width 52 height 23
type input "[PERSON_NAME]-56"
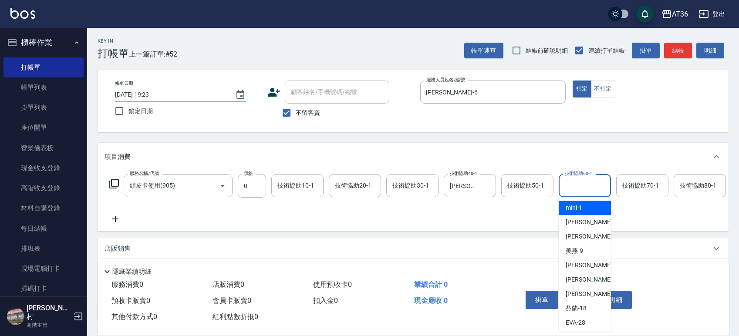
click at [570, 185] on div "技術協助60-1 技術協助60-1" at bounding box center [584, 185] width 52 height 23
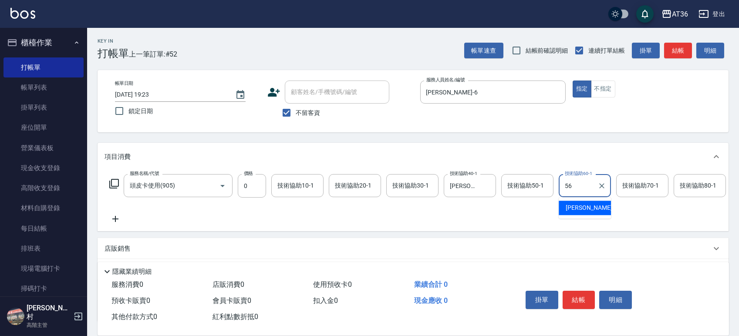
type input "[PERSON_NAME]-56"
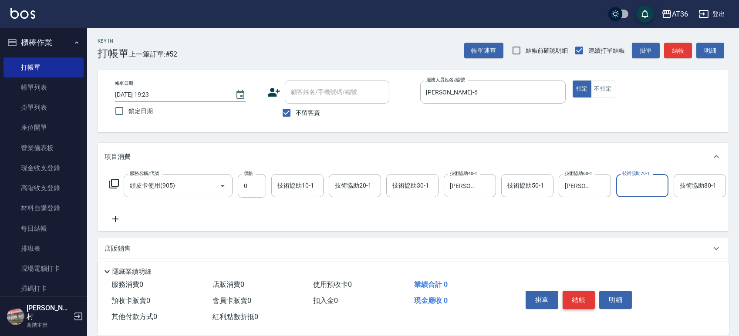
click at [576, 295] on button "結帳" at bounding box center [578, 300] width 33 height 18
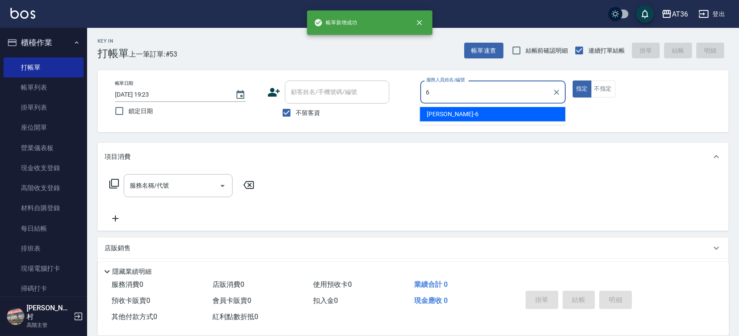
type input "[PERSON_NAME]-6"
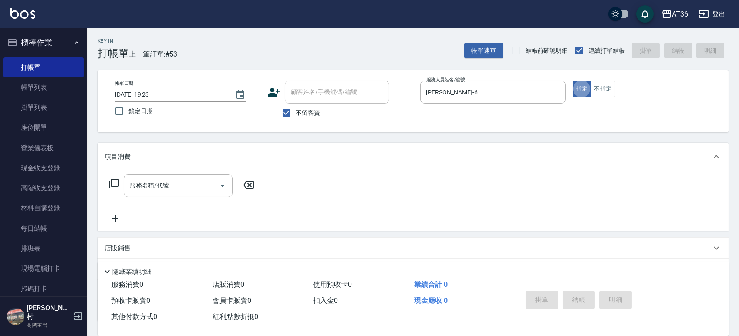
click at [117, 179] on icon at bounding box center [114, 184] width 10 height 10
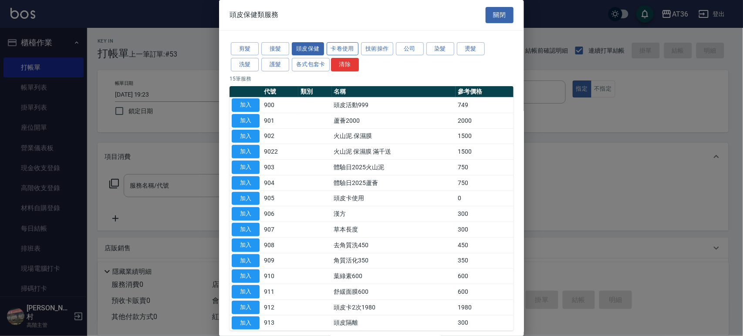
click at [337, 48] on button "卡卷使用" at bounding box center [342, 48] width 32 height 13
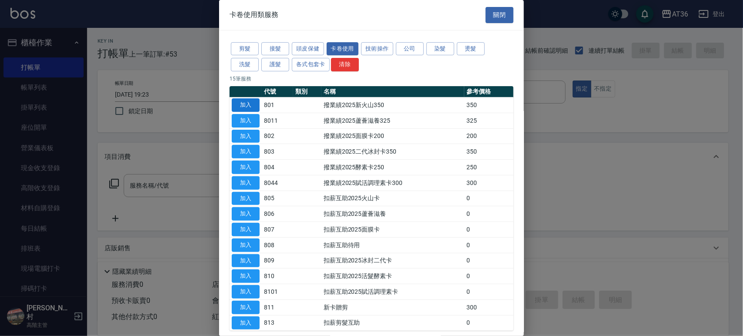
click at [249, 104] on button "加入" at bounding box center [246, 104] width 28 height 13
type input "撥業績2025新火山350(801)"
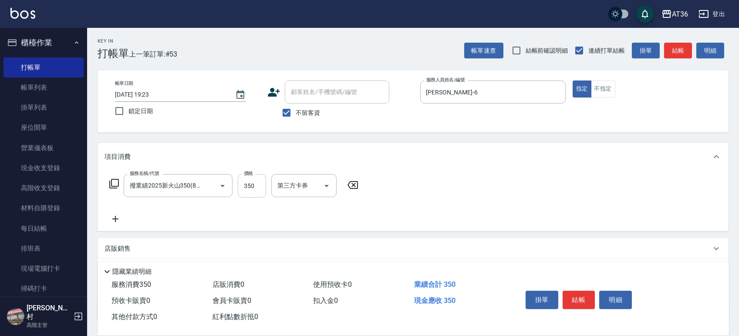
click at [258, 182] on input "350" at bounding box center [252, 186] width 28 height 24
type input "432"
click at [578, 297] on button "結帳" at bounding box center [578, 300] width 33 height 18
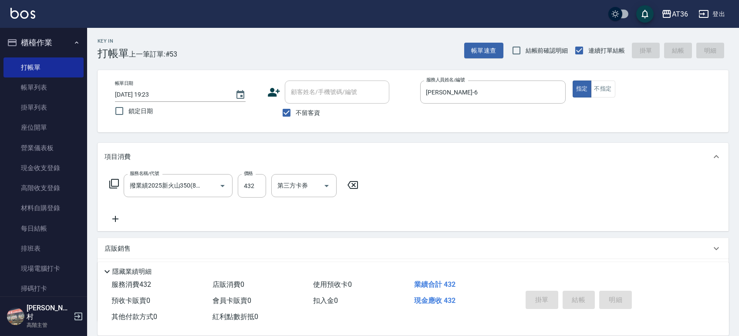
type input "[DATE] 19:24"
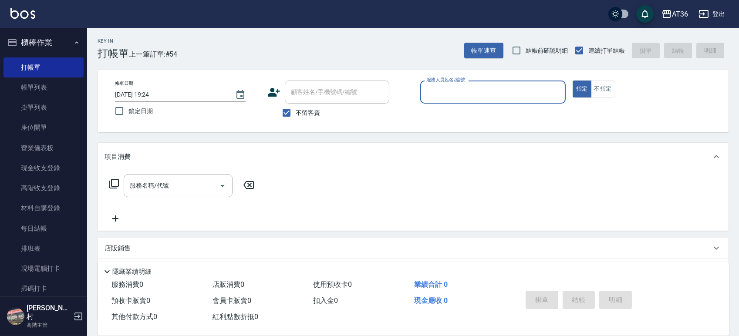
scroll to position [165, 0]
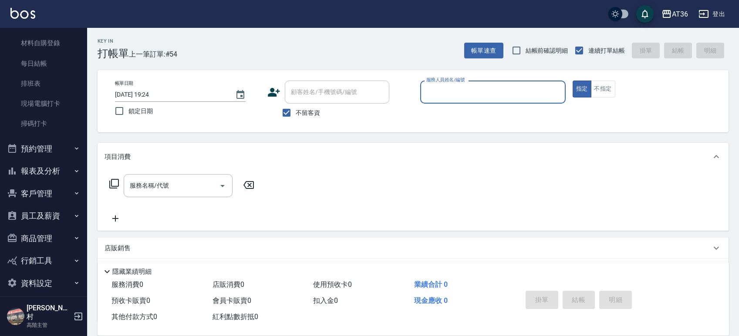
click at [39, 169] on button "報表及分析" at bounding box center [43, 171] width 80 height 23
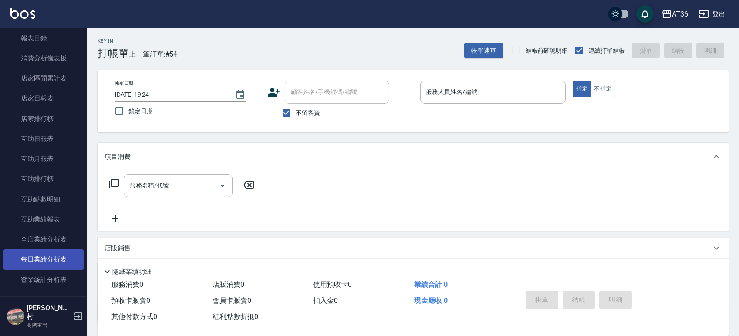
scroll to position [339, 0]
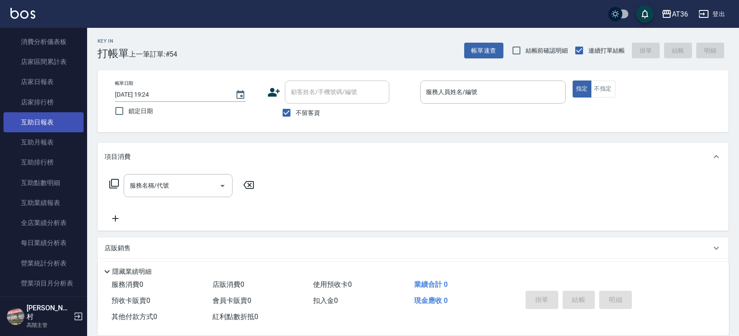
click at [37, 121] on link "互助日報表" at bounding box center [43, 122] width 80 height 20
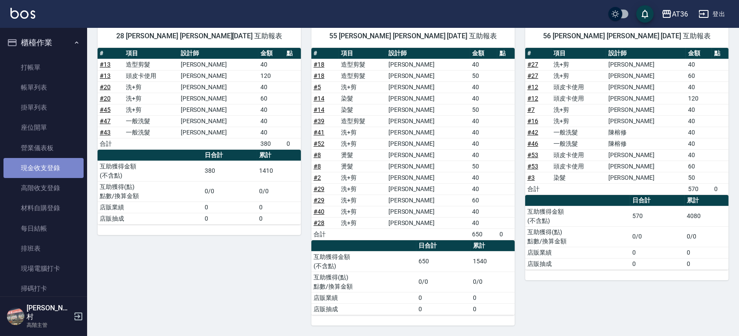
click at [47, 172] on link "現金收支登錄" at bounding box center [43, 168] width 80 height 20
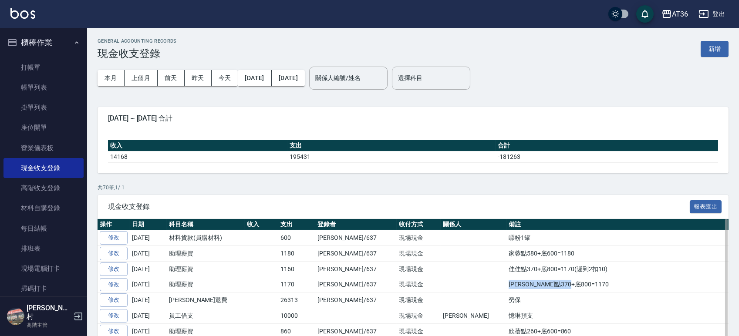
drag, startPoint x: 506, startPoint y: 282, endPoint x: 440, endPoint y: 282, distance: 65.3
click at [506, 282] on td "[PERSON_NAME]點370+底800=1170" at bounding box center [617, 285] width 222 height 16
copy td "[PERSON_NAME]點370+底800=1170"
click at [723, 49] on button "新增" at bounding box center [714, 49] width 28 height 16
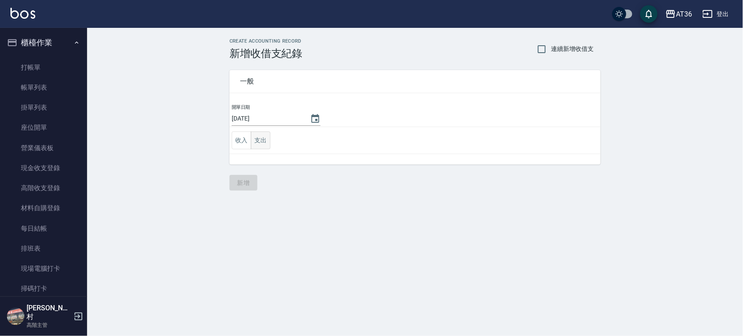
click at [266, 139] on button "支出" at bounding box center [261, 140] width 20 height 18
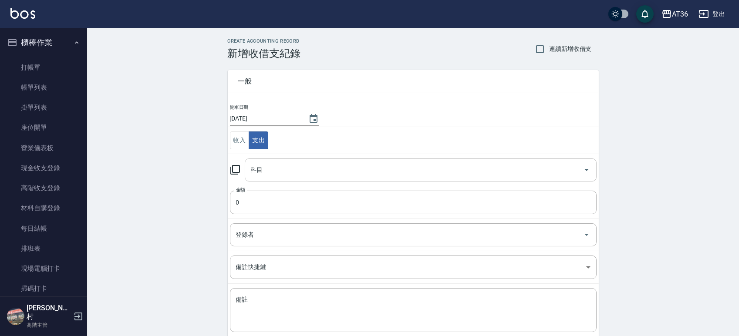
click at [272, 171] on input "科目" at bounding box center [414, 169] width 331 height 15
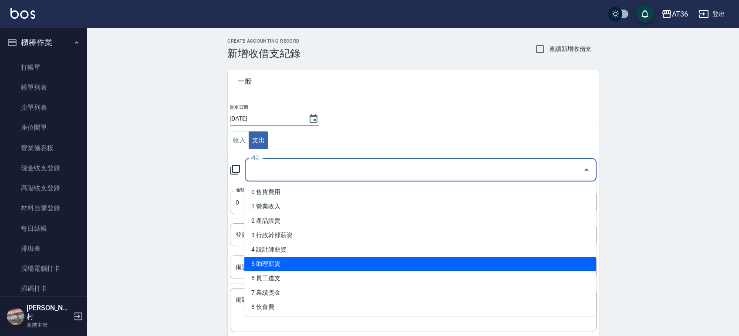
click at [272, 260] on li "5 助理薪資" at bounding box center [420, 264] width 352 height 14
type input "5 助理薪資"
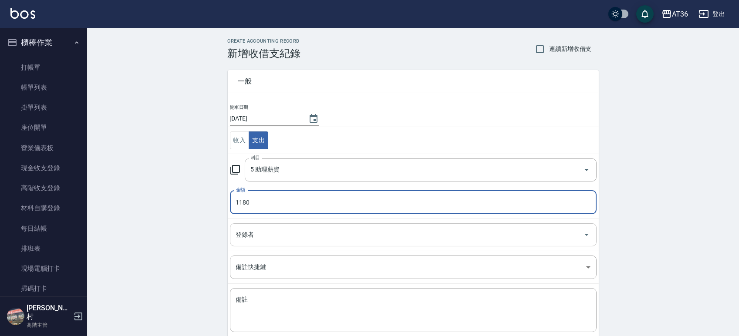
type input "1180"
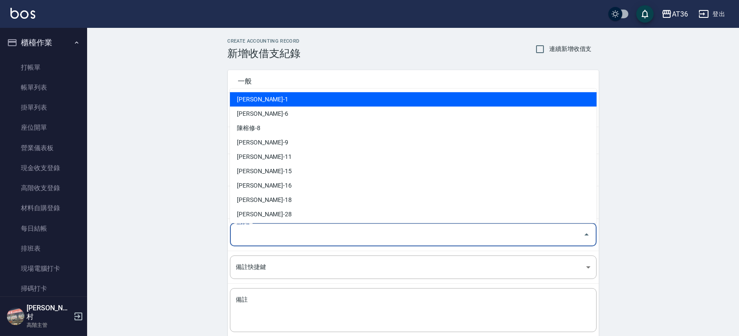
click at [262, 230] on input "登錄者" at bounding box center [407, 234] width 346 height 15
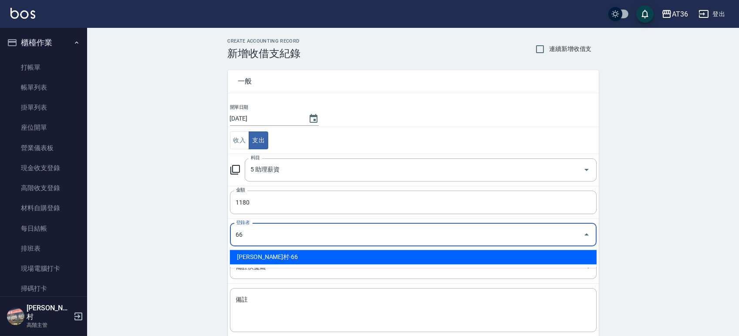
type input "[PERSON_NAME]村-66"
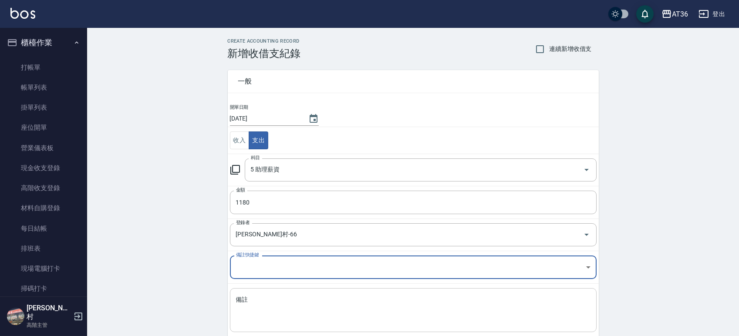
click at [251, 295] on div "x 備註" at bounding box center [413, 310] width 366 height 44
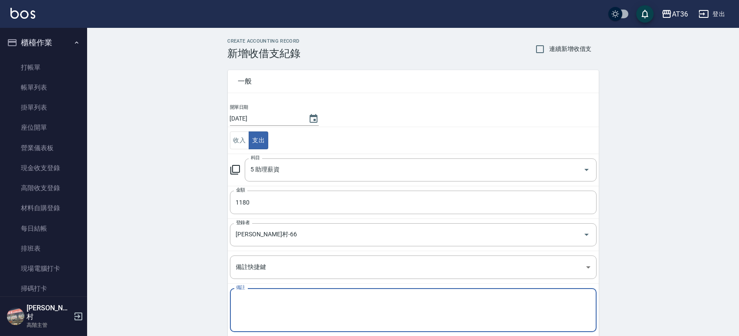
paste textarea "[PERSON_NAME]點370+底800=1170"
click at [258, 299] on textarea "[PERSON_NAME]點370+底800=1170" at bounding box center [413, 311] width 354 height 30
click at [293, 299] on textarea "[PERSON_NAME]點380+底800=1170" at bounding box center [413, 311] width 354 height 30
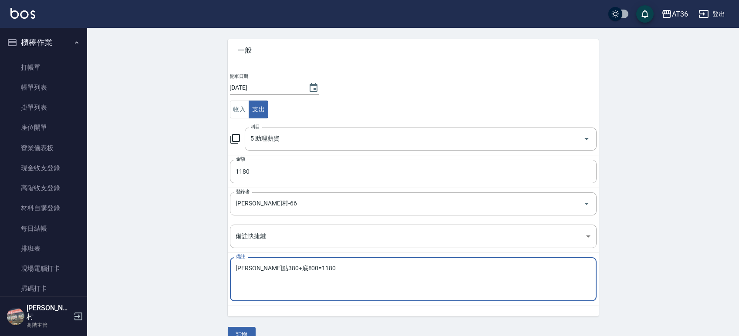
scroll to position [48, 0]
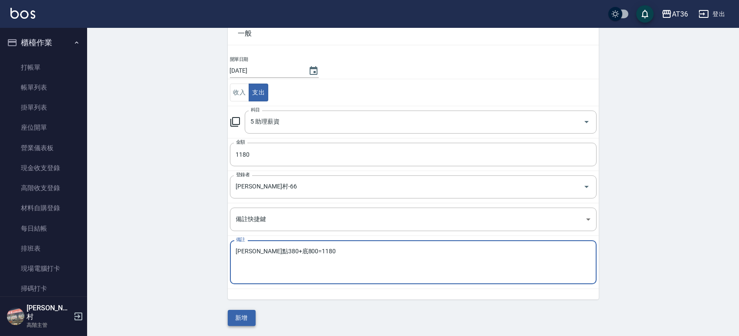
type textarea "[PERSON_NAME]點380+底800=1180"
click at [241, 317] on button "新增" at bounding box center [242, 318] width 28 height 16
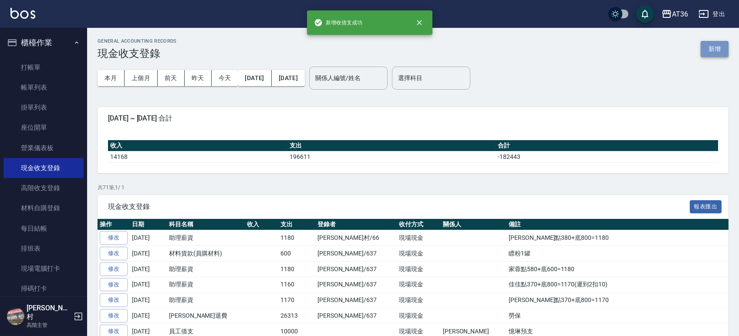
click at [709, 52] on button "新增" at bounding box center [714, 49] width 28 height 16
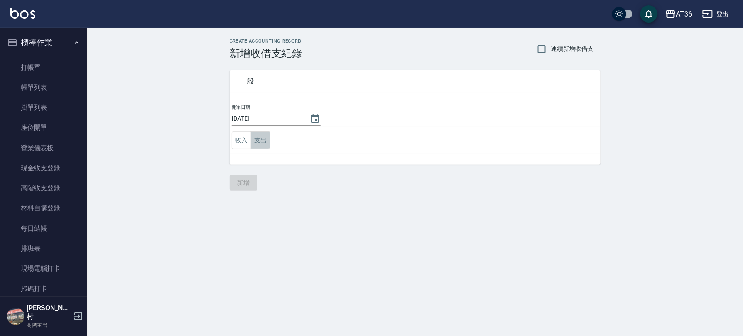
click at [257, 141] on button "支出" at bounding box center [261, 140] width 20 height 18
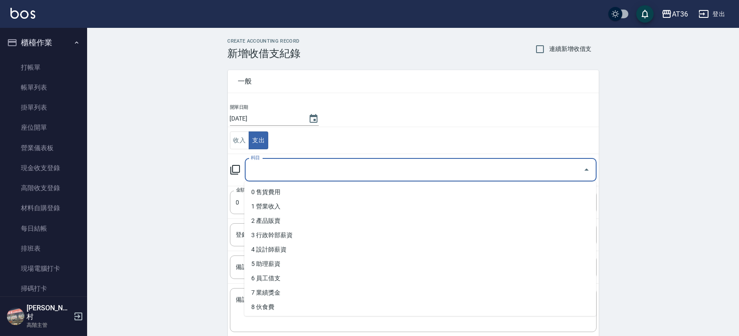
click at [291, 169] on input "科目" at bounding box center [414, 169] width 331 height 15
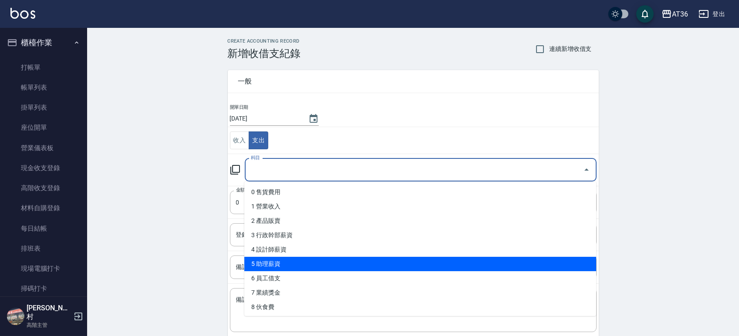
click at [280, 259] on li "5 助理薪資" at bounding box center [420, 264] width 352 height 14
type input "5 助理薪資"
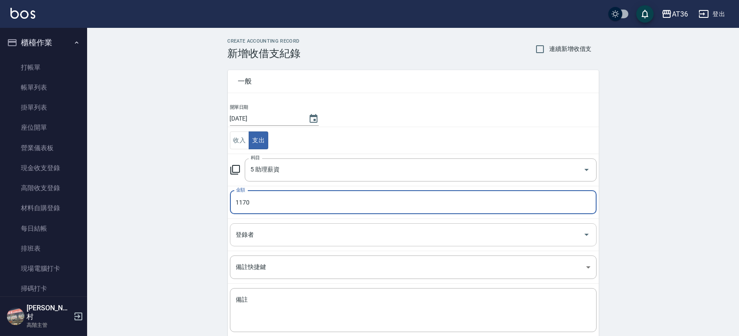
type input "1170"
click at [268, 233] on input "登錄者" at bounding box center [407, 234] width 346 height 15
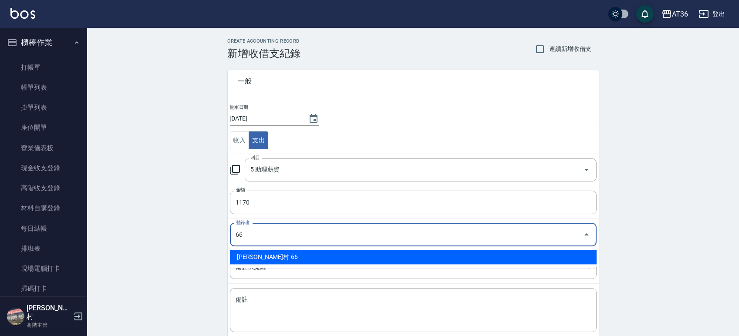
type input "[PERSON_NAME]村-66"
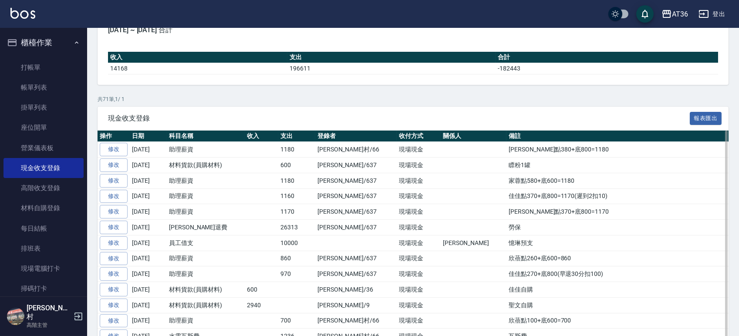
scroll to position [116, 0]
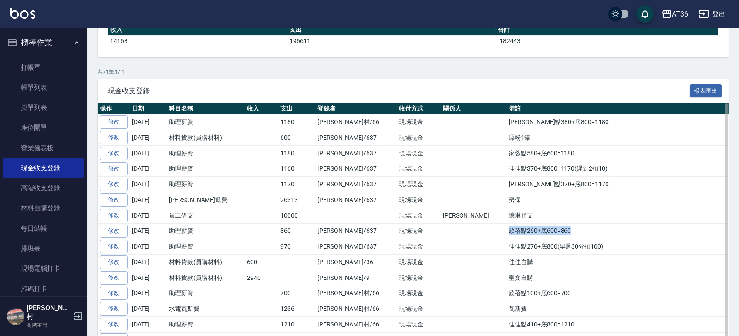
drag, startPoint x: 507, startPoint y: 229, endPoint x: 439, endPoint y: 228, distance: 67.5
click at [506, 228] on td "欣蓓點260+底600=860" at bounding box center [617, 231] width 222 height 16
copy td "欣蓓點260+底600=860"
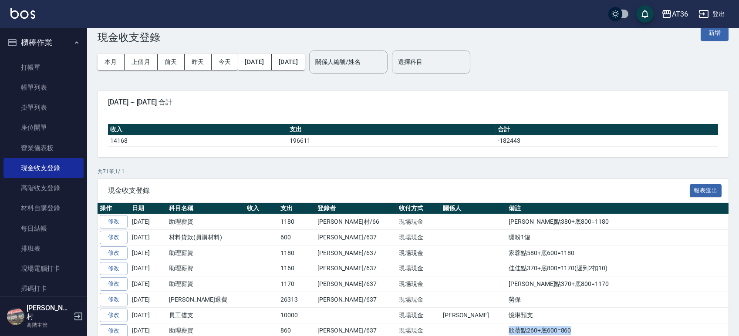
scroll to position [0, 0]
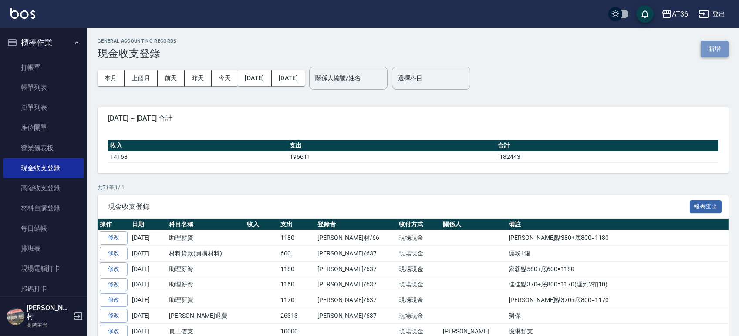
click at [723, 44] on button "新增" at bounding box center [714, 49] width 28 height 16
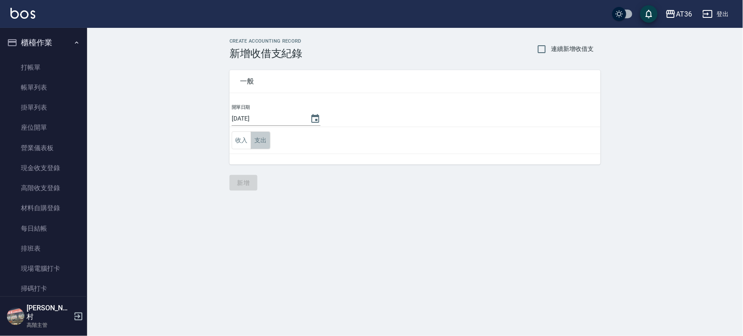
click at [260, 141] on button "支出" at bounding box center [261, 140] width 20 height 18
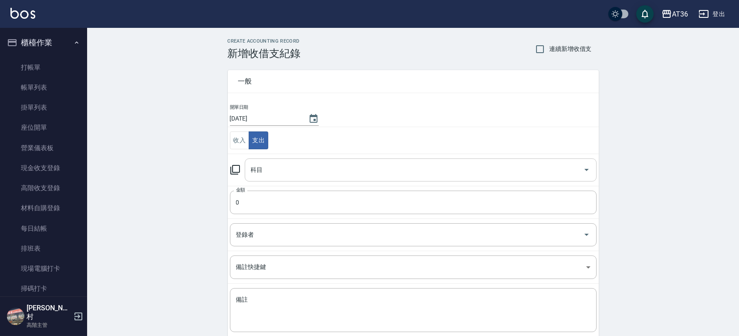
click at [287, 165] on input "科目" at bounding box center [414, 169] width 331 height 15
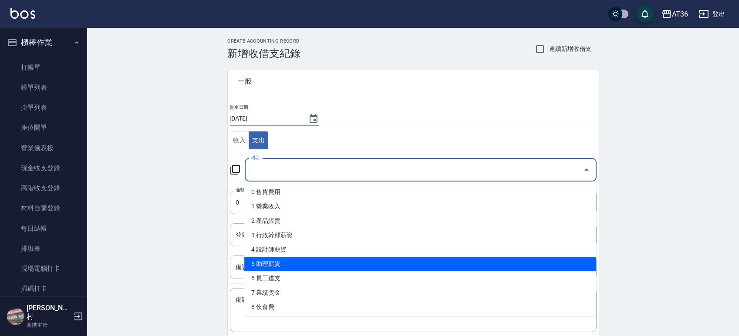
click at [272, 262] on li "5 助理薪資" at bounding box center [420, 264] width 352 height 14
type input "5 助理薪資"
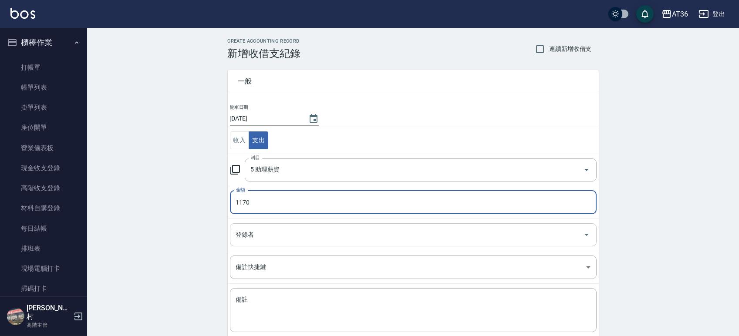
type input "1170"
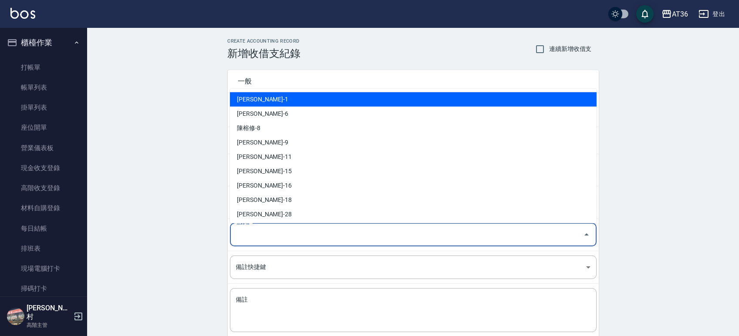
click at [266, 239] on input "登錄者" at bounding box center [407, 234] width 346 height 15
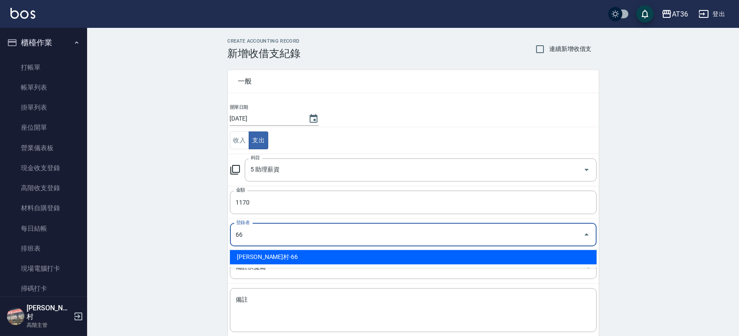
type input "[PERSON_NAME]村-66"
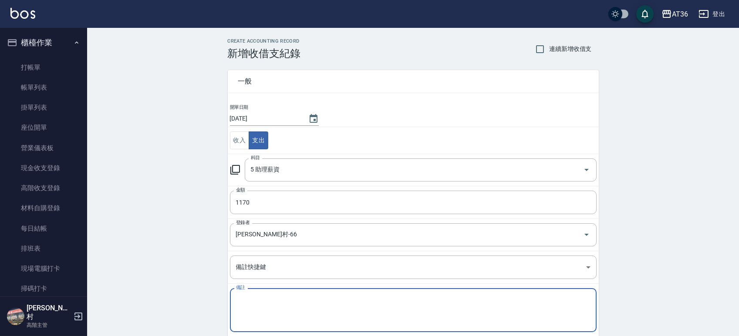
click at [265, 304] on textarea "備註" at bounding box center [413, 311] width 354 height 30
paste textarea "欣蓓點260+底600=860"
click at [262, 298] on textarea "欣蓓點260+底600=860" at bounding box center [413, 311] width 354 height 30
click at [308, 297] on textarea "欣蓓點570+底600=860" at bounding box center [413, 311] width 354 height 30
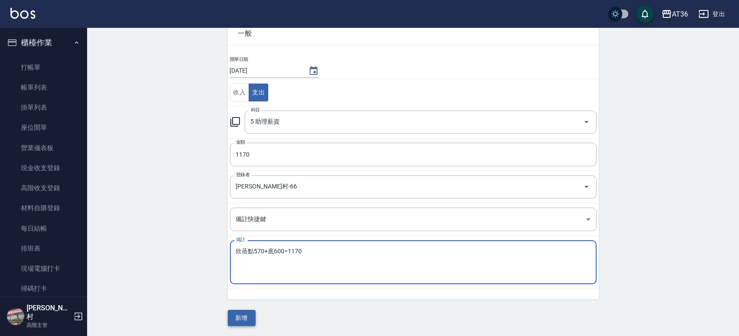
type textarea "欣蓓點570+底600=1170"
click at [249, 315] on button "新增" at bounding box center [242, 318] width 28 height 16
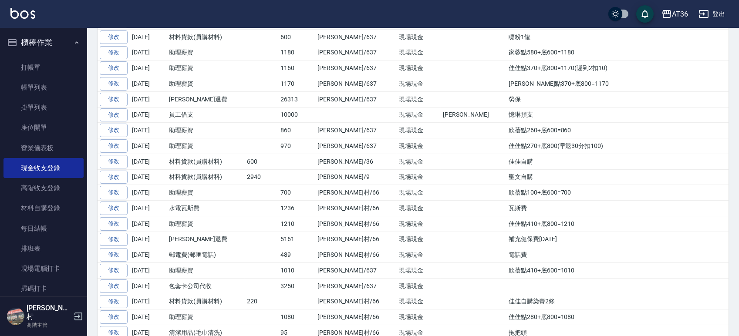
scroll to position [290, 0]
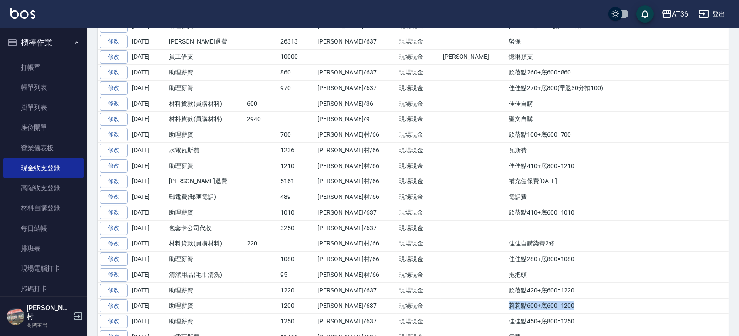
drag, startPoint x: 511, startPoint y: 306, endPoint x: 440, endPoint y: 306, distance: 70.9
click at [506, 306] on td "莉莉點600+底600=1200" at bounding box center [617, 306] width 222 height 16
copy td "莉莉點600+底600=1200"
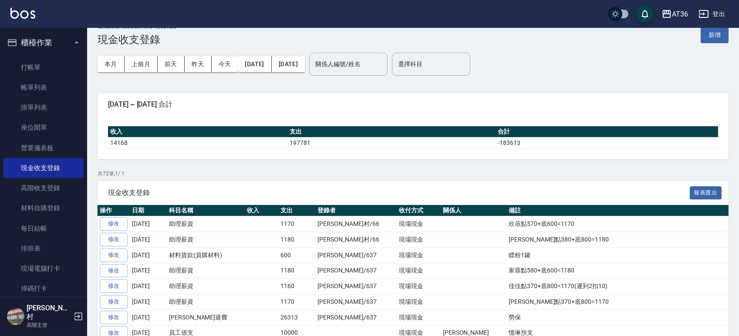
scroll to position [0, 0]
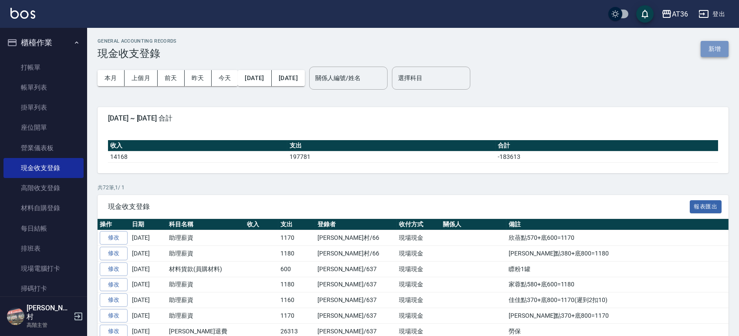
click at [713, 51] on button "新增" at bounding box center [714, 49] width 28 height 16
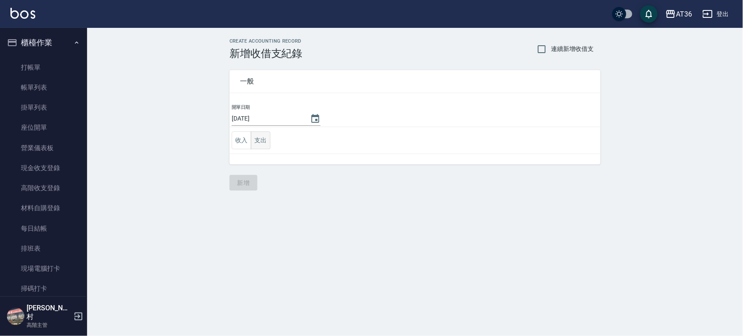
click at [258, 141] on button "支出" at bounding box center [261, 140] width 20 height 18
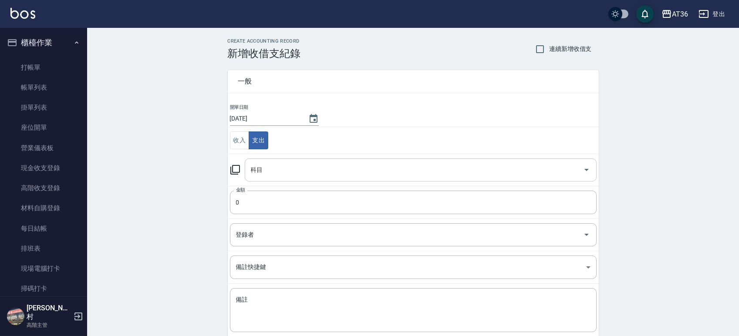
click at [272, 172] on input "科目" at bounding box center [414, 169] width 331 height 15
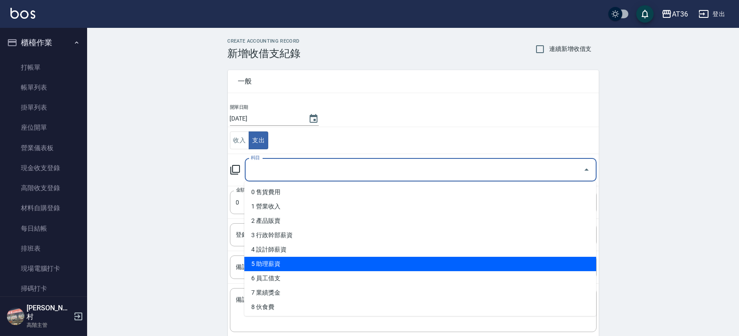
click at [273, 262] on li "5 助理薪資" at bounding box center [420, 264] width 352 height 14
type input "5 助理薪資"
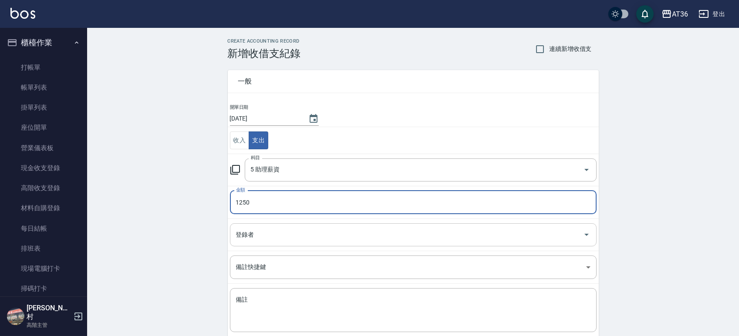
type input "1250"
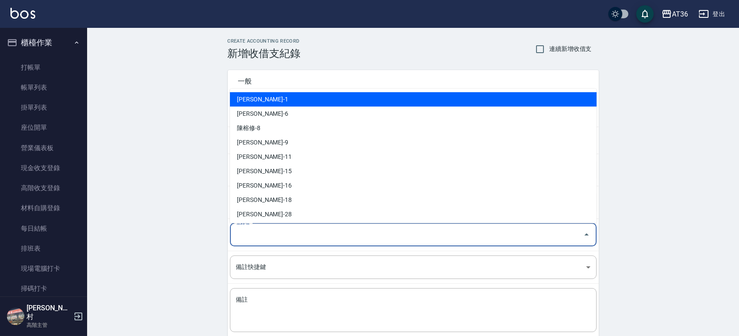
click at [268, 235] on input "登錄者" at bounding box center [407, 234] width 346 height 15
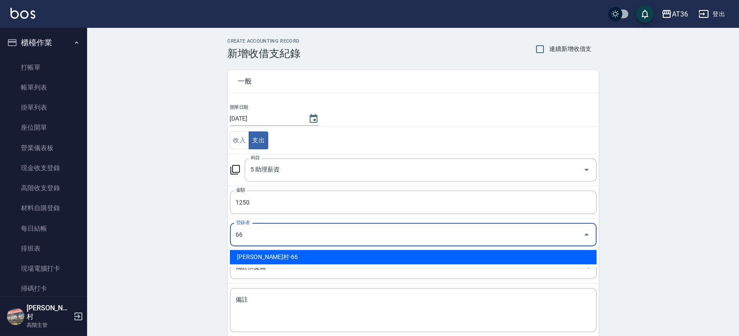
type input "[PERSON_NAME]村-66"
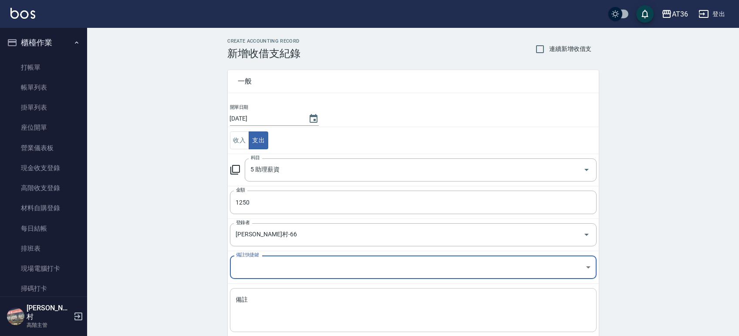
click at [269, 299] on textarea "備註" at bounding box center [413, 311] width 354 height 30
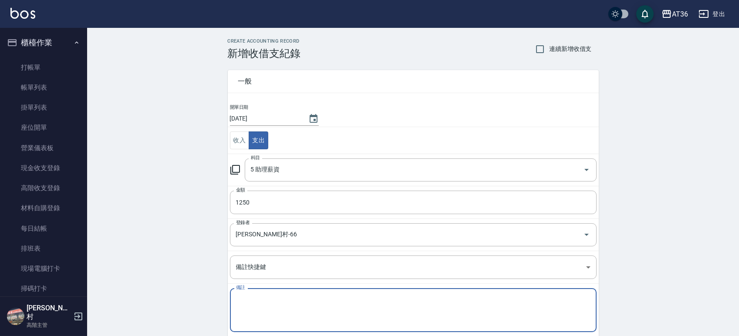
paste textarea "莉莉點600+底600=1200"
click at [280, 297] on textarea "莉莉點600+底600=1200" at bounding box center [413, 311] width 354 height 30
click at [296, 296] on textarea "莉莉點600+底650=1200" at bounding box center [413, 311] width 354 height 30
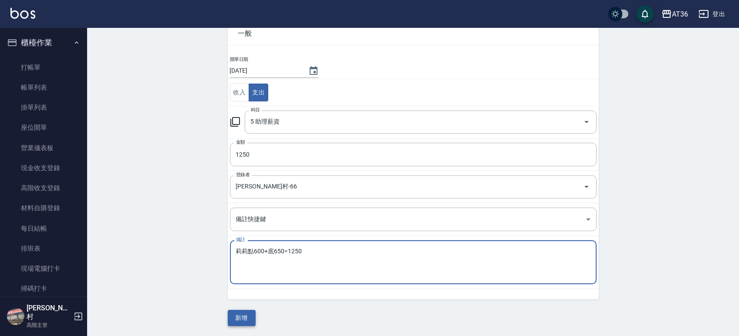
type textarea "莉莉點600+底650=1250"
click at [239, 313] on button "新增" at bounding box center [242, 318] width 28 height 16
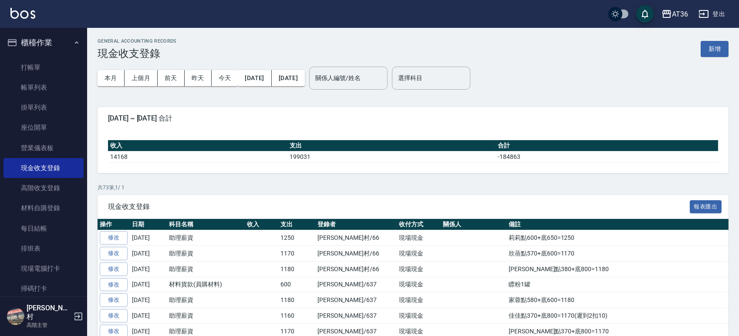
click at [699, 44] on div "GENERAL ACCOUNTING RECORDS 現金收支登錄 新增" at bounding box center [412, 48] width 631 height 21
click at [718, 48] on button "新增" at bounding box center [714, 49] width 28 height 16
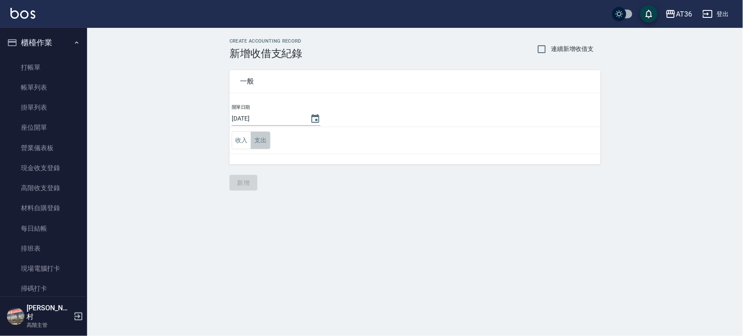
click at [255, 135] on button "支出" at bounding box center [261, 140] width 20 height 18
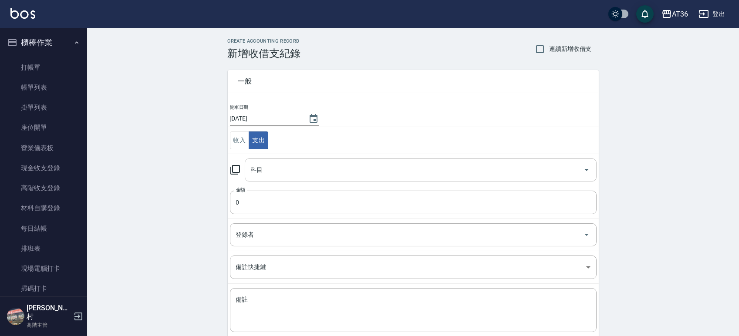
click at [296, 170] on input "科目" at bounding box center [414, 169] width 331 height 15
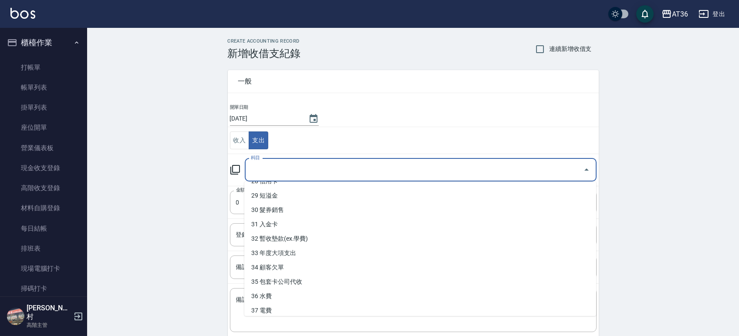
scroll to position [433, 0]
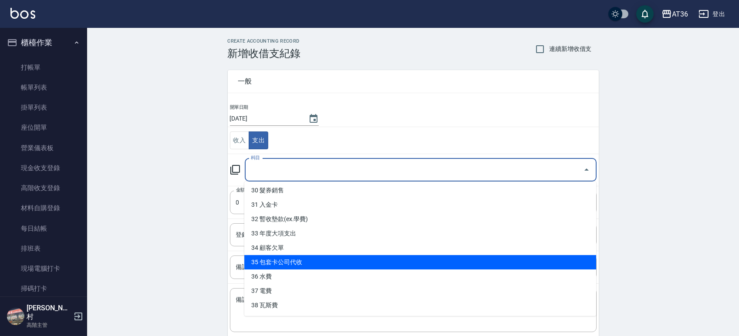
click at [315, 265] on li "35 包套卡公司代收" at bounding box center [420, 262] width 352 height 14
type input "35 包套卡公司代收"
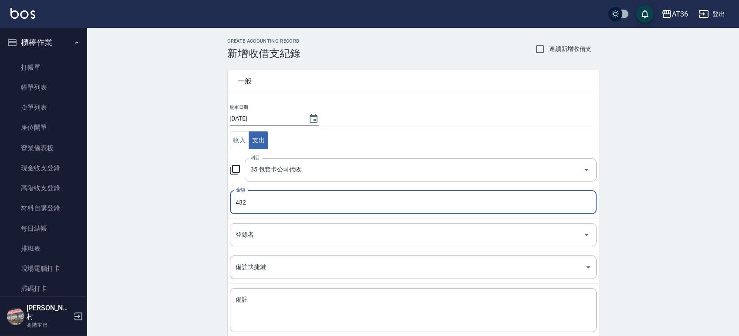
type input "432"
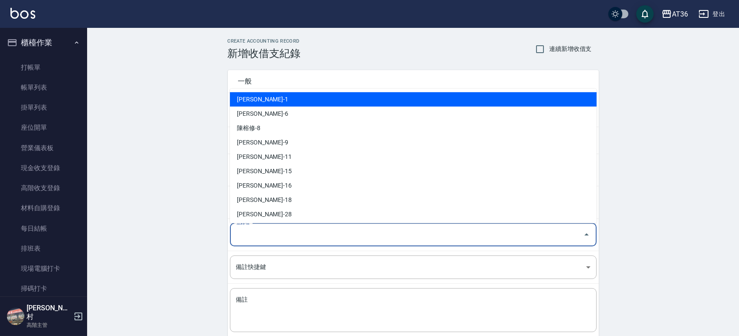
click at [276, 231] on input "登錄者" at bounding box center [407, 234] width 346 height 15
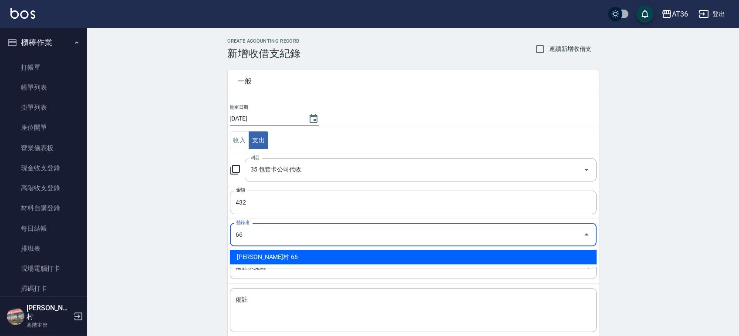
type input "[PERSON_NAME]村-66"
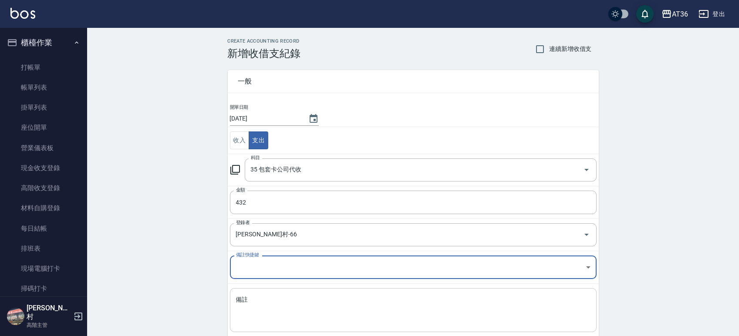
click at [265, 303] on textarea "備註" at bounding box center [413, 311] width 354 height 30
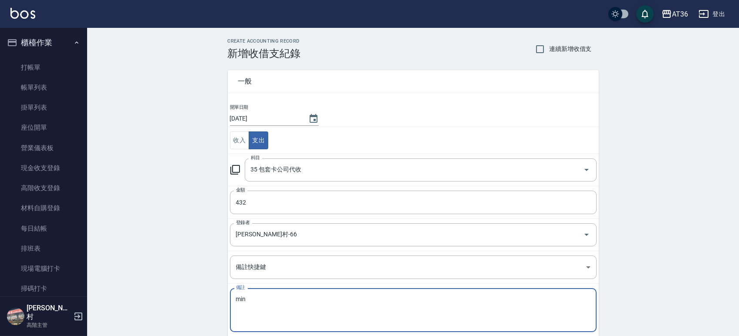
type textarea "min"
click at [44, 66] on link "打帳單" at bounding box center [43, 67] width 80 height 20
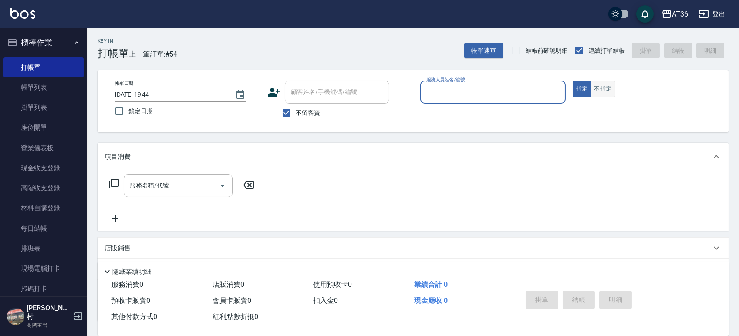
click at [602, 87] on button "不指定" at bounding box center [603, 89] width 24 height 17
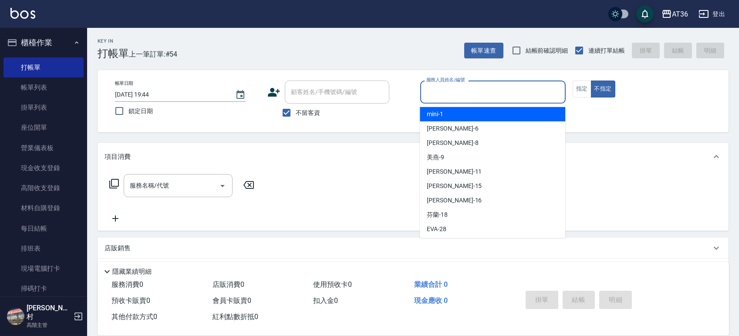
click at [502, 93] on input "服務人員姓名/編號" at bounding box center [493, 91] width 138 height 15
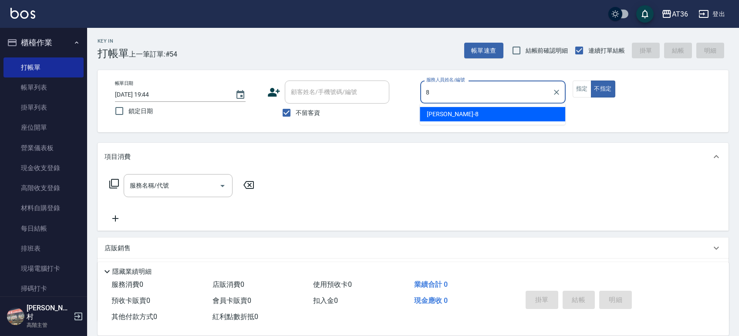
type input "[PERSON_NAME]-8"
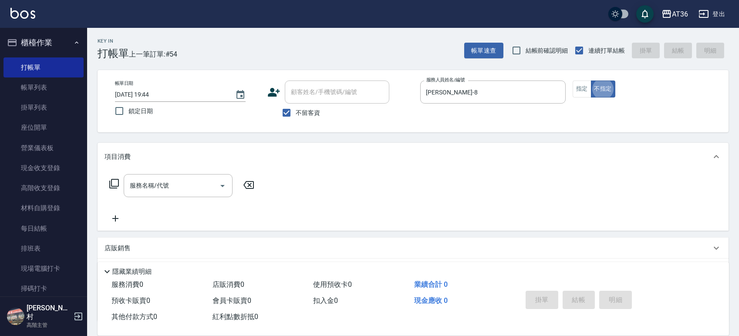
type button "false"
click at [110, 183] on icon at bounding box center [114, 184] width 10 height 10
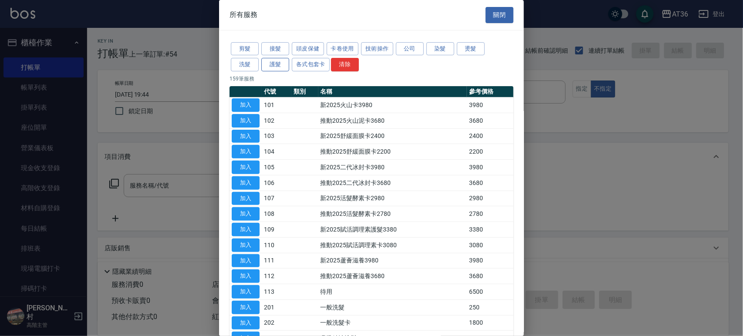
click at [276, 62] on button "護髮" at bounding box center [275, 64] width 28 height 13
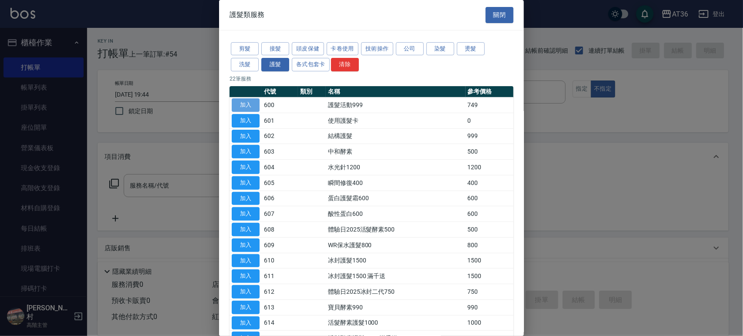
click at [249, 108] on button "加入" at bounding box center [246, 104] width 28 height 13
type input "護髮活動999(600)"
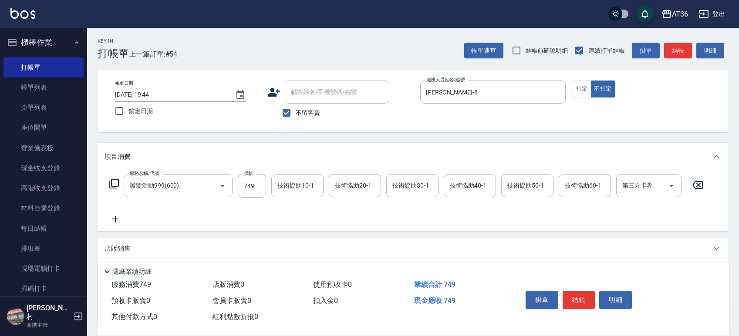
click at [113, 181] on icon at bounding box center [114, 183] width 10 height 10
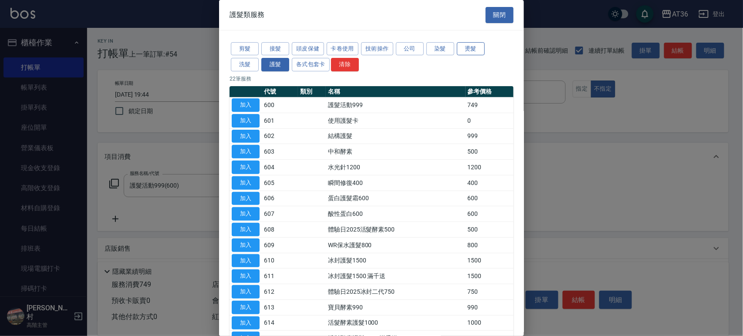
click at [469, 42] on button "燙髮" at bounding box center [471, 48] width 28 height 13
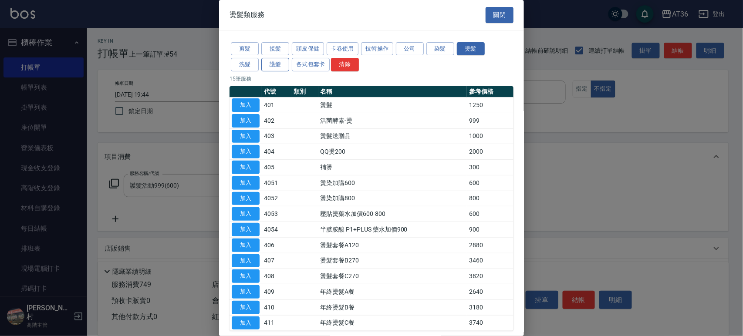
click at [268, 64] on button "護髮" at bounding box center [275, 64] width 28 height 13
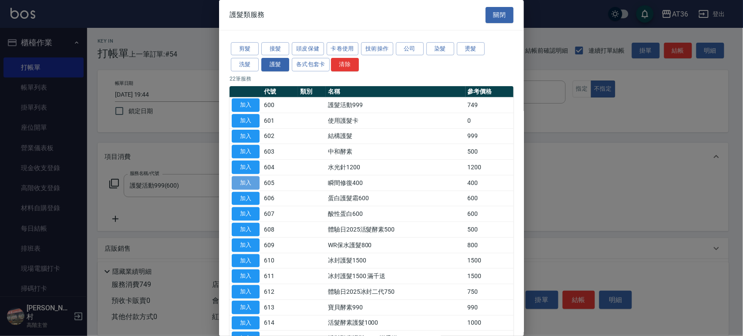
click at [252, 188] on button "加入" at bounding box center [246, 182] width 28 height 13
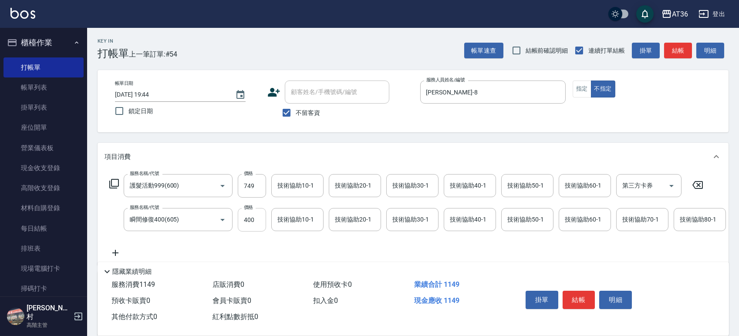
click at [253, 220] on input "400" at bounding box center [252, 220] width 28 height 24
type input "300"
click at [116, 251] on icon at bounding box center [115, 253] width 22 height 10
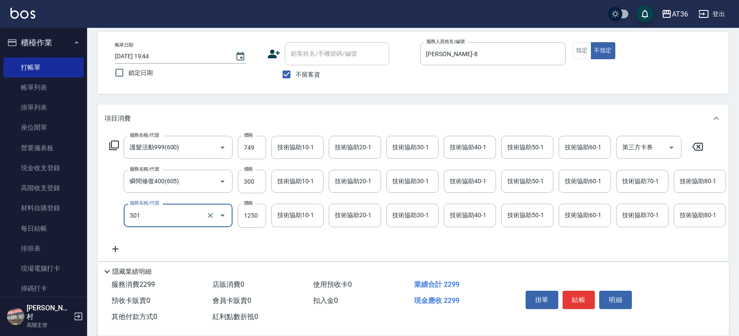
scroll to position [58, 0]
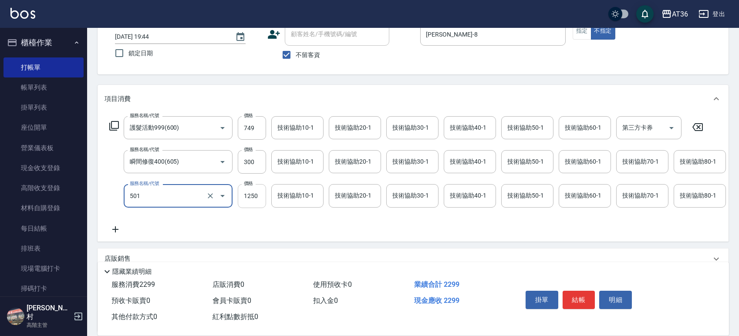
click at [254, 195] on input "1250" at bounding box center [252, 196] width 28 height 24
type input "染髮(501)"
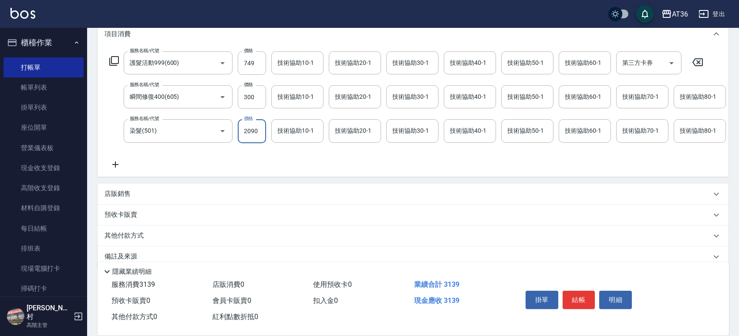
scroll to position [144, 0]
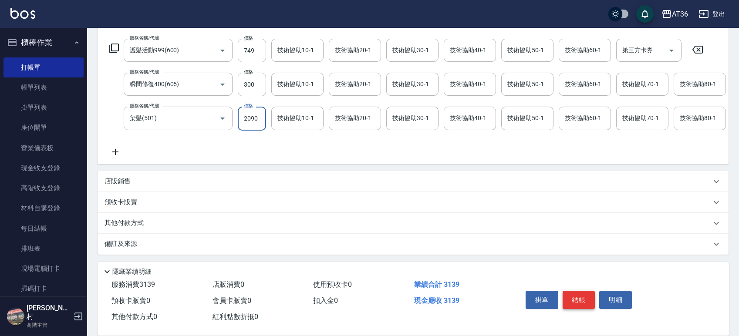
type input "2090"
click at [581, 291] on button "結帳" at bounding box center [578, 300] width 33 height 18
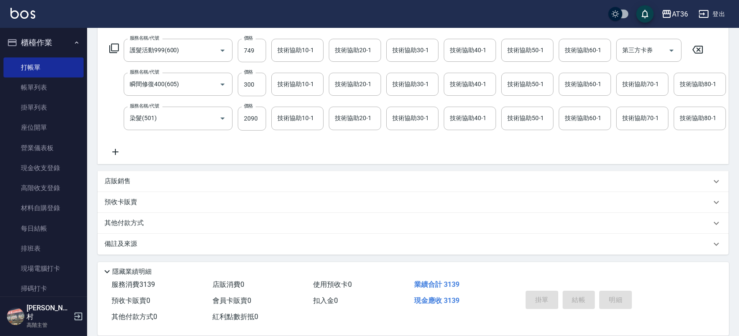
type input "[DATE] 20:20"
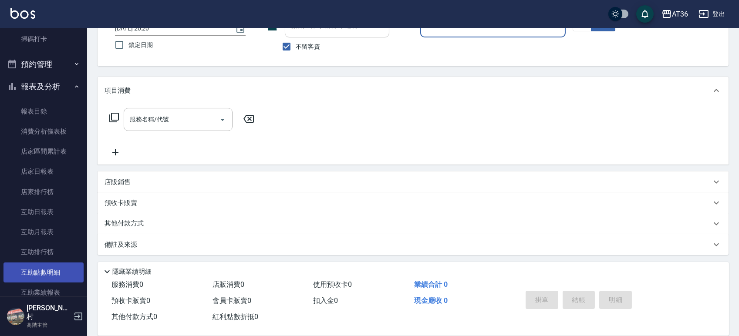
scroll to position [290, 0]
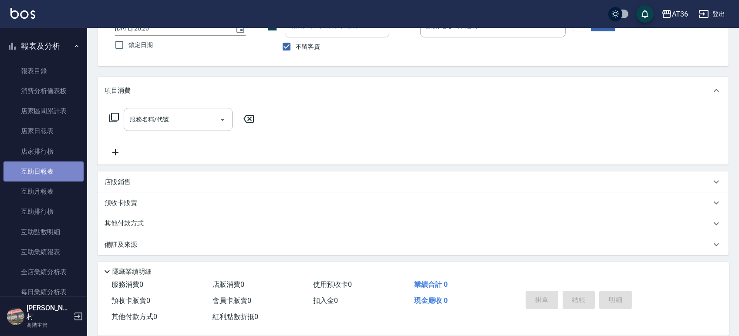
click at [44, 165] on link "互助日報表" at bounding box center [43, 171] width 80 height 20
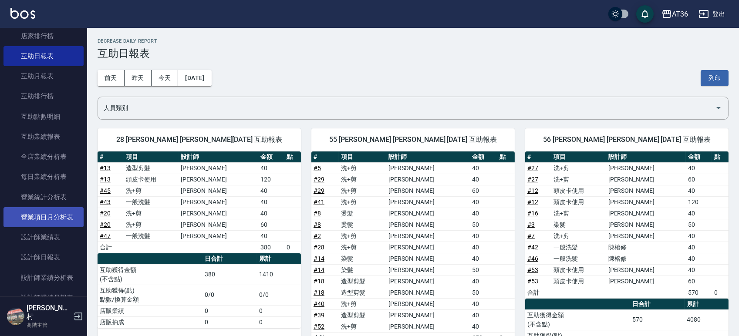
scroll to position [406, 0]
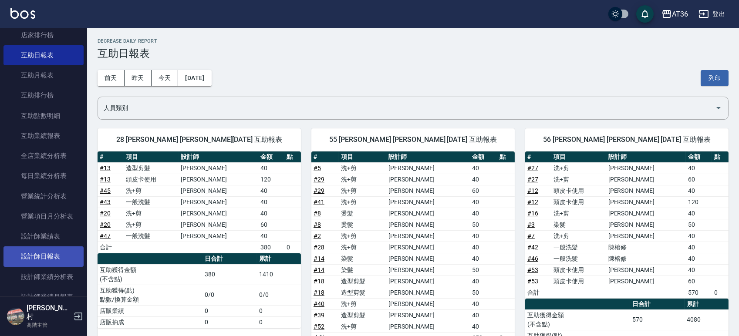
click at [39, 259] on link "設計師日報表" at bounding box center [43, 256] width 80 height 20
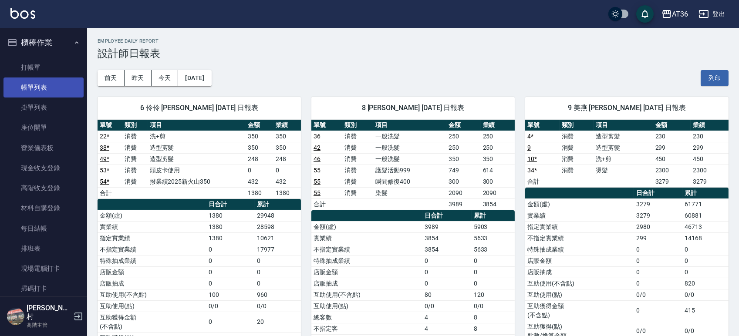
click at [30, 88] on link "帳單列表" at bounding box center [43, 87] width 80 height 20
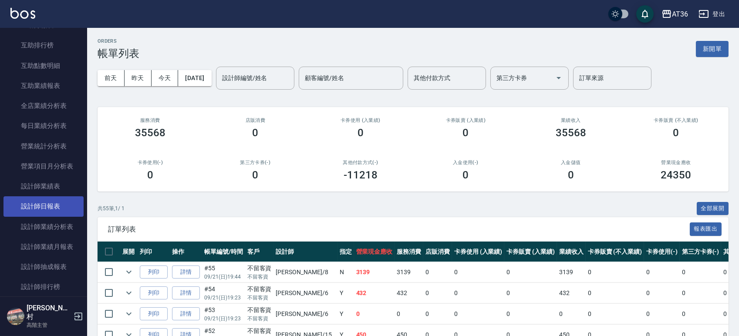
scroll to position [464, 0]
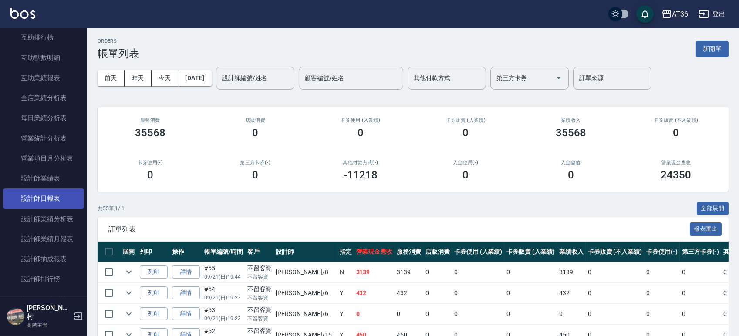
click at [47, 193] on link "設計師日報表" at bounding box center [43, 198] width 80 height 20
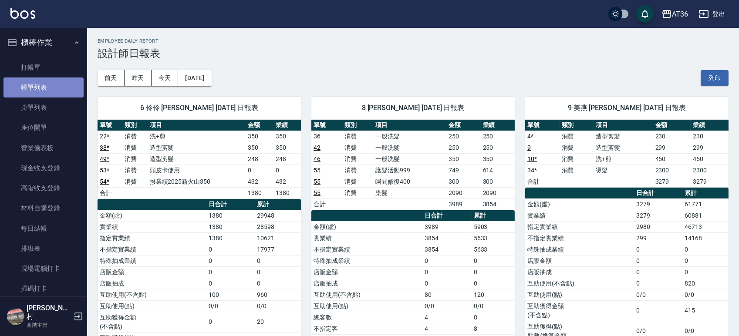
click at [52, 83] on link "帳單列表" at bounding box center [43, 87] width 80 height 20
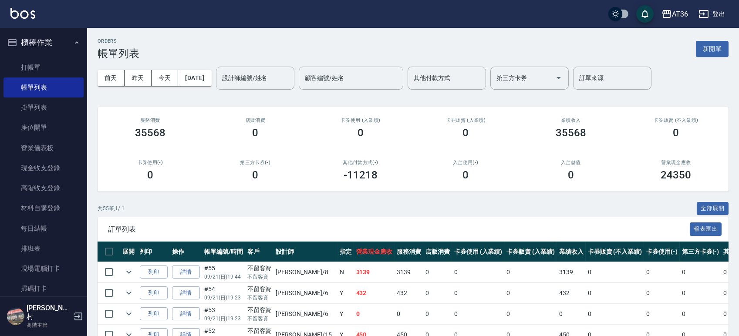
scroll to position [58, 0]
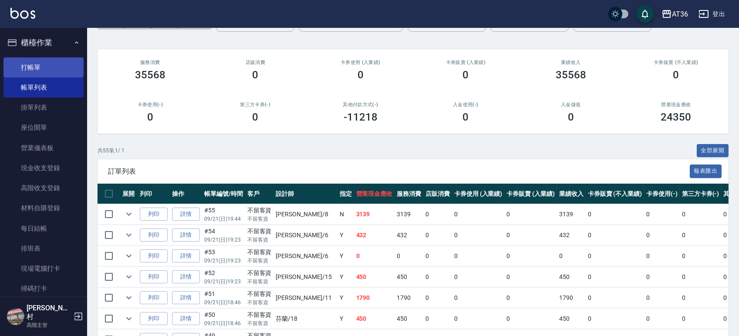
click at [36, 70] on link "打帳單" at bounding box center [43, 67] width 80 height 20
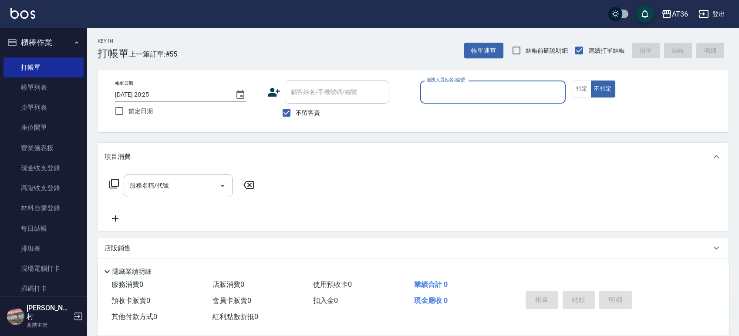
click at [575, 85] on button "指定" at bounding box center [581, 89] width 19 height 17
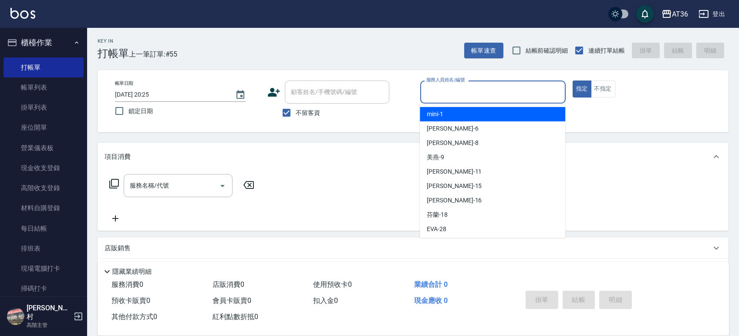
click at [492, 95] on input "服務人員姓名/編號" at bounding box center [493, 91] width 138 height 15
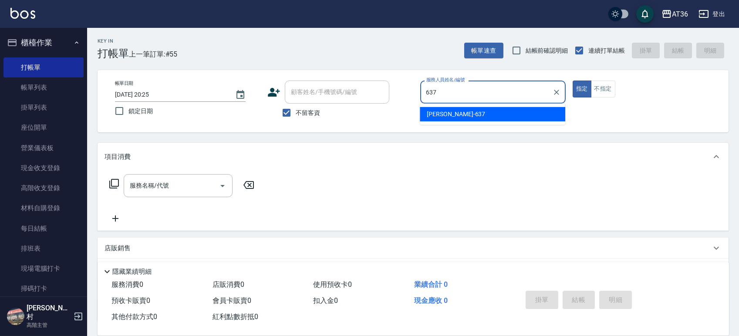
type input "憶琳-637"
type button "true"
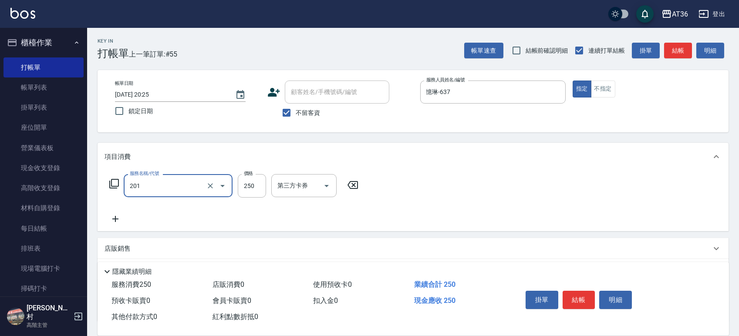
type input "一般洗髮(201)"
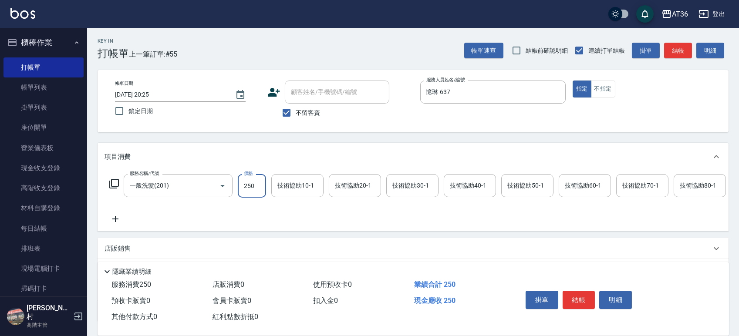
scroll to position [77, 0]
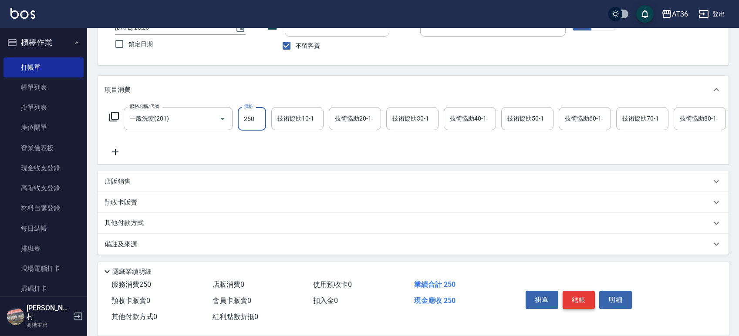
click at [579, 307] on button "結帳" at bounding box center [578, 300] width 33 height 18
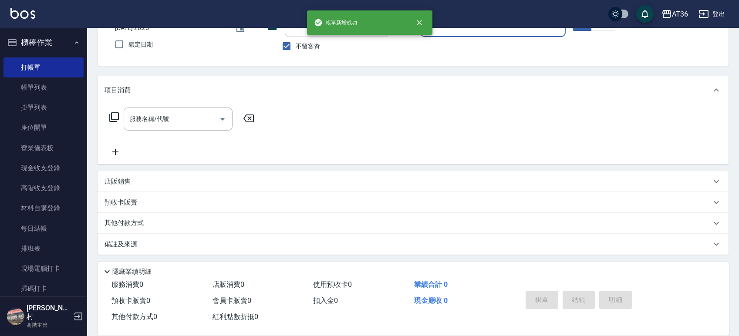
scroll to position [66, 0]
